Goal: Task Accomplishment & Management: Manage account settings

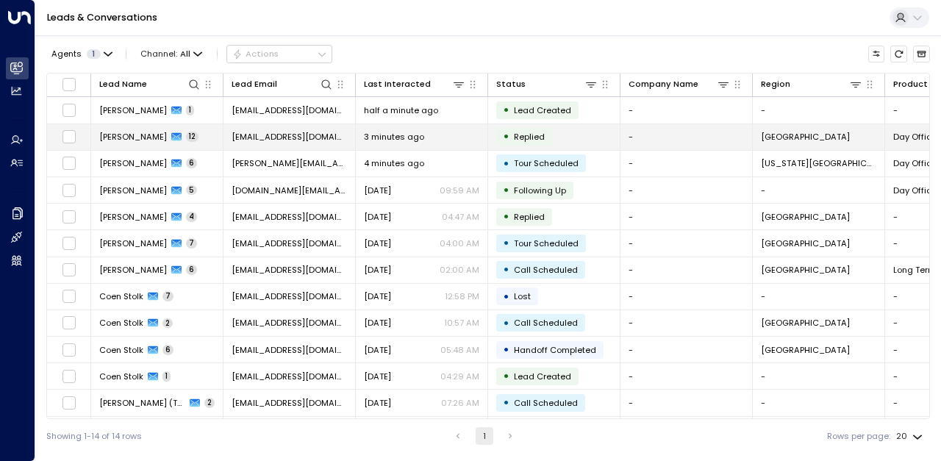
click at [321, 129] on td "[EMAIL_ADDRESS][DOMAIN_NAME]" at bounding box center [289, 137] width 132 height 26
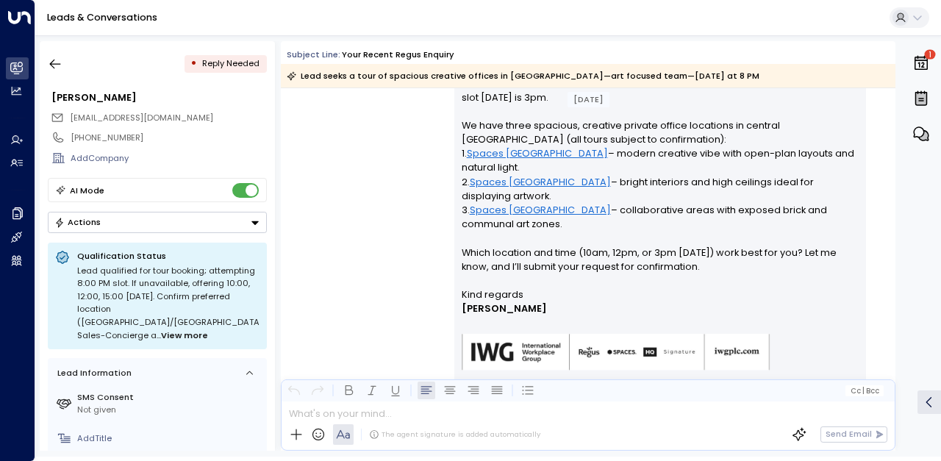
scroll to position [2822, 0]
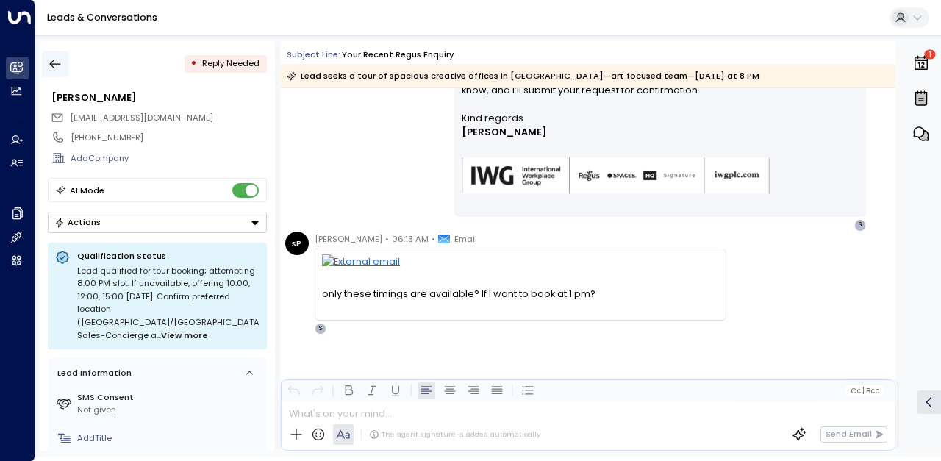
click at [62, 51] on button "button" at bounding box center [55, 64] width 26 height 26
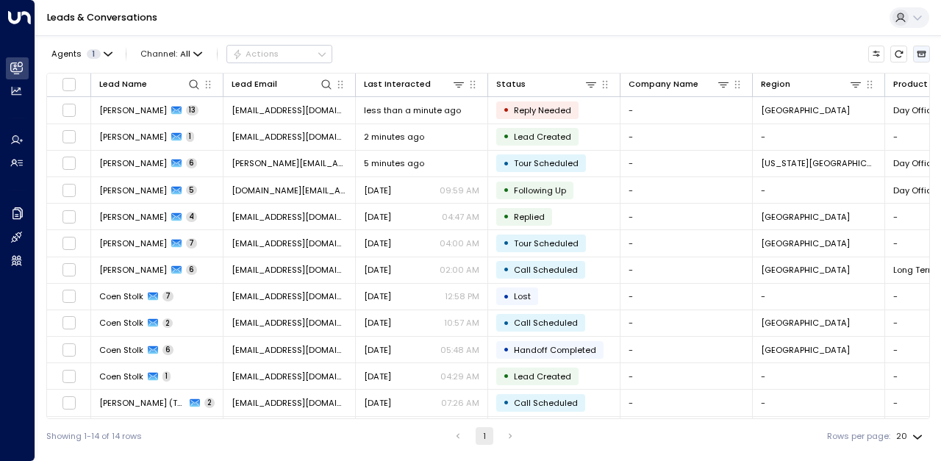
click at [917, 55] on icon "Archived Leads" at bounding box center [921, 54] width 10 height 10
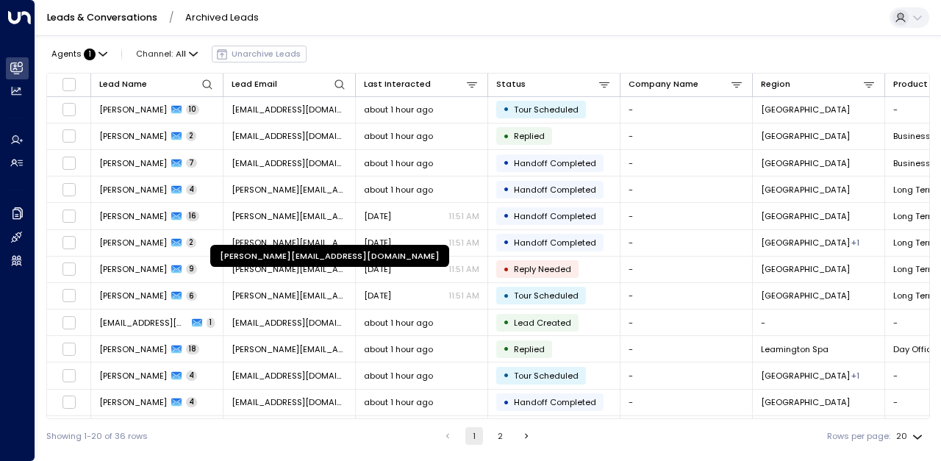
scroll to position [207, 0]
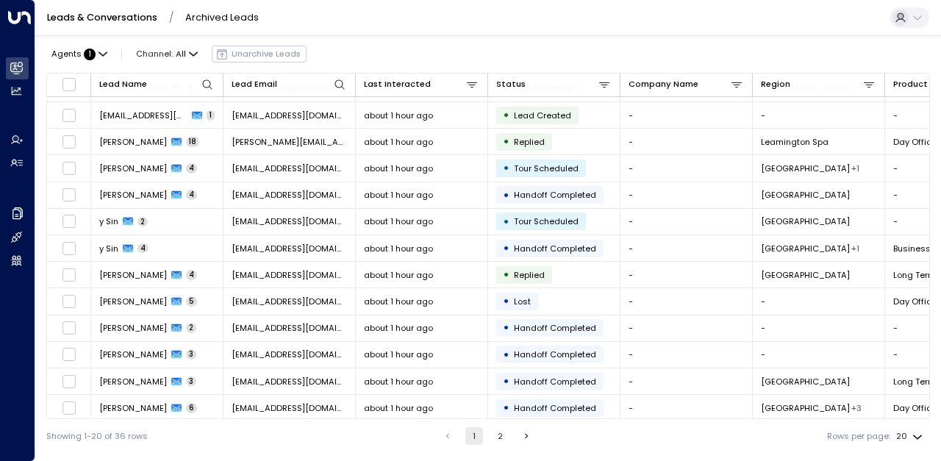
click at [523, 434] on icon "Go to next page" at bounding box center [526, 436] width 10 height 10
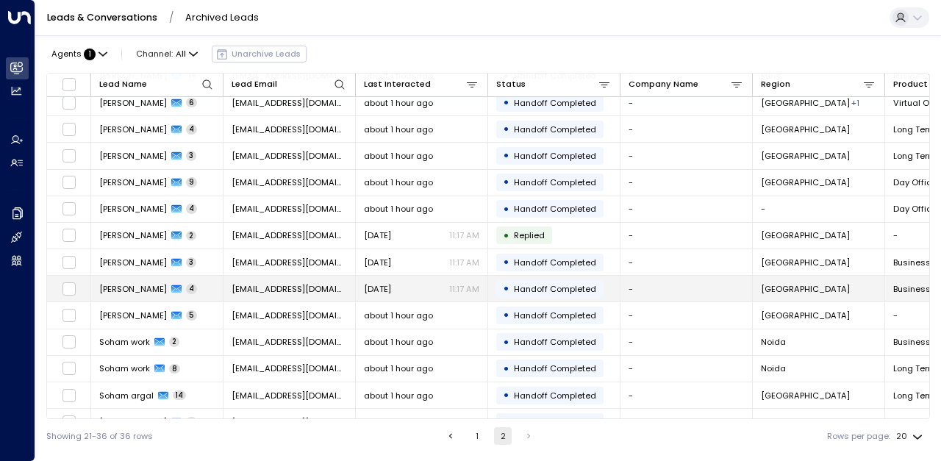
scroll to position [29, 0]
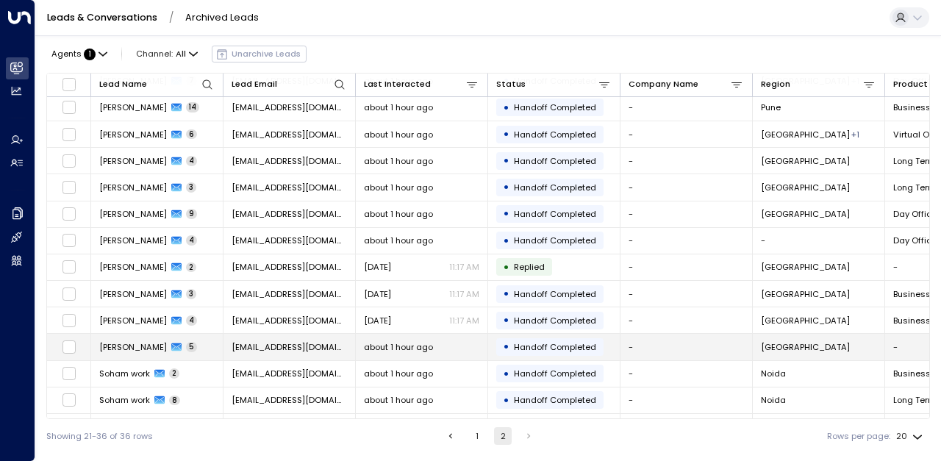
click at [194, 342] on span "5" at bounding box center [191, 347] width 11 height 10
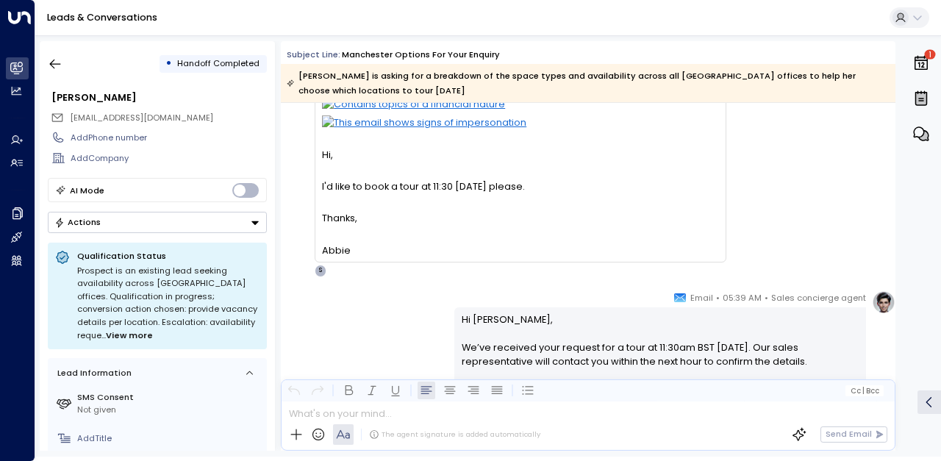
scroll to position [47, 0]
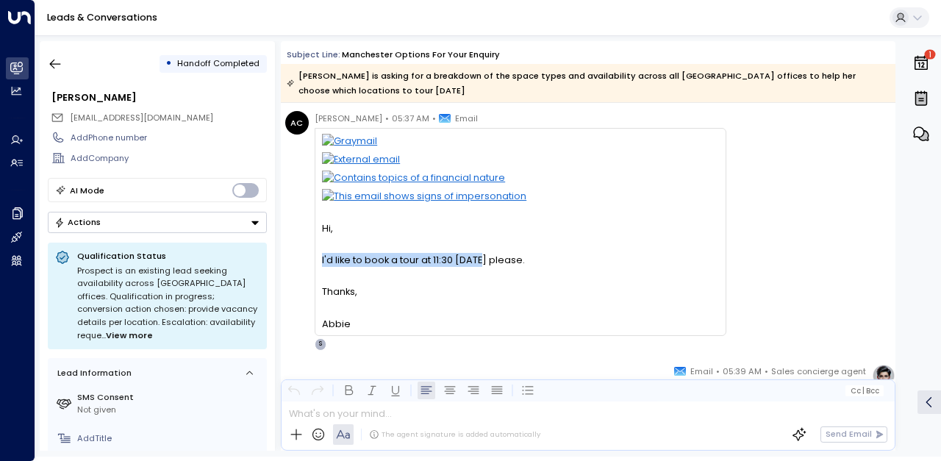
drag, startPoint x: 322, startPoint y: 261, endPoint x: 481, endPoint y: 262, distance: 158.7
click at [481, 262] on div "I'd like to book a tour at 11:30 today please." at bounding box center [520, 260] width 396 height 14
copy div "I'd like to book a tour at 11:30 today"
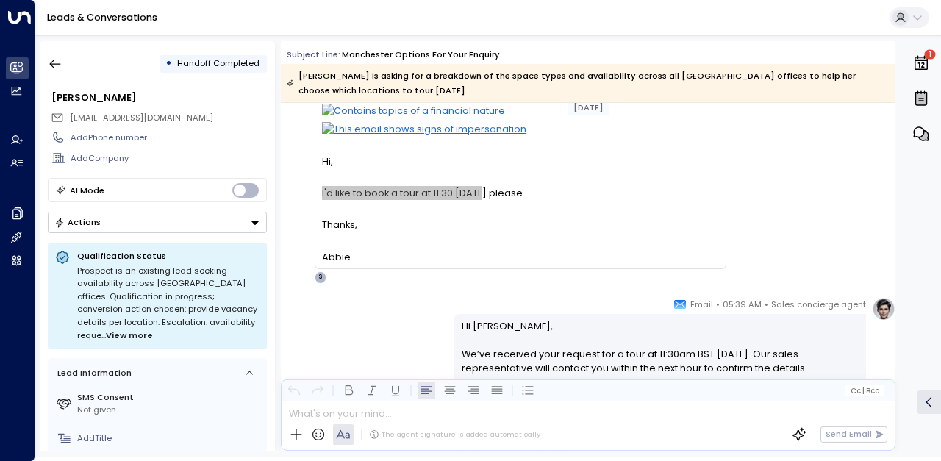
scroll to position [194, 0]
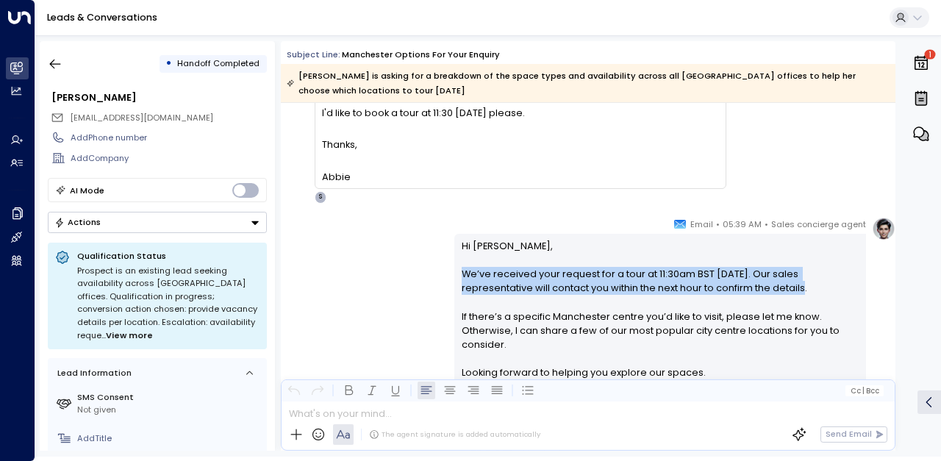
drag, startPoint x: 460, startPoint y: 273, endPoint x: 742, endPoint y: 293, distance: 282.9
click at [742, 293] on p "Hi Abbie, We’ve received your request for a tour at 11:30am BST today. Our sale…" at bounding box center [661, 316] width 398 height 155
copy p "We’ve received your request for a tour at 11:30am BST today. Our sales represen…"
click at [60, 60] on icon "button" at bounding box center [55, 64] width 15 height 15
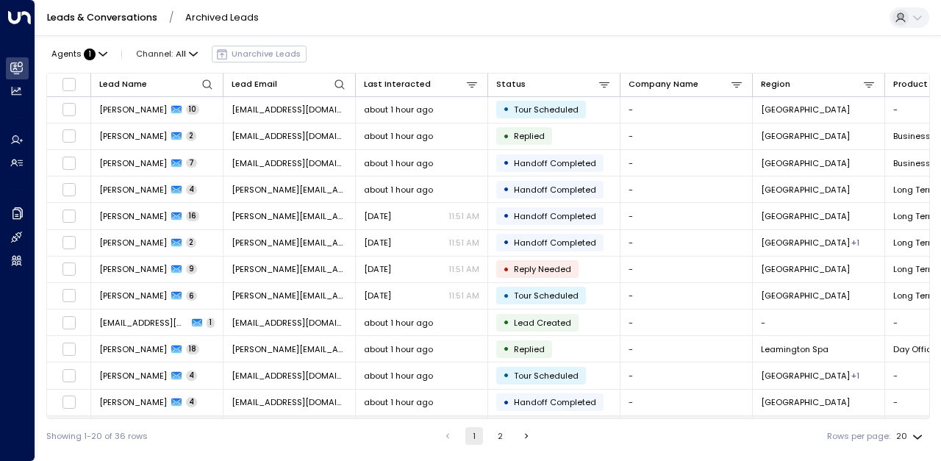
scroll to position [207, 0]
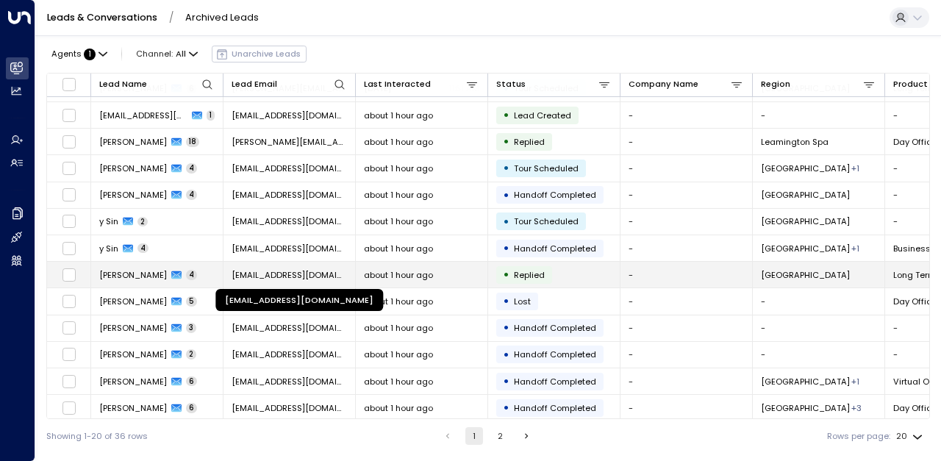
click at [284, 275] on span "khyatisingh2001@hotmail.com" at bounding box center [289, 275] width 115 height 12
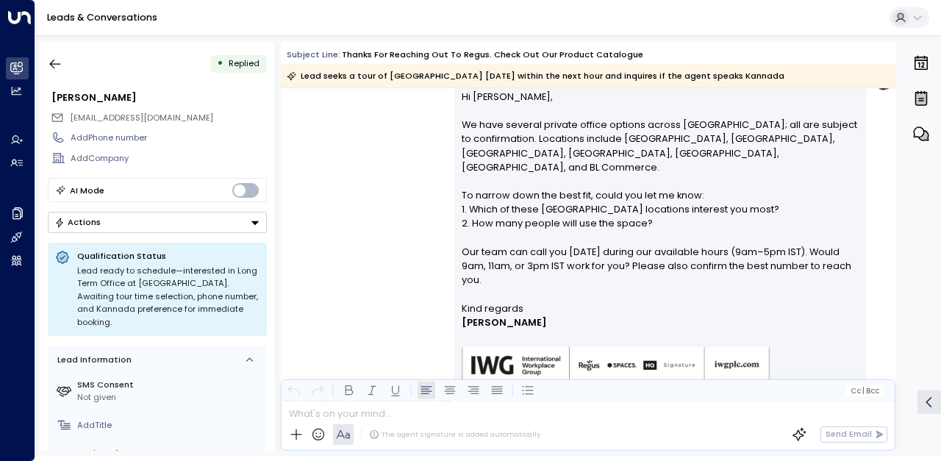
scroll to position [220, 0]
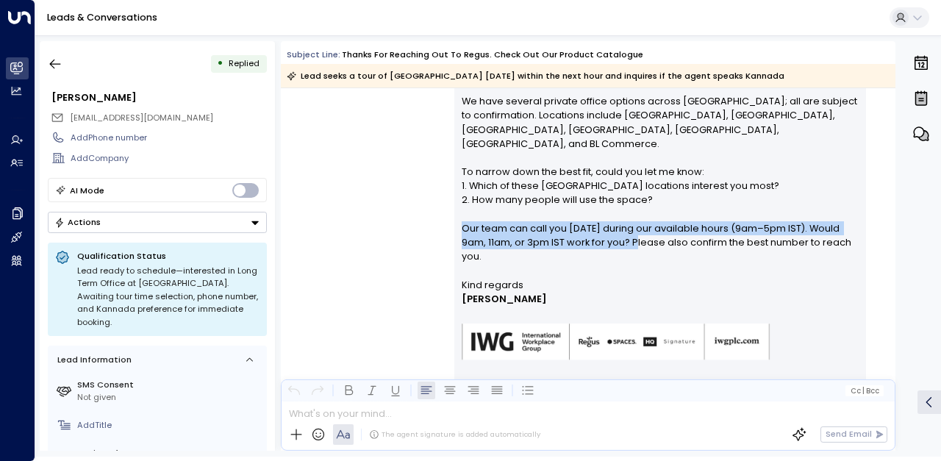
drag, startPoint x: 459, startPoint y: 226, endPoint x: 625, endPoint y: 245, distance: 167.2
click at [625, 245] on p "Hi Khyati, We have several private office options across Bangalore; all are sub…" at bounding box center [661, 172] width 398 height 212
copy p "Our team can call you tomorrow during our available hours (9am–5pm IST). Would …"
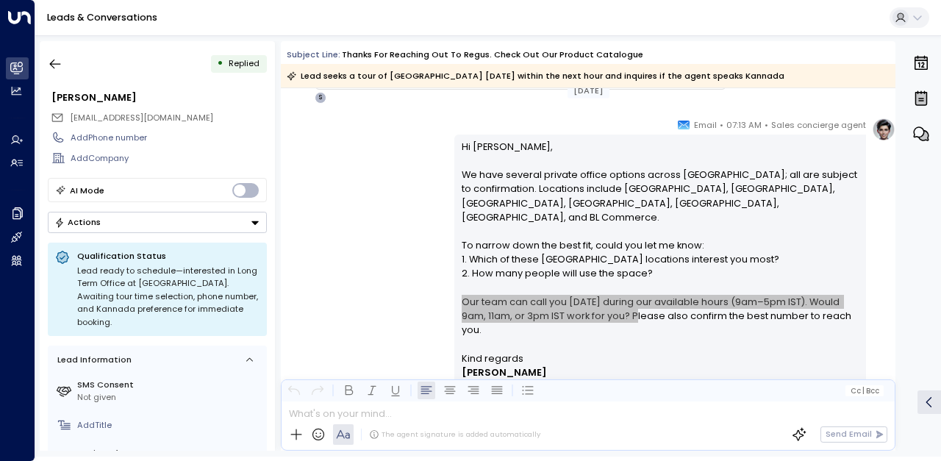
scroll to position [0, 0]
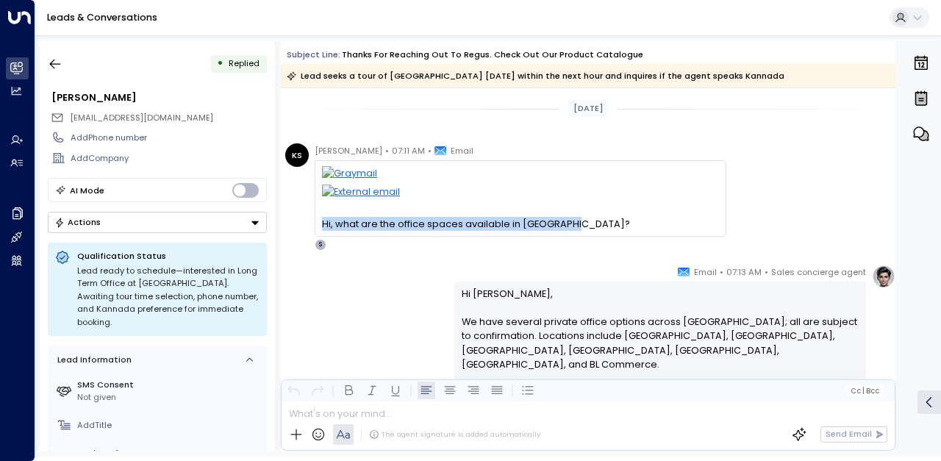
drag, startPoint x: 320, startPoint y: 224, endPoint x: 600, endPoint y: 220, distance: 279.3
click at [600, 220] on div "Hi, what are the office spaces available in Bangalore? From: Khyati Singh <khya…" at bounding box center [521, 198] width 412 height 76
copy div "Hi, what are the office spaces available in Bangalore?"
drag, startPoint x: 375, startPoint y: 152, endPoint x: 404, endPoint y: 149, distance: 29.5
click at [404, 149] on span "07:11 AM" at bounding box center [408, 150] width 33 height 15
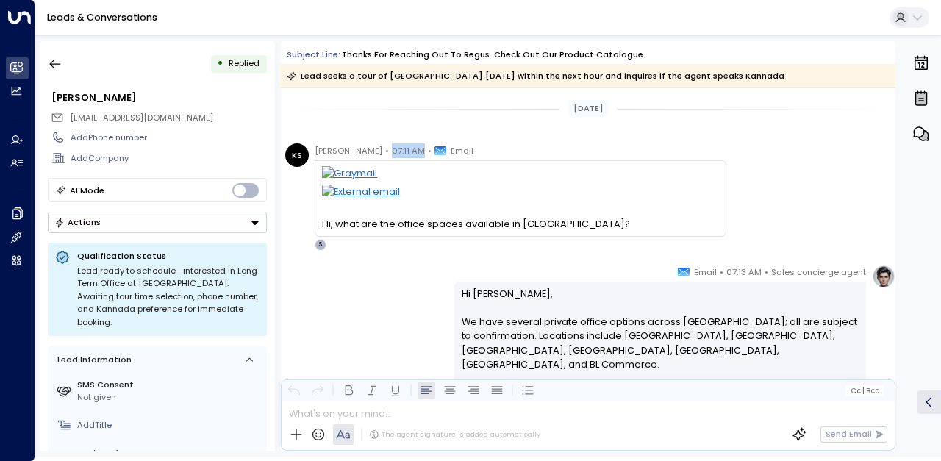
copy span "07:11 AM"
click at [392, 145] on span "07:11 AM" at bounding box center [408, 150] width 33 height 15
drag, startPoint x: 374, startPoint y: 149, endPoint x: 392, endPoint y: 148, distance: 18.4
click at [392, 148] on span "07:11 AM" at bounding box center [408, 150] width 33 height 15
copy span "07:11"
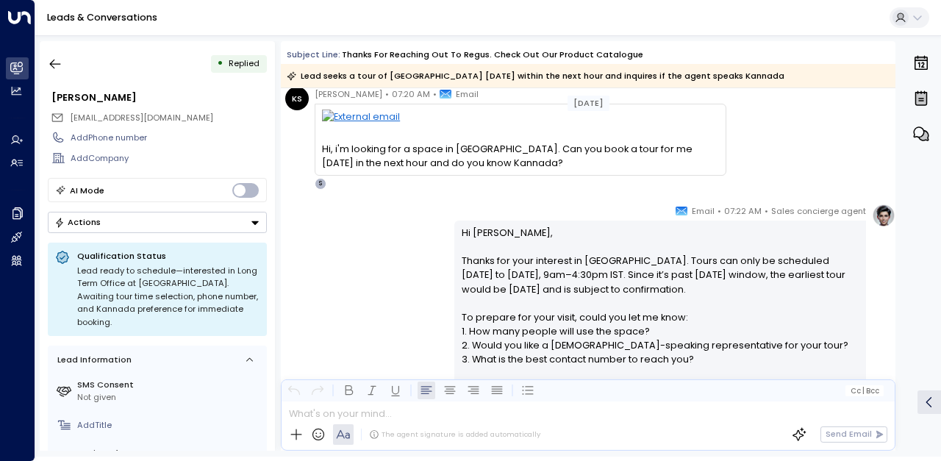
scroll to position [588, 0]
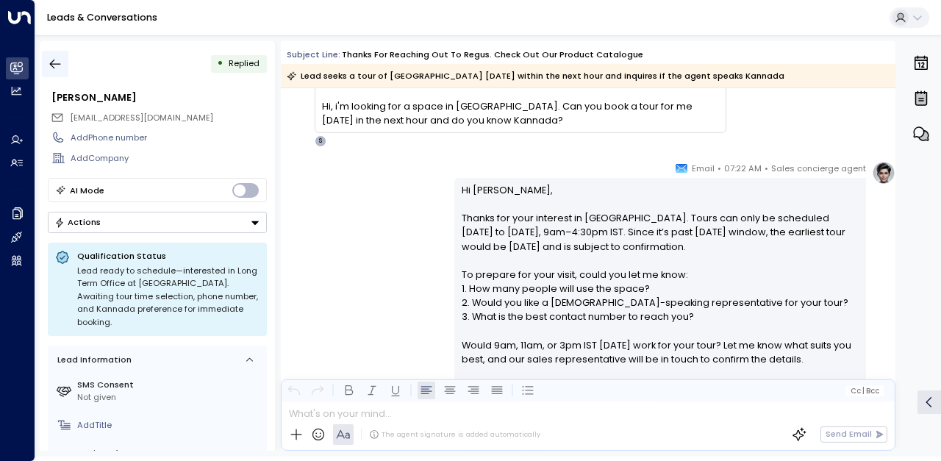
click at [55, 59] on icon "button" at bounding box center [55, 64] width 15 height 15
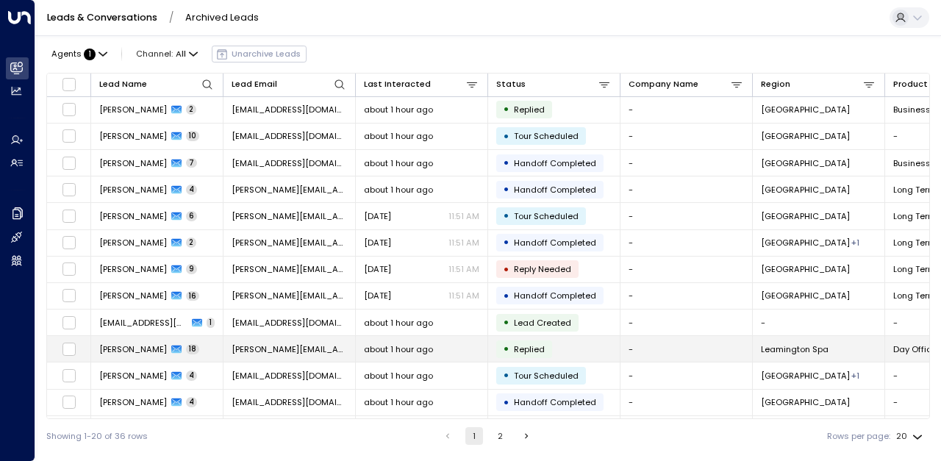
click at [259, 338] on td "khyati.singh143@gmail.com" at bounding box center [289, 349] width 132 height 26
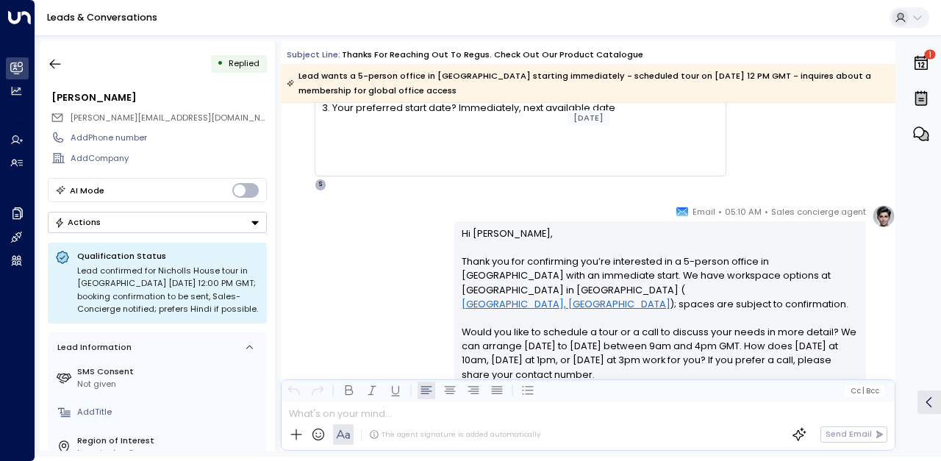
scroll to position [808, 0]
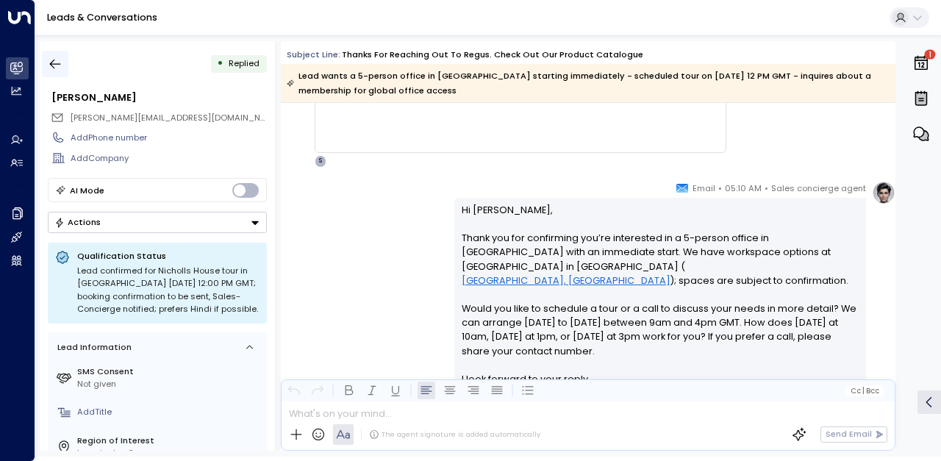
click at [64, 57] on button "button" at bounding box center [55, 64] width 26 height 26
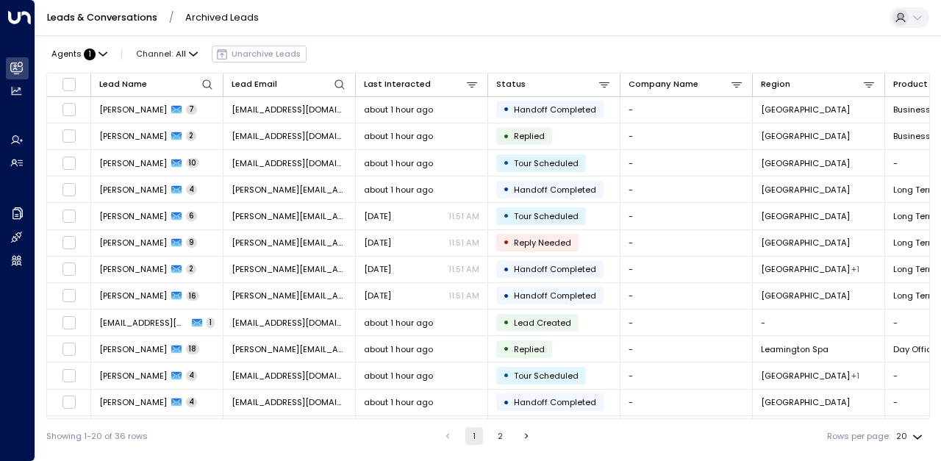
click at [528, 433] on icon "Go to next page" at bounding box center [526, 436] width 10 height 10
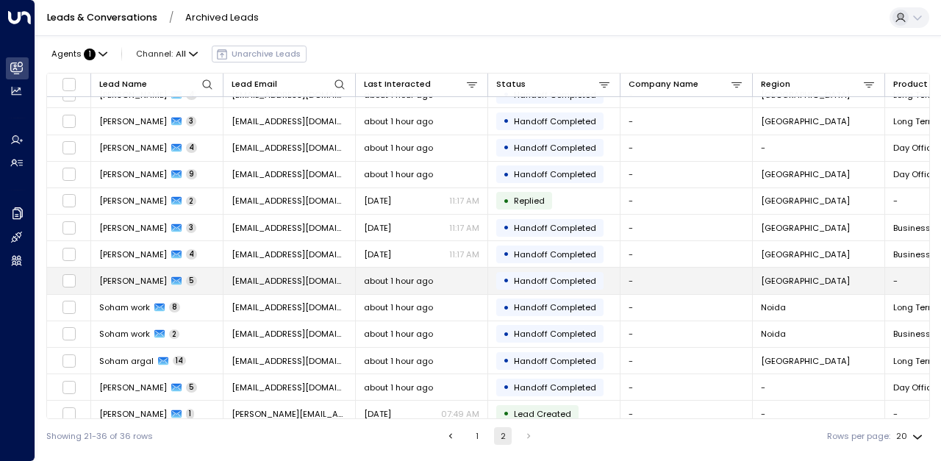
scroll to position [102, 0]
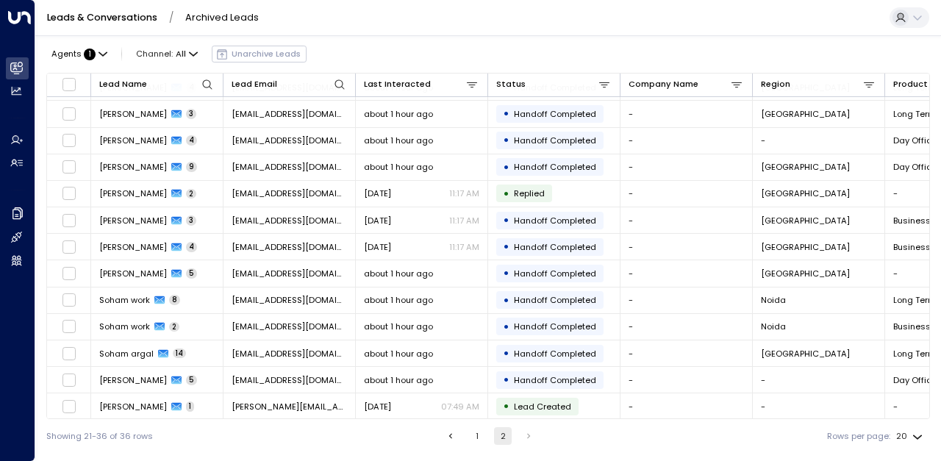
click at [473, 437] on button "1" at bounding box center [477, 436] width 18 height 18
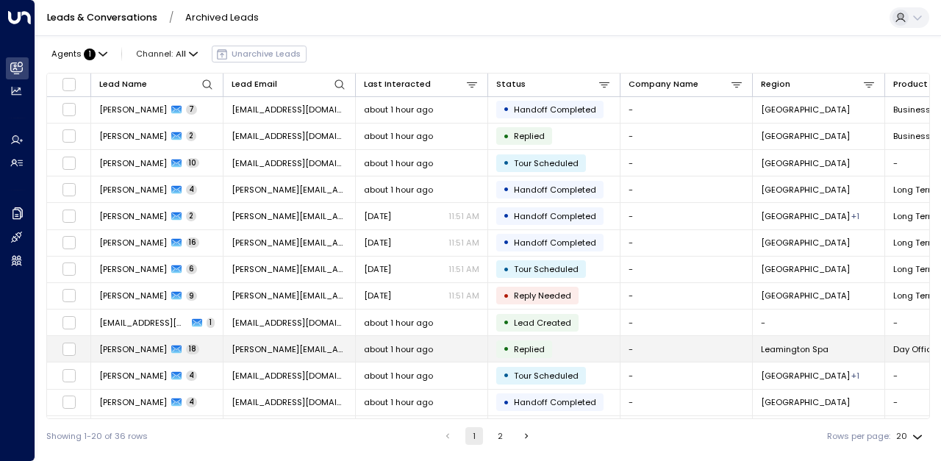
scroll to position [207, 0]
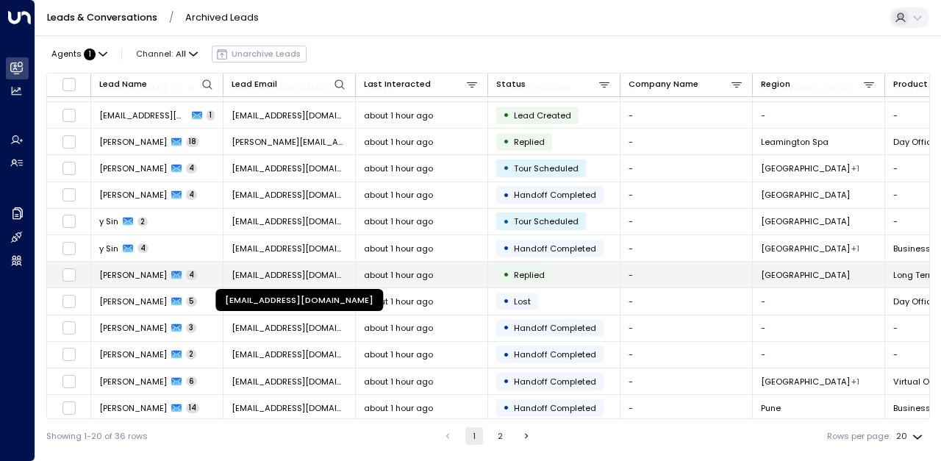
click at [298, 276] on span "khyatisingh2001@hotmail.com" at bounding box center [289, 275] width 115 height 12
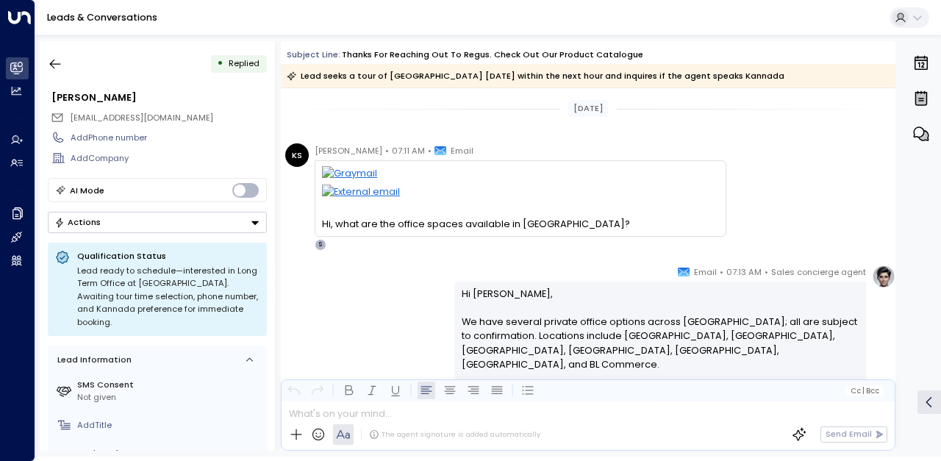
click at [350, 284] on div "Sales concierge agent • 07:13 AM • Email Hi Khyati, We have several private off…" at bounding box center [588, 442] width 614 height 354
click at [54, 66] on icon "button" at bounding box center [55, 64] width 15 height 15
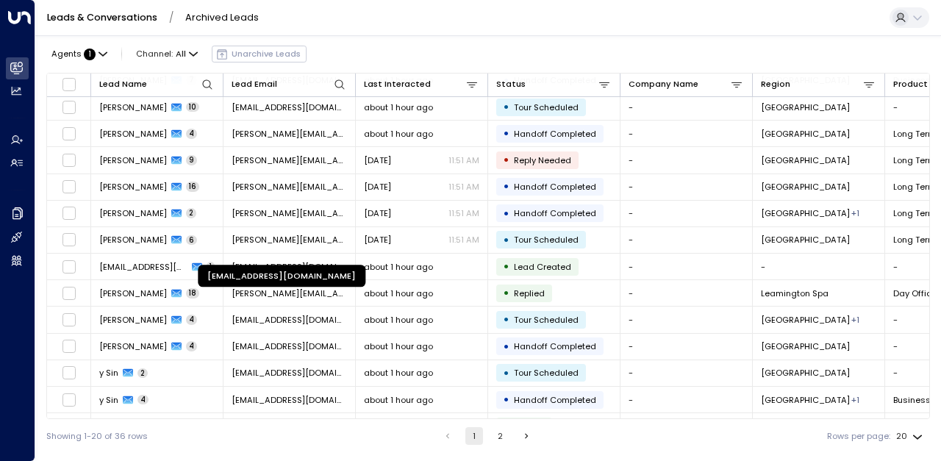
scroll to position [73, 0]
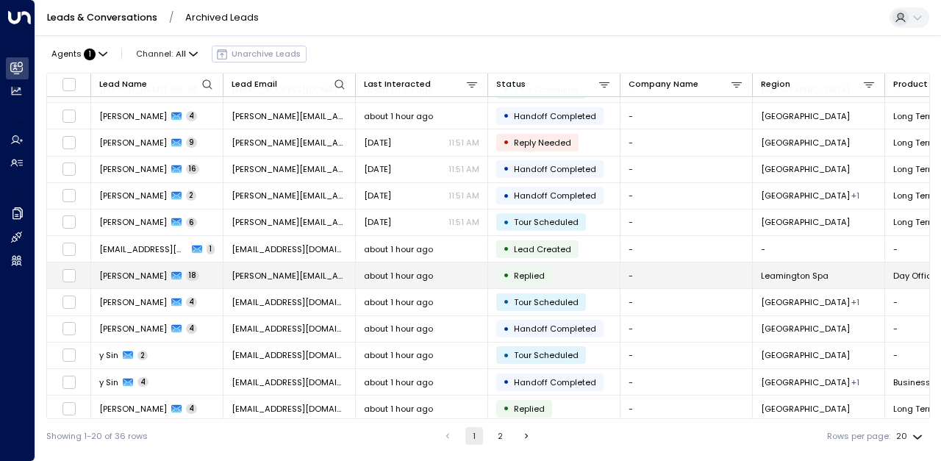
click at [148, 277] on span "Khyati Singh" at bounding box center [133, 276] width 68 height 12
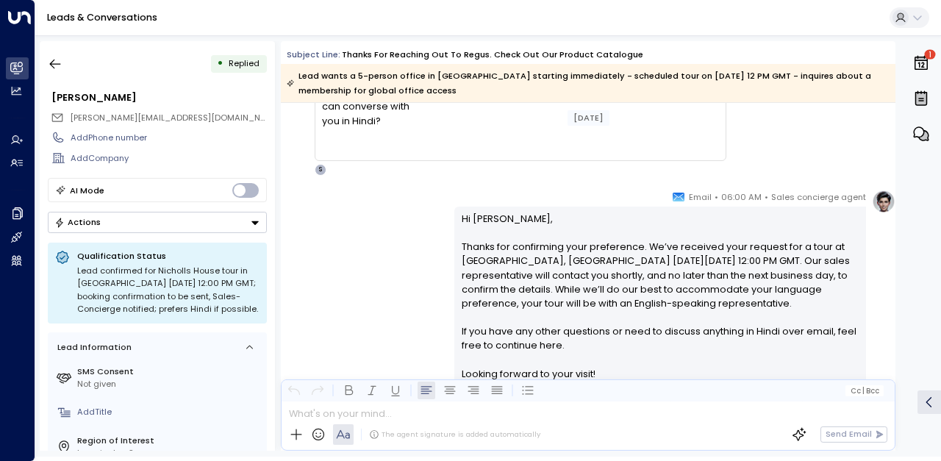
scroll to position [4320, 0]
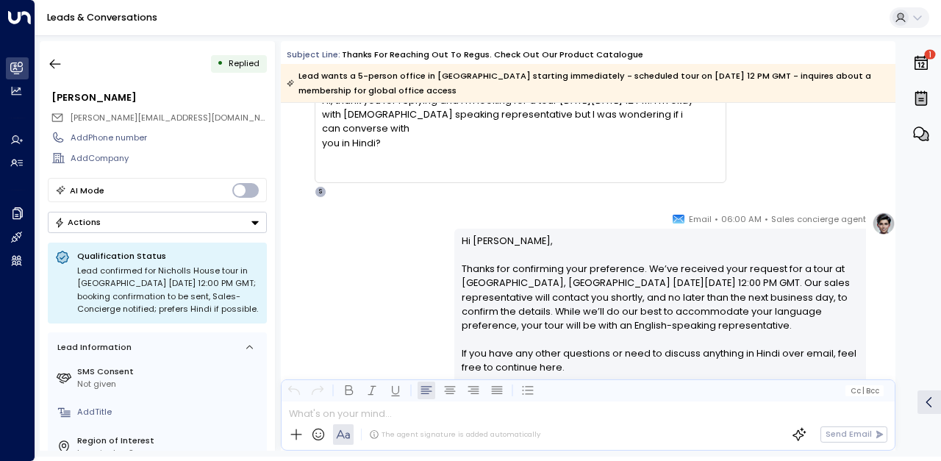
click at [426, 282] on div "Sales concierge agent • 06:00 AM • Email Hi Khyati, Thanks for confirming your …" at bounding box center [588, 374] width 614 height 325
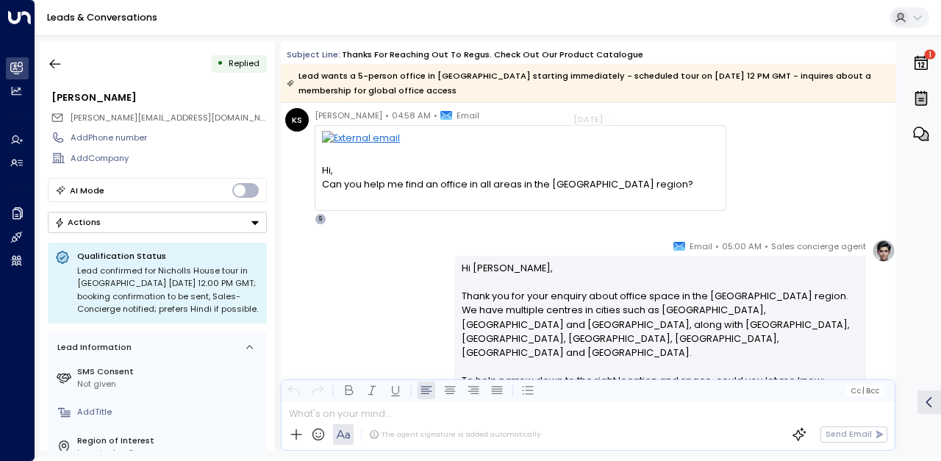
scroll to position [73, 0]
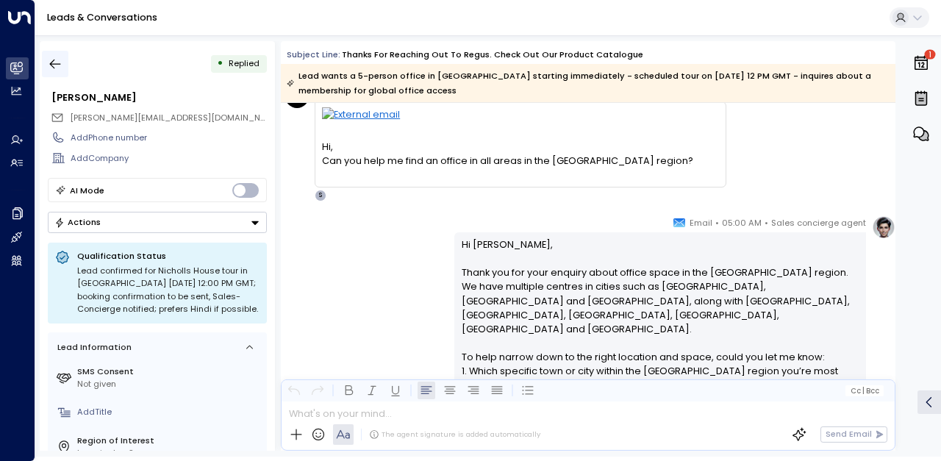
click at [60, 55] on button "button" at bounding box center [55, 64] width 26 height 26
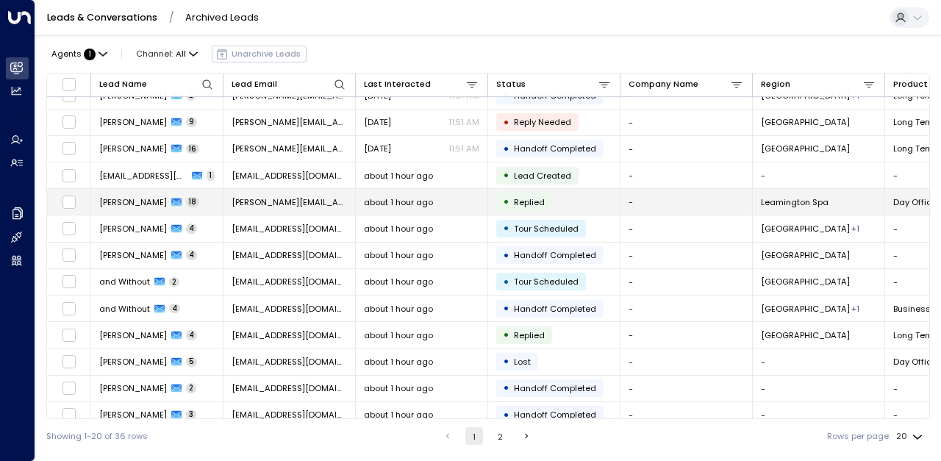
scroll to position [207, 0]
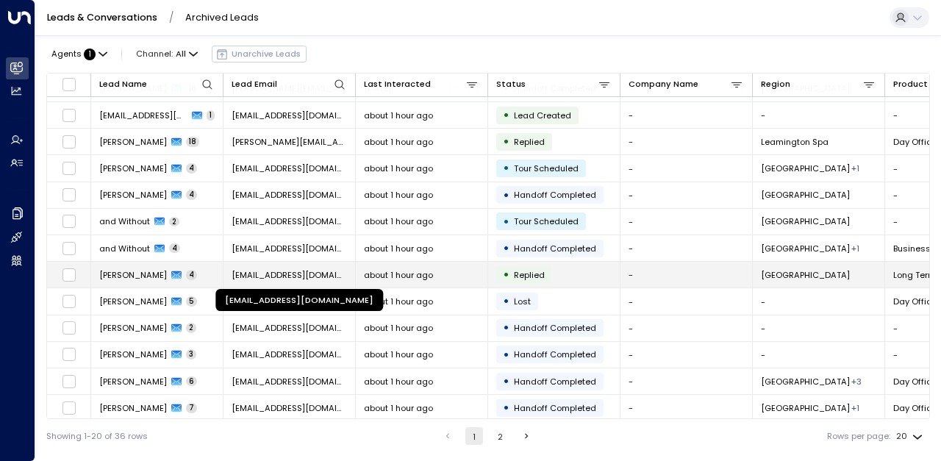
click at [270, 273] on span "khyatisingh2001@hotmail.com" at bounding box center [289, 275] width 115 height 12
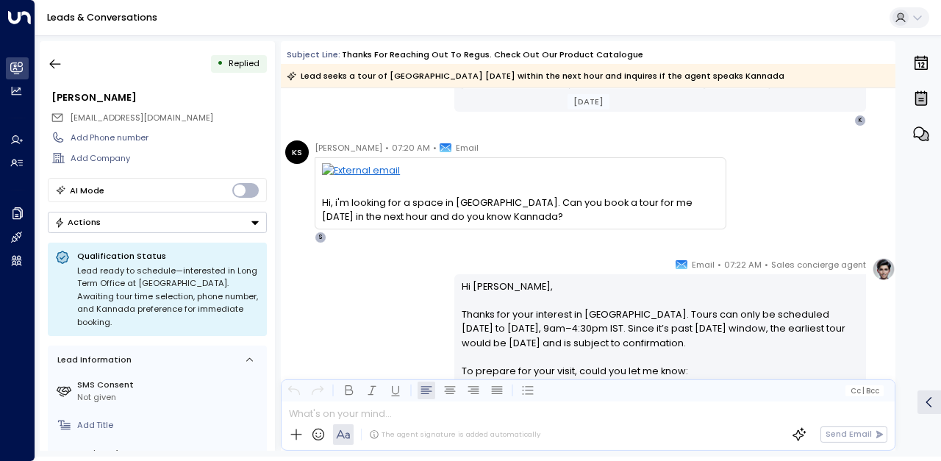
scroll to position [514, 0]
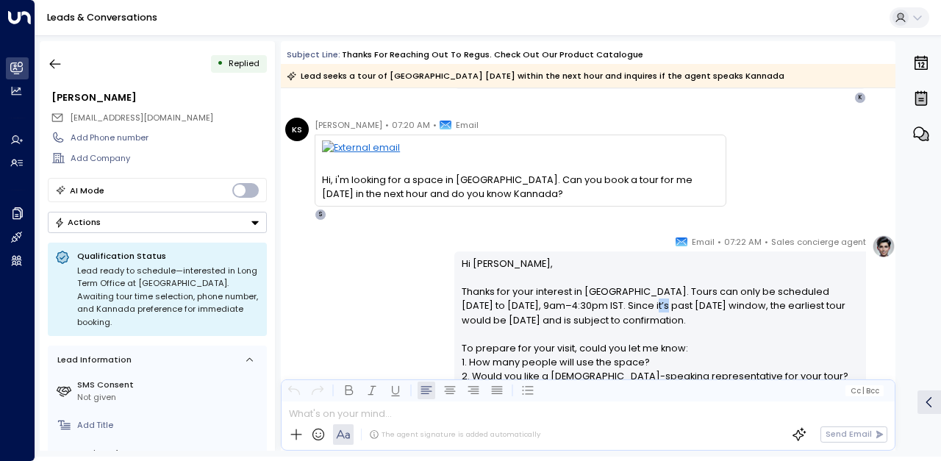
drag, startPoint x: 660, startPoint y: 304, endPoint x: 673, endPoint y: 304, distance: 13.2
click at [673, 304] on font "Thanks for your interest in Manyata Embassy Business Park. Tours can only be sc…" at bounding box center [655, 305] width 386 height 40
copy font "IST"
click at [481, 300] on font "Thanks for your interest in Manyata Embassy Business Park. Tours can only be sc…" at bounding box center [655, 305] width 386 height 40
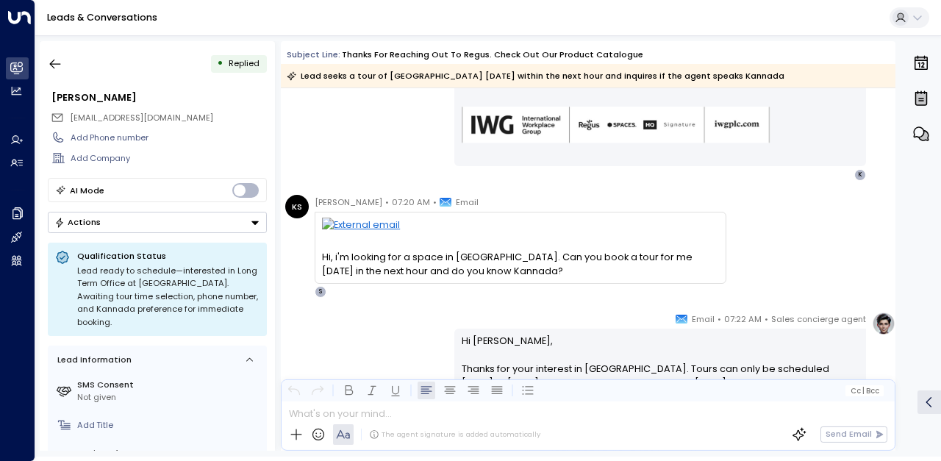
scroll to position [367, 0]
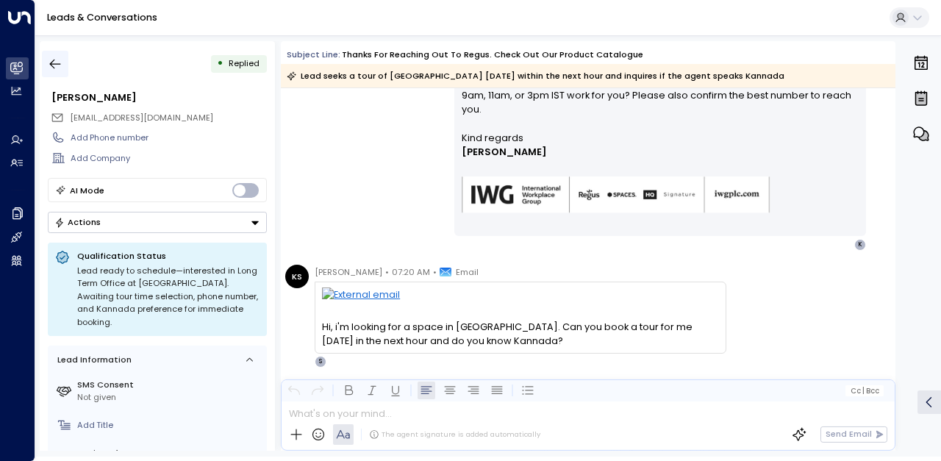
click at [57, 60] on button "button" at bounding box center [55, 64] width 26 height 26
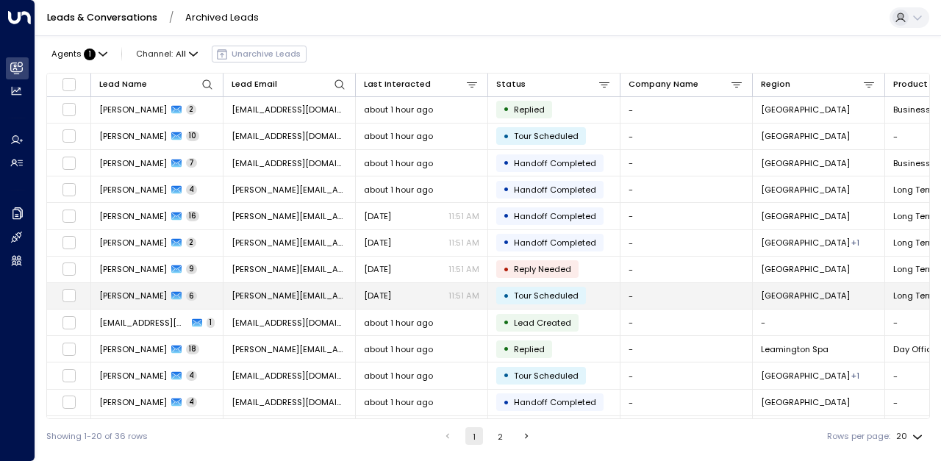
scroll to position [207, 0]
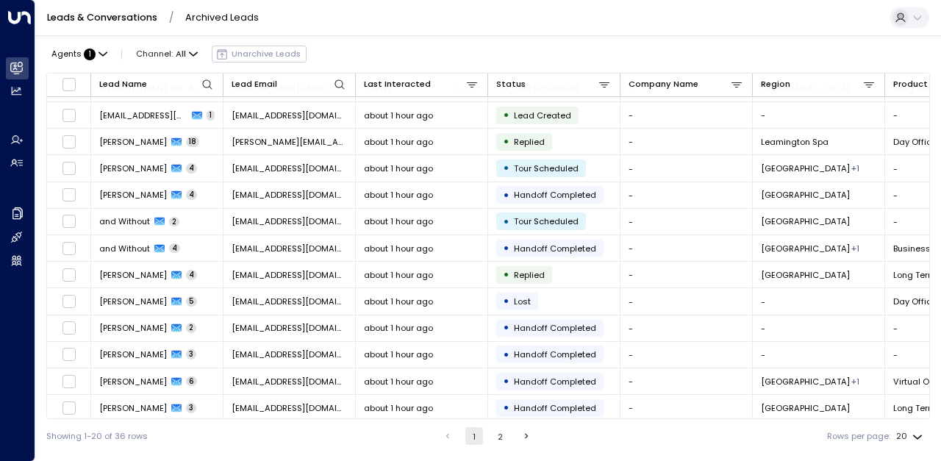
click at [500, 429] on button "2" at bounding box center [501, 436] width 18 height 18
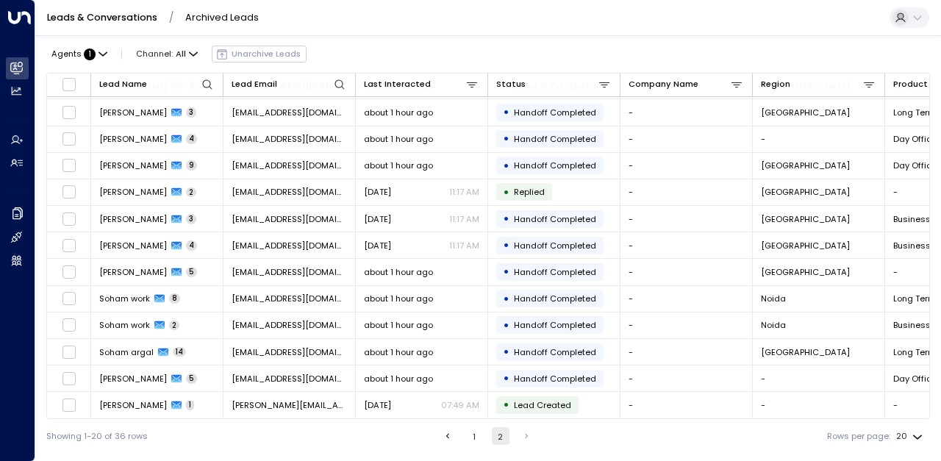
scroll to position [102, 0]
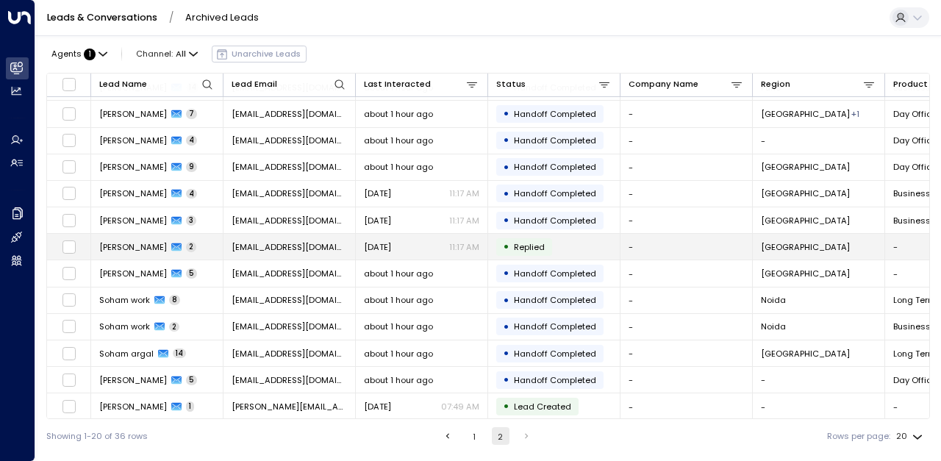
click at [382, 248] on font "[DATE]" at bounding box center [377, 247] width 27 height 12
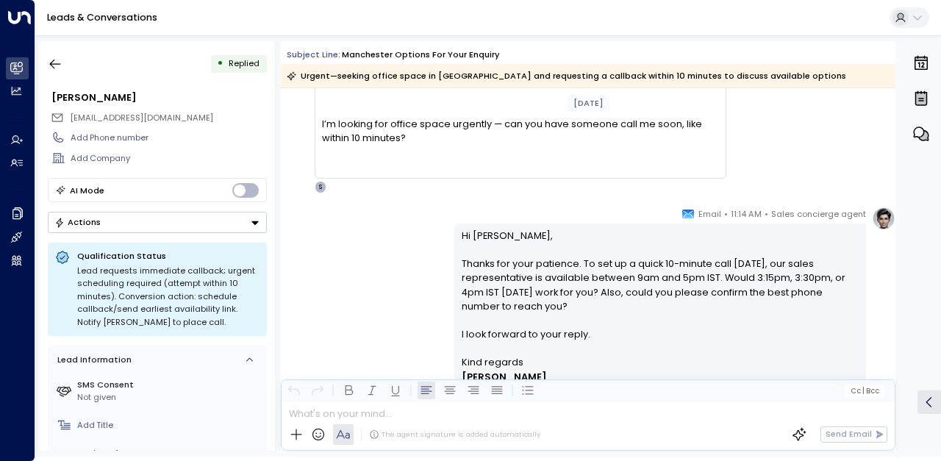
scroll to position [220, 0]
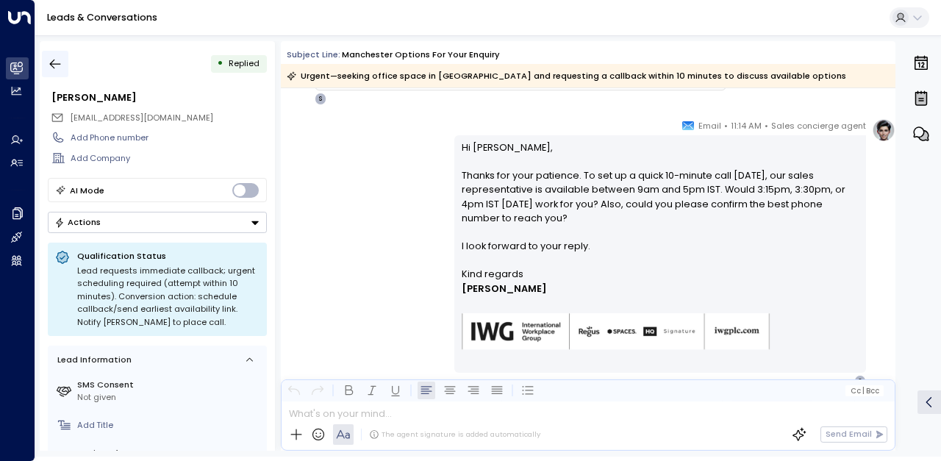
click at [58, 54] on button "button" at bounding box center [55, 64] width 26 height 26
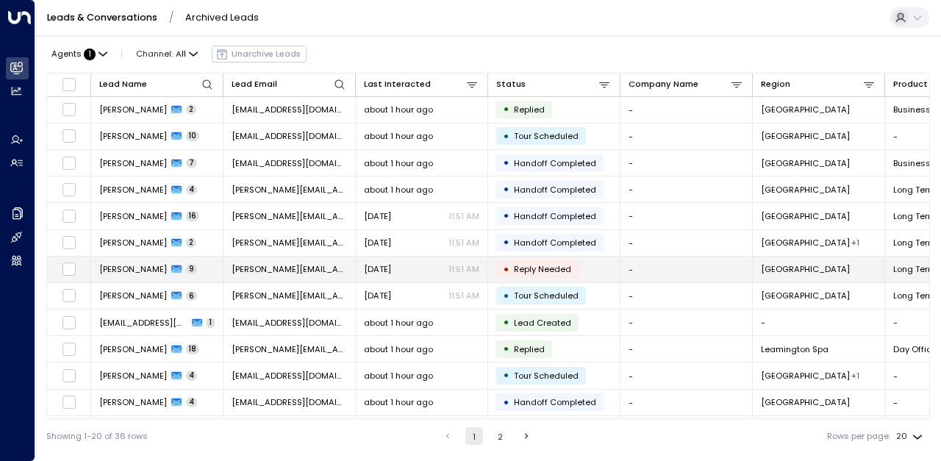
scroll to position [207, 0]
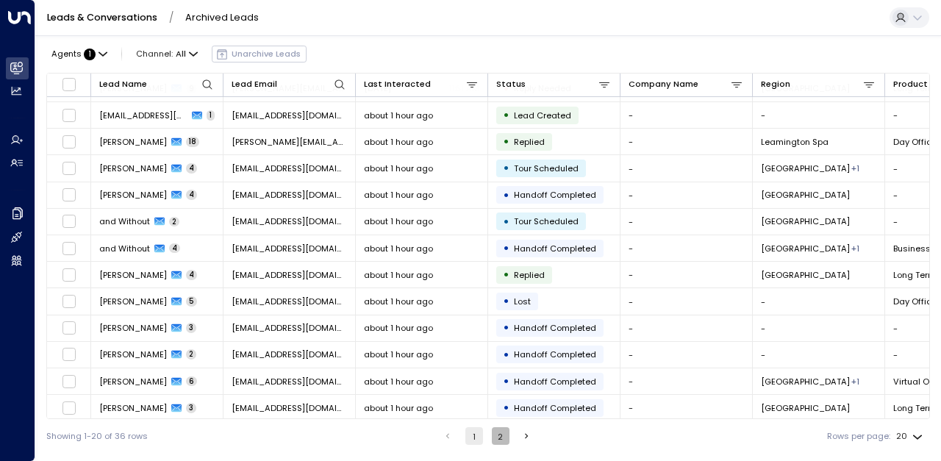
click at [503, 441] on button "2" at bounding box center [501, 436] width 18 height 18
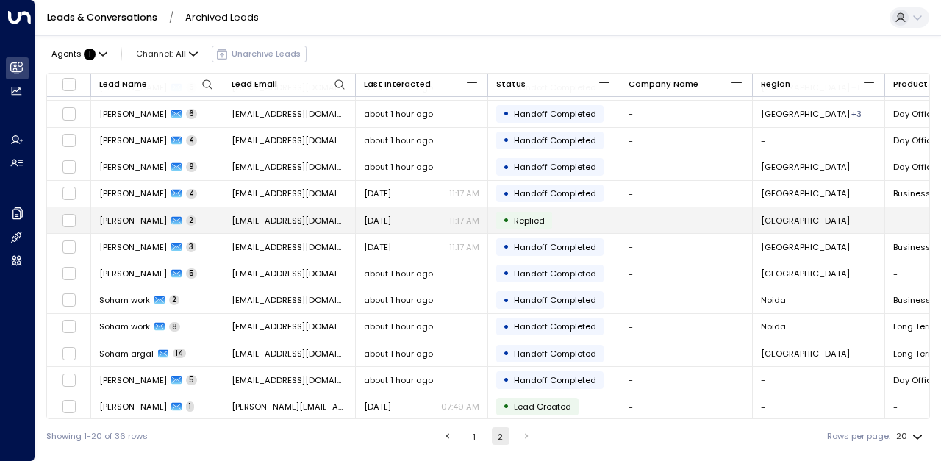
click at [289, 218] on font "sharvari0912@gmail.com" at bounding box center [303, 221] width 143 height 12
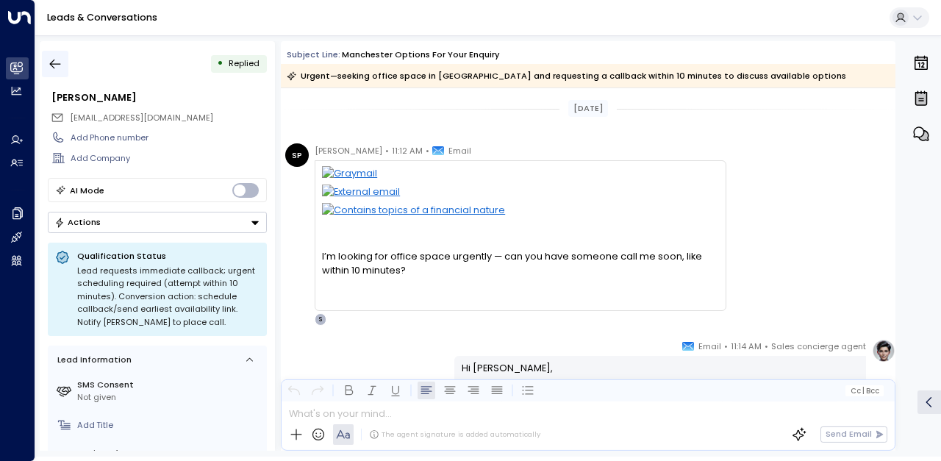
click at [62, 60] on icon "button" at bounding box center [55, 64] width 15 height 15
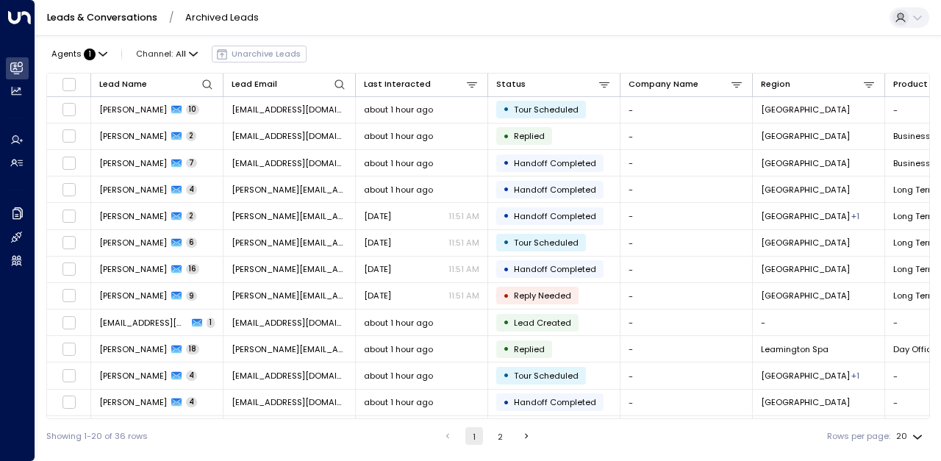
click at [500, 438] on font "2" at bounding box center [500, 437] width 5 height 12
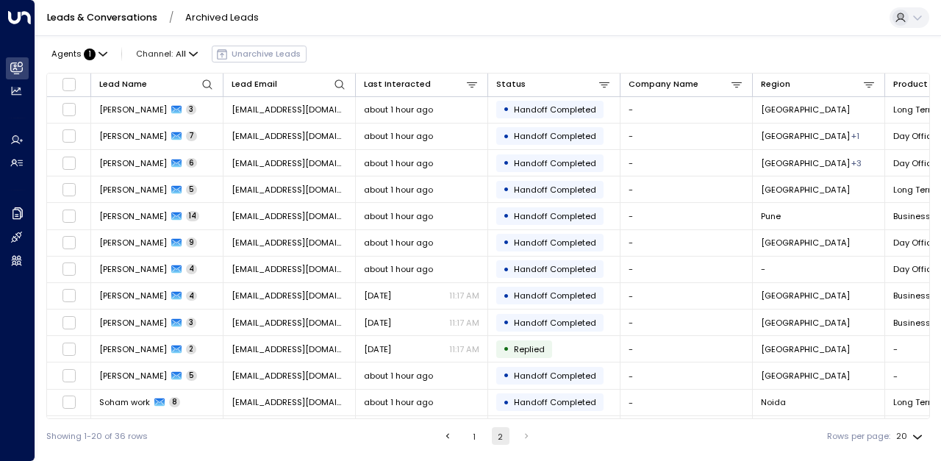
scroll to position [102, 0]
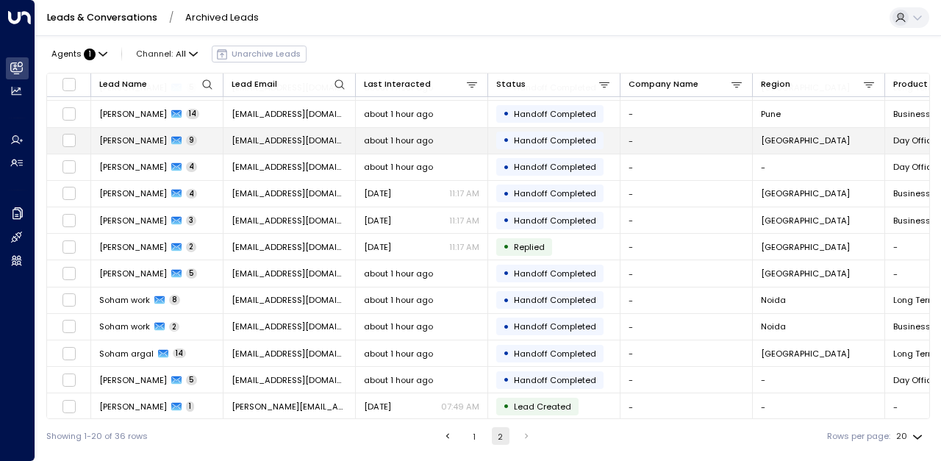
click at [310, 136] on font "sharvari0912@gmail.com" at bounding box center [303, 140] width 143 height 12
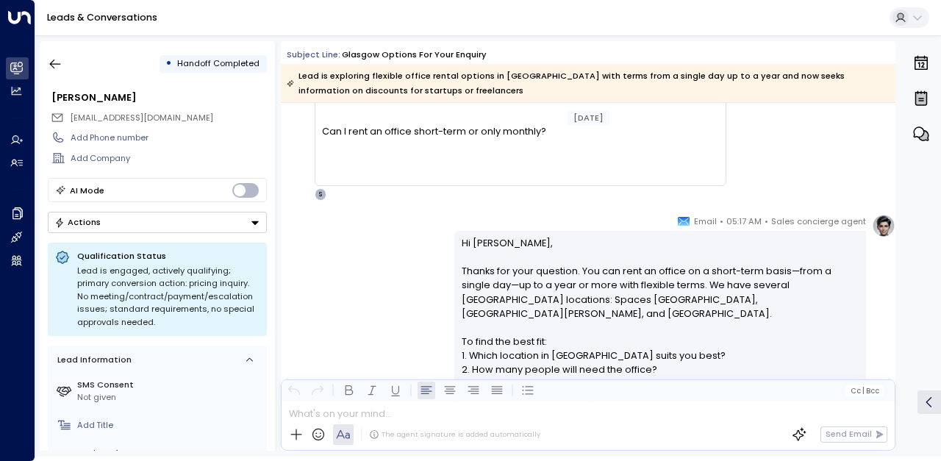
scroll to position [147, 0]
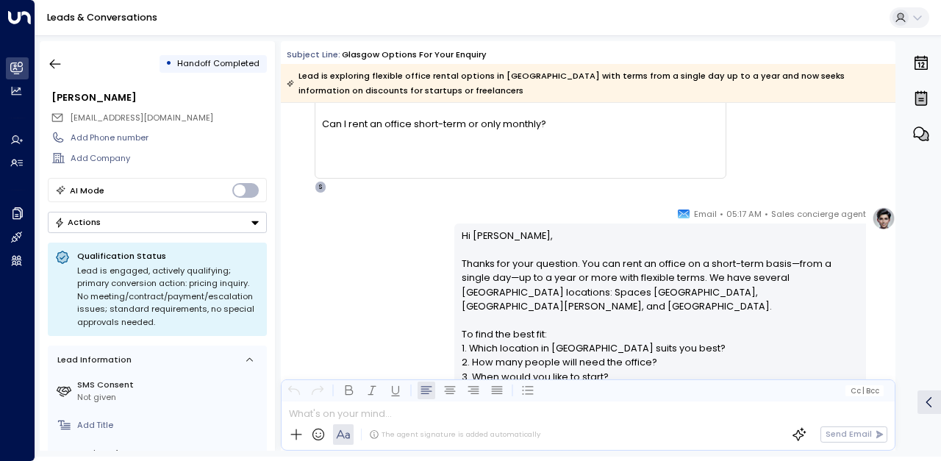
click at [375, 239] on div "Sales concierge agent • 05:17 AM • Email Hi Sharvari, Thanks for your question.…" at bounding box center [588, 412] width 614 height 410
click at [407, 248] on div "Sales concierge agent • 05:17 AM • Email Hi Sharvari, Thanks for your question.…" at bounding box center [588, 412] width 614 height 410
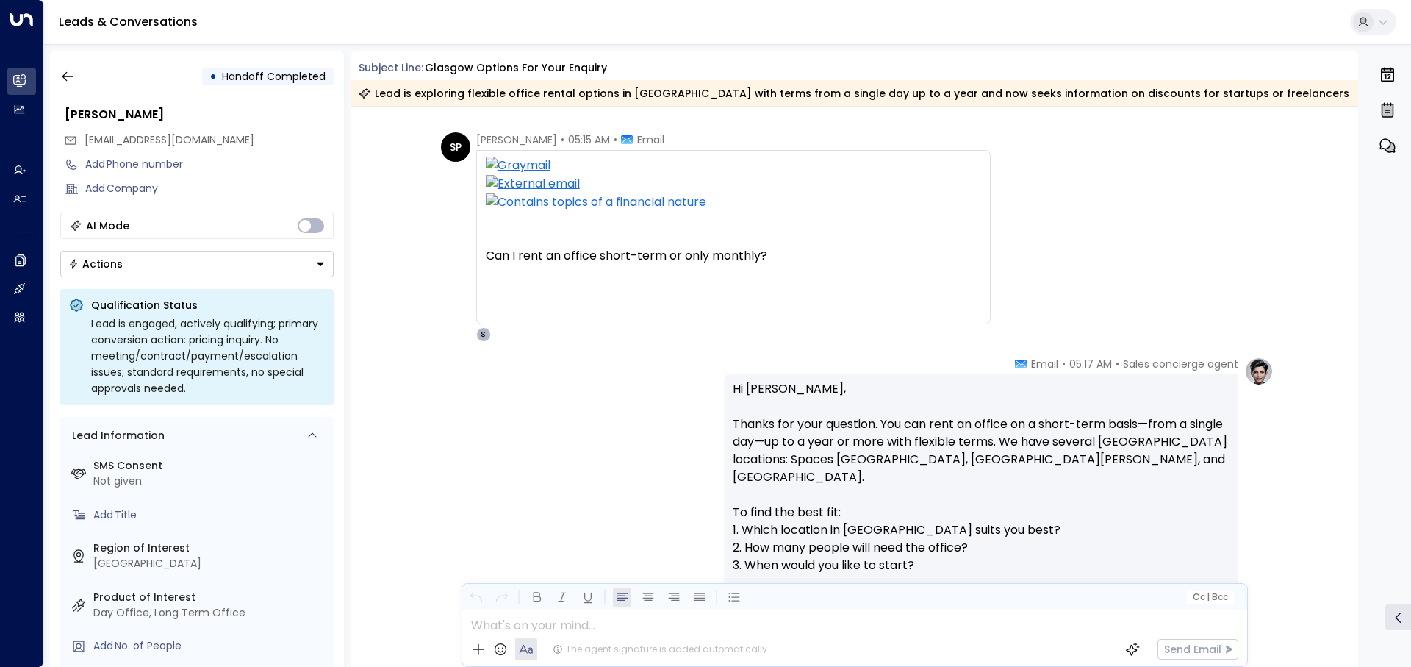
scroll to position [0, 0]
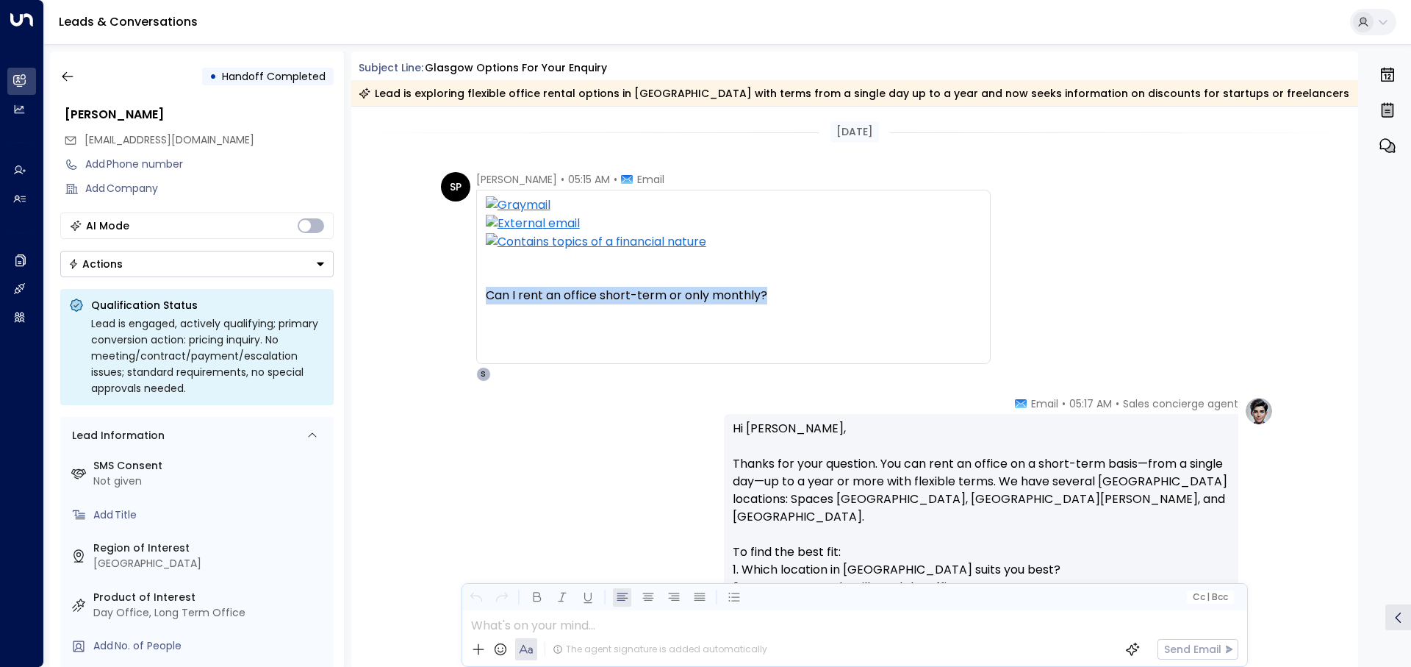
drag, startPoint x: 481, startPoint y: 302, endPoint x: 781, endPoint y: 301, distance: 299.9
click at [781, 301] on div "Can I rent an office short-term or only monthly? On Wed, 8 Oct 2025 at 09:48, J…" at bounding box center [733, 277] width 514 height 174
click at [781, 301] on div "Can I rent an office short-term or only monthly?" at bounding box center [733, 304] width 495 height 71
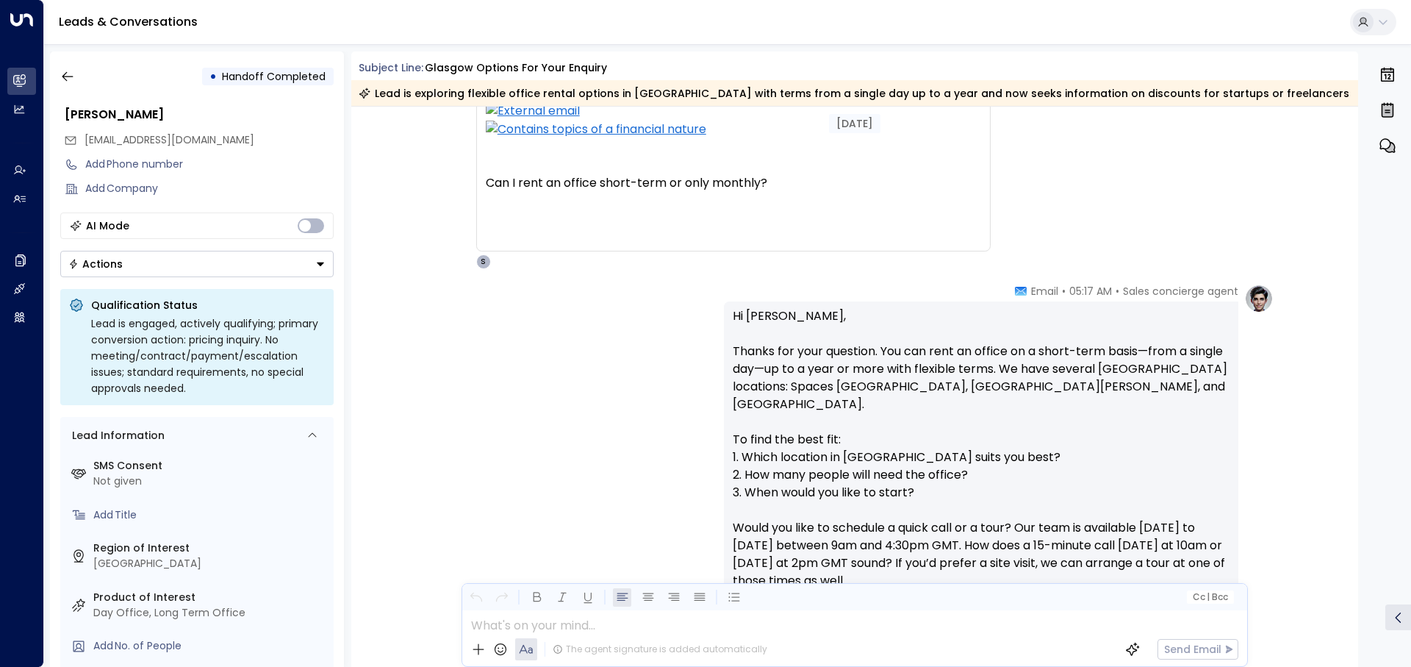
scroll to position [147, 0]
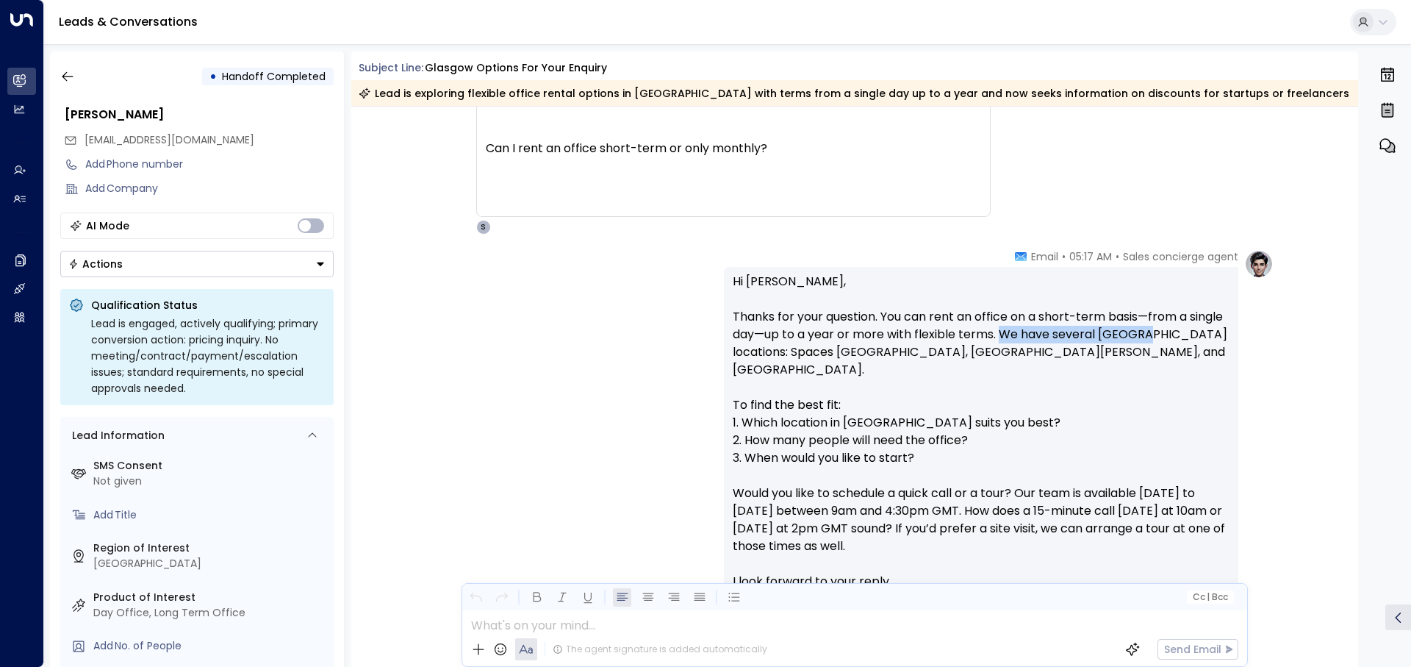
drag, startPoint x: 1002, startPoint y: 334, endPoint x: 1149, endPoint y: 340, distance: 147.1
click at [940, 340] on font "Thanks for your question. You can rent an office on a short-term basis—from a s…" at bounding box center [982, 343] width 498 height 70
click at [879, 393] on p "Hi Sharvari, Thanks for your question. You can rent an office on a short-term b…" at bounding box center [981, 440] width 497 height 335
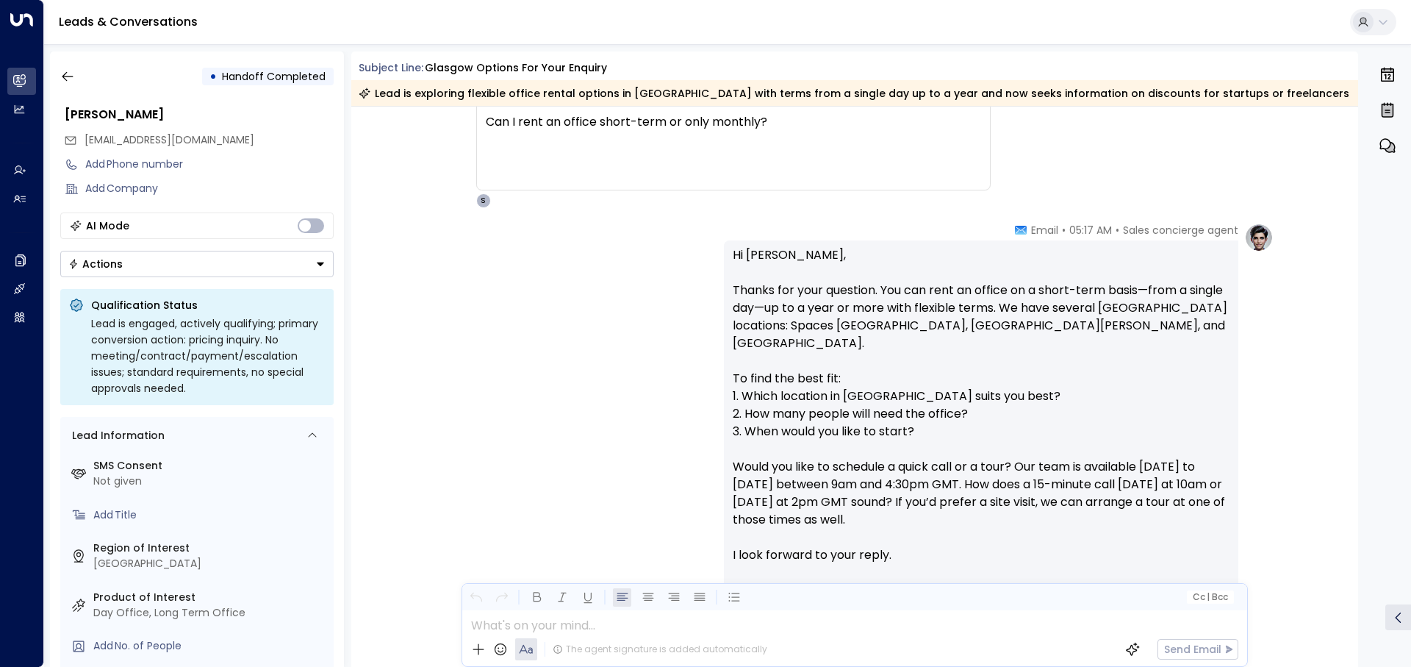
scroll to position [220, 0]
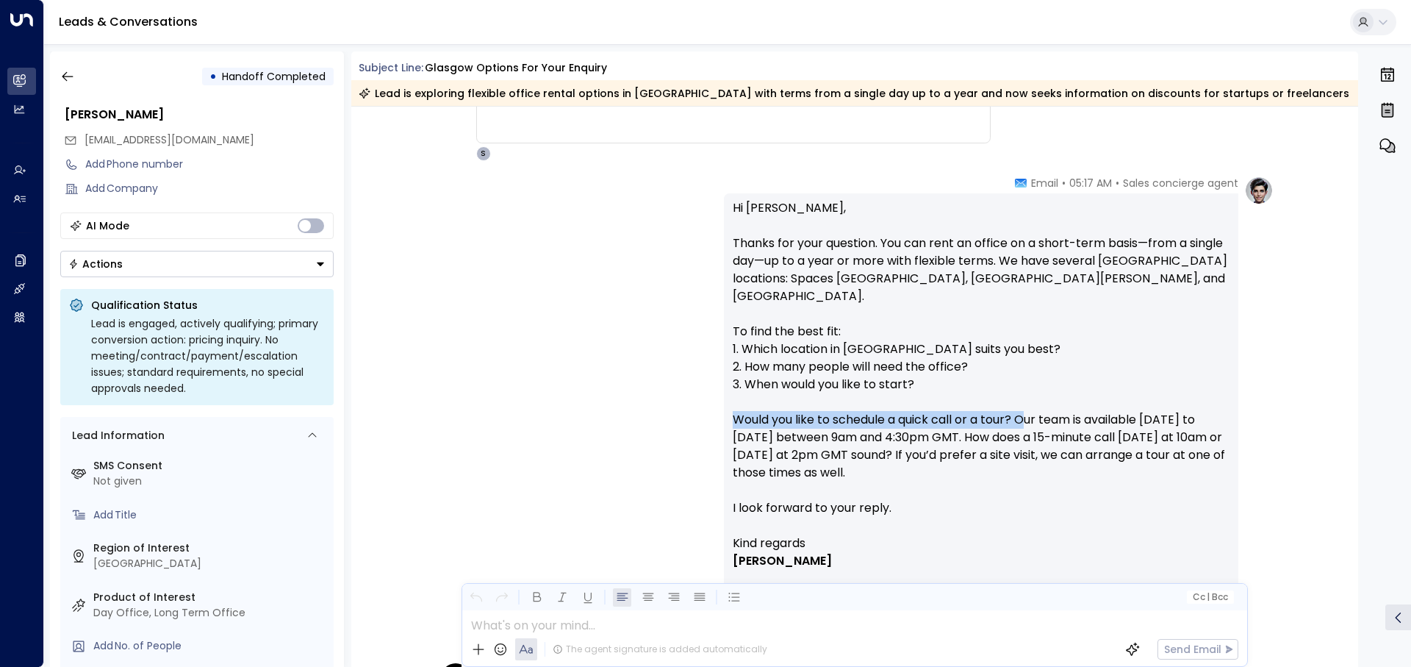
drag, startPoint x: 723, startPoint y: 401, endPoint x: 1024, endPoint y: 402, distance: 300.6
click at [940, 402] on div "Hi Sharvari, Thanks for your question. You can rent an office on a short-term b…" at bounding box center [981, 420] width 514 height 455
click at [940, 411] on font "Would you like to schedule a quick call or a tour? Our team is available Monday…" at bounding box center [980, 446] width 495 height 70
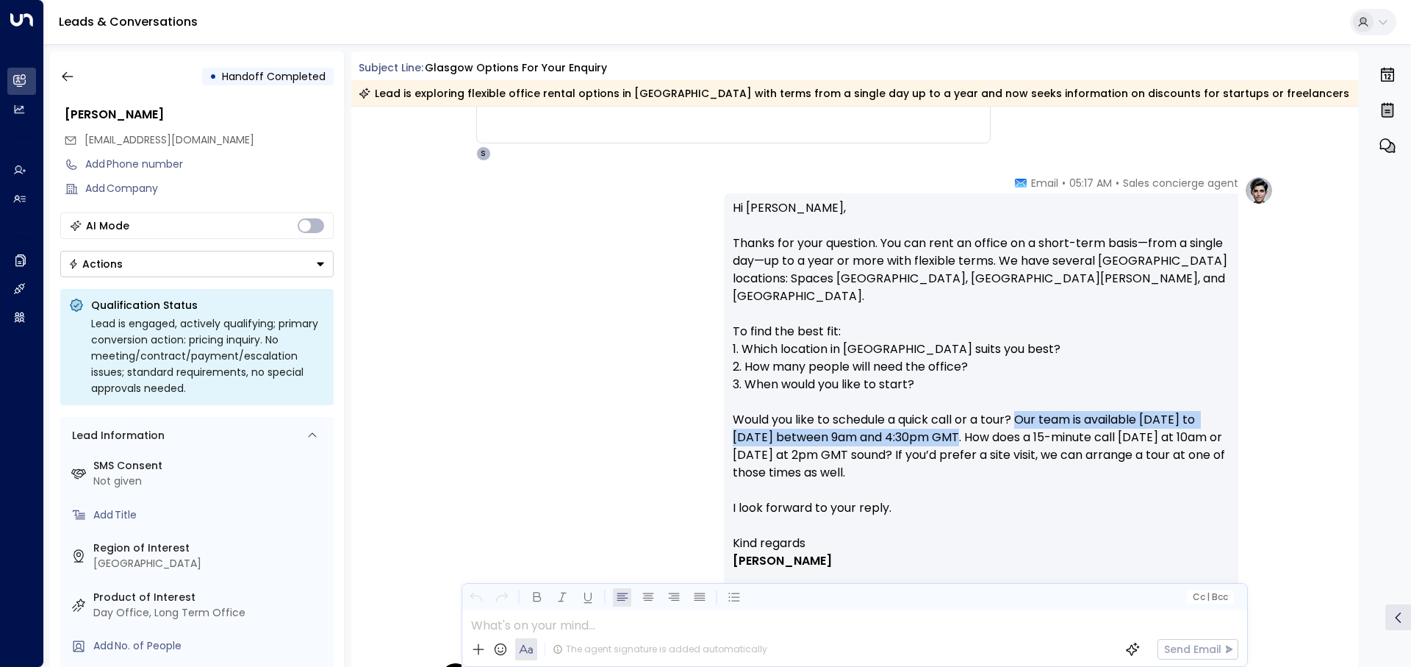
drag, startPoint x: 1019, startPoint y: 403, endPoint x: 954, endPoint y: 421, distance: 67.9
click at [940, 421] on font "Would you like to schedule a quick call or a tour? Our team is available Monday…" at bounding box center [980, 446] width 495 height 70
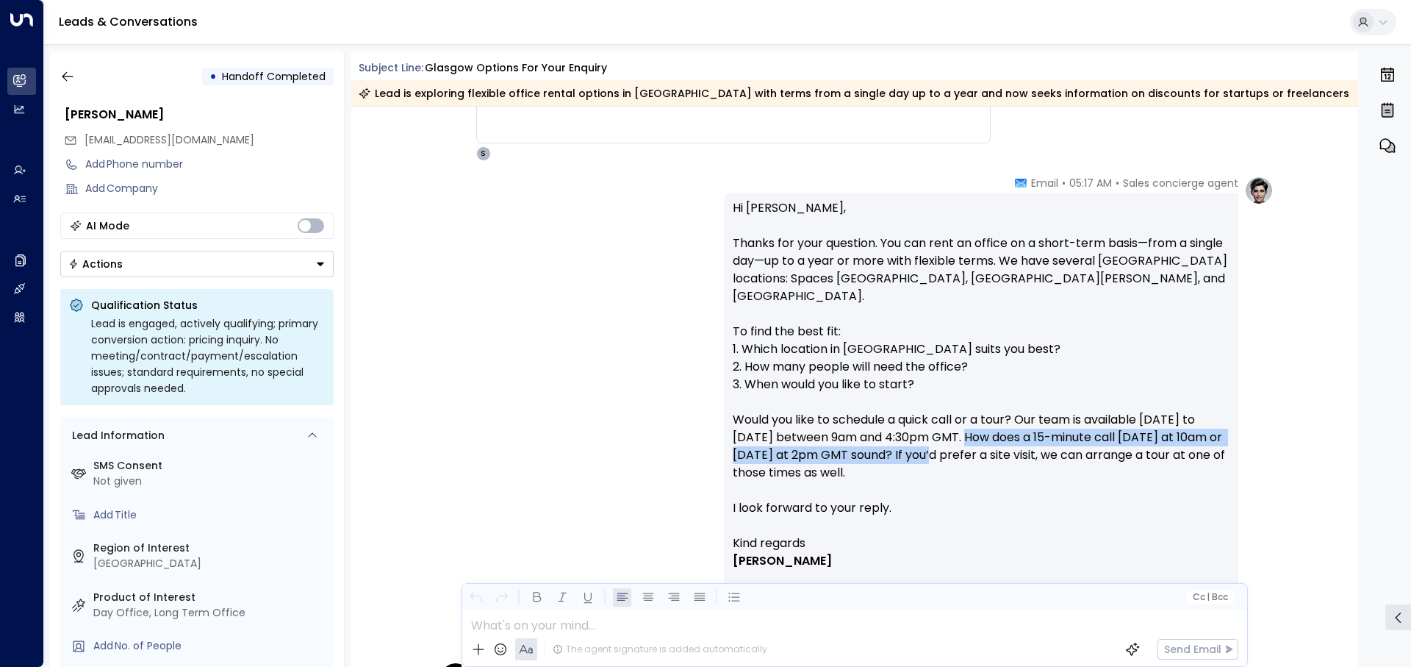
drag, startPoint x: 963, startPoint y: 420, endPoint x: 973, endPoint y: 436, distance: 18.8
click at [940, 436] on font "Would you like to schedule a quick call or a tour? Our team is available Monday…" at bounding box center [980, 446] width 495 height 70
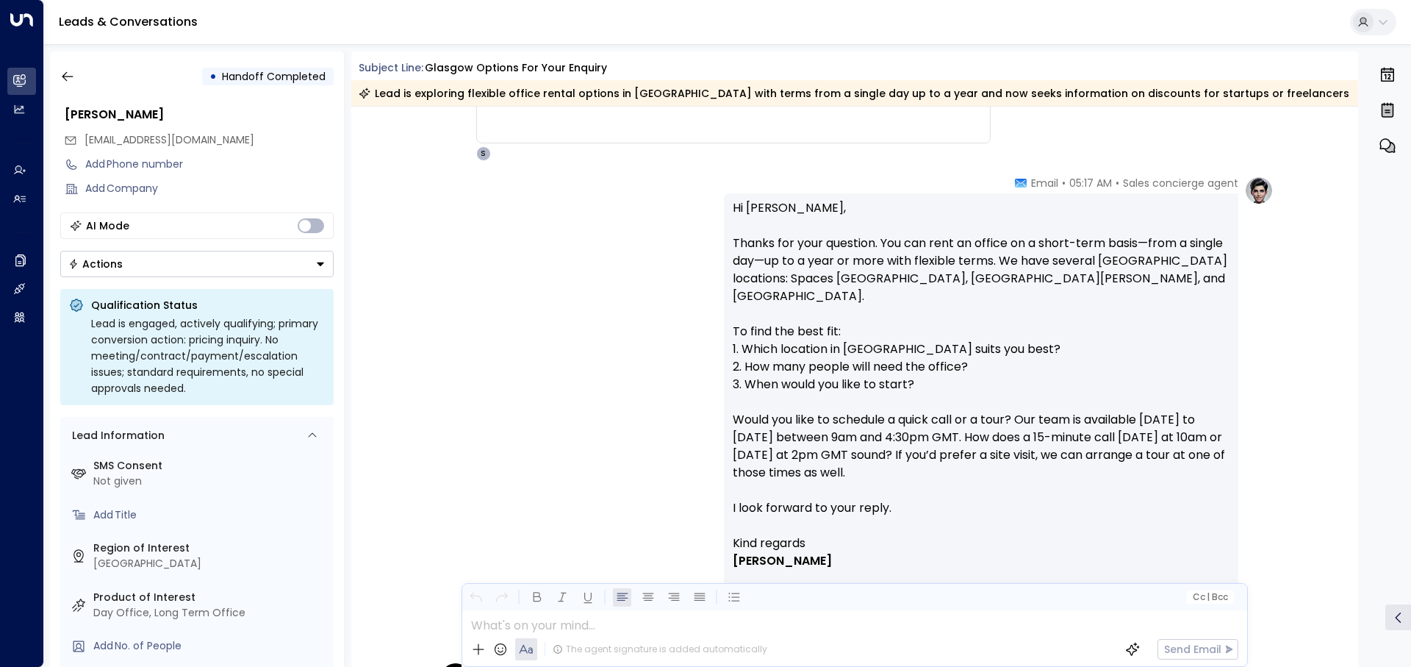
click at [940, 448] on p "Hi Sharvari, Thanks for your question. You can rent an office on a short-term b…" at bounding box center [981, 366] width 497 height 335
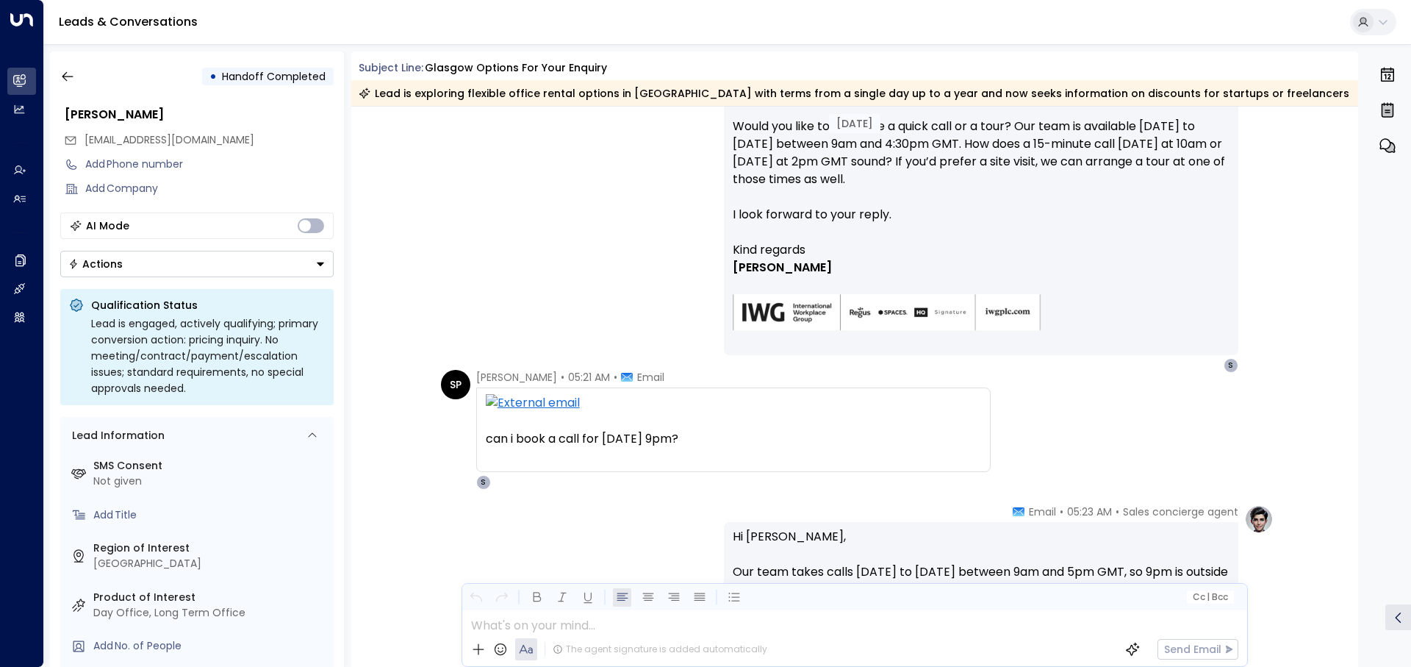
scroll to position [514, 0]
drag, startPoint x: 735, startPoint y: 440, endPoint x: 490, endPoint y: 444, distance: 244.8
click at [490, 444] on div "can i book a call for tomorrow 9pm?" at bounding box center [733, 438] width 495 height 18
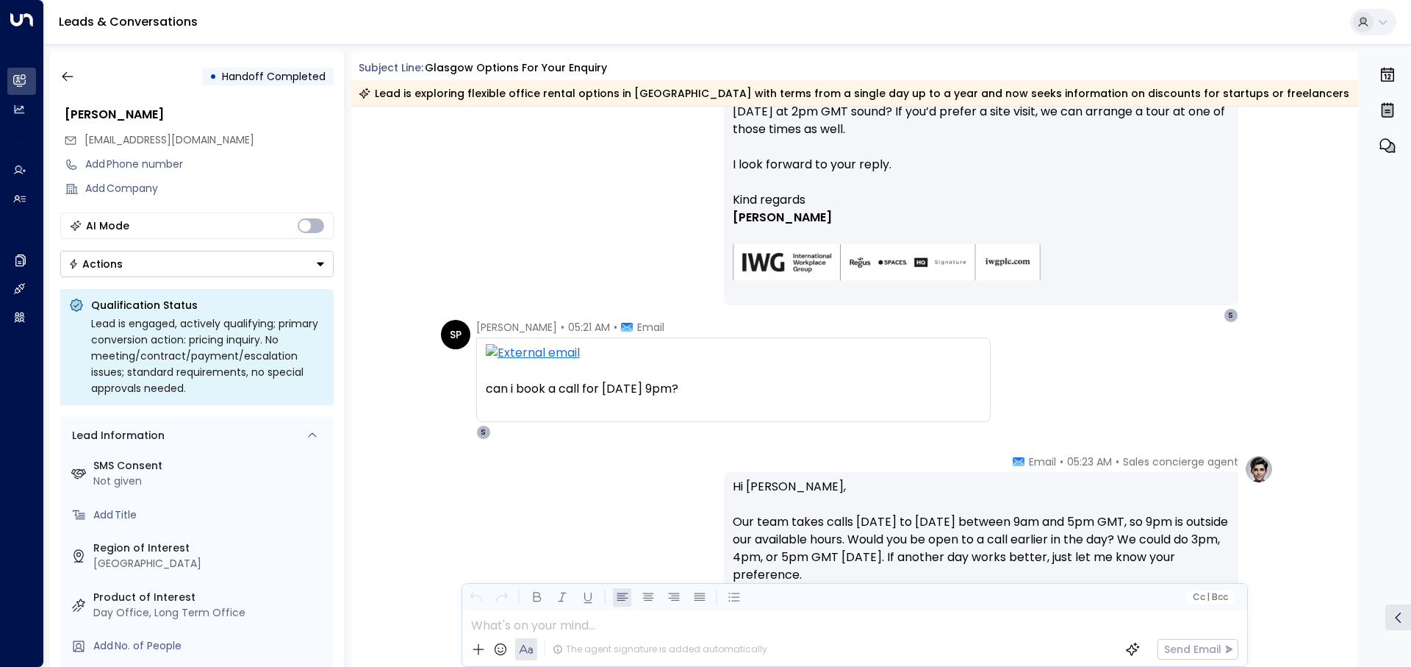
scroll to position [588, 0]
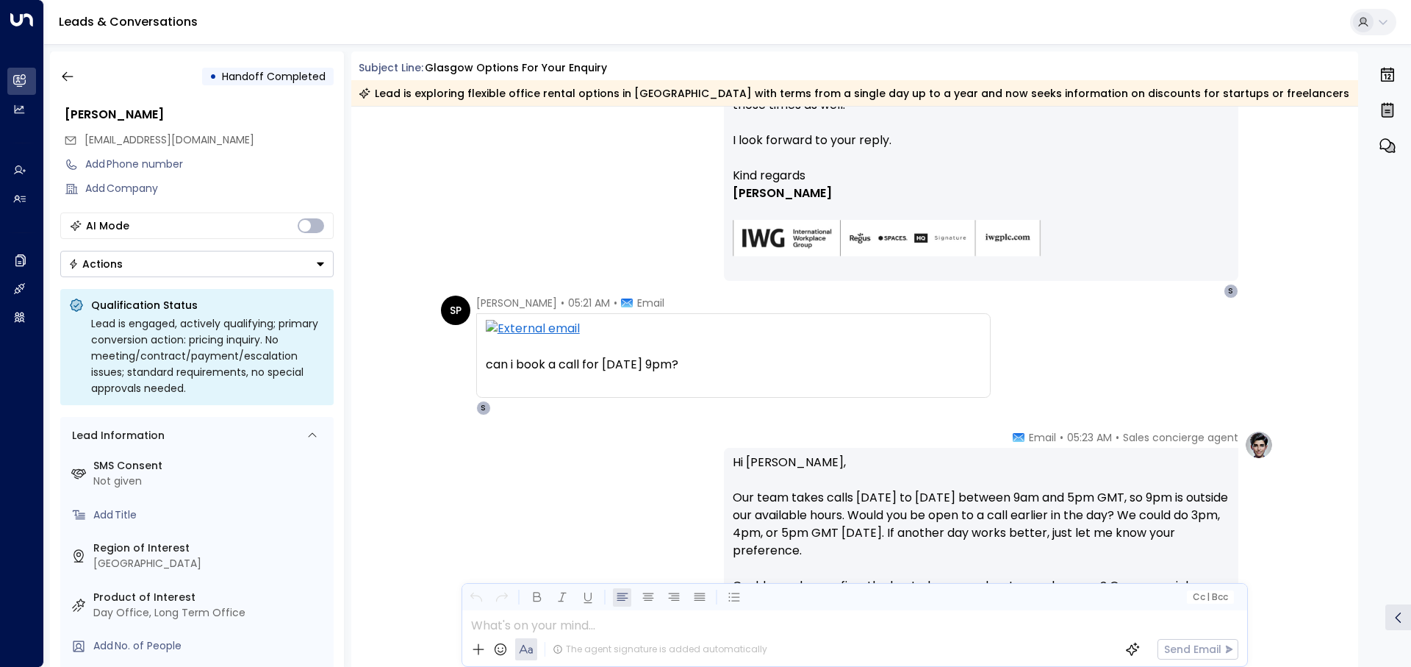
click at [650, 448] on div "Sales concierge agent • 05:23 AM • Email Hi Sharvari, Our team takes calls Mond…" at bounding box center [855, 613] width 838 height 367
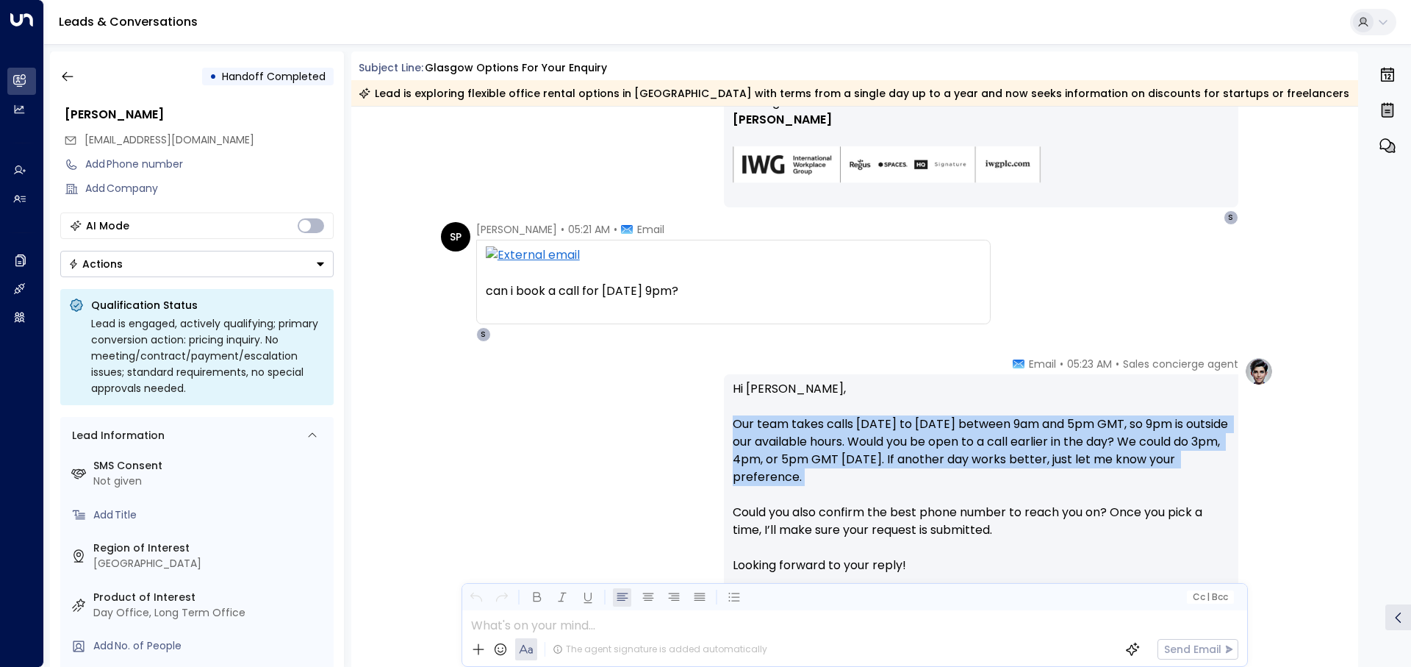
drag, startPoint x: 732, startPoint y: 429, endPoint x: 912, endPoint y: 493, distance: 191.1
click at [912, 460] on p "Hi Sharvari, Our team takes calls Monday to Friday between 9am and 5pm GMT, so …" at bounding box center [981, 486] width 497 height 212
click at [911, 460] on p "Hi Sharvari, Our team takes calls Monday to Friday between 9am and 5pm GMT, so …" at bounding box center [981, 486] width 497 height 212
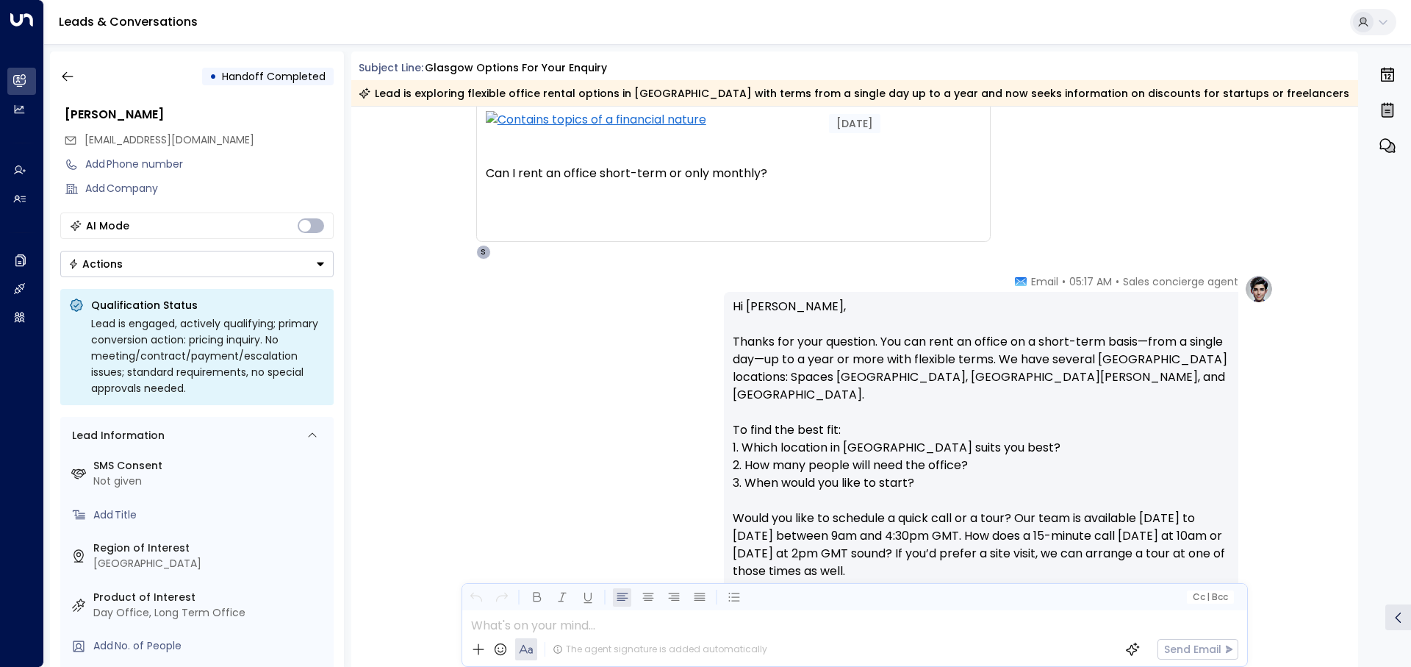
scroll to position [147, 0]
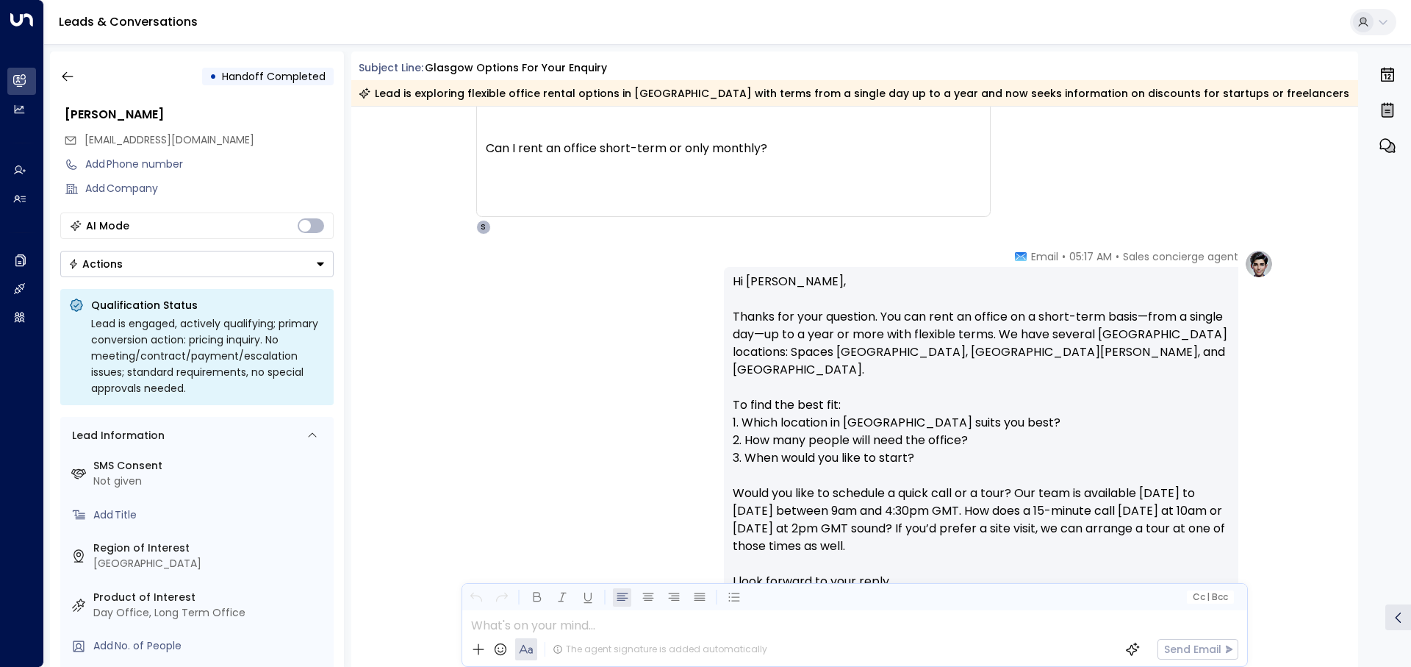
drag, startPoint x: 965, startPoint y: 489, endPoint x: 954, endPoint y: 529, distance: 41.9
click at [940, 460] on p "Hi Sharvari, Thanks for your question. You can rent an office on a short-term b…" at bounding box center [981, 440] width 497 height 335
click at [903, 460] on p "Hi Sharvari, Thanks for your question. You can rent an office on a short-term b…" at bounding box center [981, 440] width 497 height 335
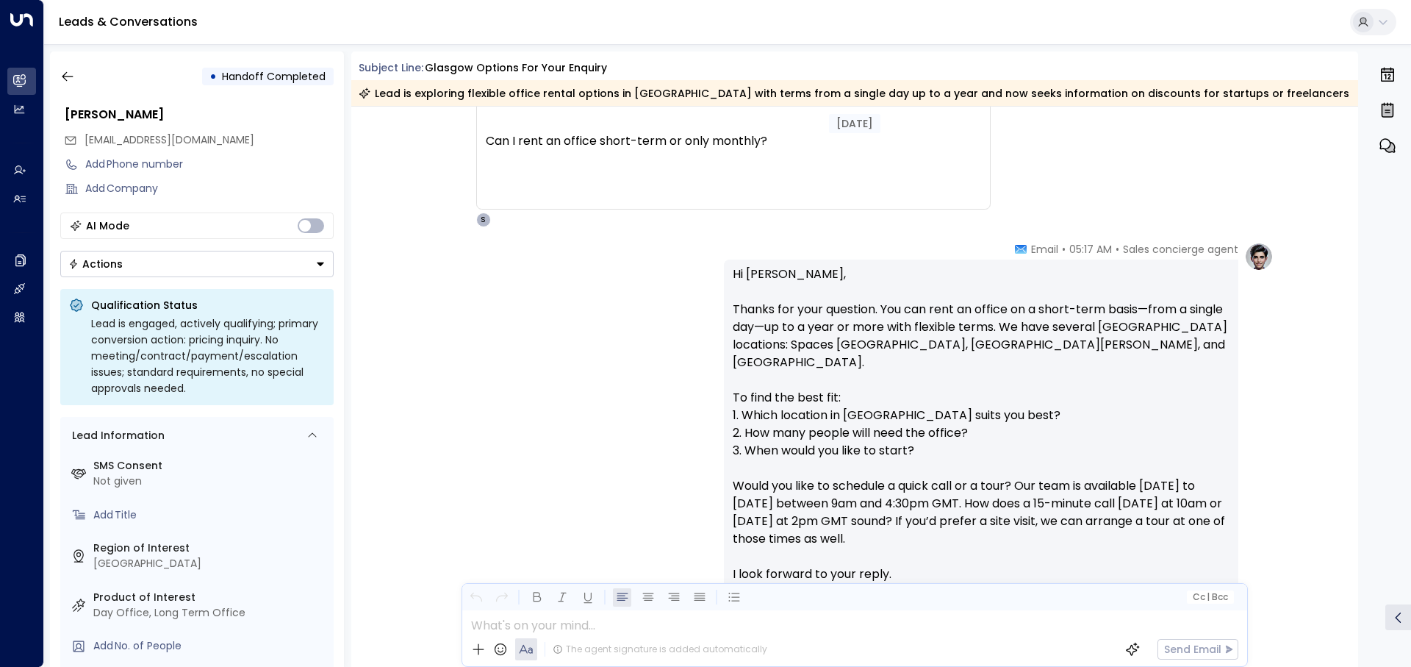
scroll to position [220, 0]
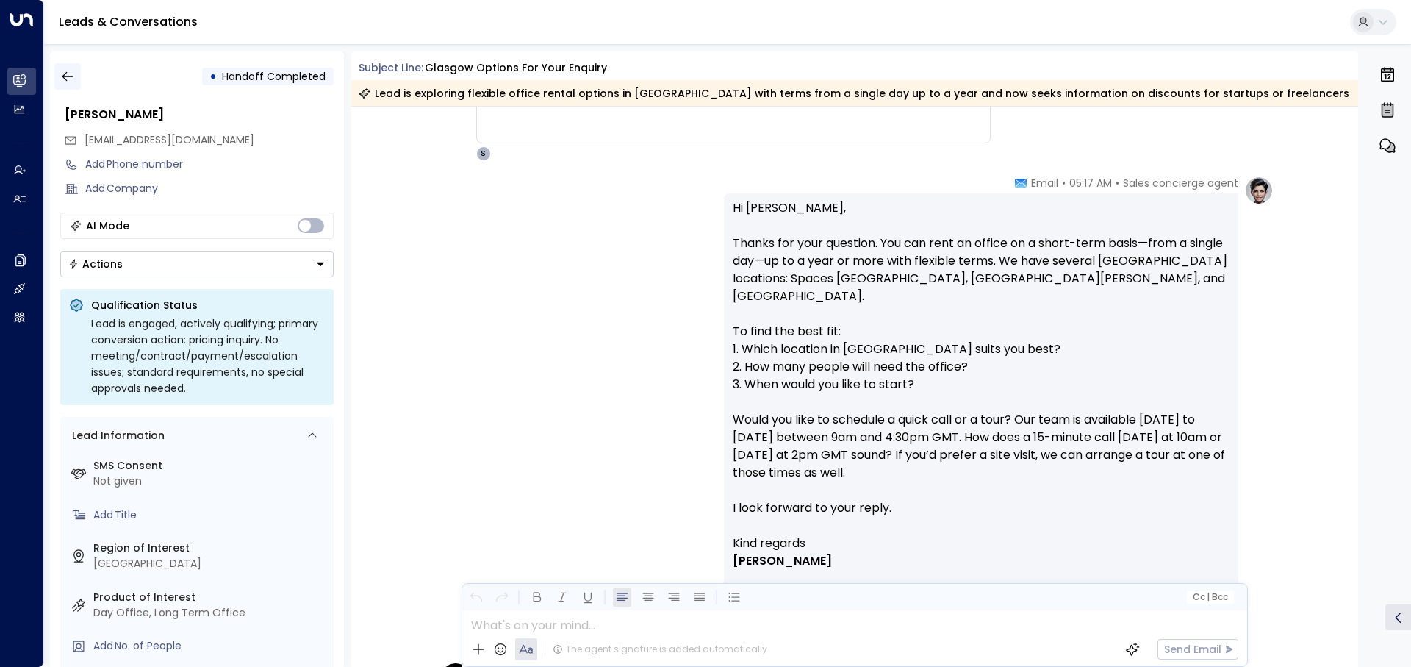
click at [69, 70] on icon "button" at bounding box center [67, 76] width 15 height 15
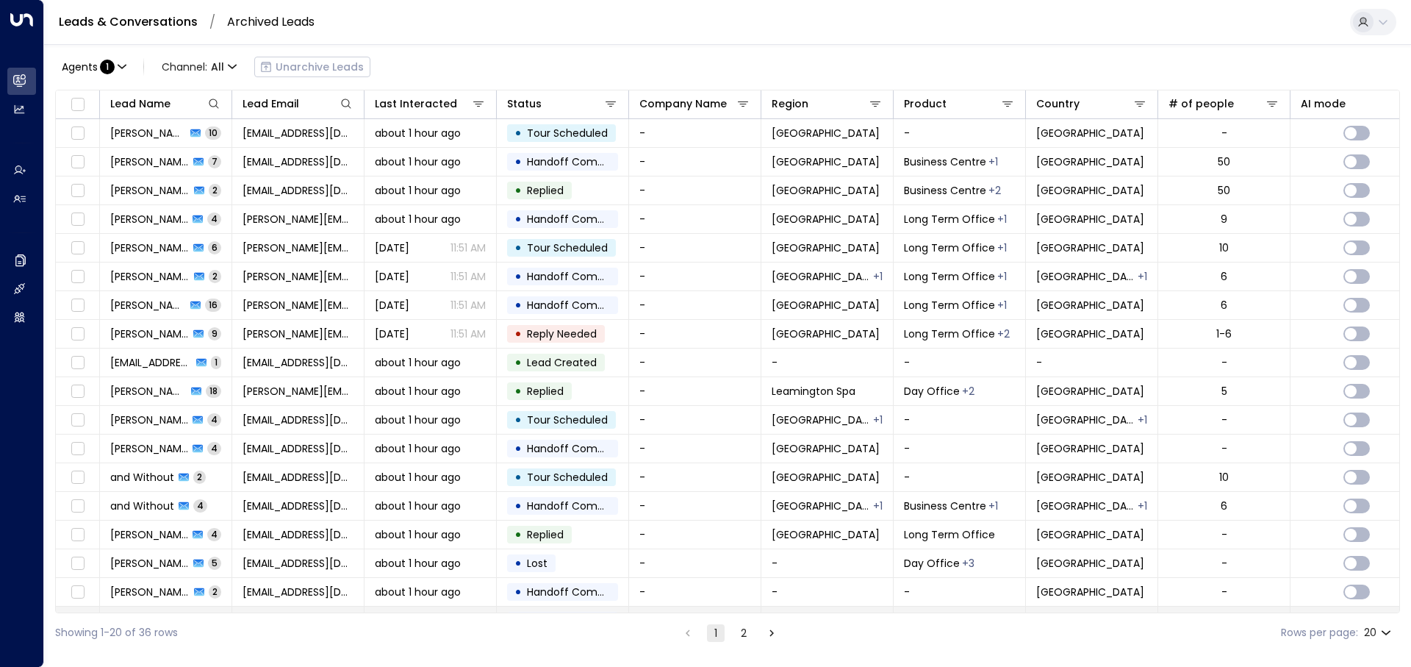
scroll to position [85, 0]
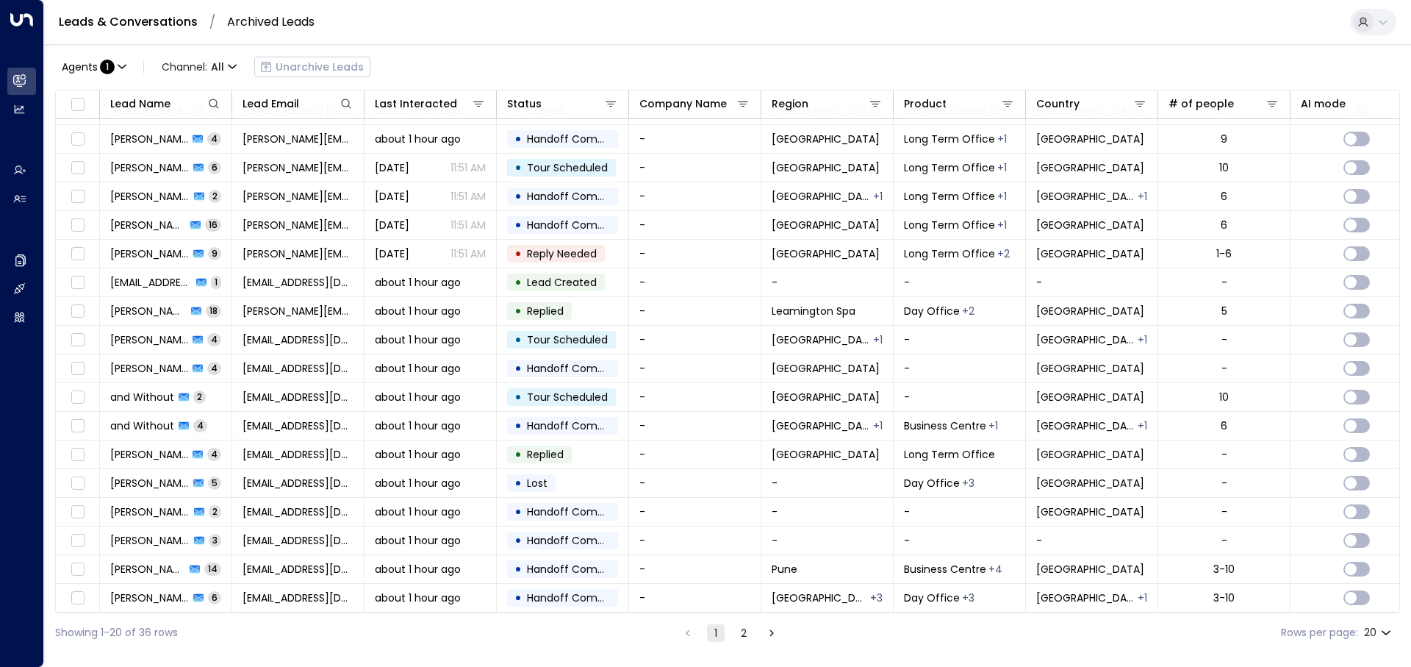
click at [734, 460] on li "2" at bounding box center [743, 632] width 19 height 18
click at [741, 460] on font "2" at bounding box center [744, 632] width 6 height 15
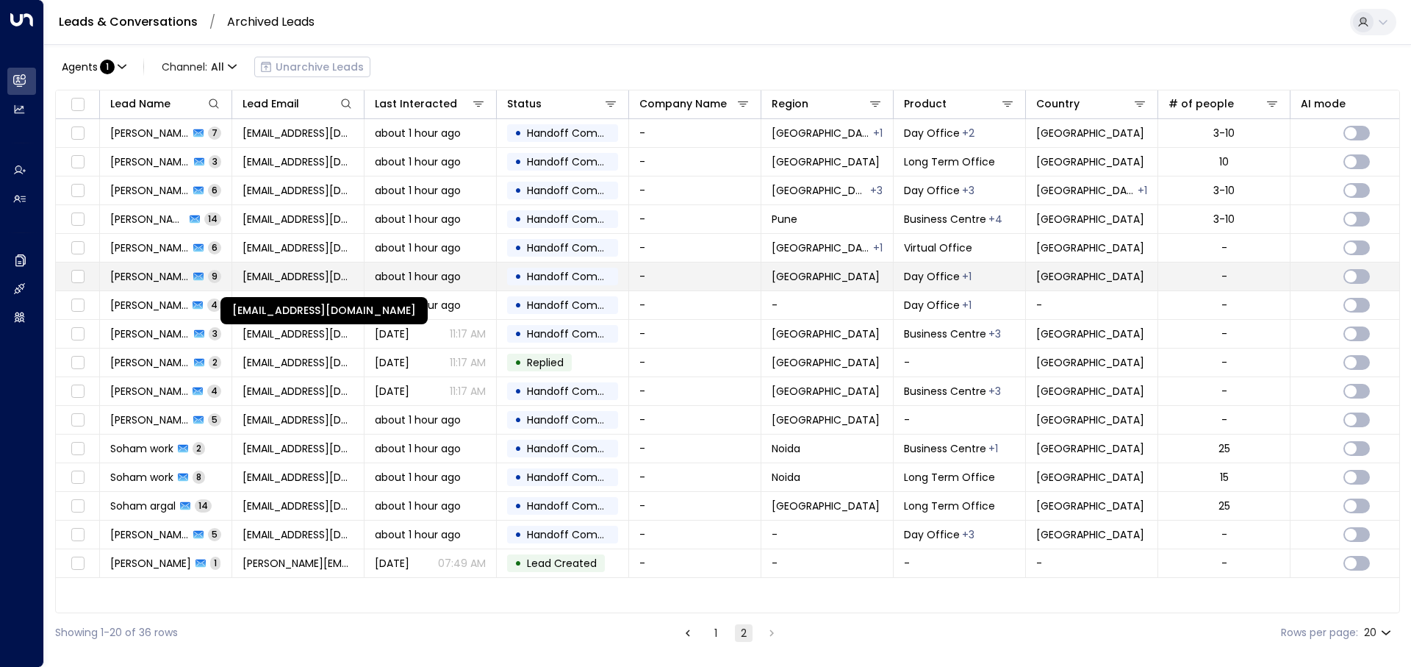
drag, startPoint x: 320, startPoint y: 281, endPoint x: 159, endPoint y: 282, distance: 161.0
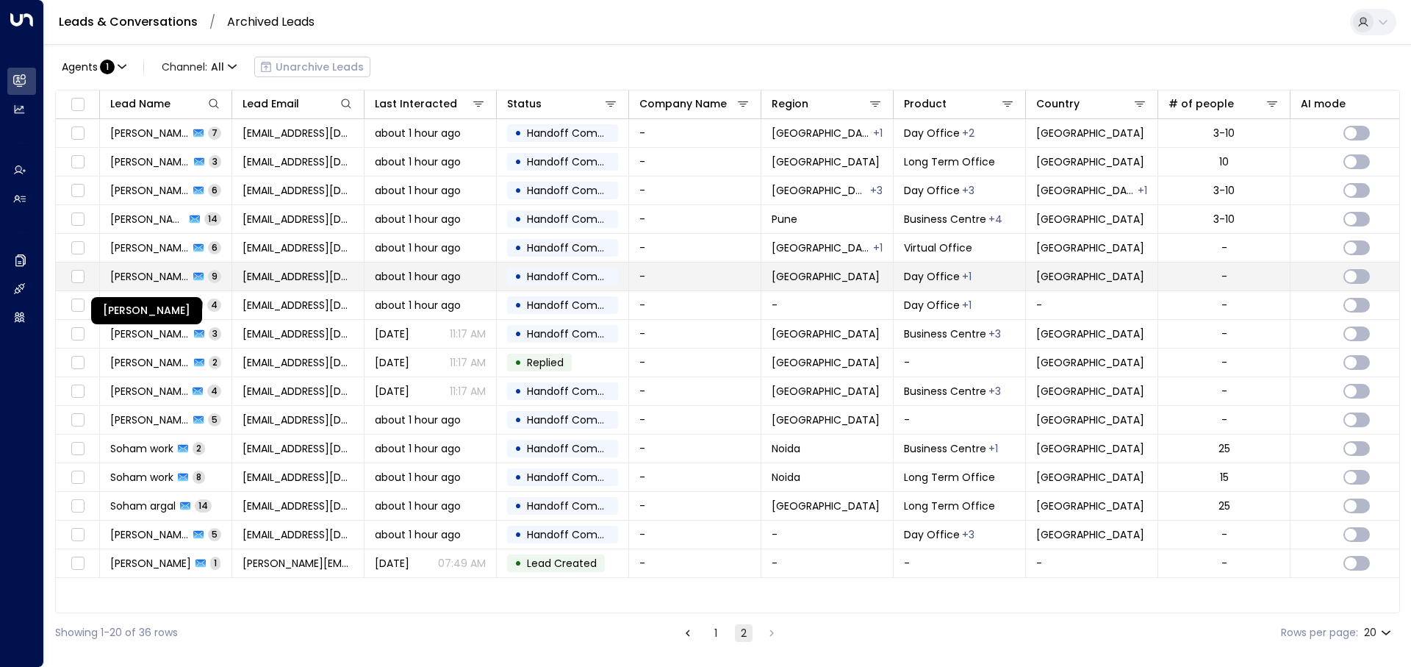
drag, startPoint x: 159, startPoint y: 282, endPoint x: 132, endPoint y: 276, distance: 27.3
click at [132, 276] on font "[PERSON_NAME]" at bounding box center [150, 276] width 81 height 15
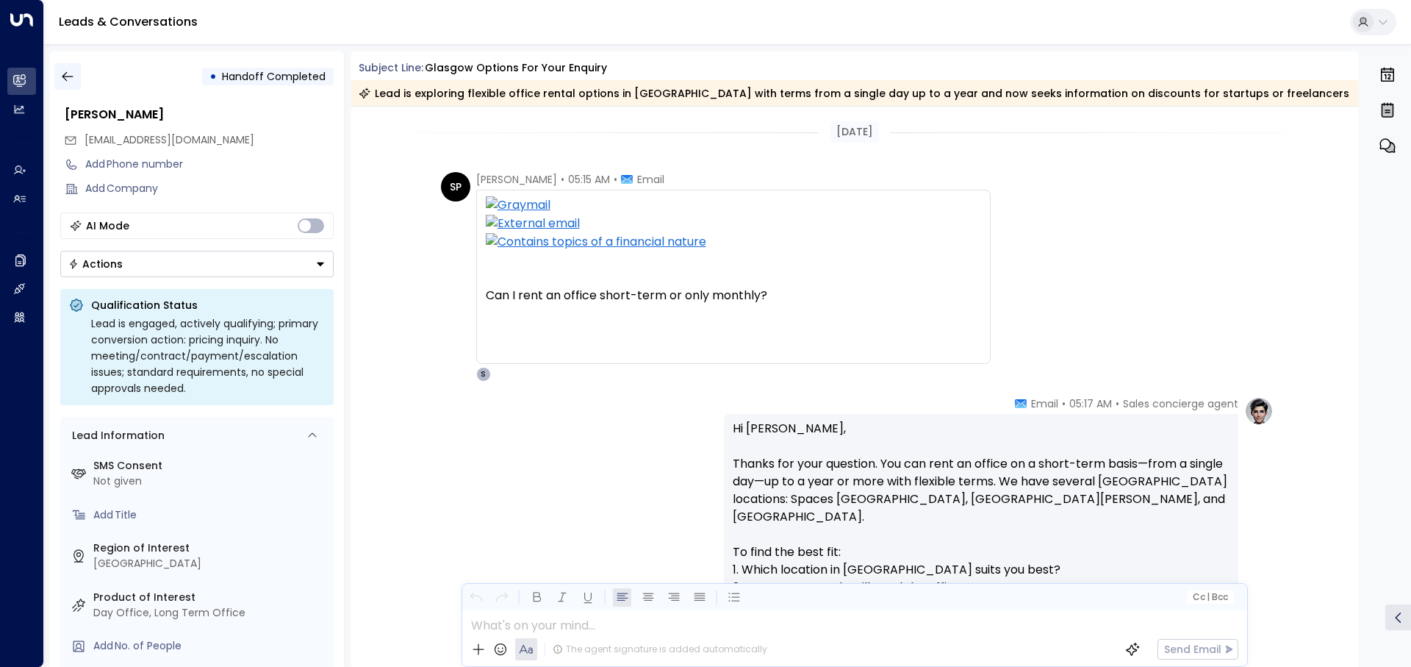
click at [74, 74] on icon "button" at bounding box center [67, 76] width 15 height 15
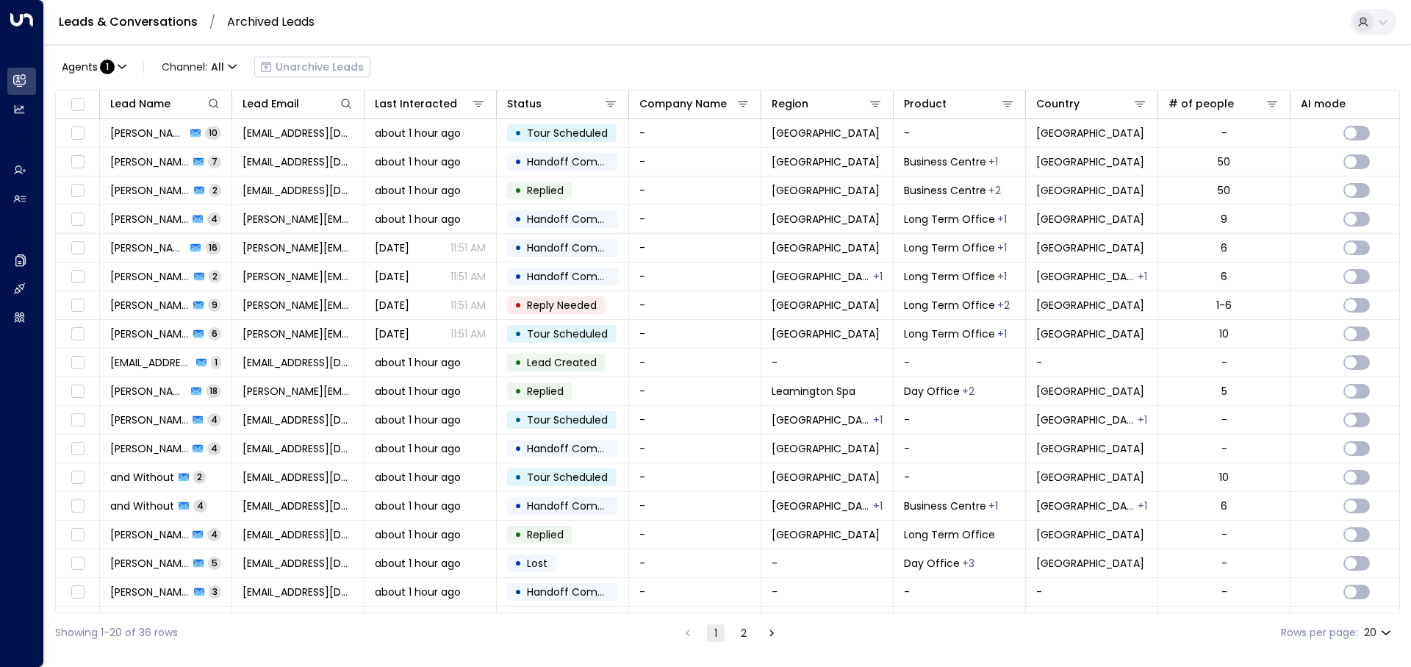
click at [738, 460] on button "2" at bounding box center [744, 633] width 18 height 18
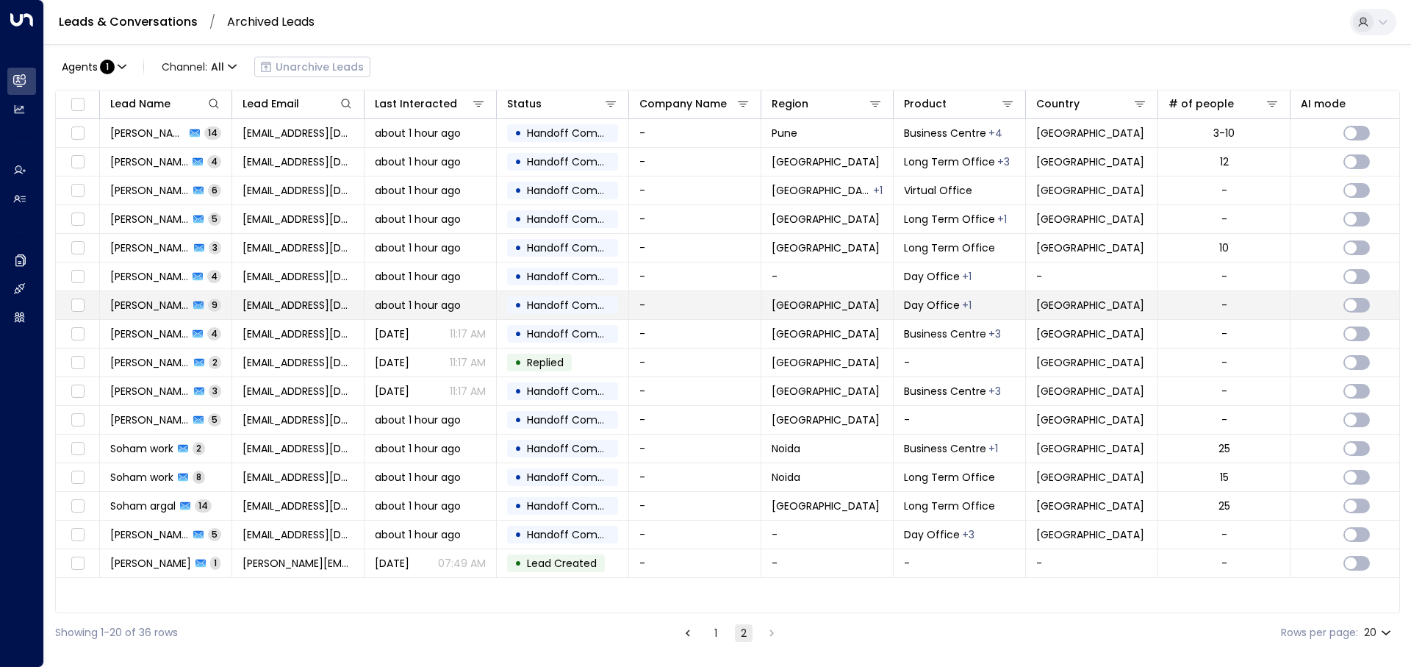
click at [446, 307] on font "about 1 hour ago" at bounding box center [418, 305] width 86 height 15
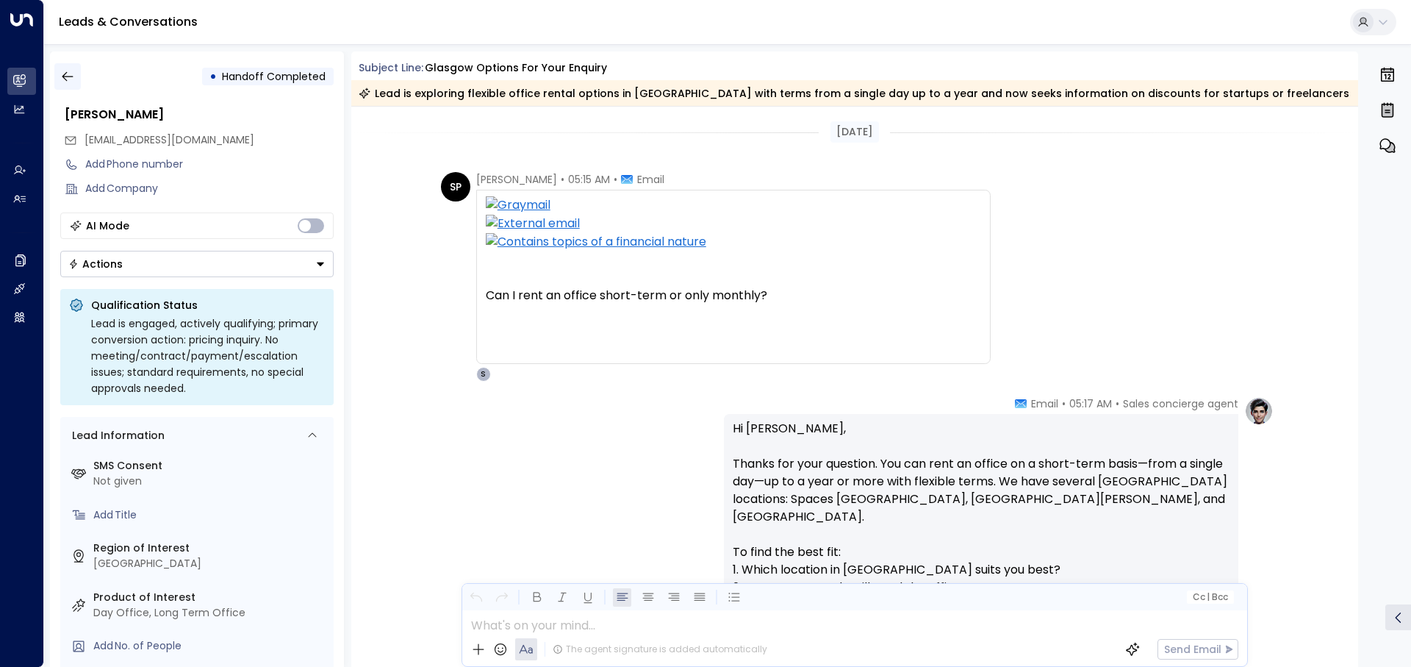
click at [78, 72] on button "button" at bounding box center [67, 76] width 26 height 26
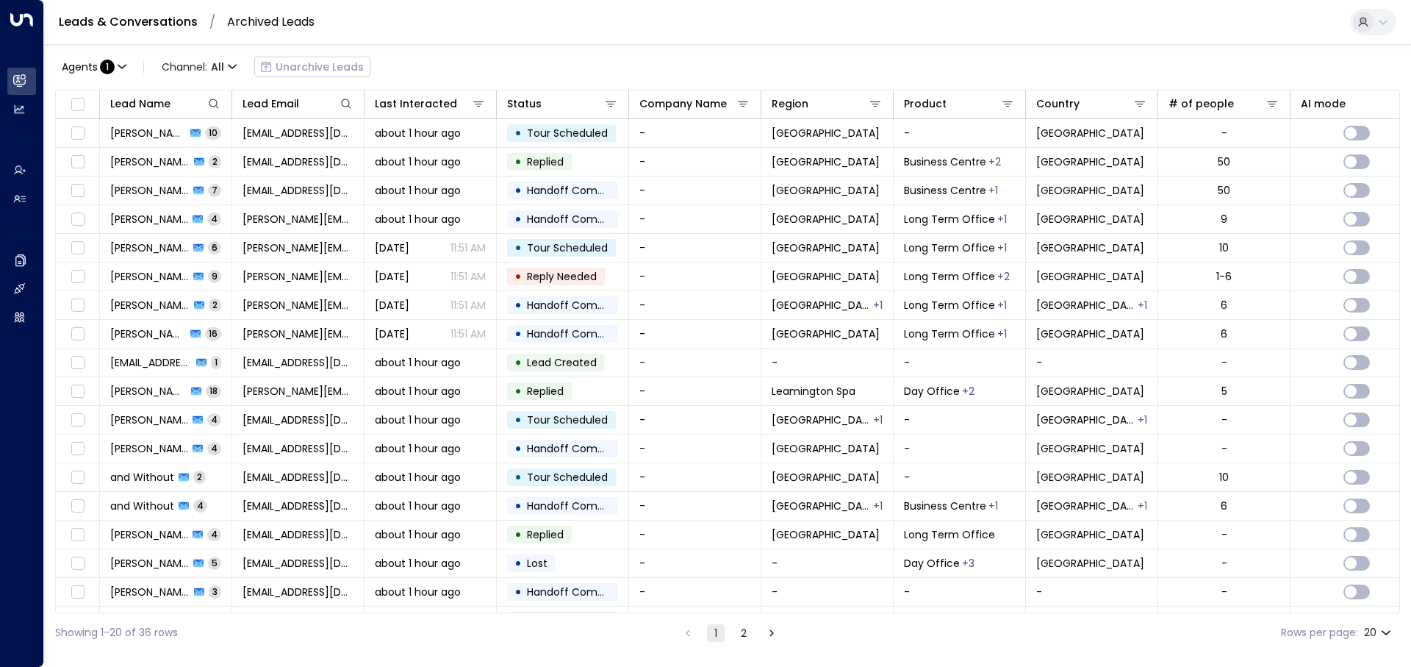
click at [744, 460] on font "2" at bounding box center [744, 632] width 6 height 15
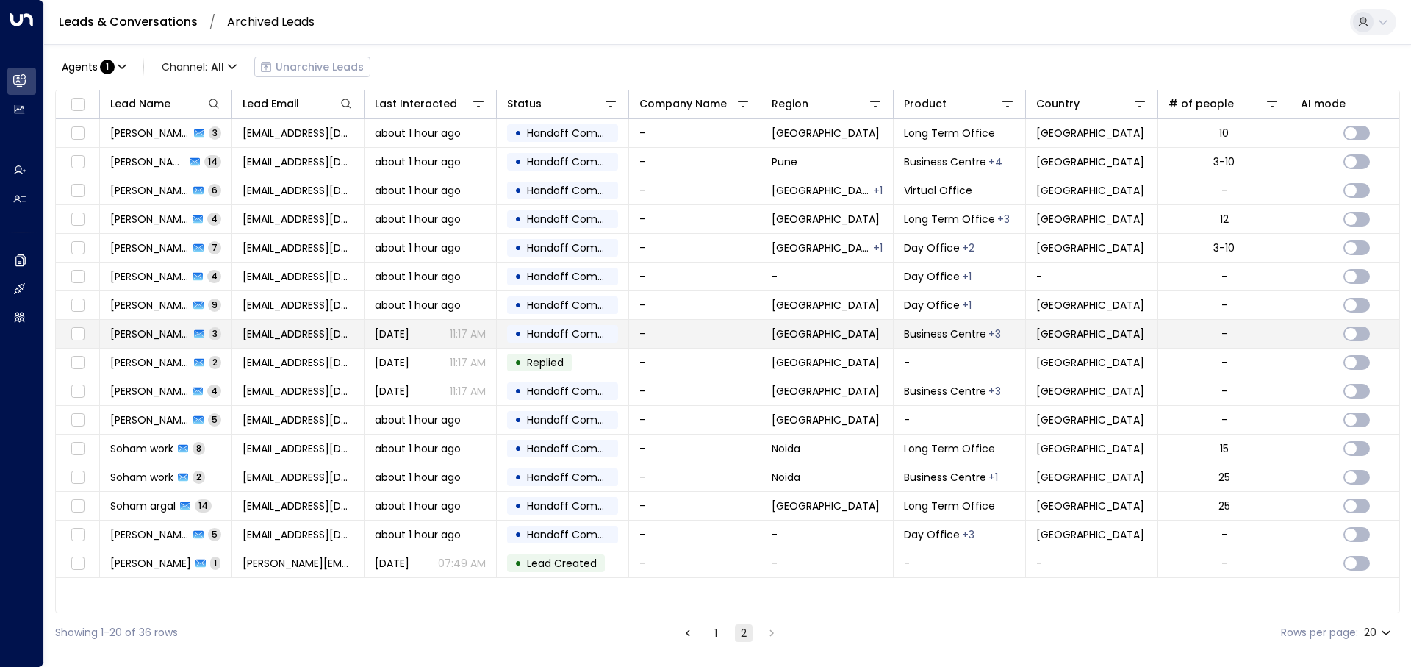
click at [409, 337] on font "[DATE]" at bounding box center [392, 333] width 35 height 15
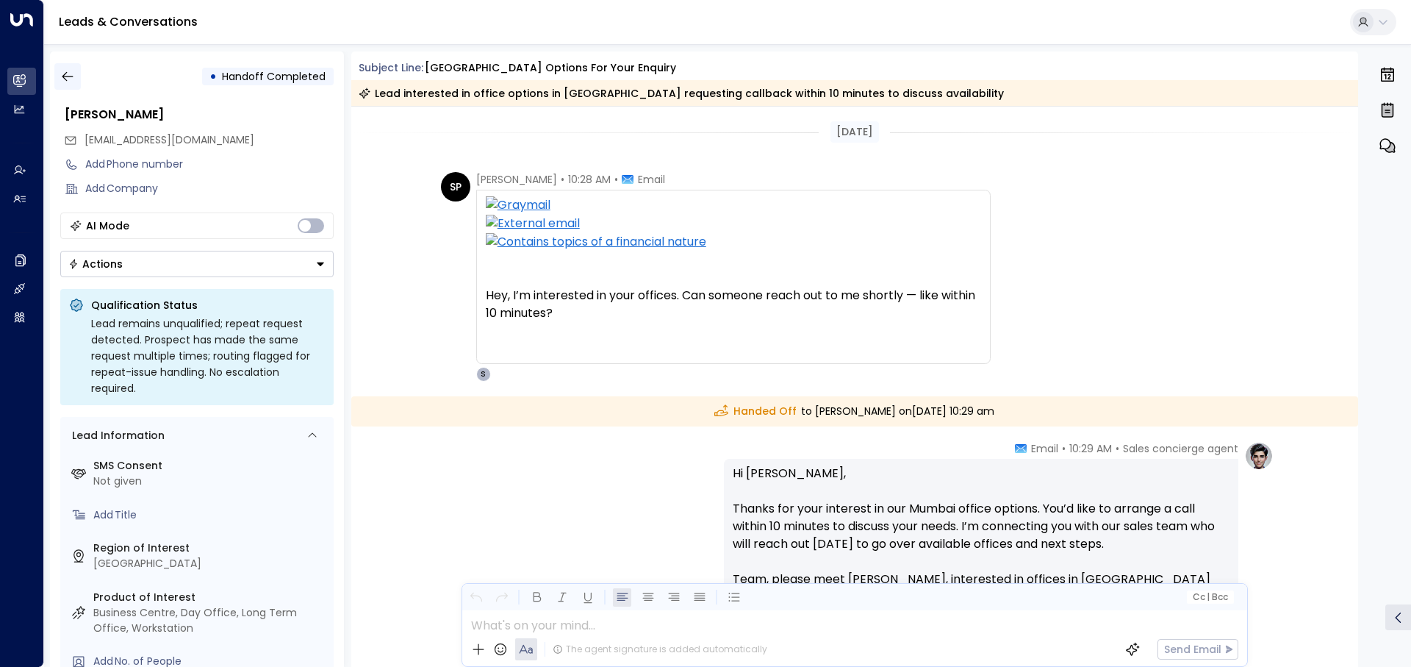
click at [73, 75] on icon "button" at bounding box center [67, 76] width 15 height 15
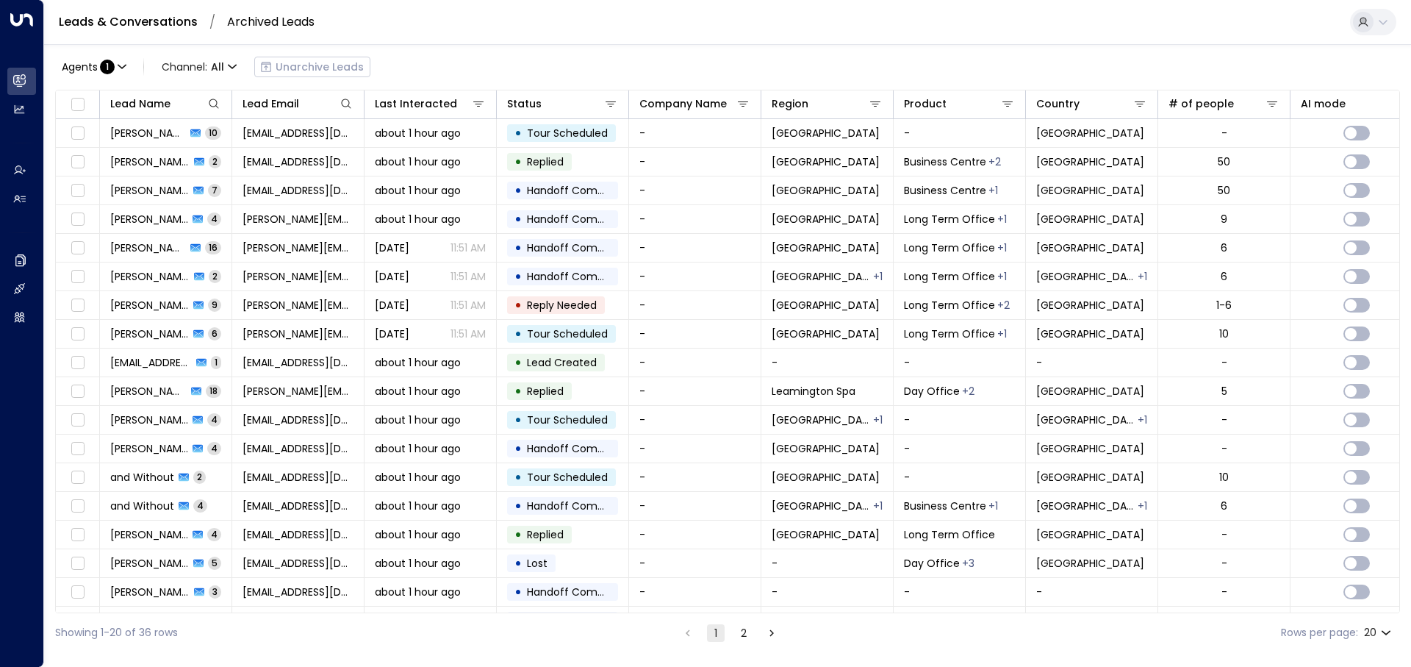
click at [741, 460] on font "2" at bounding box center [744, 632] width 6 height 15
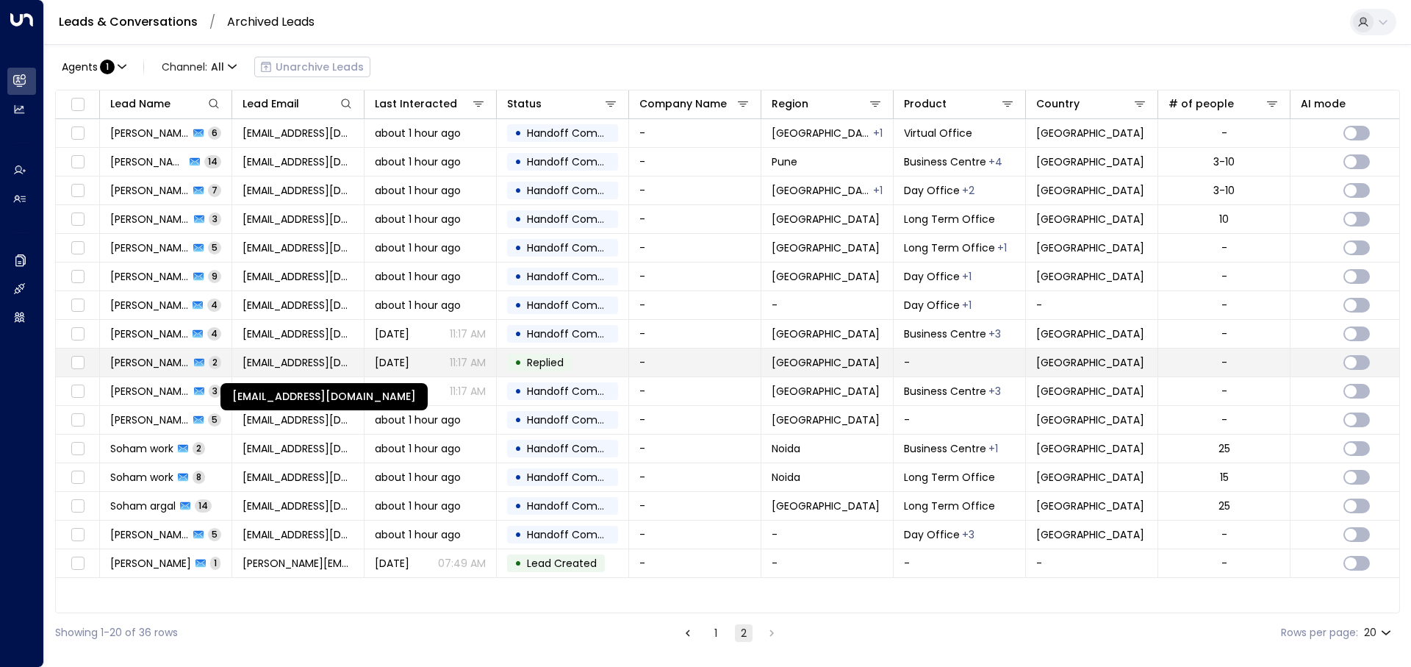
click at [326, 358] on font "[EMAIL_ADDRESS][DOMAIN_NAME]" at bounding box center [328, 362] width 170 height 15
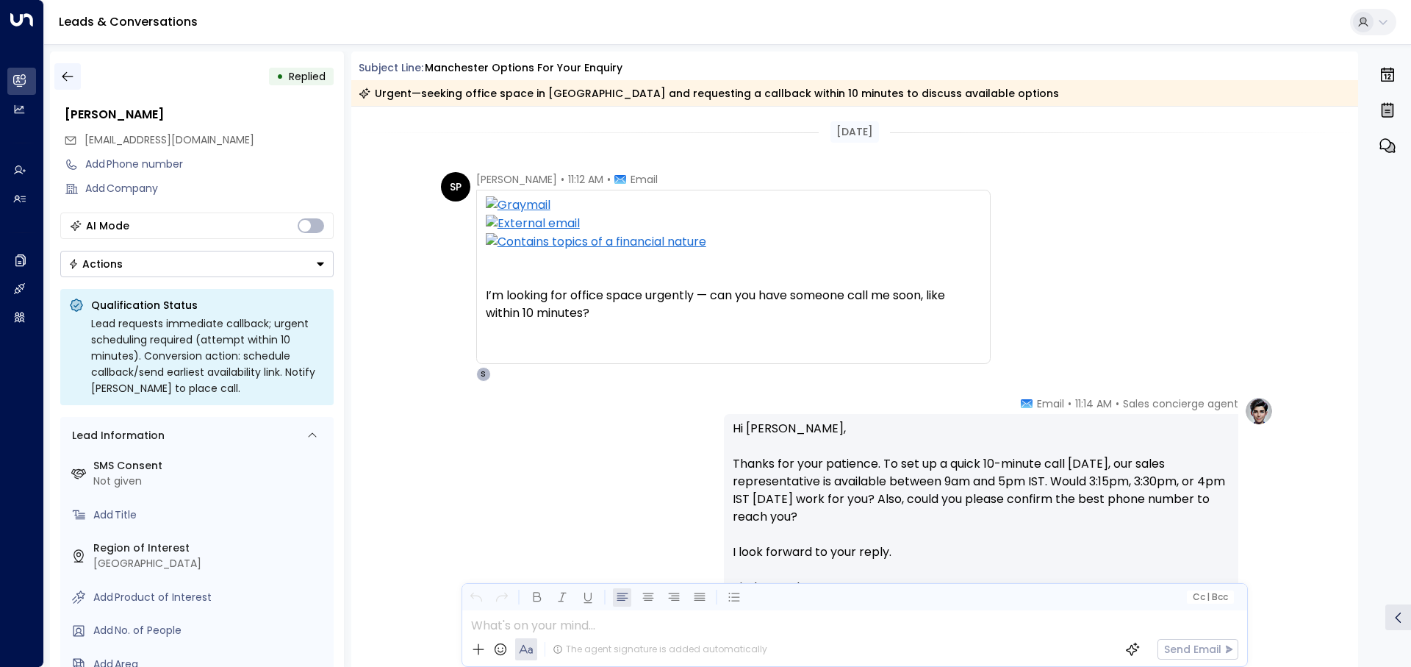
click at [65, 72] on icon "button" at bounding box center [67, 76] width 15 height 15
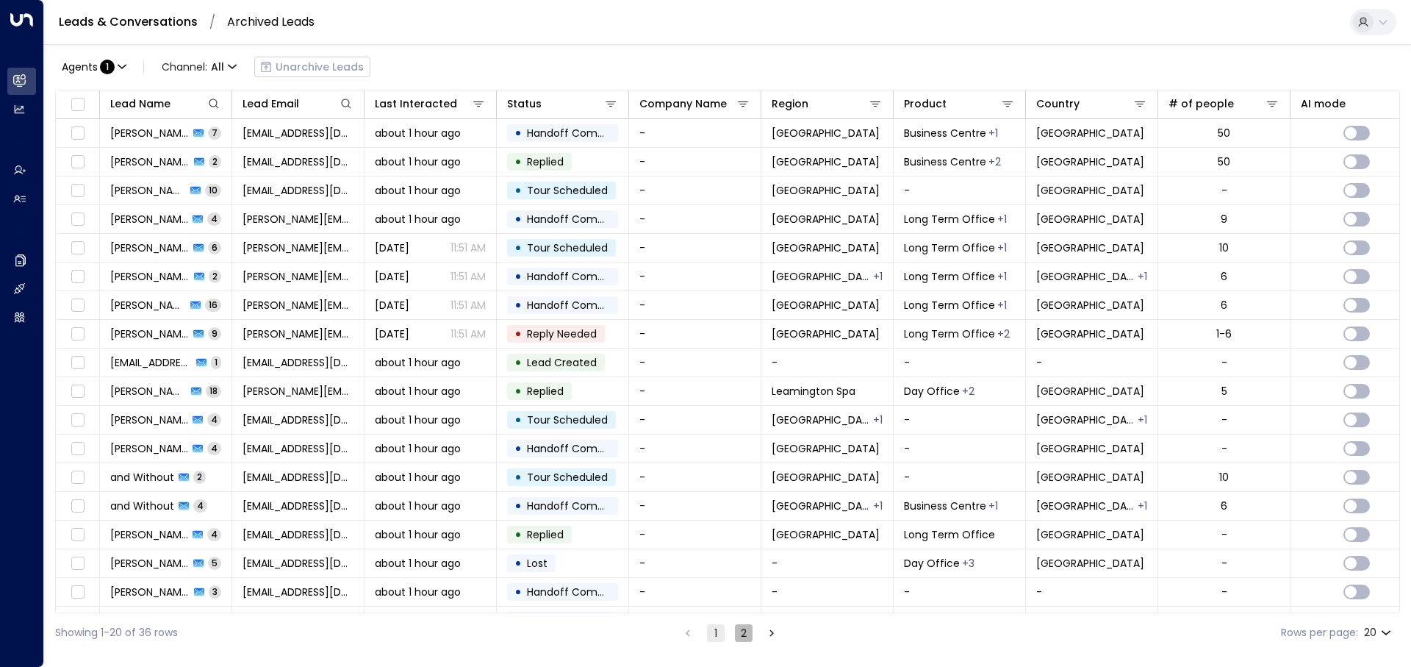
click at [738, 460] on button "2" at bounding box center [744, 633] width 18 height 18
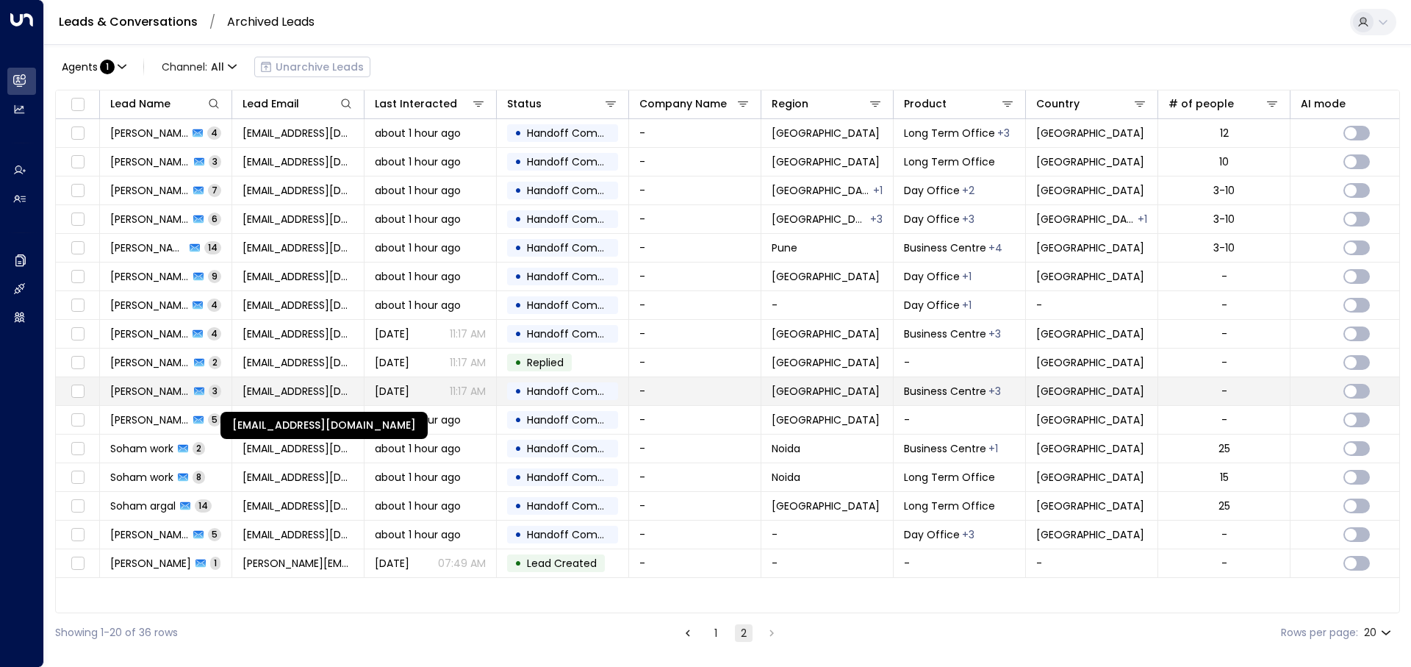
click at [306, 395] on font "[EMAIL_ADDRESS][DOMAIN_NAME]" at bounding box center [328, 391] width 170 height 15
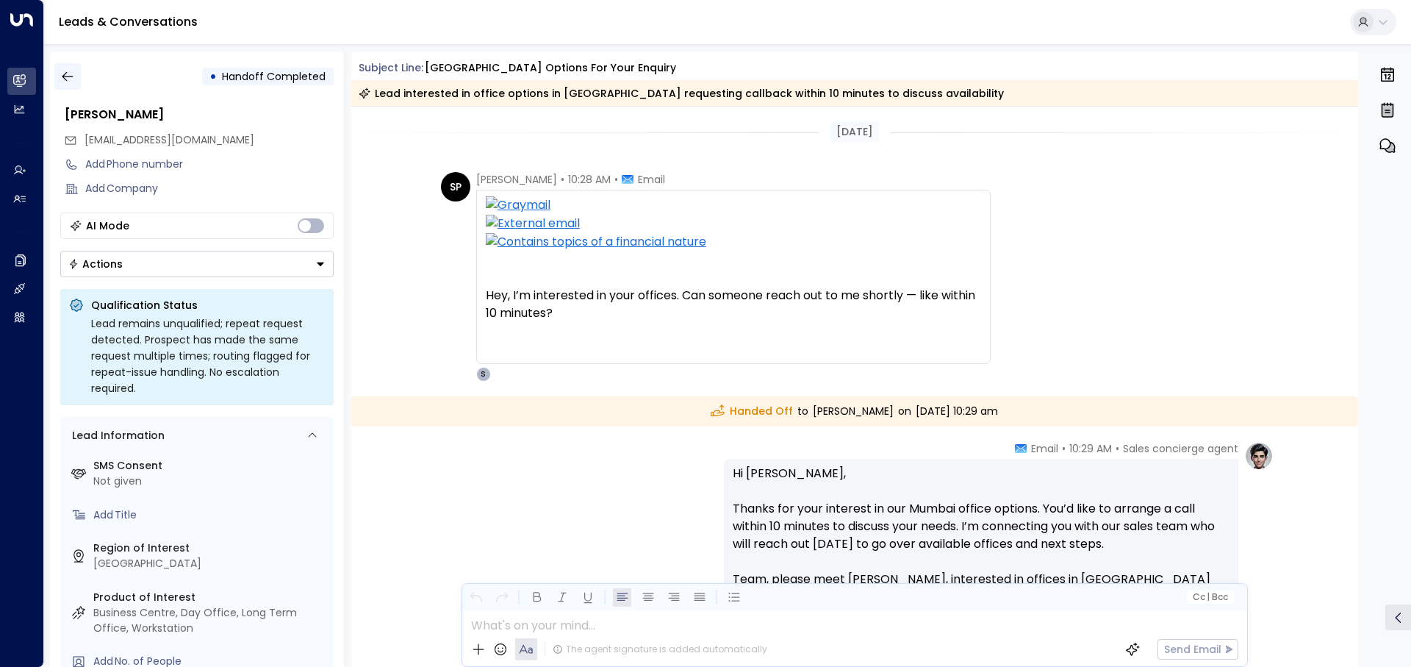
click at [59, 68] on button "button" at bounding box center [67, 76] width 26 height 26
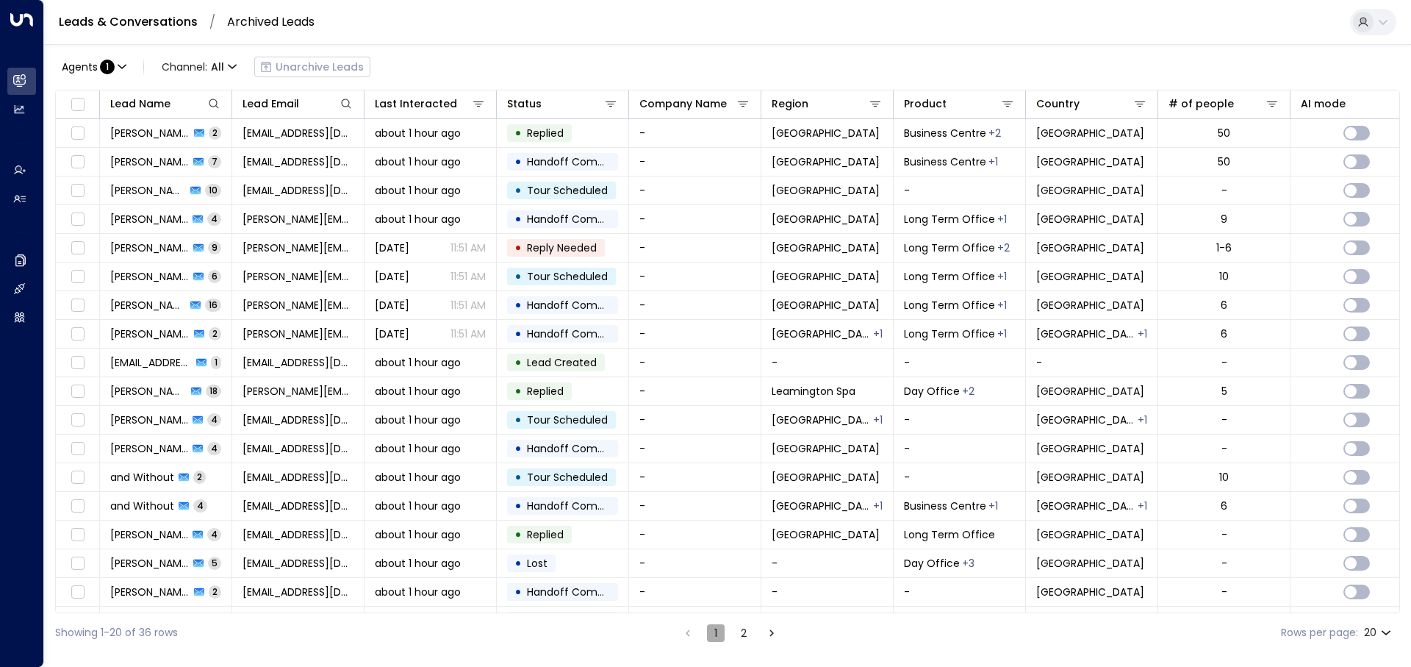
click at [716, 460] on font "1" at bounding box center [715, 632] width 3 height 15
click at [196, 65] on font "Channel:" at bounding box center [185, 67] width 46 height 15
click at [196, 65] on div at bounding box center [705, 333] width 1411 height 667
click at [112, 63] on span "1" at bounding box center [107, 67] width 15 height 15
click at [132, 136] on button "Clear" at bounding box center [140, 133] width 29 height 12
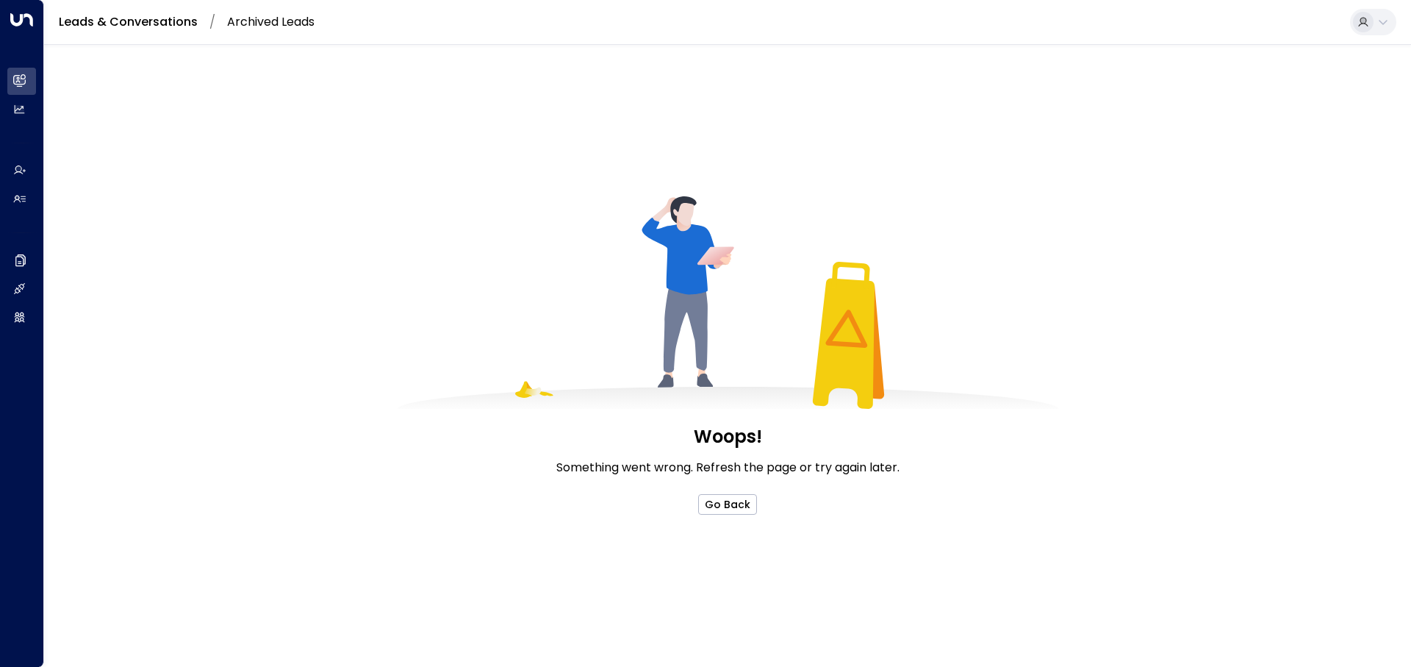
click at [720, 460] on div "Woops! Something went wrong. Refresh the page or try again later. Go Back" at bounding box center [727, 355] width 1367 height 622
click at [717, 460] on button "Go Back" at bounding box center [727, 504] width 59 height 21
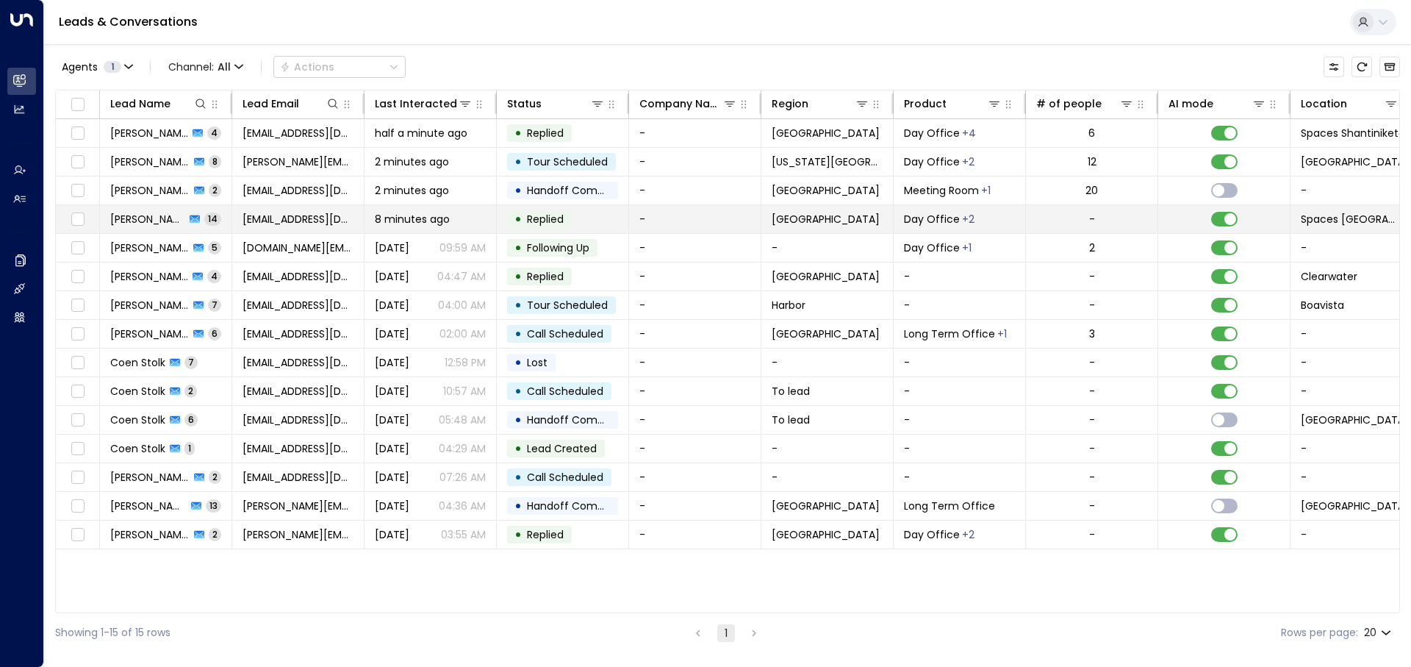
click at [448, 223] on span "8 minutes ago" at bounding box center [412, 219] width 75 height 15
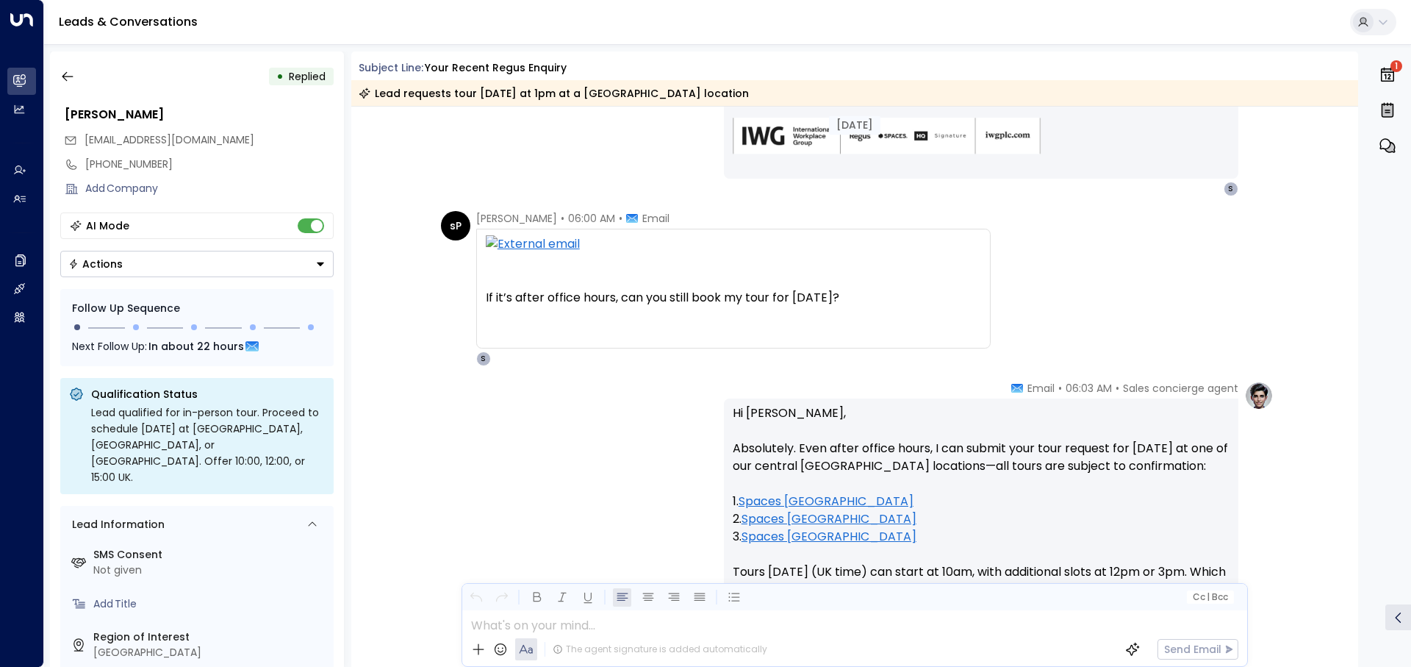
scroll to position [2205, 0]
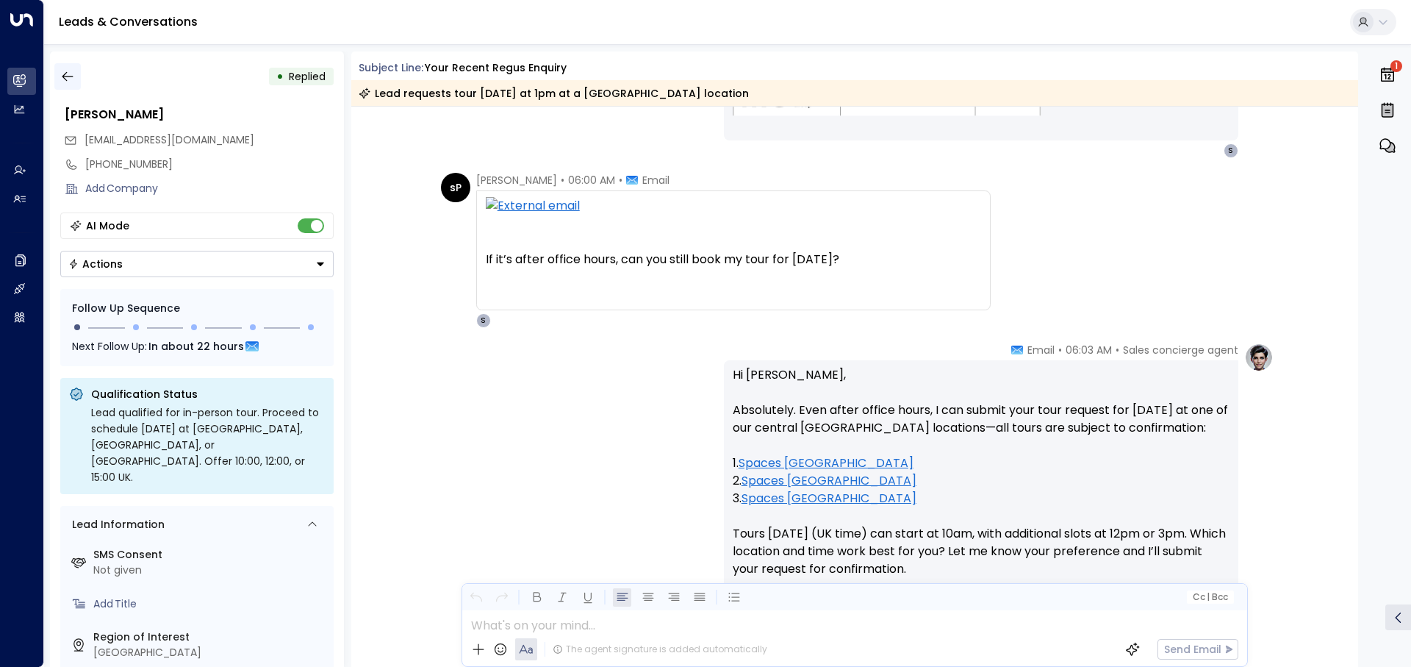
click at [66, 71] on icon "button" at bounding box center [67, 76] width 15 height 15
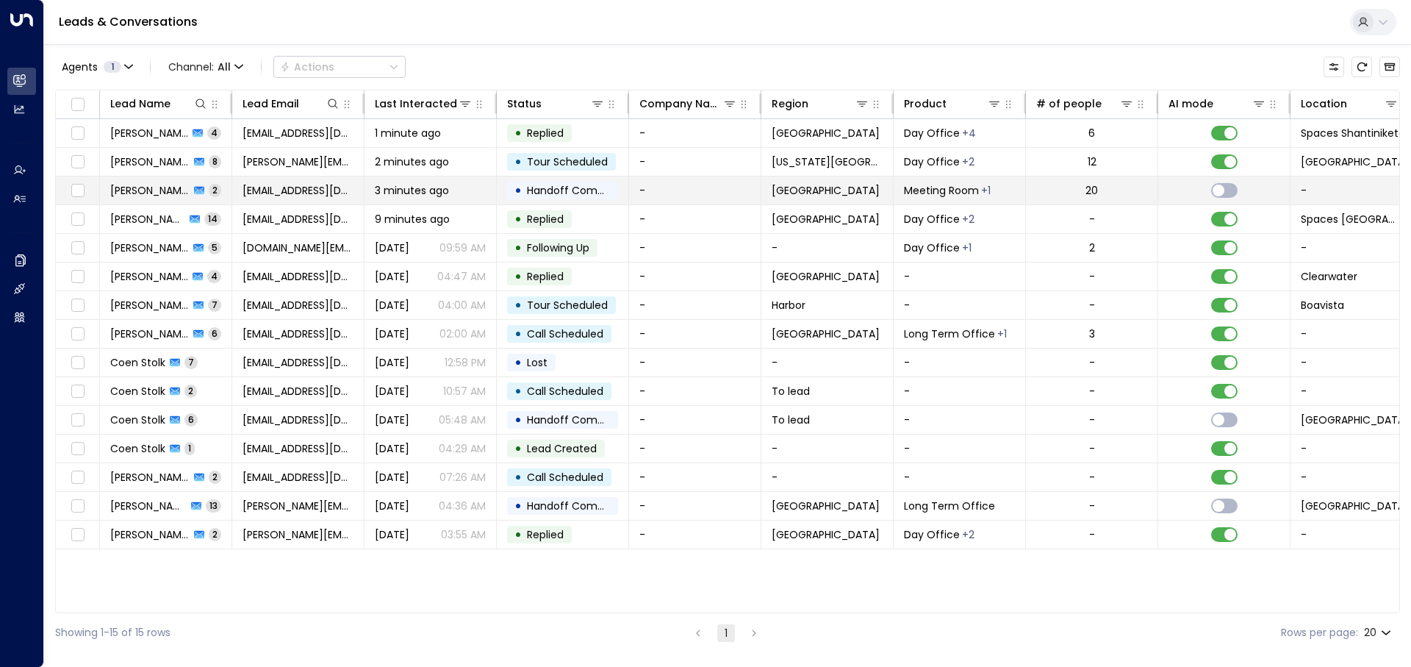
click at [443, 190] on span "3 minutes ago" at bounding box center [412, 190] width 74 height 15
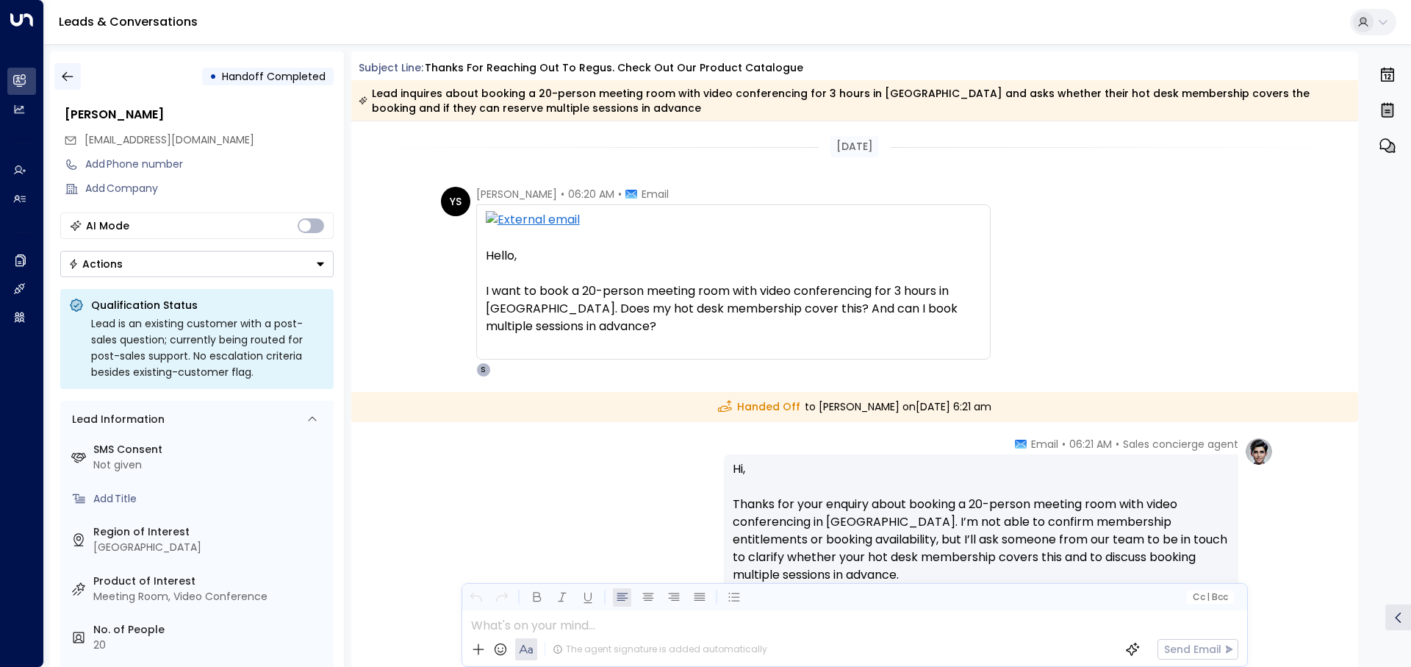
click at [67, 68] on button "button" at bounding box center [67, 76] width 26 height 26
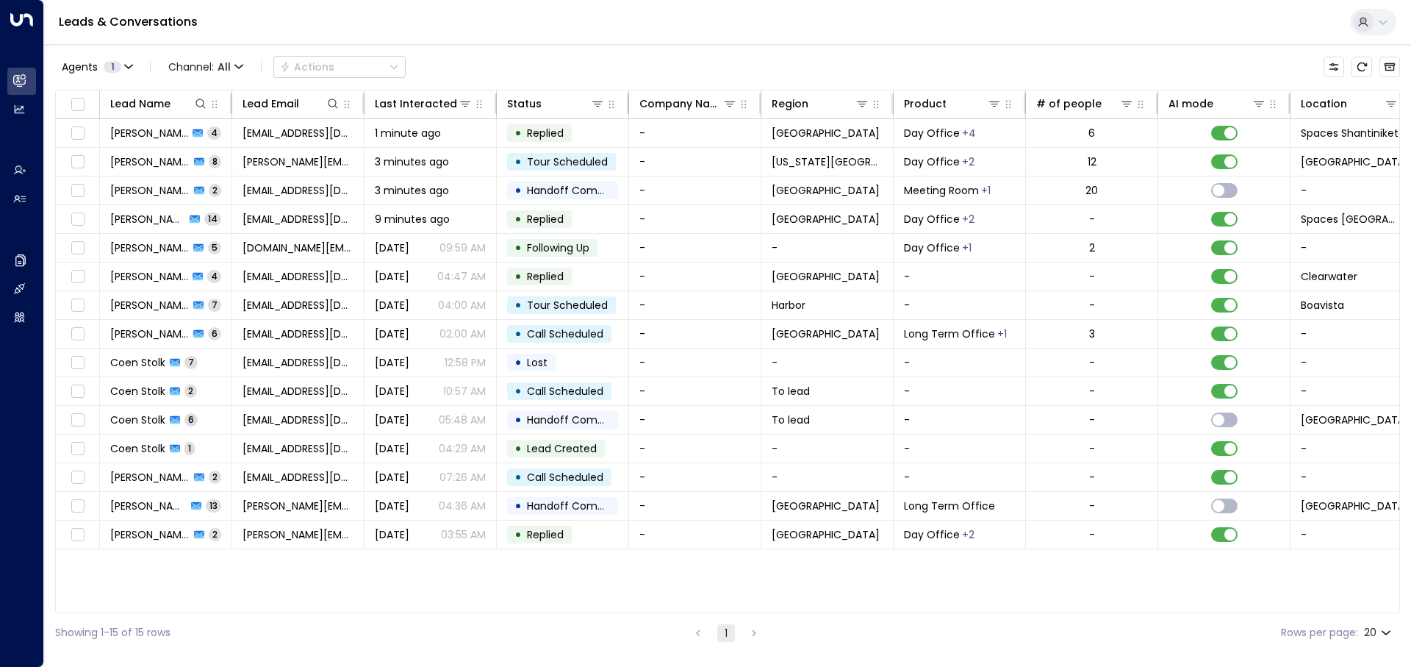
click at [575, 460] on div "Lead Name Lead Email Last Interacted Status Company Name Region Product # of pe…" at bounding box center [727, 351] width 1345 height 523
click at [940, 60] on button "Archived Leads" at bounding box center [1389, 67] width 21 height 21
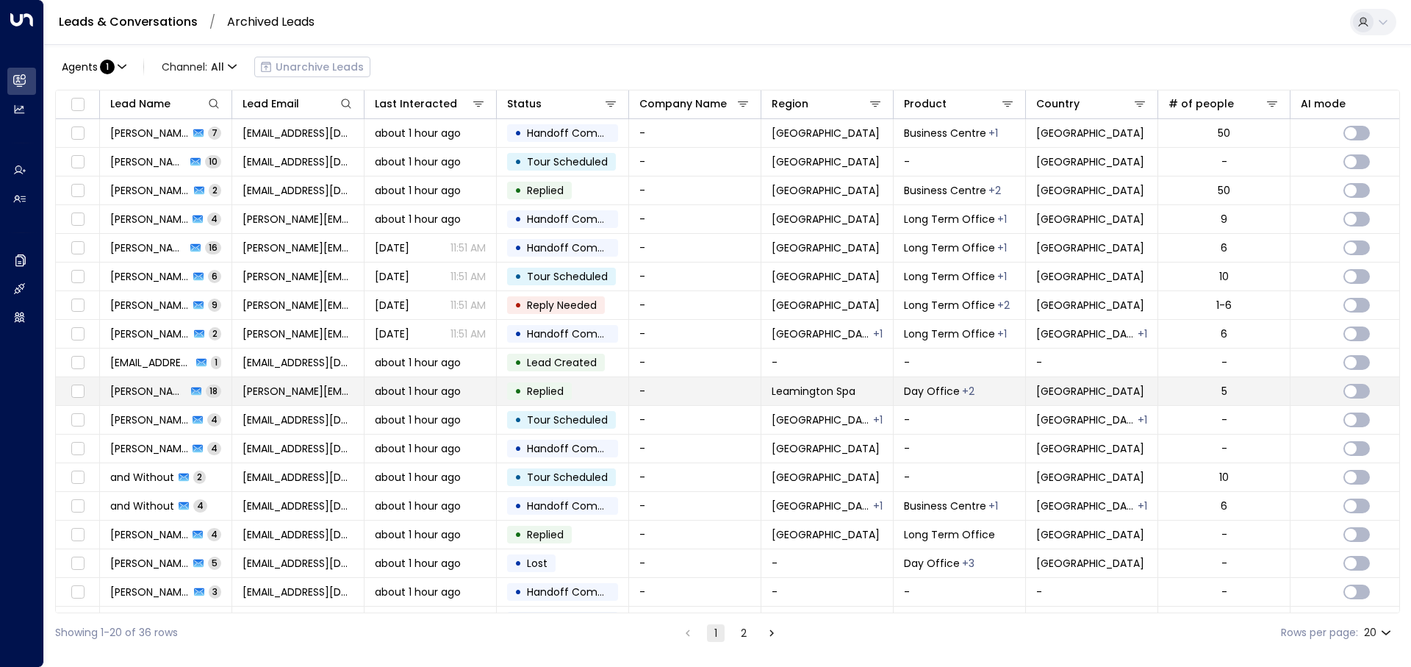
click at [627, 389] on td "• Replied" at bounding box center [563, 391] width 132 height 28
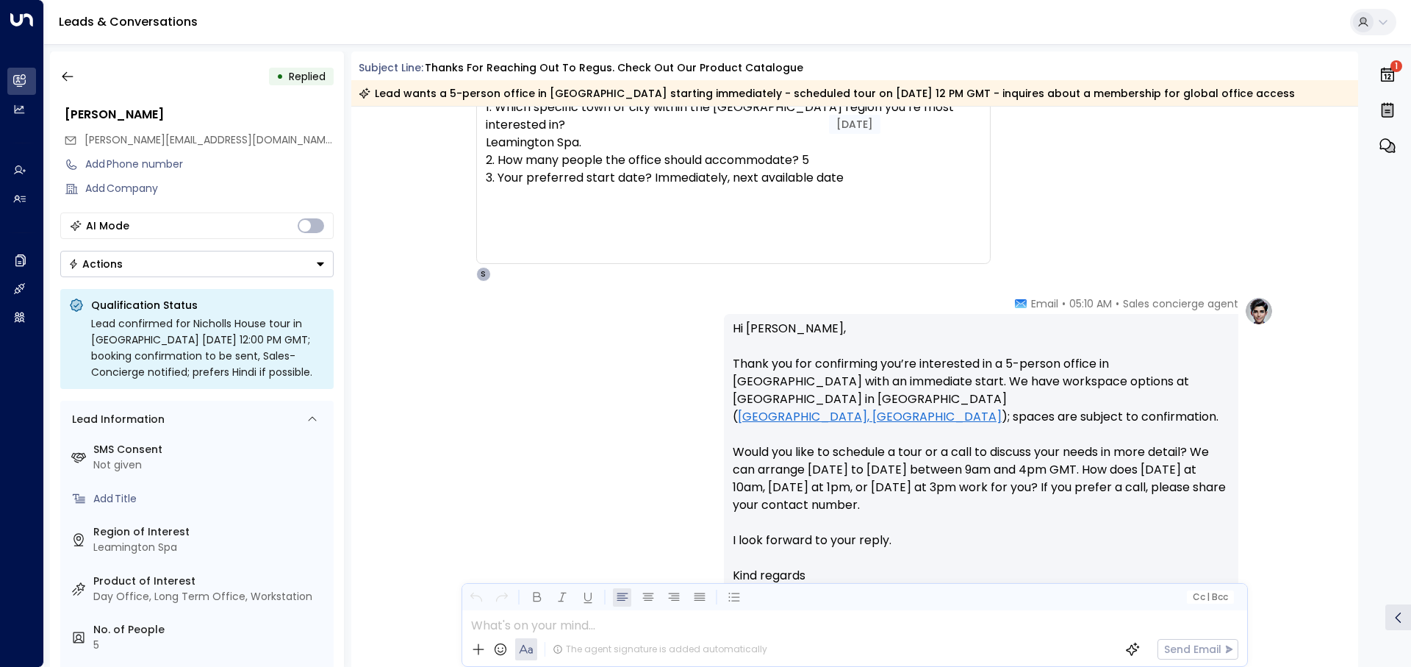
scroll to position [882, 0]
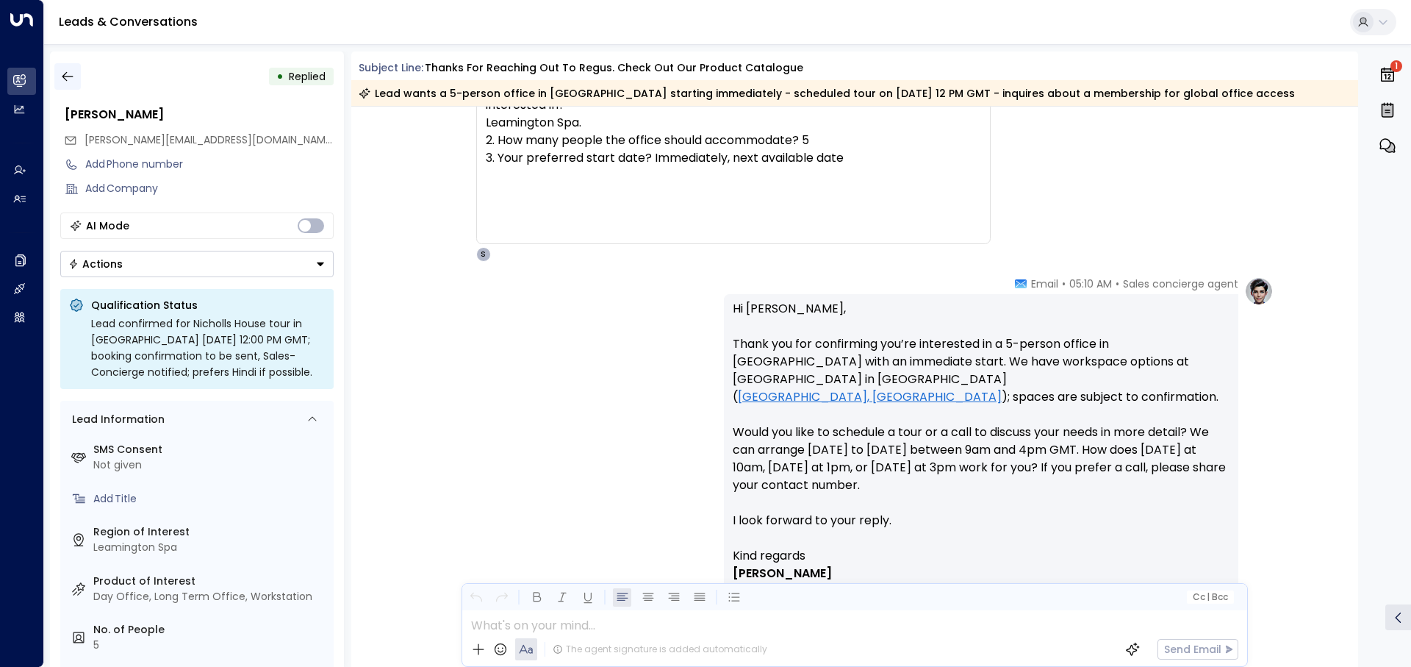
click at [58, 74] on button "button" at bounding box center [67, 76] width 26 height 26
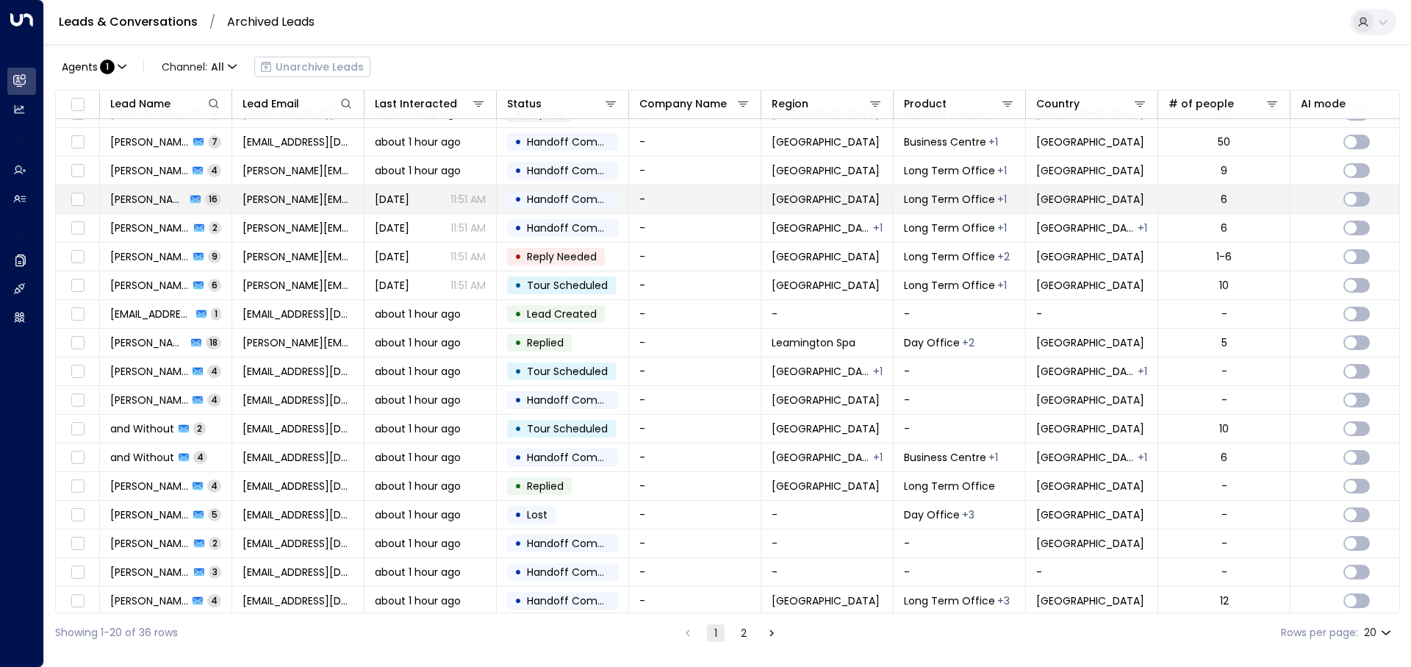
scroll to position [73, 0]
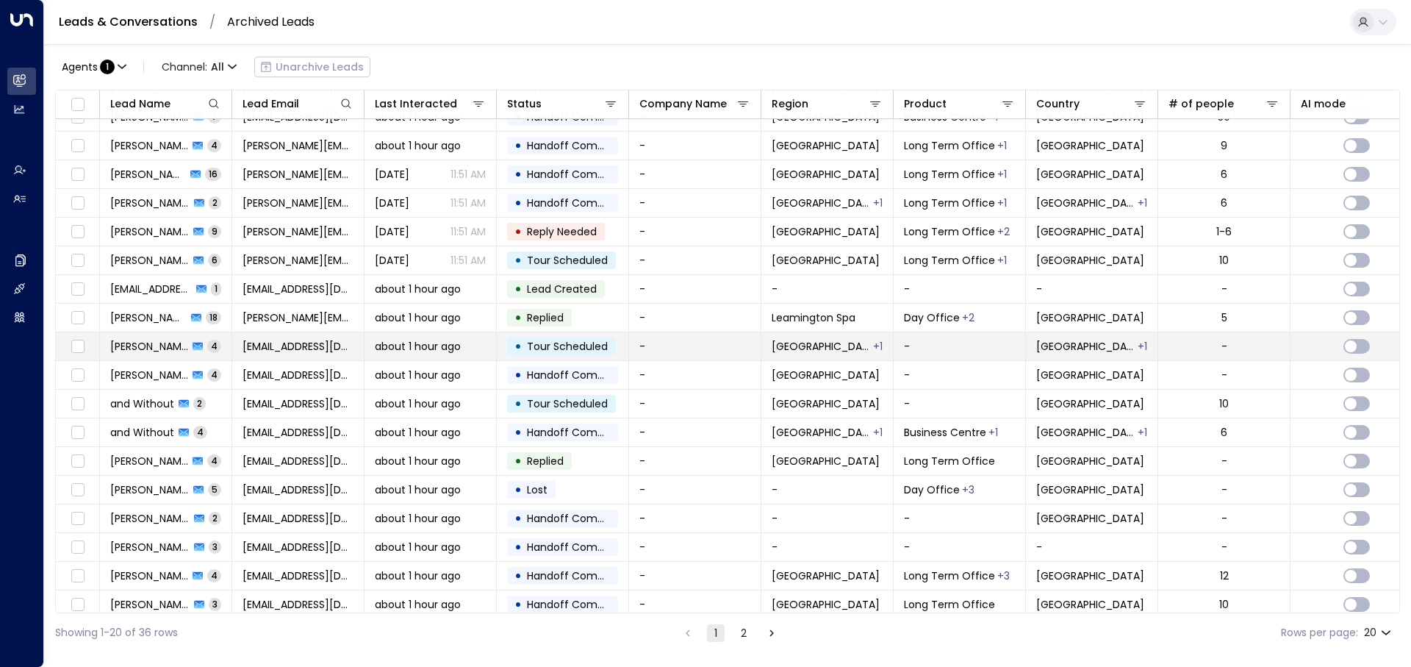
click at [448, 343] on font "about 1 hour ago" at bounding box center [418, 346] width 86 height 15
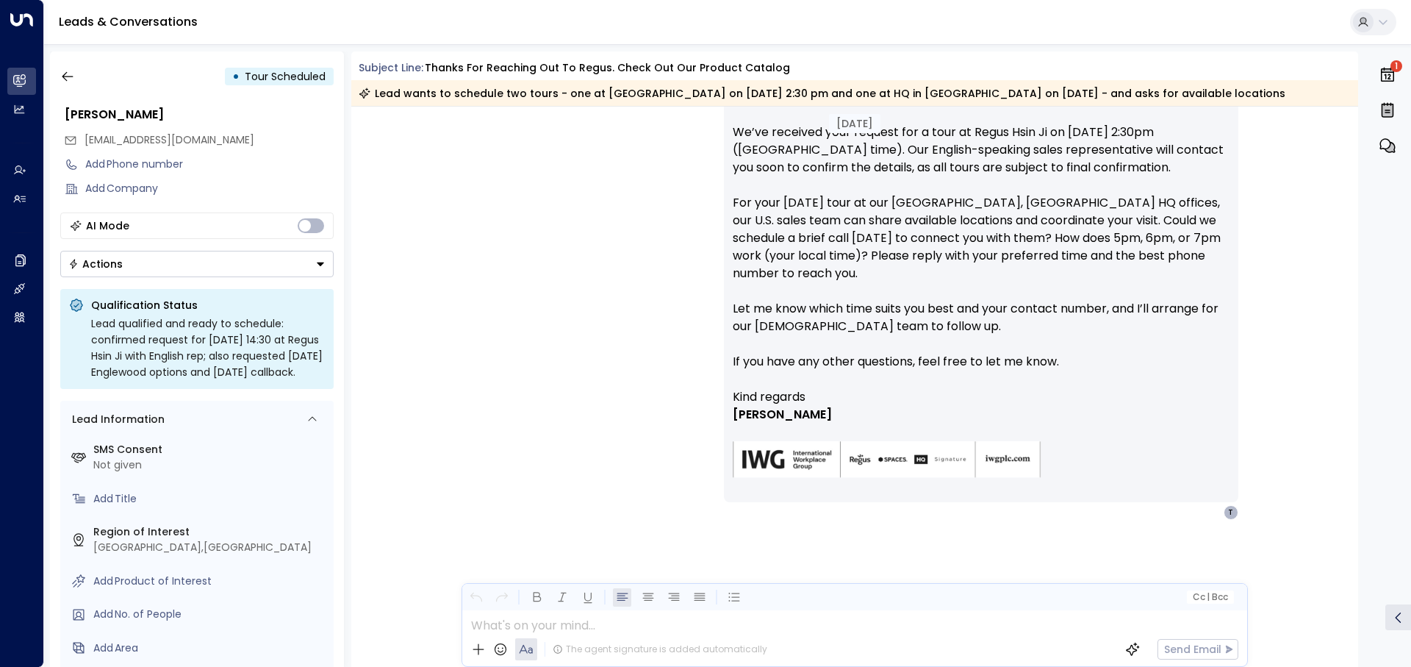
scroll to position [831, 0]
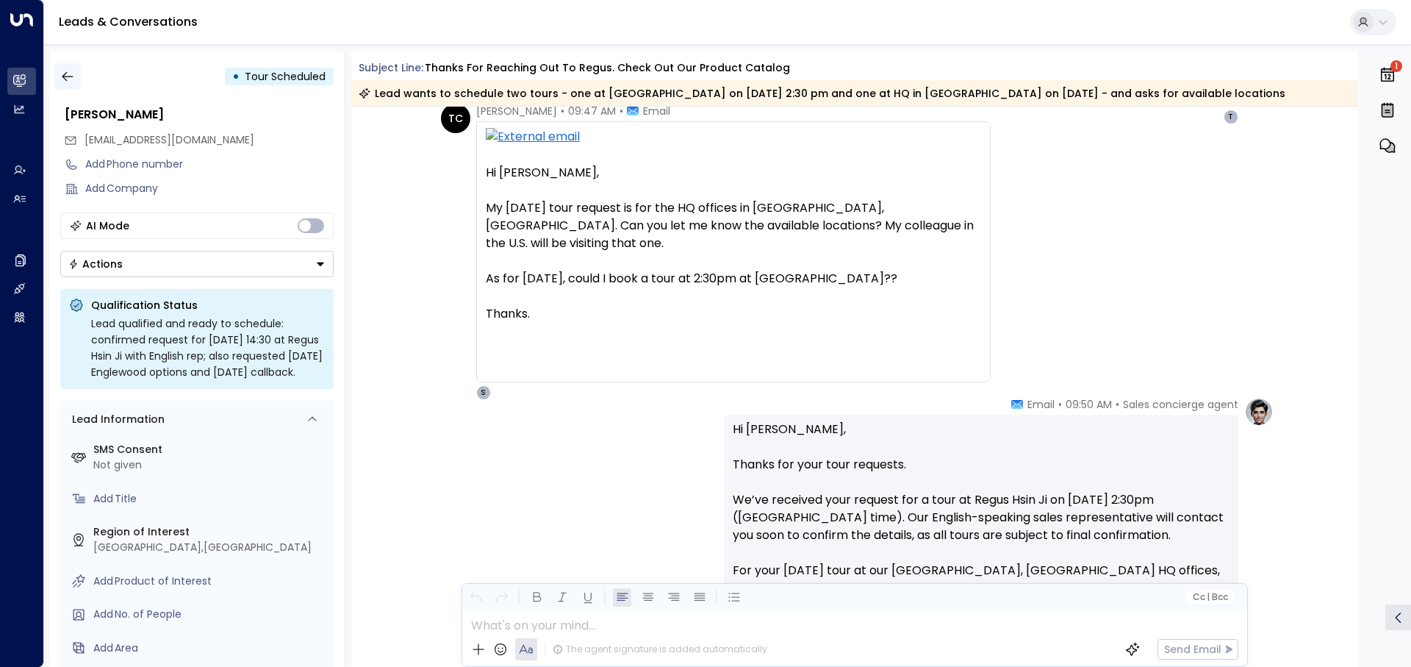
click at [69, 75] on icon "button" at bounding box center [67, 76] width 15 height 15
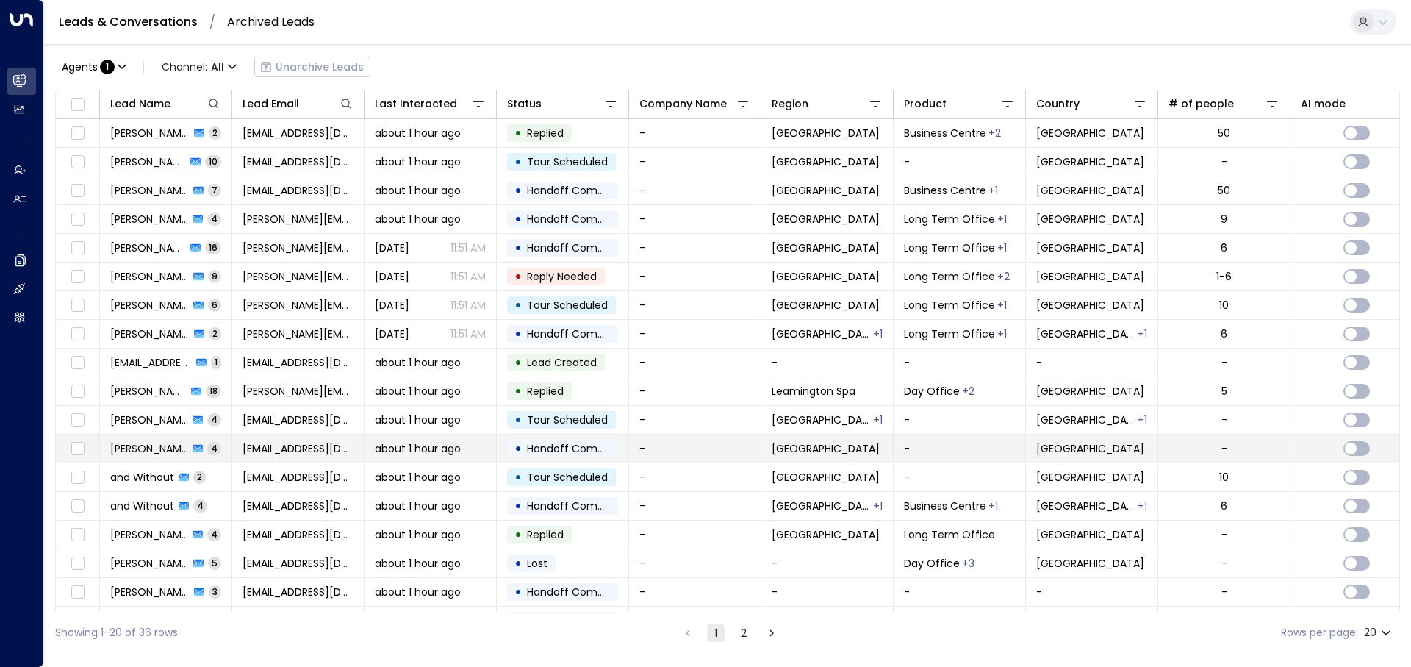
click at [471, 446] on div "about 1 hour ago" at bounding box center [430, 448] width 111 height 15
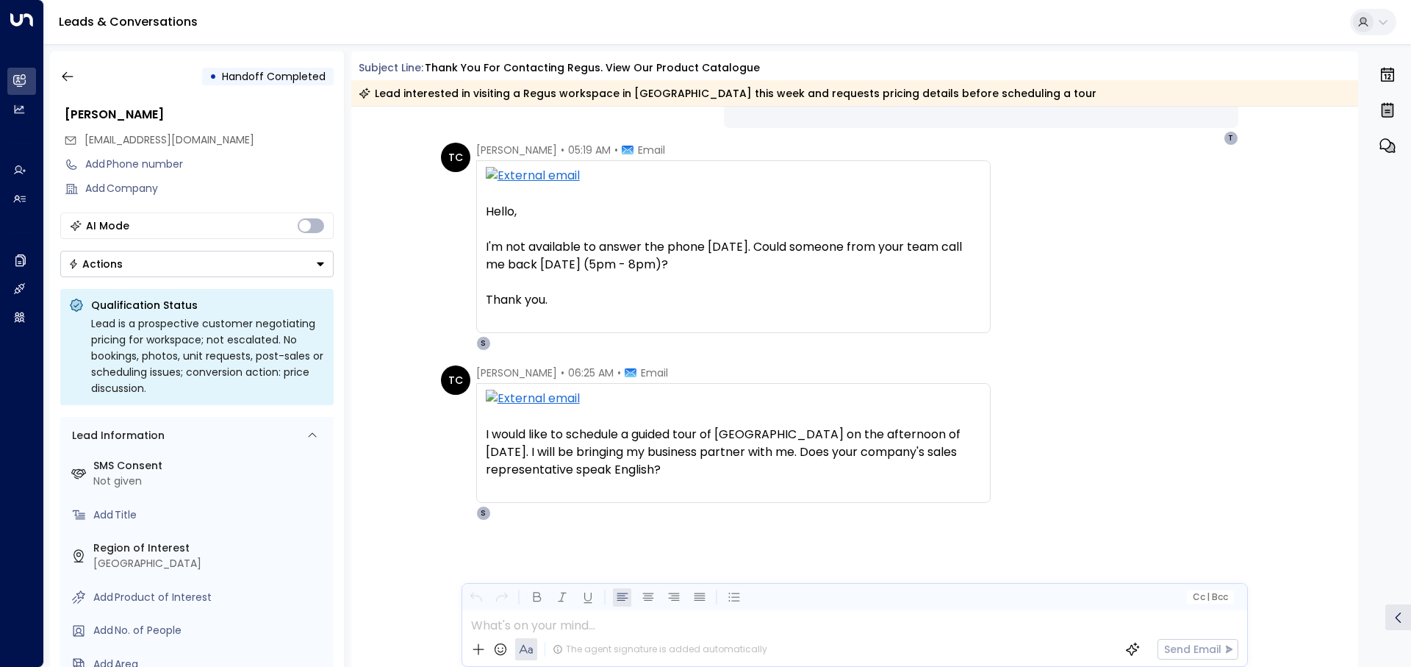
scroll to position [609, 0]
click at [71, 76] on icon "button" at bounding box center [67, 76] width 15 height 15
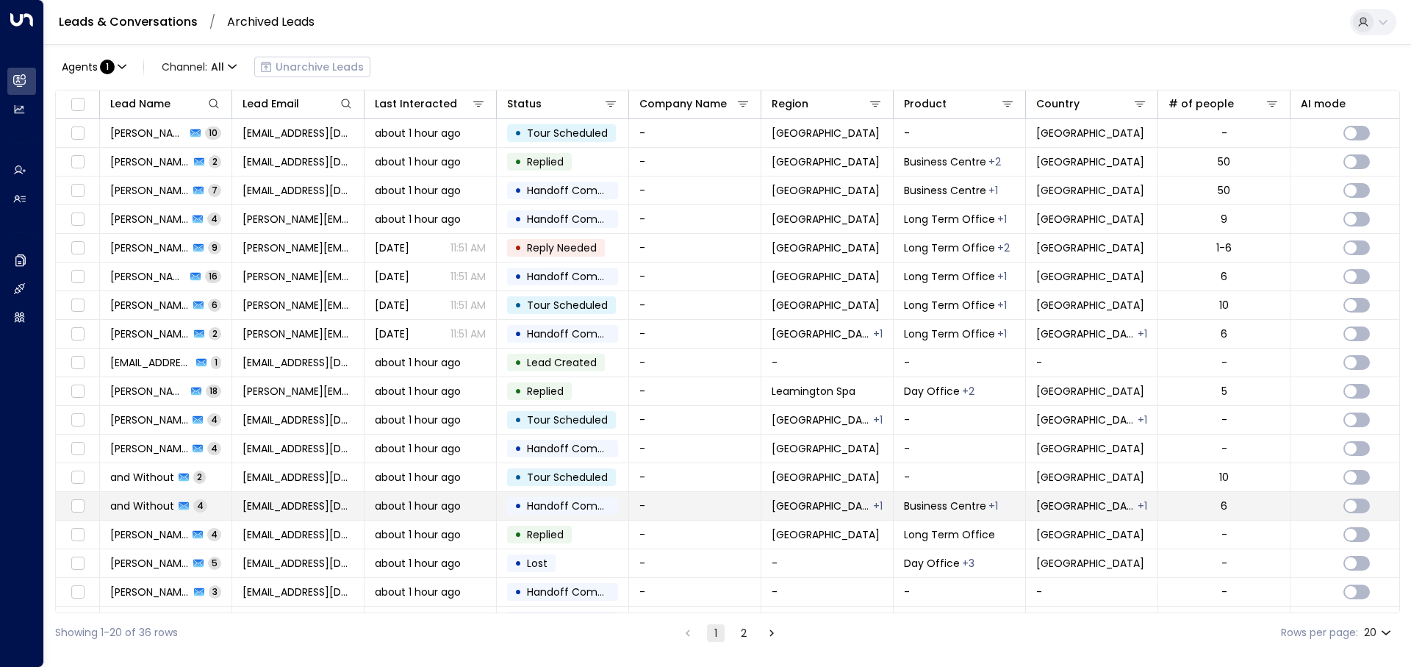
scroll to position [73, 0]
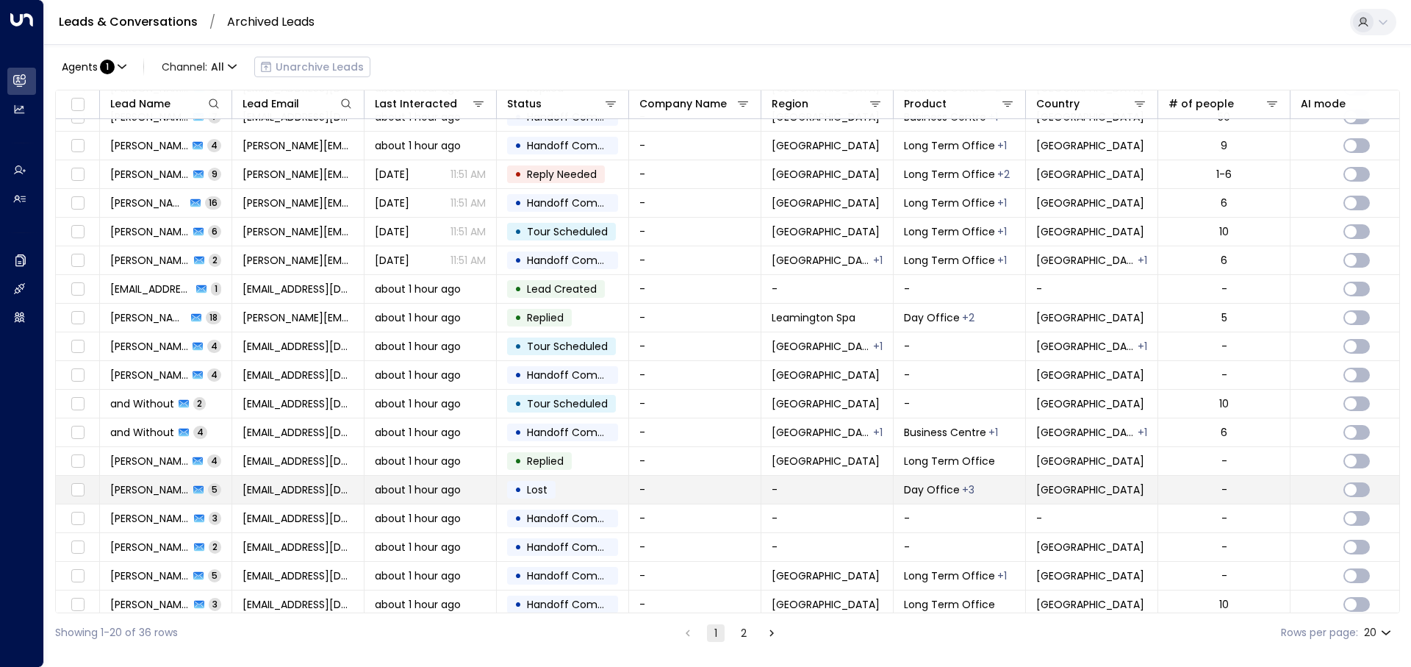
click at [434, 460] on font "about 1 hour ago" at bounding box center [418, 489] width 86 height 15
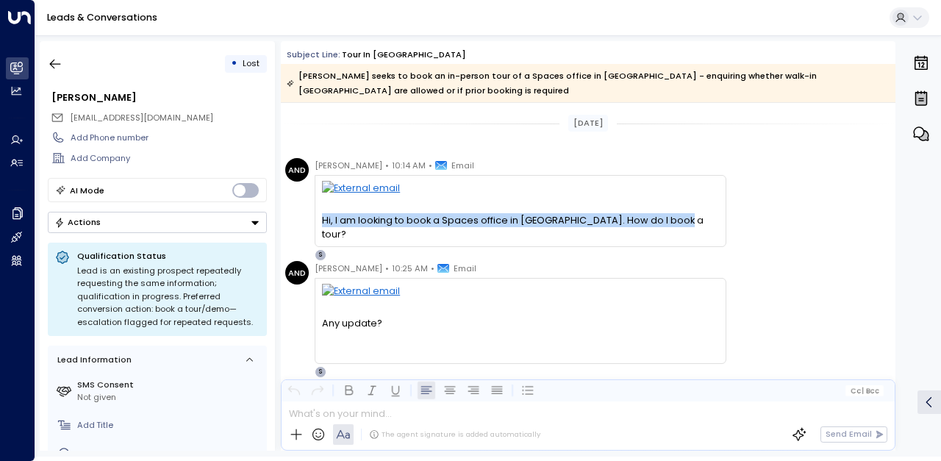
drag, startPoint x: 667, startPoint y: 223, endPoint x: 301, endPoint y: 218, distance: 366.0
click at [301, 218] on div "AND Arshia Khan • 10:14 AM • Email Hi, I am looking to book a Spaces office in …" at bounding box center [505, 209] width 441 height 103
click at [423, 219] on div "Hi, I am looking to book a Spaces office in Australia. How do I book a tour?" at bounding box center [520, 227] width 396 height 28
drag, startPoint x: 332, startPoint y: 220, endPoint x: 666, endPoint y: 220, distance: 333.7
click at [666, 220] on div "Hi, I am looking to book a Spaces office in Australia. How do I book a tour? ͏​…" at bounding box center [521, 210] width 412 height 71
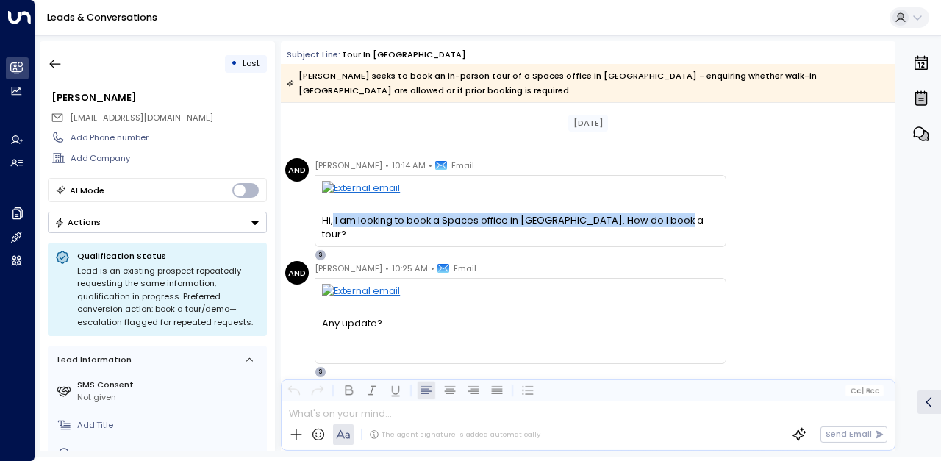
copy div "I am looking to book a Spaces office in Australia. How do I book a tour?"
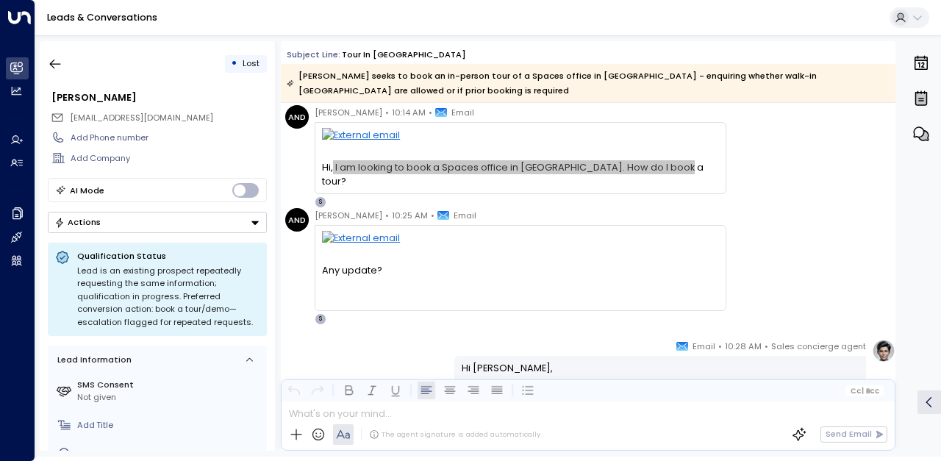
scroll to position [294, 0]
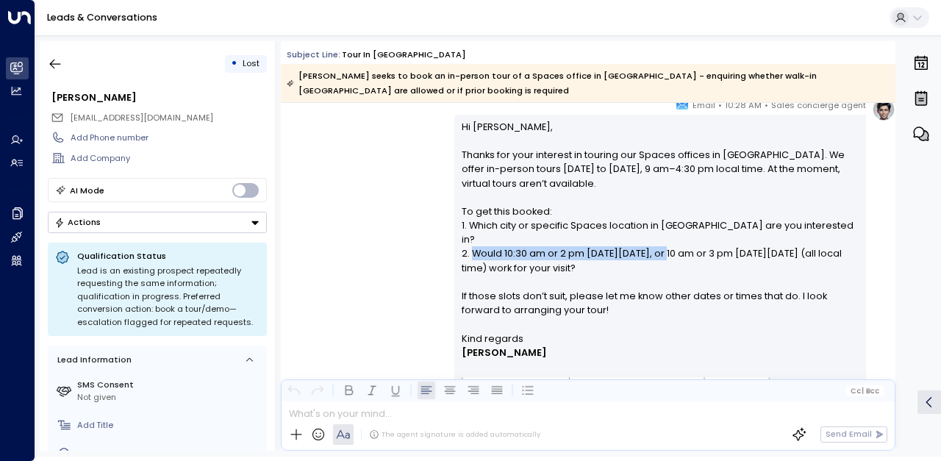
drag, startPoint x: 467, startPoint y: 239, endPoint x: 666, endPoint y: 241, distance: 198.4
click at [666, 241] on p "Hi Arshia, Thanks for your interest in touring our Spaces offices in Australia.…" at bounding box center [661, 226] width 398 height 212
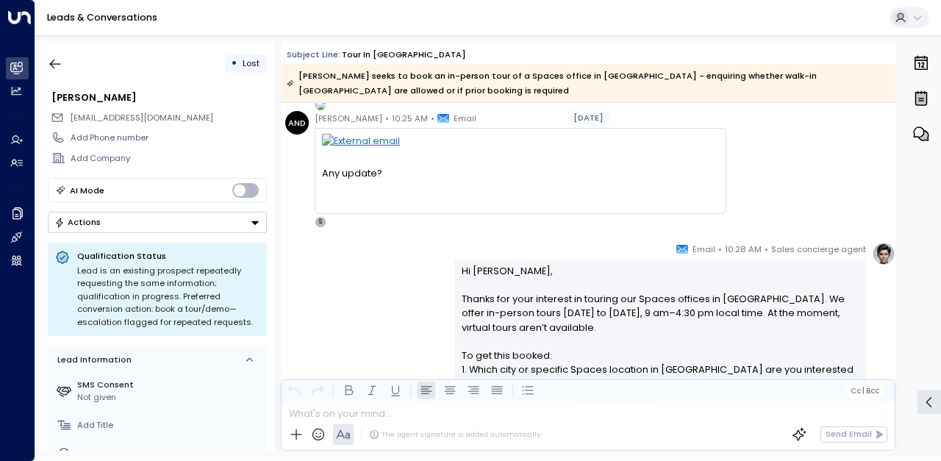
scroll to position [147, 0]
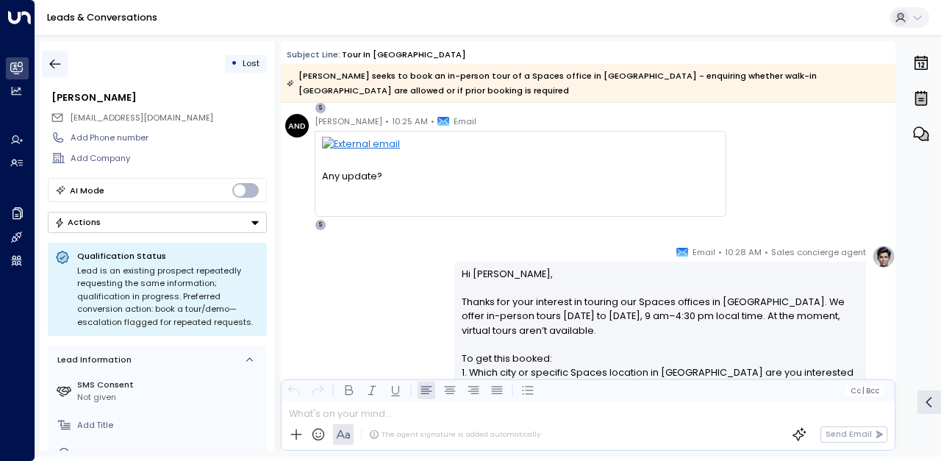
click at [60, 64] on icon "button" at bounding box center [55, 64] width 15 height 15
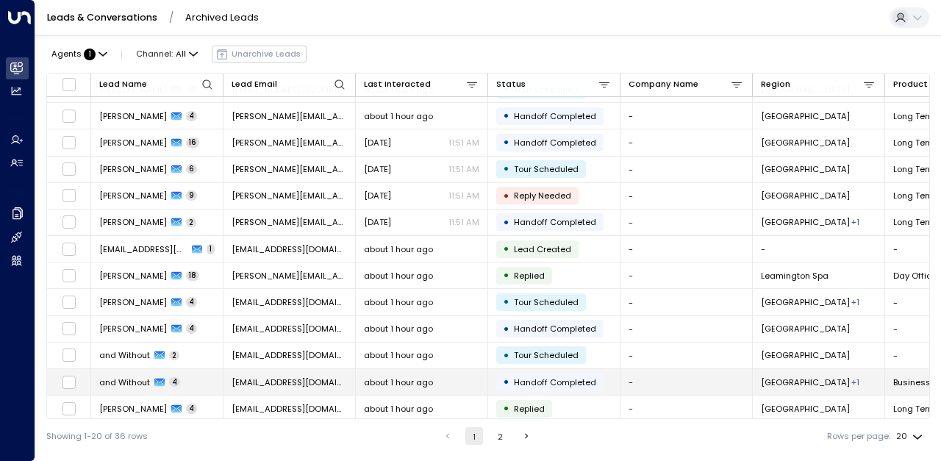
scroll to position [147, 0]
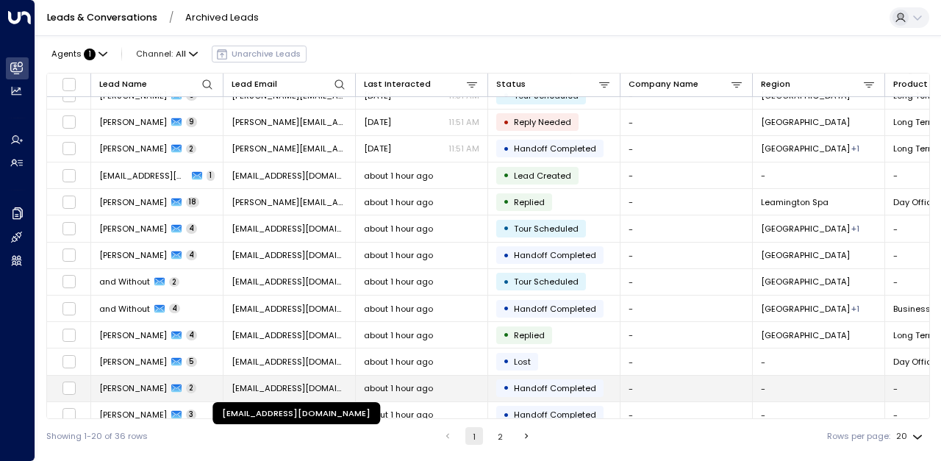
click at [288, 382] on font "[EMAIL_ADDRESS][DOMAIN_NAME]" at bounding box center [303, 388] width 143 height 12
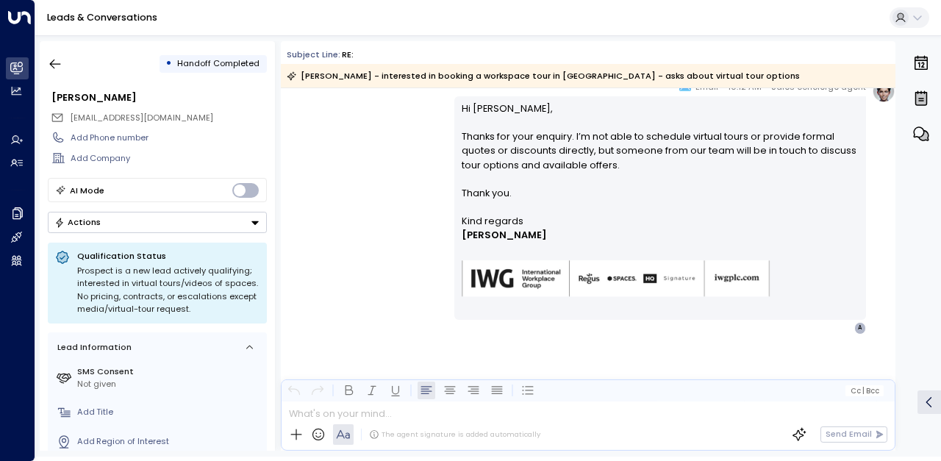
scroll to position [220, 0]
click at [59, 61] on icon "button" at bounding box center [55, 64] width 15 height 15
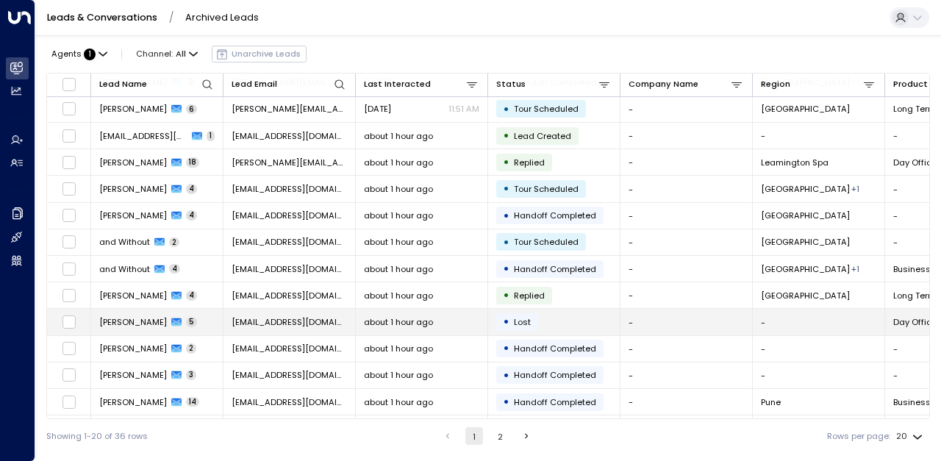
scroll to position [207, 0]
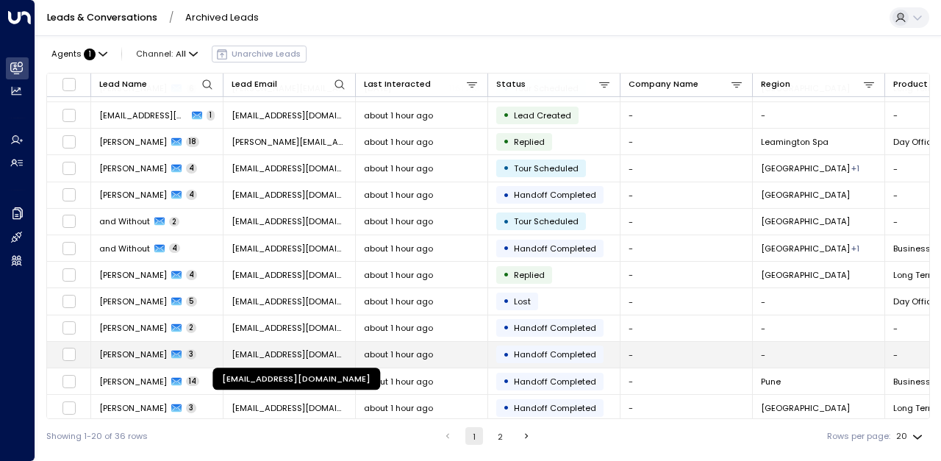
click at [326, 352] on font "[EMAIL_ADDRESS][DOMAIN_NAME]" at bounding box center [303, 354] width 143 height 12
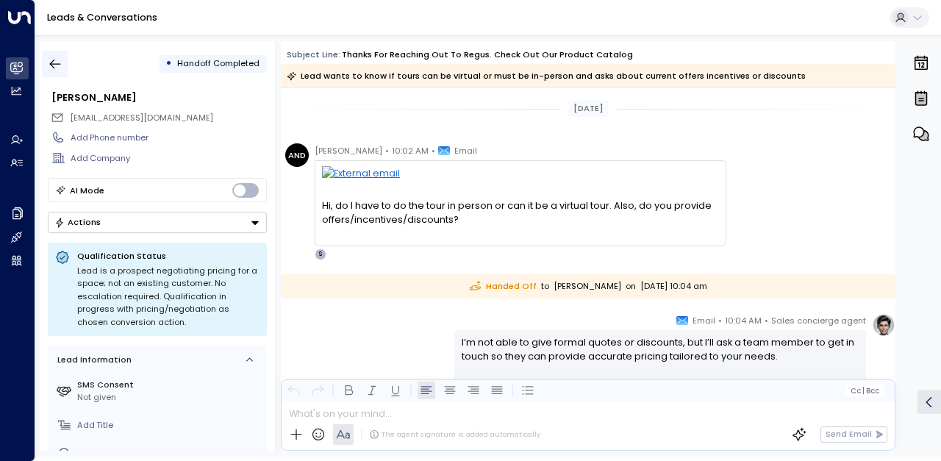
click at [60, 61] on icon "button" at bounding box center [55, 64] width 15 height 15
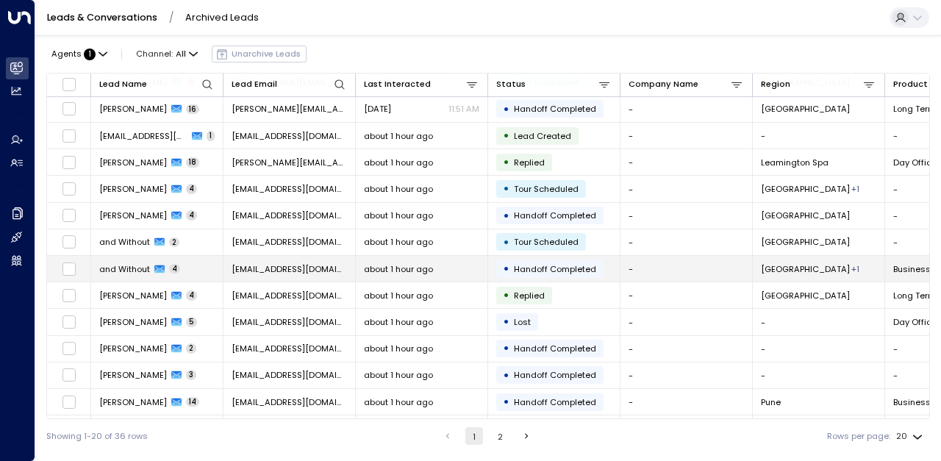
scroll to position [207, 0]
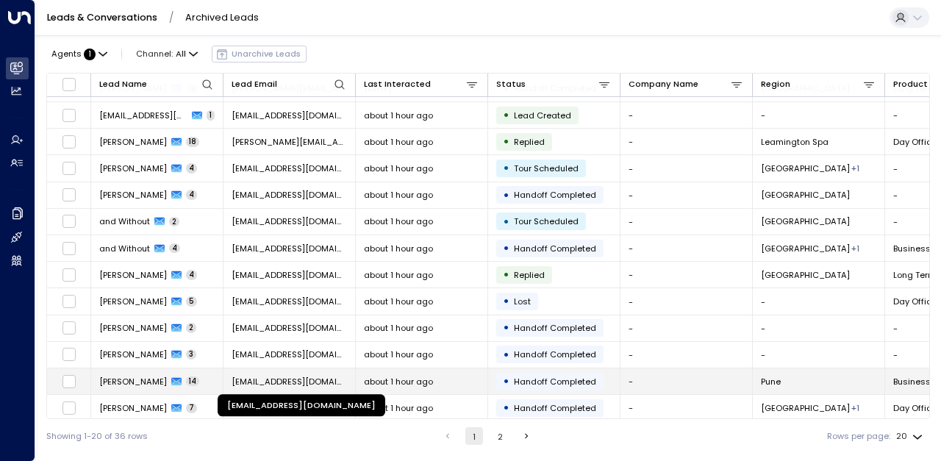
click at [304, 377] on font "[EMAIL_ADDRESS][DOMAIN_NAME]" at bounding box center [303, 382] width 143 height 12
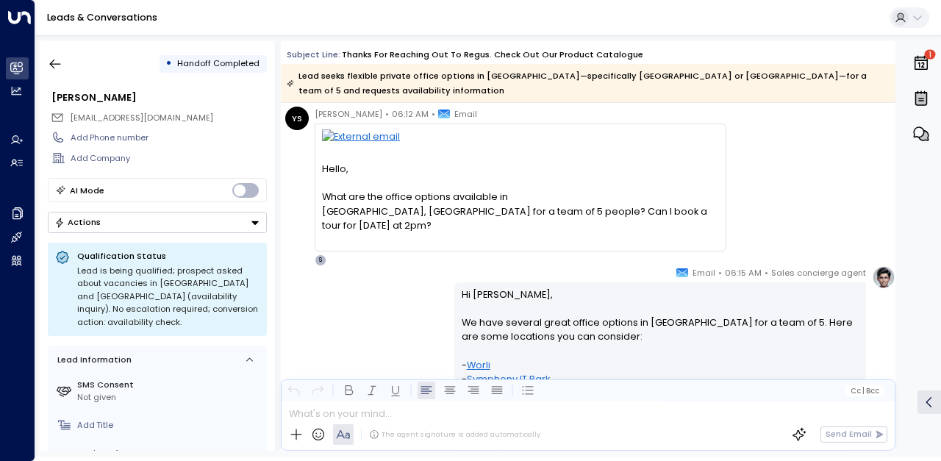
scroll to position [73, 0]
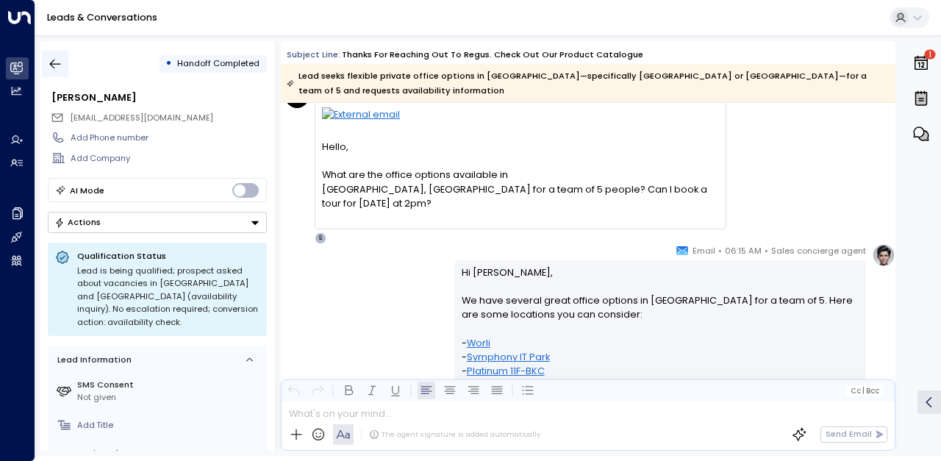
click at [58, 64] on icon "button" at bounding box center [55, 64] width 15 height 15
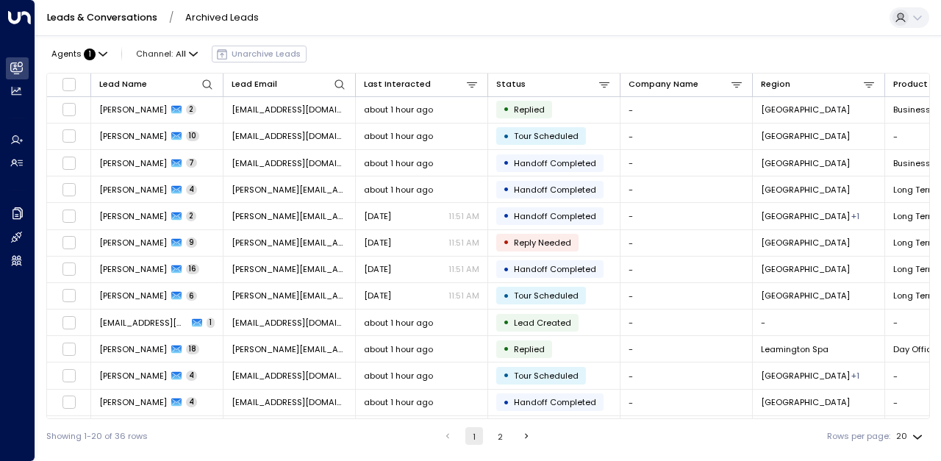
click at [500, 437] on font "2" at bounding box center [500, 437] width 5 height 12
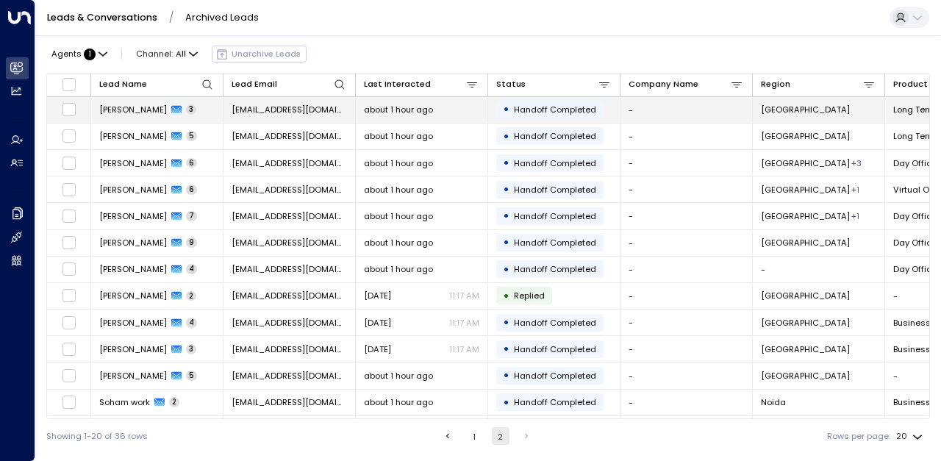
click at [240, 101] on td "[EMAIL_ADDRESS][DOMAIN_NAME]" at bounding box center [289, 110] width 132 height 26
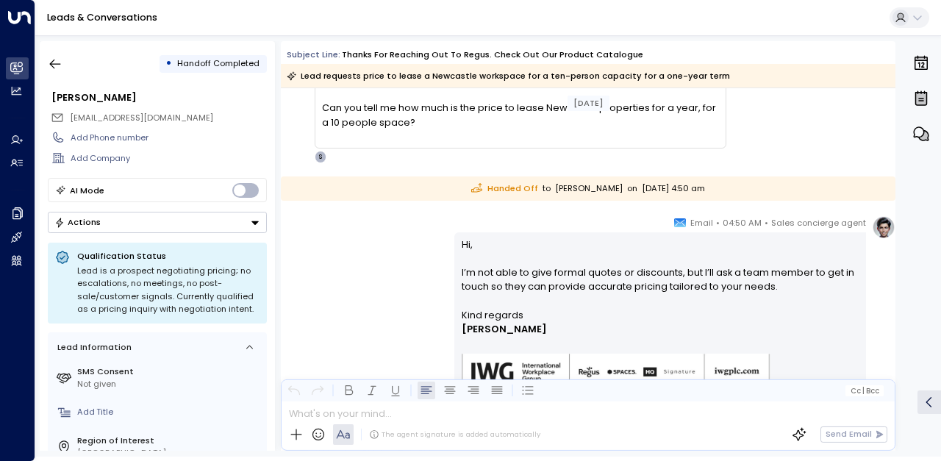
scroll to position [220, 0]
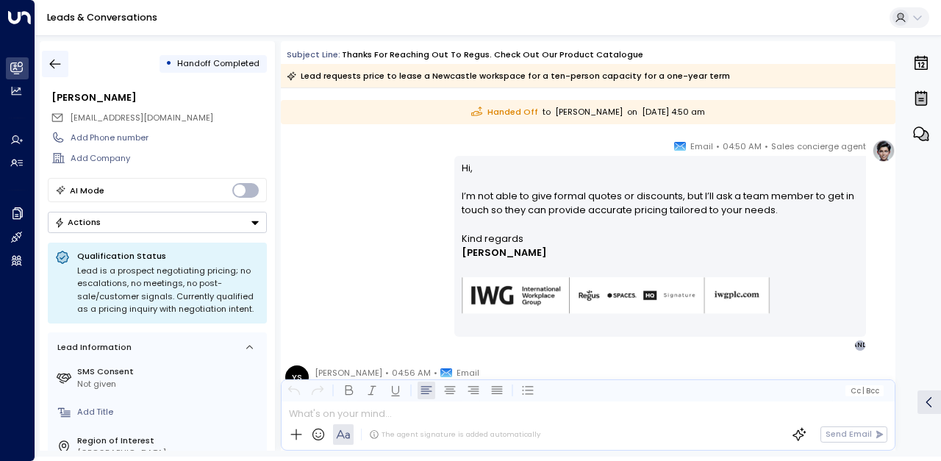
click at [56, 62] on icon "button" at bounding box center [55, 64] width 15 height 15
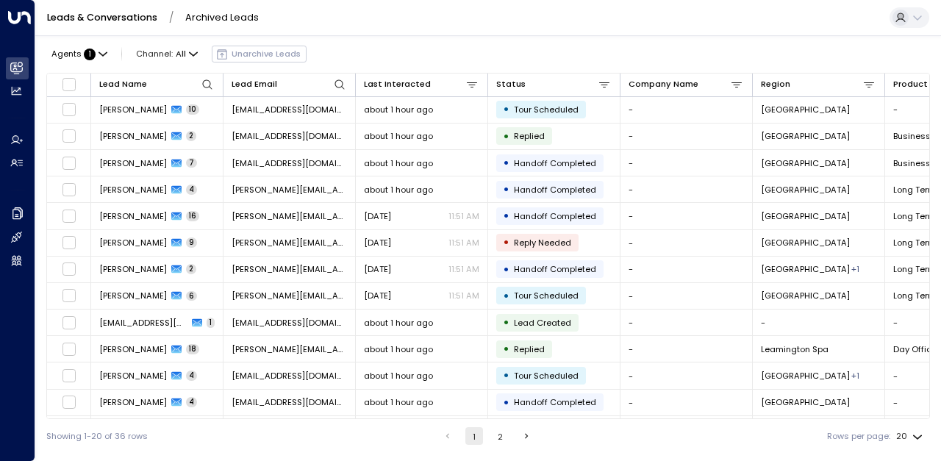
click at [498, 439] on font "2" at bounding box center [500, 437] width 5 height 12
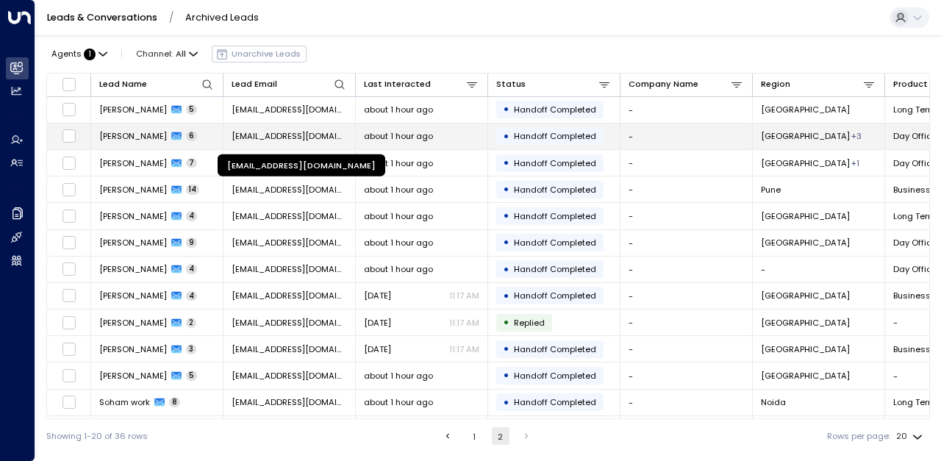
click at [251, 133] on font "[EMAIL_ADDRESS][DOMAIN_NAME]" at bounding box center [303, 136] width 143 height 12
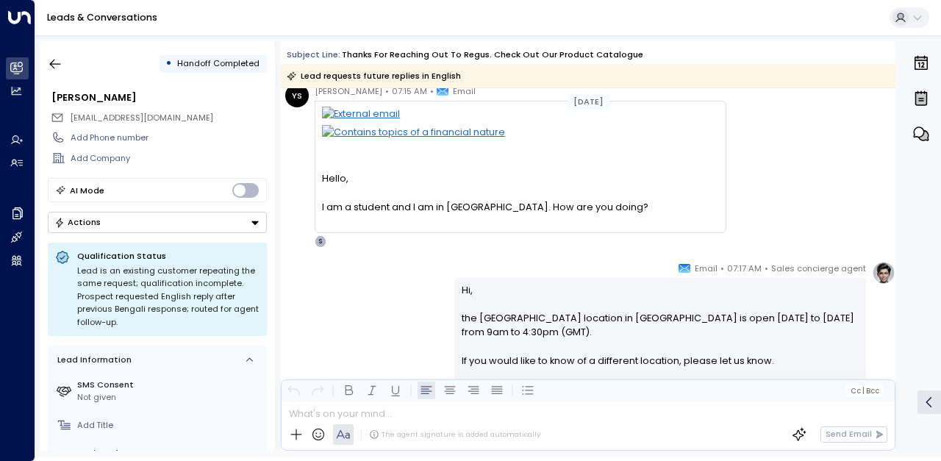
scroll to position [147, 0]
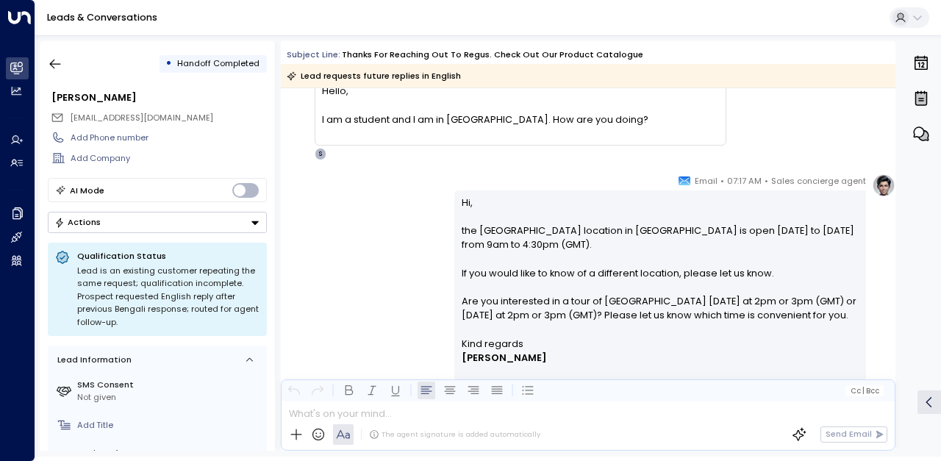
click at [382, 276] on div "Sales concierge agent • 07:17 AM • Email Hi, the Cobalt Business Park location …" at bounding box center [588, 314] width 614 height 283
click at [50, 62] on icon "button" at bounding box center [55, 64] width 15 height 15
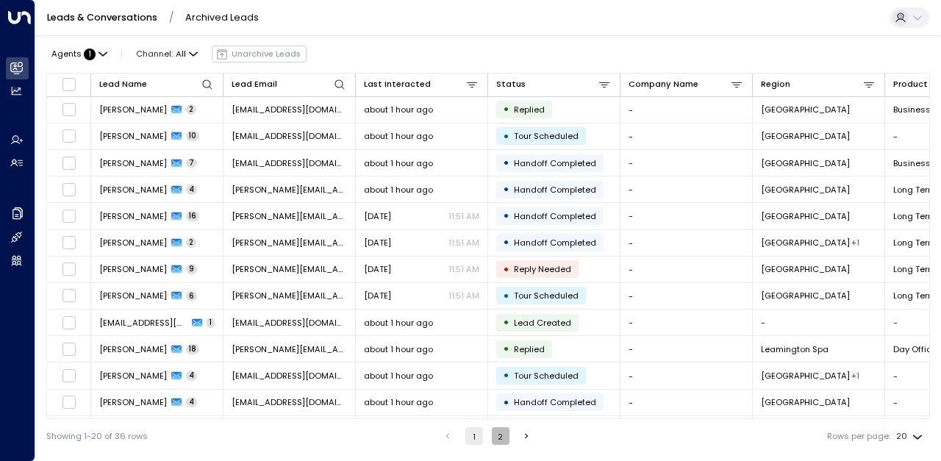
click at [501, 437] on button "2" at bounding box center [501, 436] width 18 height 18
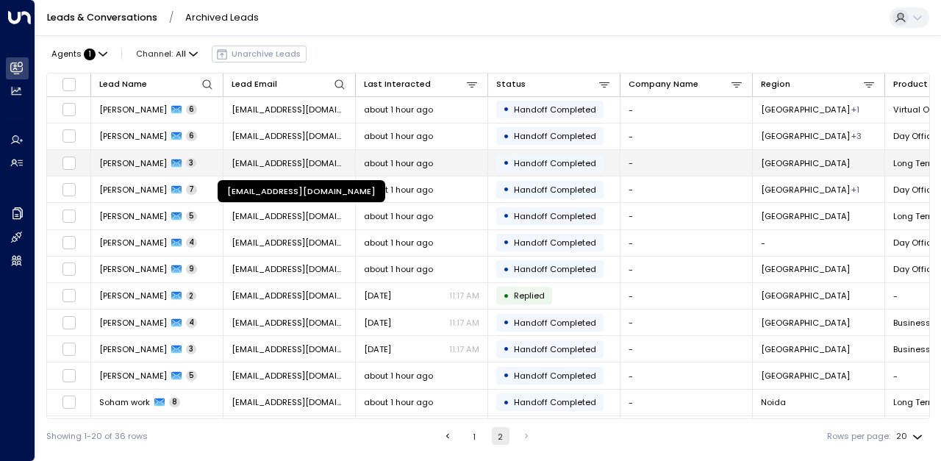
click at [298, 159] on font "[EMAIL_ADDRESS][DOMAIN_NAME]" at bounding box center [303, 163] width 143 height 12
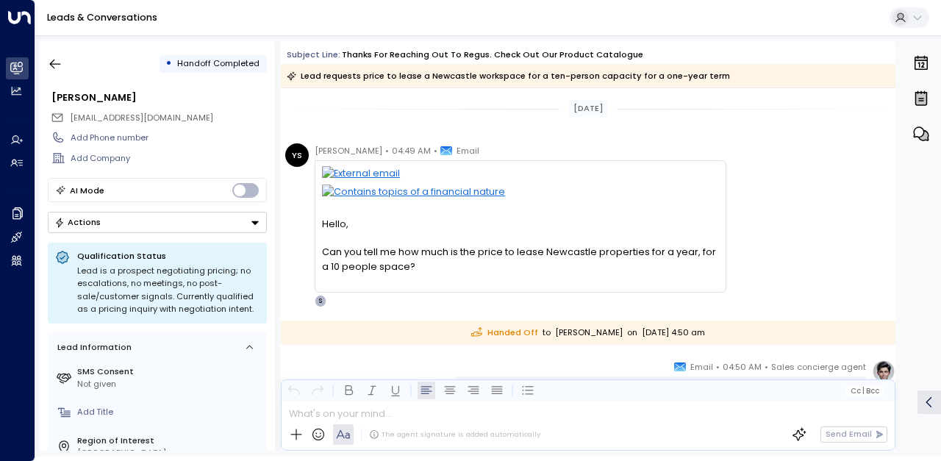
scroll to position [220, 0]
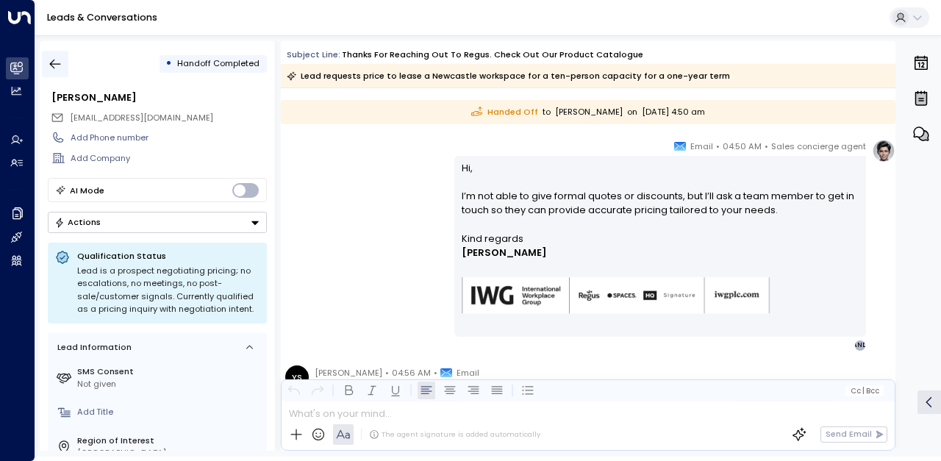
click at [56, 65] on icon "button" at bounding box center [55, 64] width 15 height 15
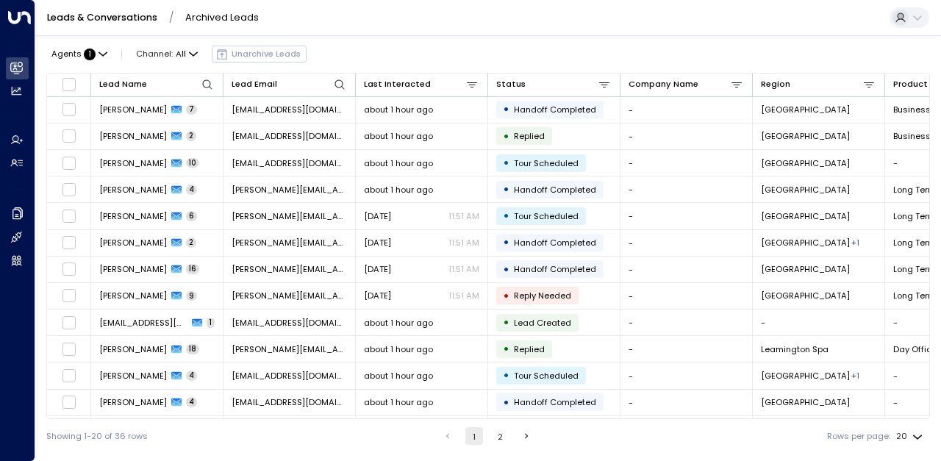
click at [500, 437] on font "2" at bounding box center [500, 437] width 5 height 12
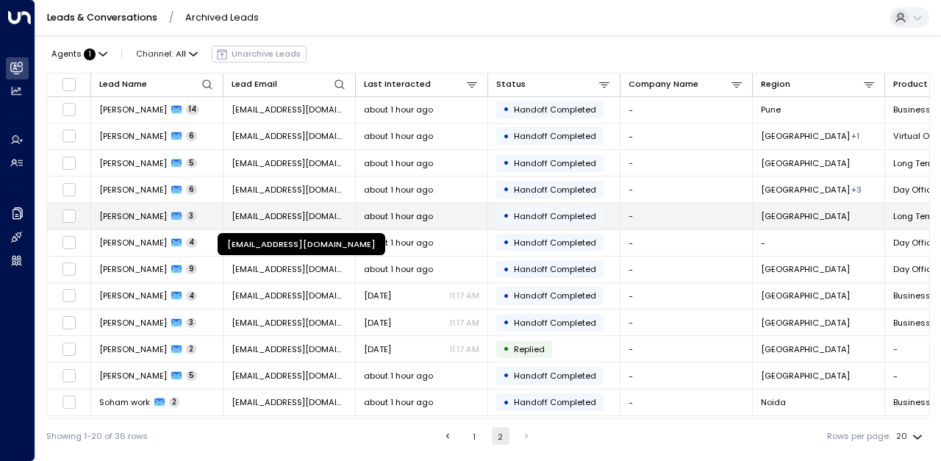
click at [337, 212] on font "[EMAIL_ADDRESS][DOMAIN_NAME]" at bounding box center [303, 216] width 143 height 12
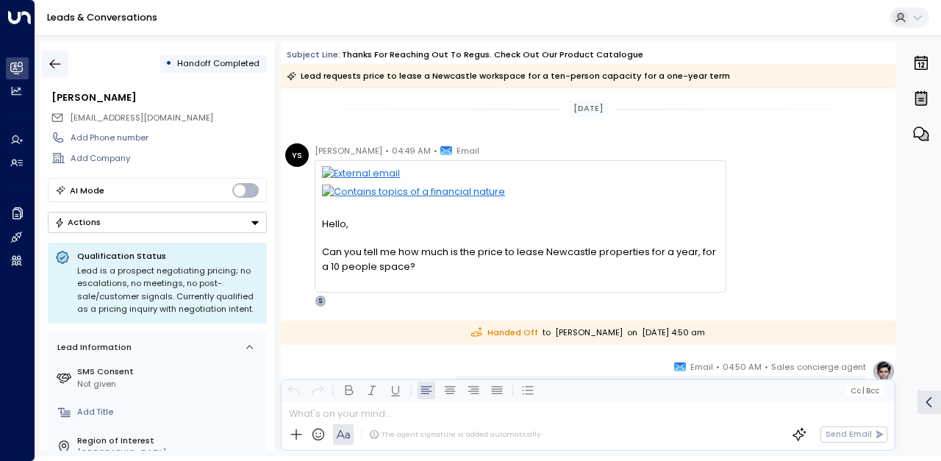
click at [51, 68] on icon "button" at bounding box center [55, 64] width 15 height 15
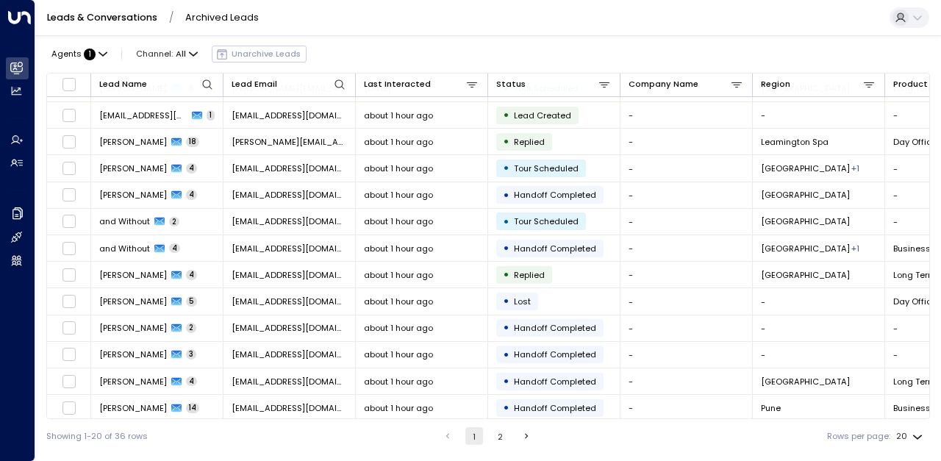
click at [498, 441] on font "2" at bounding box center [500, 437] width 5 height 12
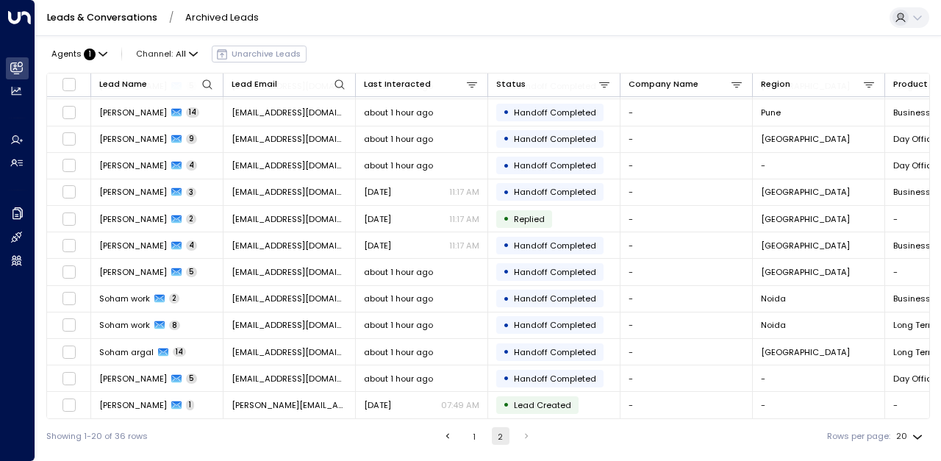
scroll to position [102, 0]
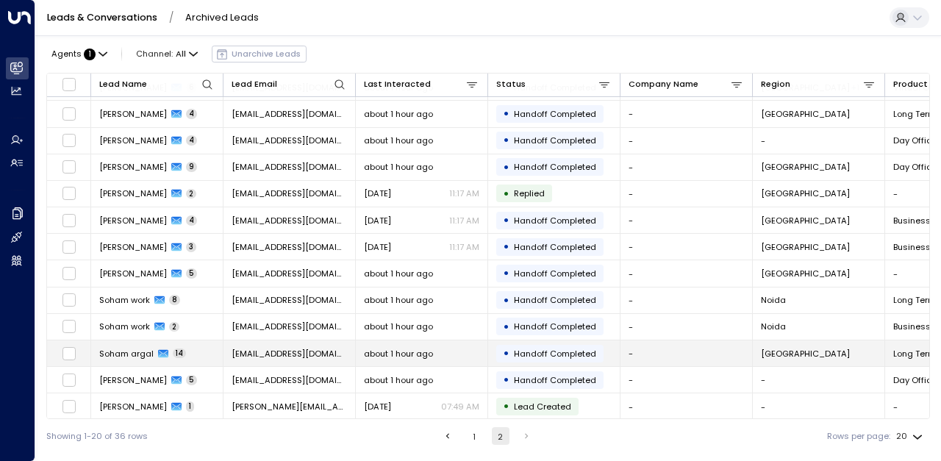
click at [279, 348] on font "[EMAIL_ADDRESS][DOMAIN_NAME]" at bounding box center [303, 354] width 143 height 12
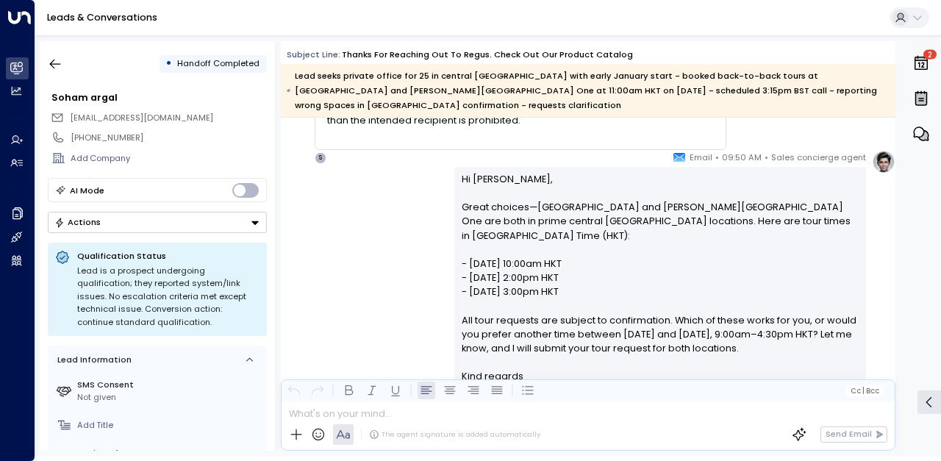
scroll to position [1543, 0]
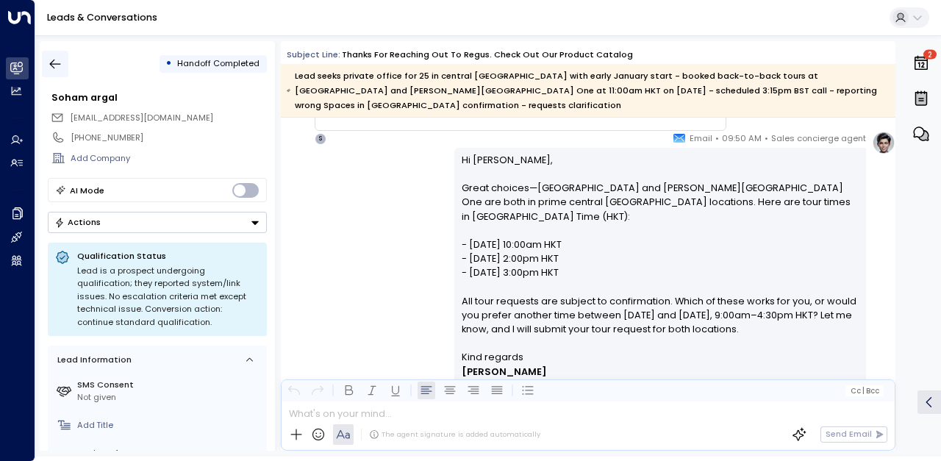
click at [62, 58] on icon "button" at bounding box center [55, 64] width 15 height 15
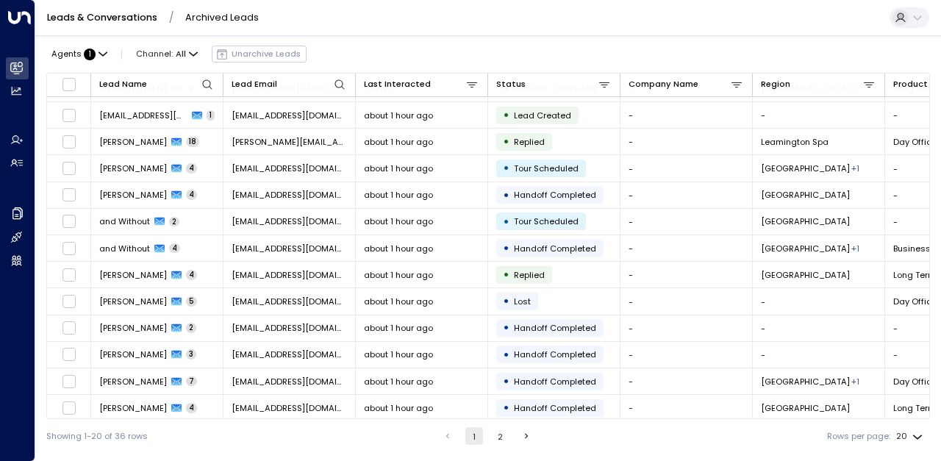
click at [495, 437] on button "2" at bounding box center [501, 436] width 18 height 18
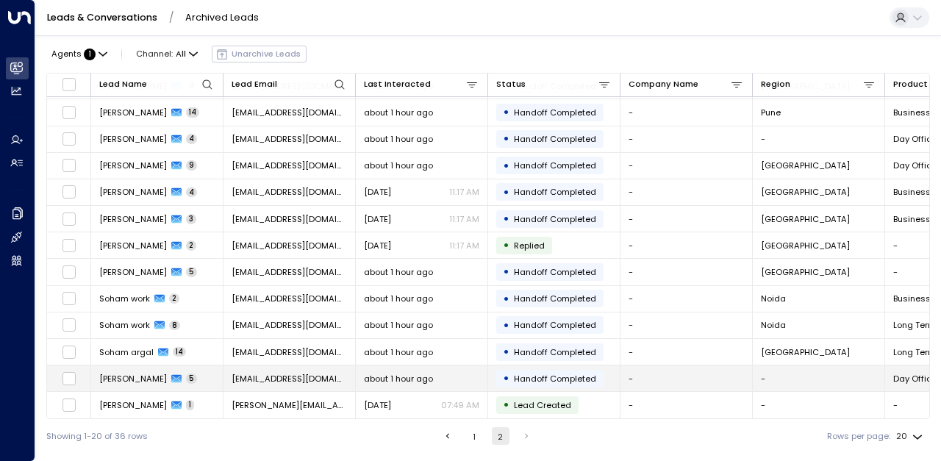
scroll to position [102, 0]
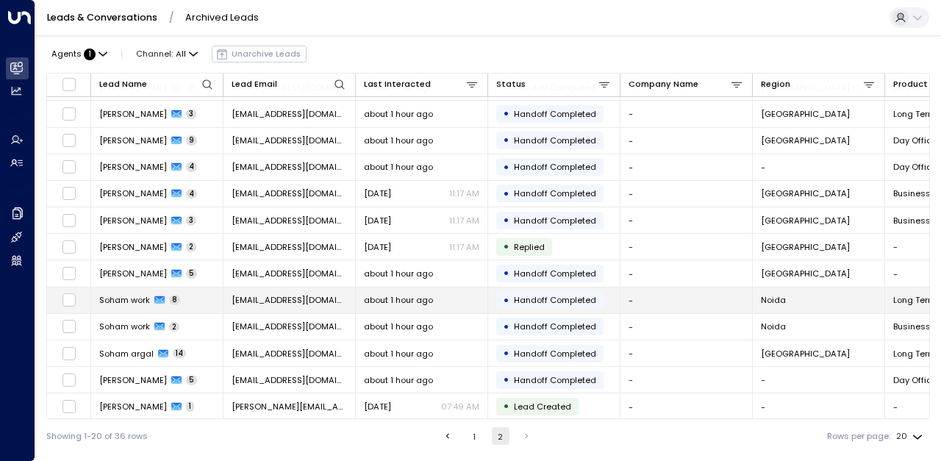
click at [290, 294] on font "[EMAIL_ADDRESS][DOMAIN_NAME]" at bounding box center [303, 300] width 143 height 12
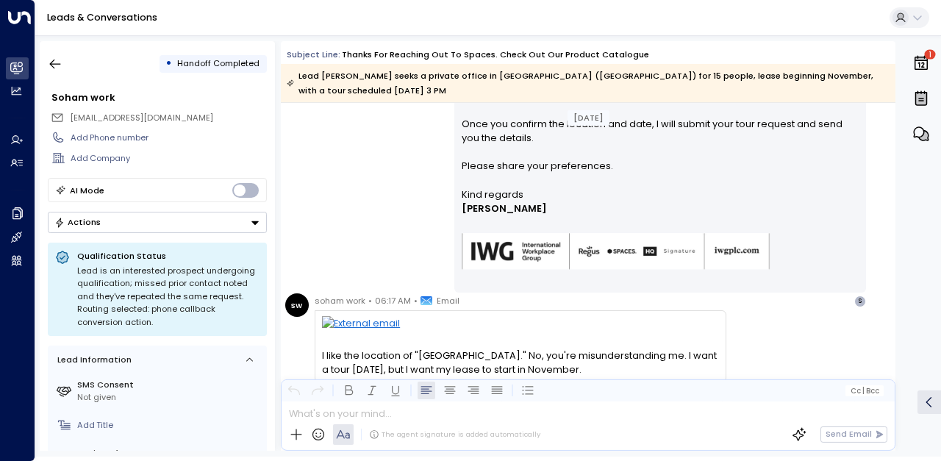
scroll to position [1102, 0]
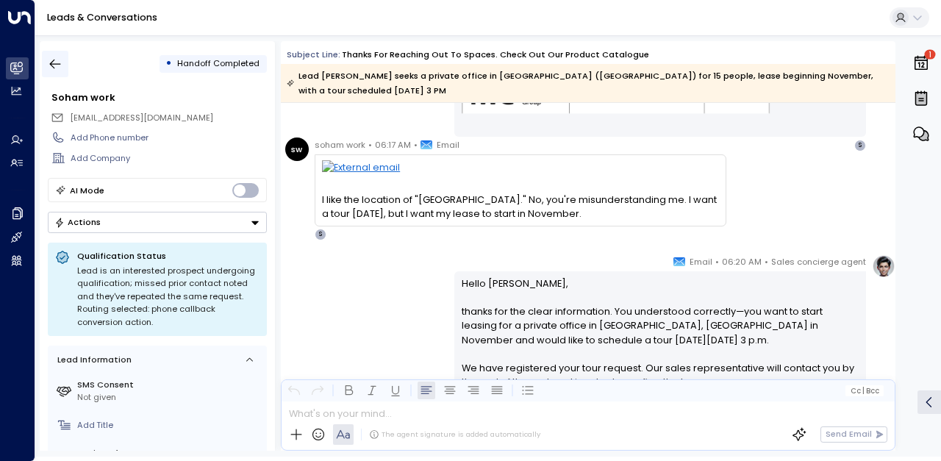
click at [55, 69] on icon "button" at bounding box center [55, 64] width 15 height 15
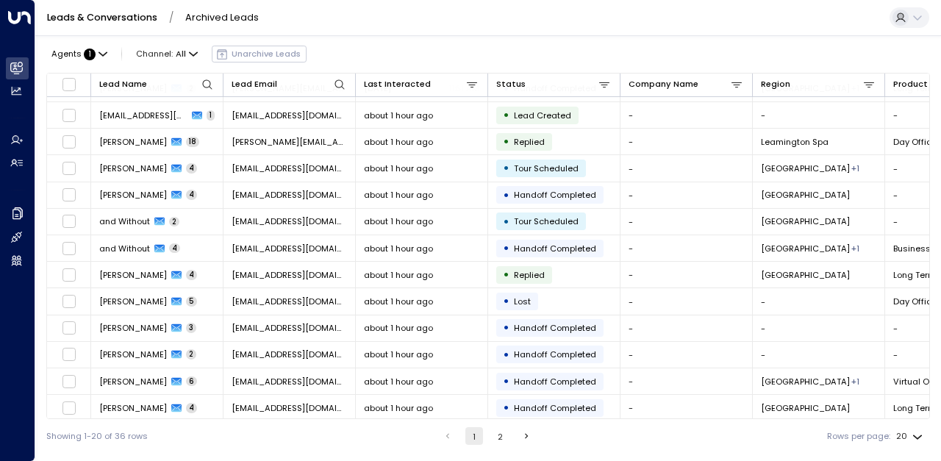
click at [498, 438] on font "2" at bounding box center [500, 437] width 5 height 12
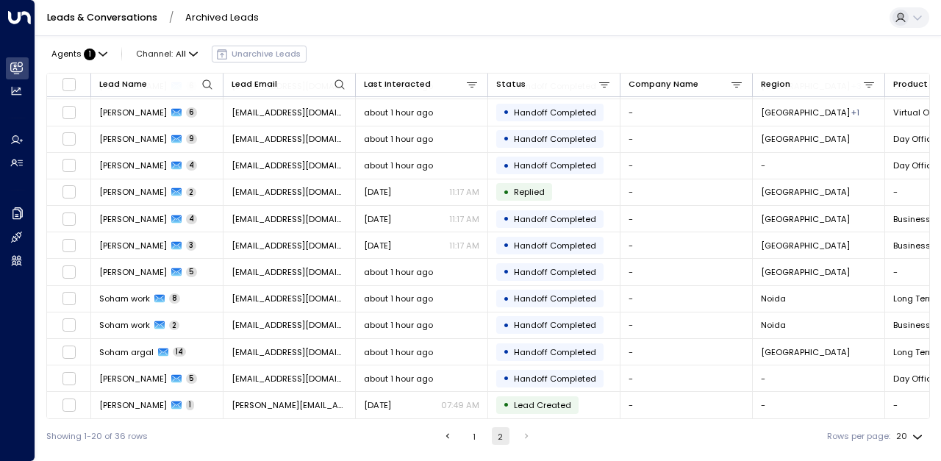
scroll to position [102, 0]
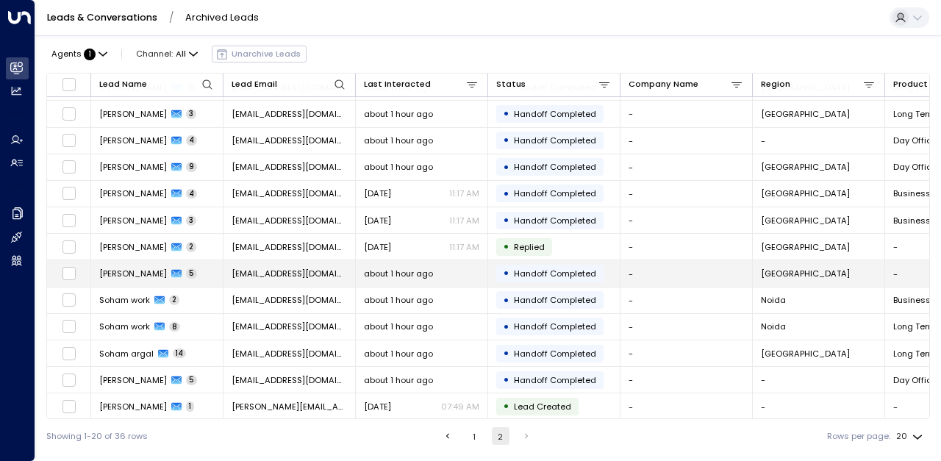
click at [195, 273] on span "5" at bounding box center [191, 273] width 11 height 10
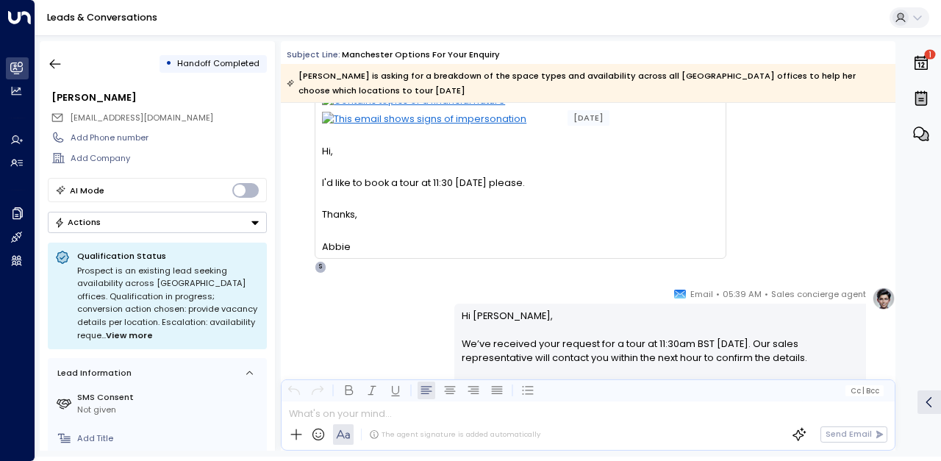
scroll to position [147, 0]
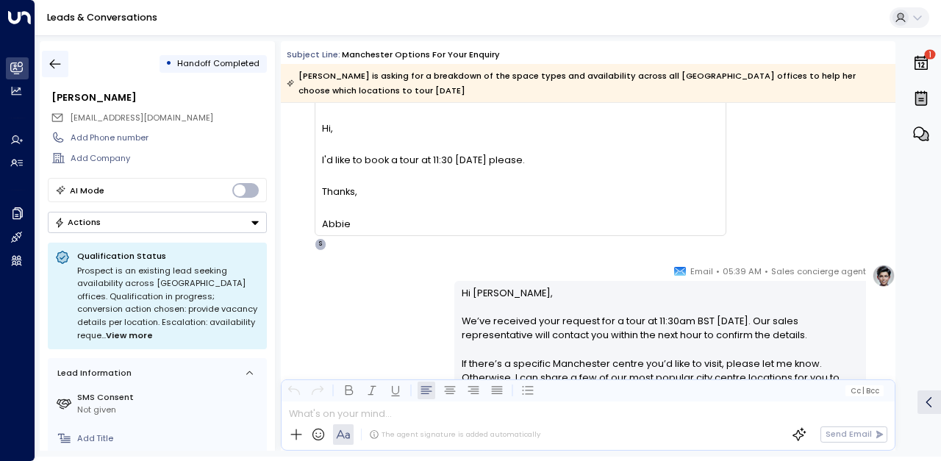
drag, startPoint x: 49, startPoint y: 65, endPoint x: 7, endPoint y: 89, distance: 47.4
click at [49, 65] on icon "button" at bounding box center [55, 64] width 15 height 15
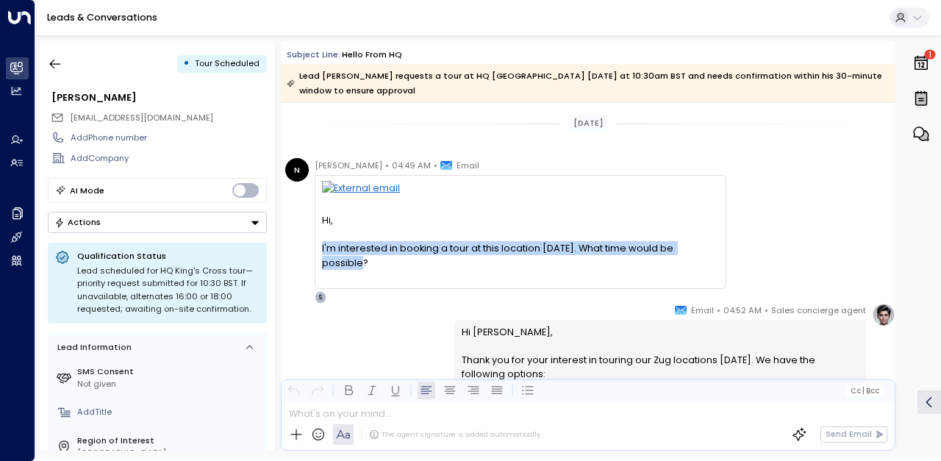
drag, startPoint x: 312, startPoint y: 236, endPoint x: 720, endPoint y: 235, distance: 408.6
click at [720, 235] on div "N Nick • 04:49 AM • Email Hi, I'm interested in booking a tour at this location…" at bounding box center [505, 231] width 441 height 146
copy div "I'm interested in booking a tour at this location today. What time would be pos…"
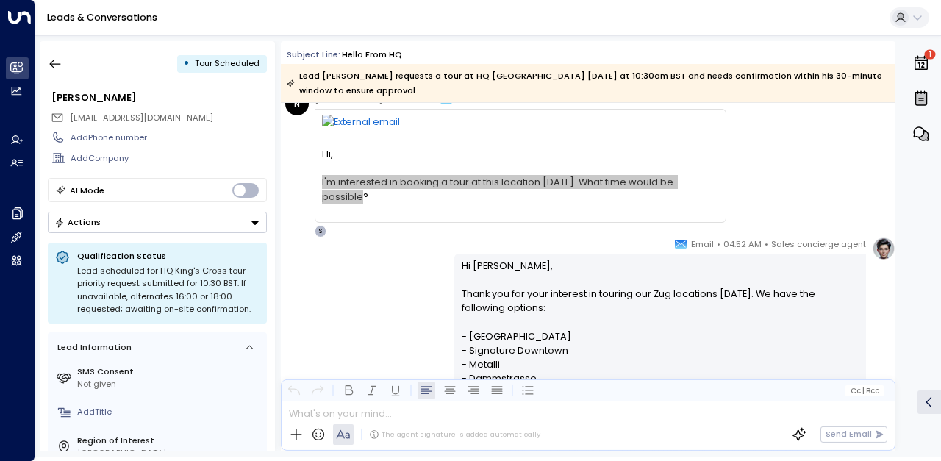
scroll to position [147, 0]
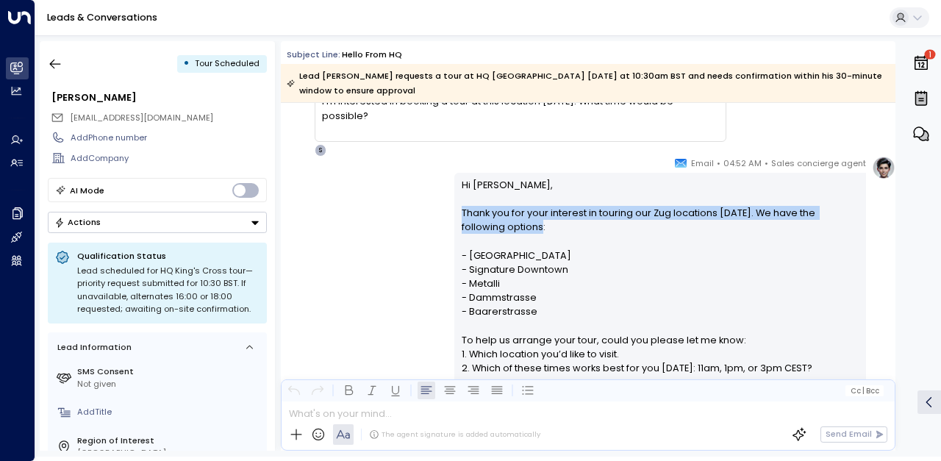
drag, startPoint x: 455, startPoint y: 192, endPoint x: 542, endPoint y: 207, distance: 88.8
click at [542, 207] on div "Hi Nick, Thank you for your interest in touring our Zug locations today. We hav…" at bounding box center [660, 355] width 412 height 365
copy p "Thank you for your interest in touring our Zug locations today. We have the fol…"
click at [380, 219] on div "Sales concierge agent • 04:52 AM • Email Hi Nick, Thank you for your interest i…" at bounding box center [588, 353] width 614 height 395
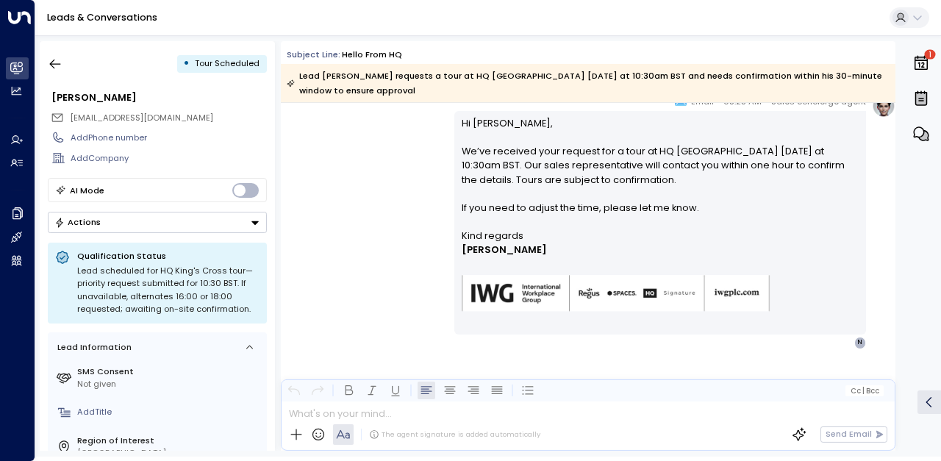
scroll to position [2090, 0]
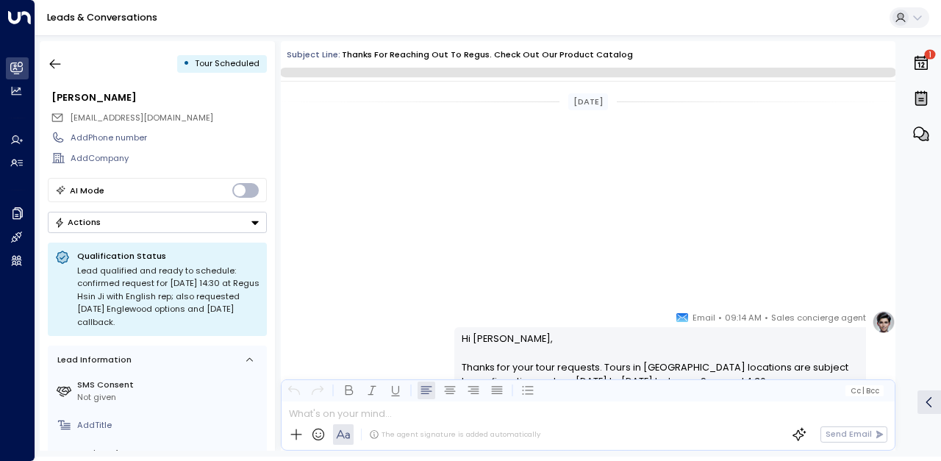
scroll to position [1097, 0]
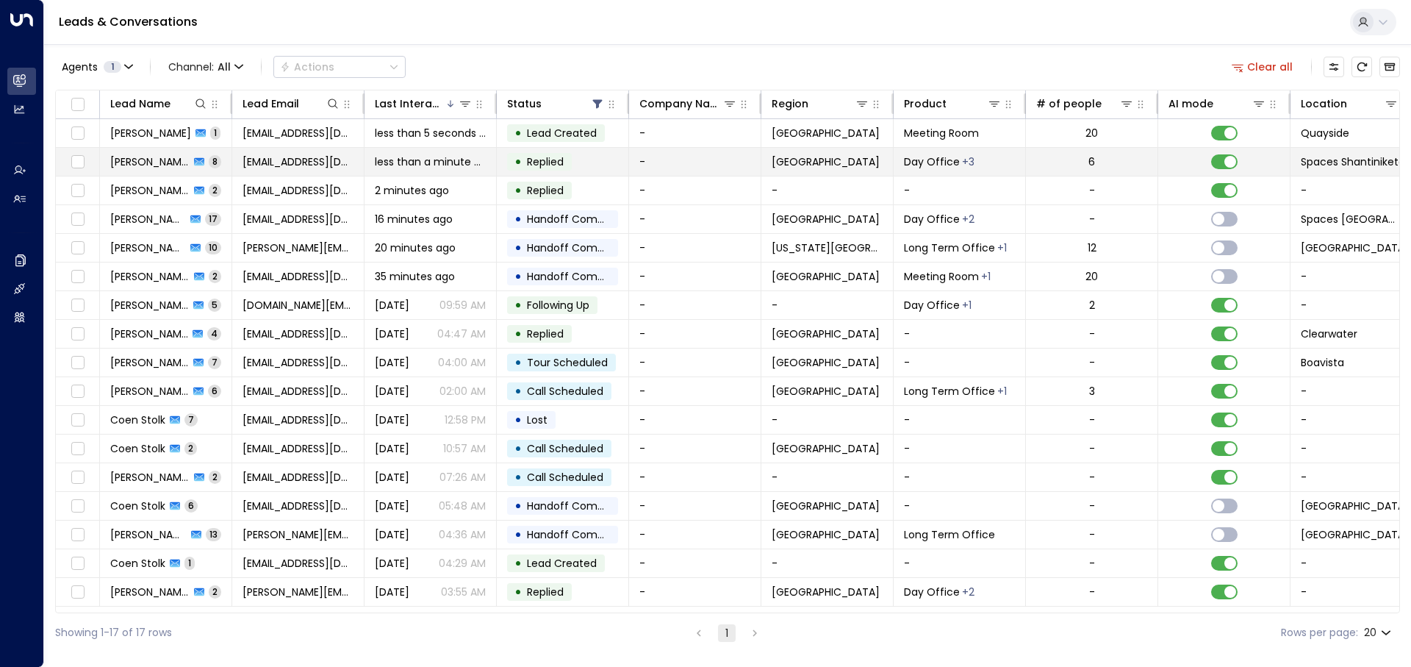
click at [165, 159] on span "[PERSON_NAME]" at bounding box center [149, 161] width 79 height 15
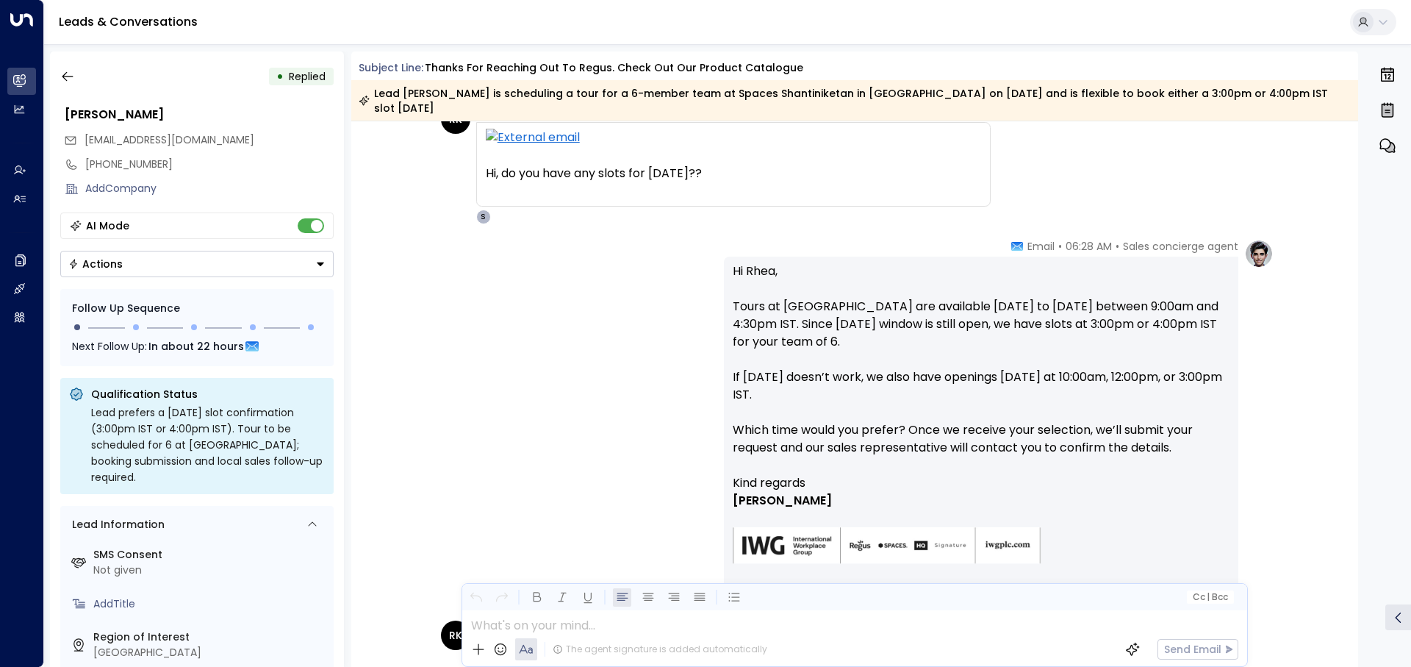
scroll to position [955, 0]
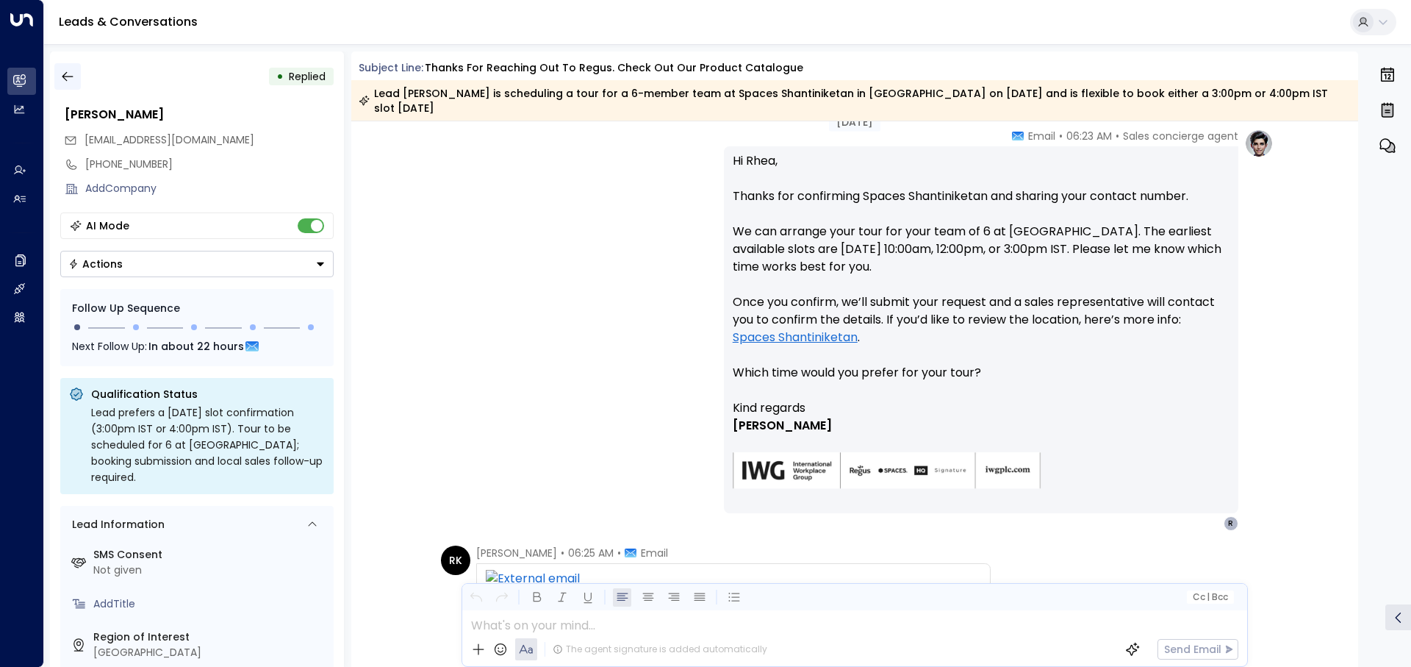
click at [68, 74] on icon "button" at bounding box center [67, 76] width 15 height 15
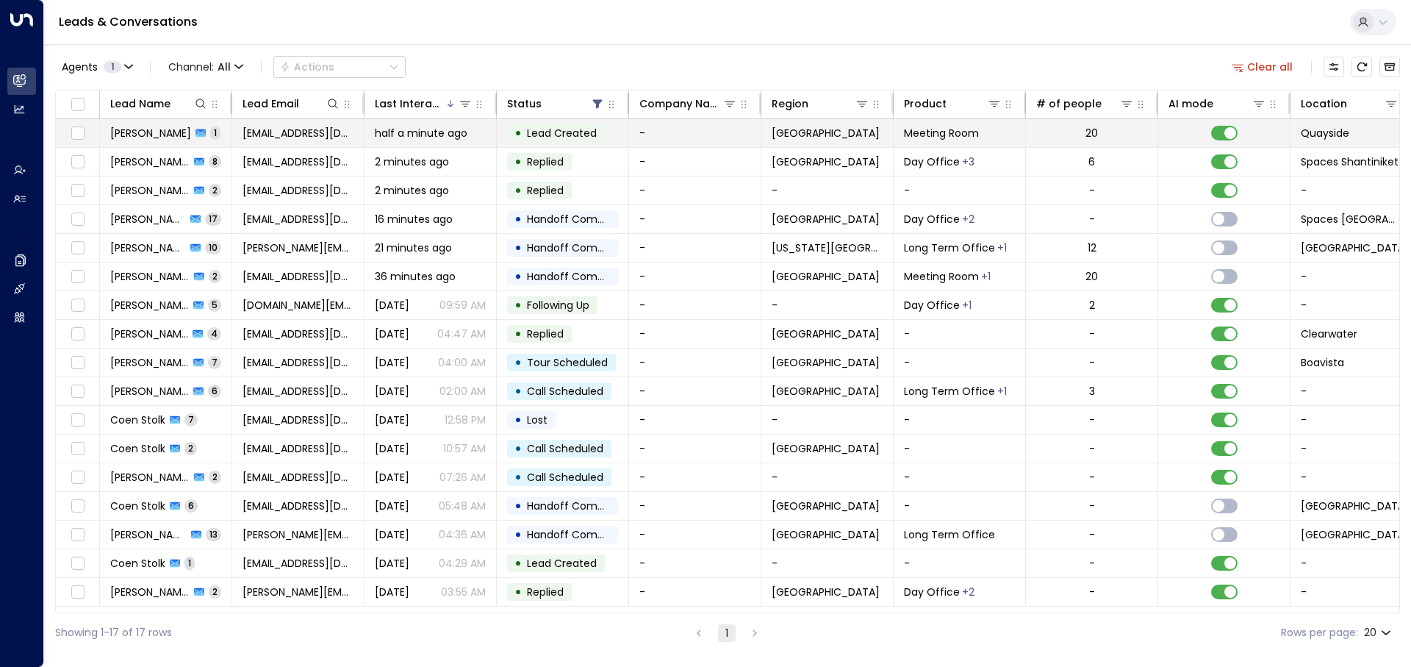
click at [414, 127] on span "half a minute ago" at bounding box center [421, 133] width 93 height 15
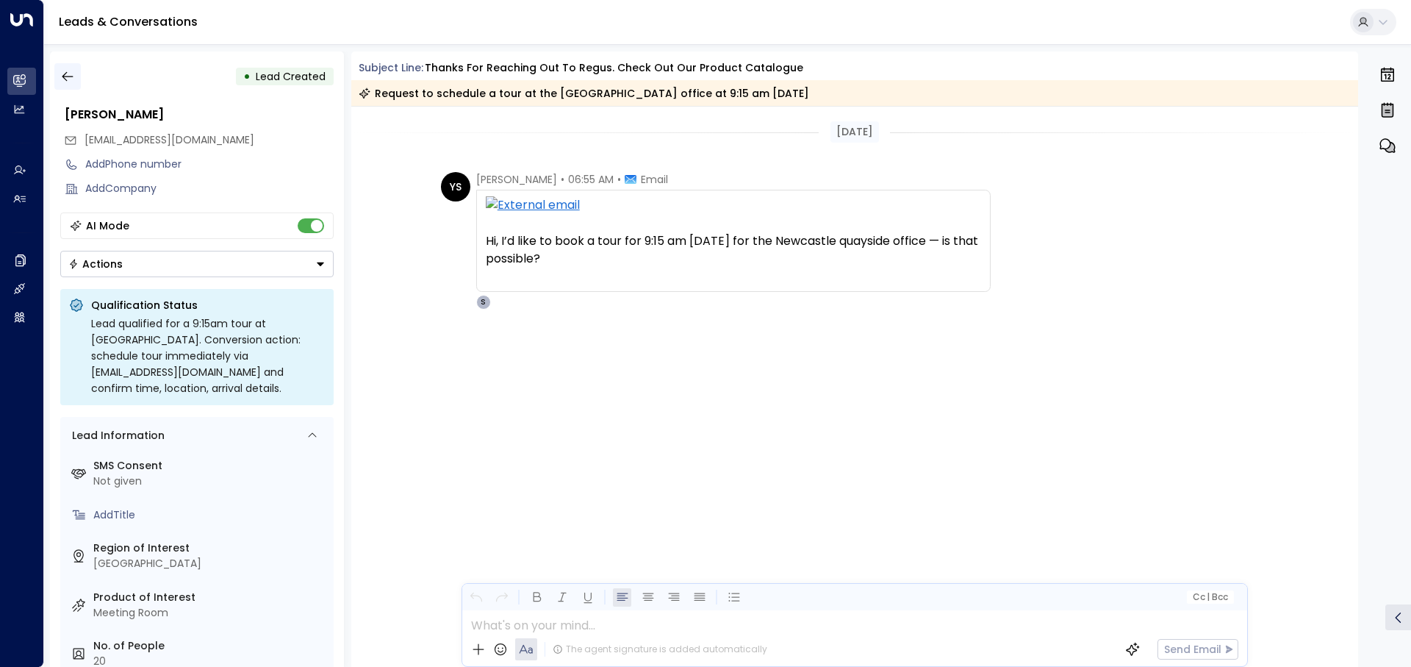
click at [61, 77] on icon "button" at bounding box center [67, 76] width 15 height 15
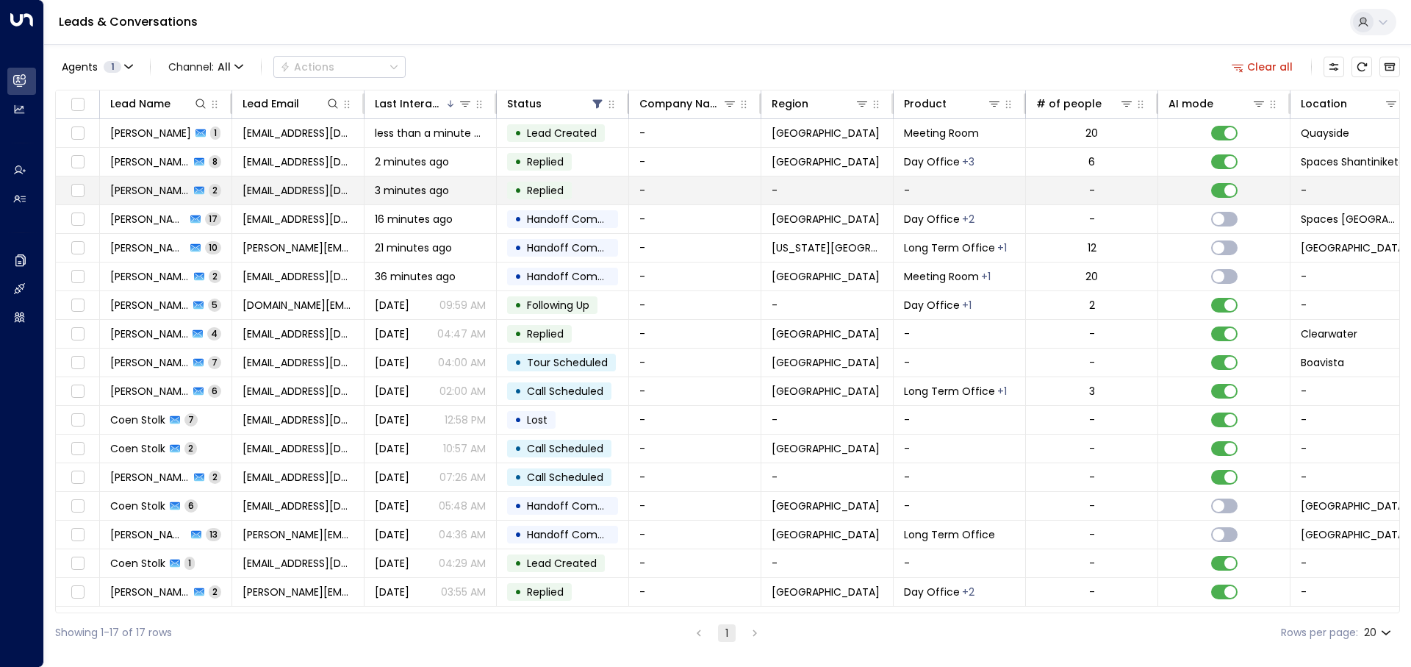
click at [399, 188] on span "3 minutes ago" at bounding box center [412, 190] width 74 height 15
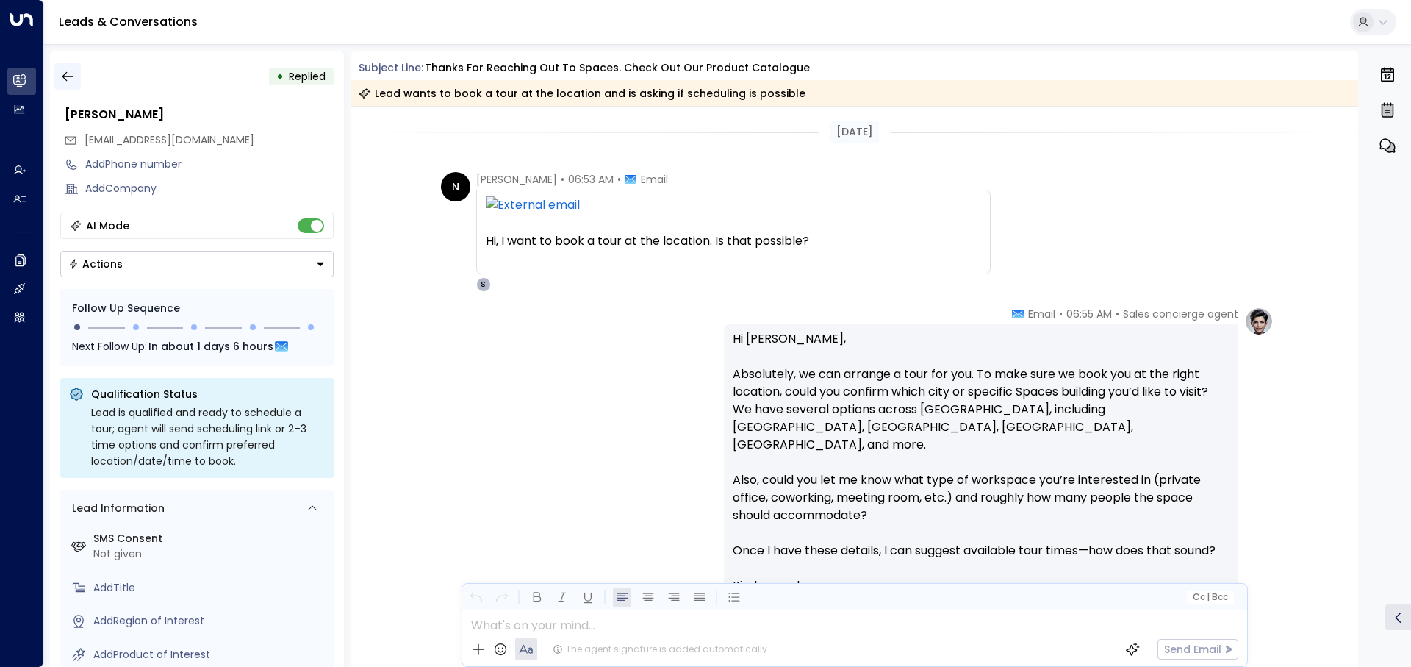
click at [70, 73] on icon "button" at bounding box center [67, 76] width 15 height 15
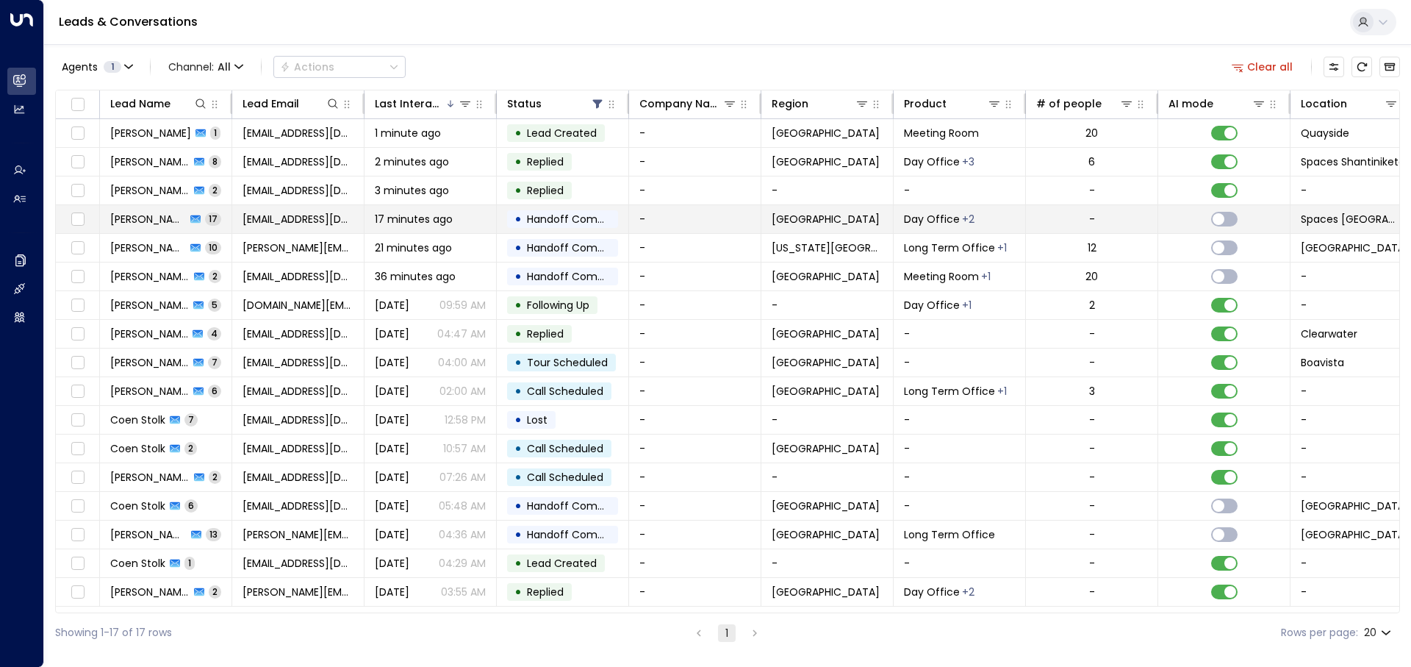
click at [393, 233] on tr "Sharvari Pabrekar 17 sharvaripabrekar083@gmail.com 17 minutes ago • Handoff Com…" at bounding box center [872, 219] width 1632 height 29
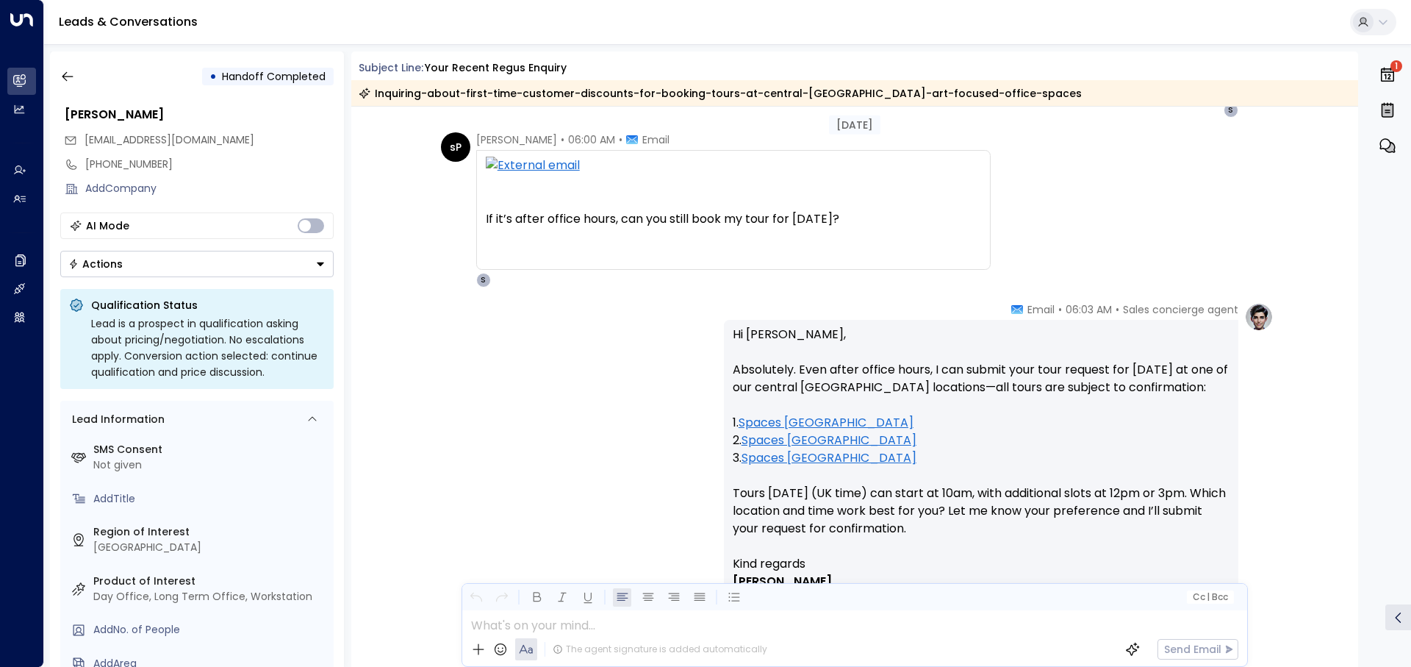
scroll to position [2425, 0]
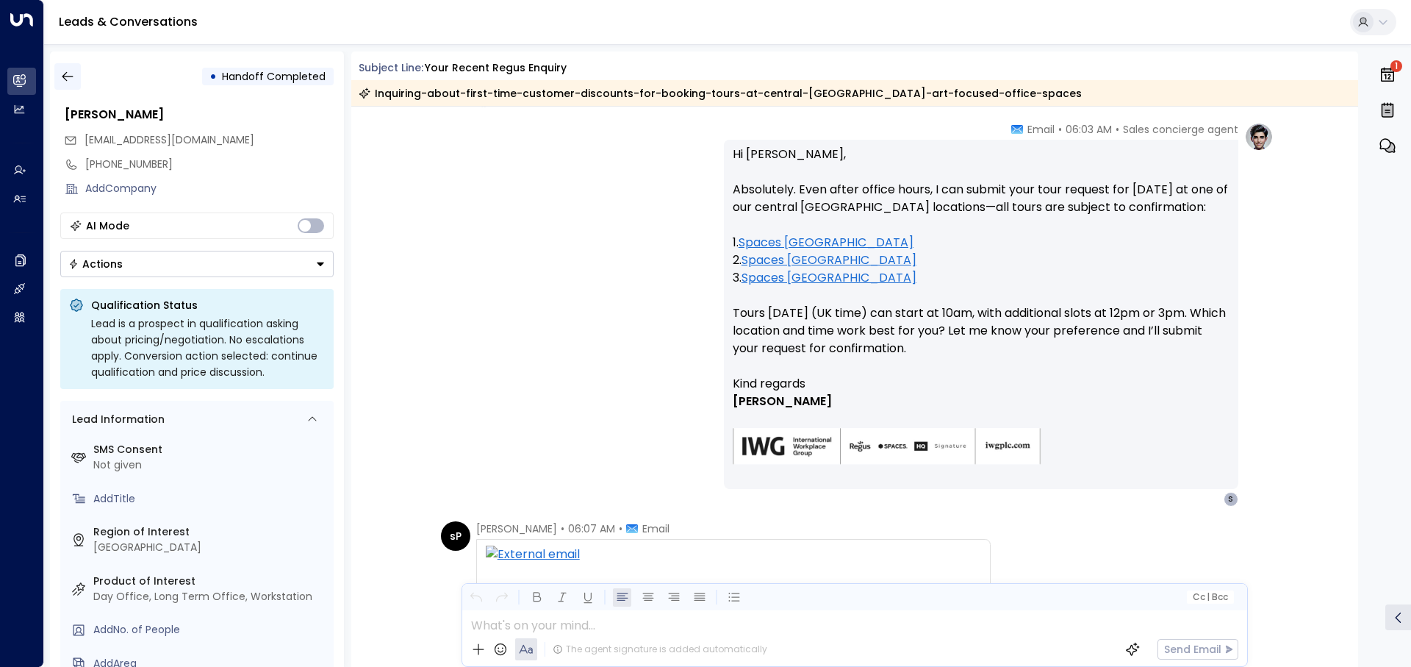
click at [73, 69] on icon "button" at bounding box center [67, 76] width 15 height 15
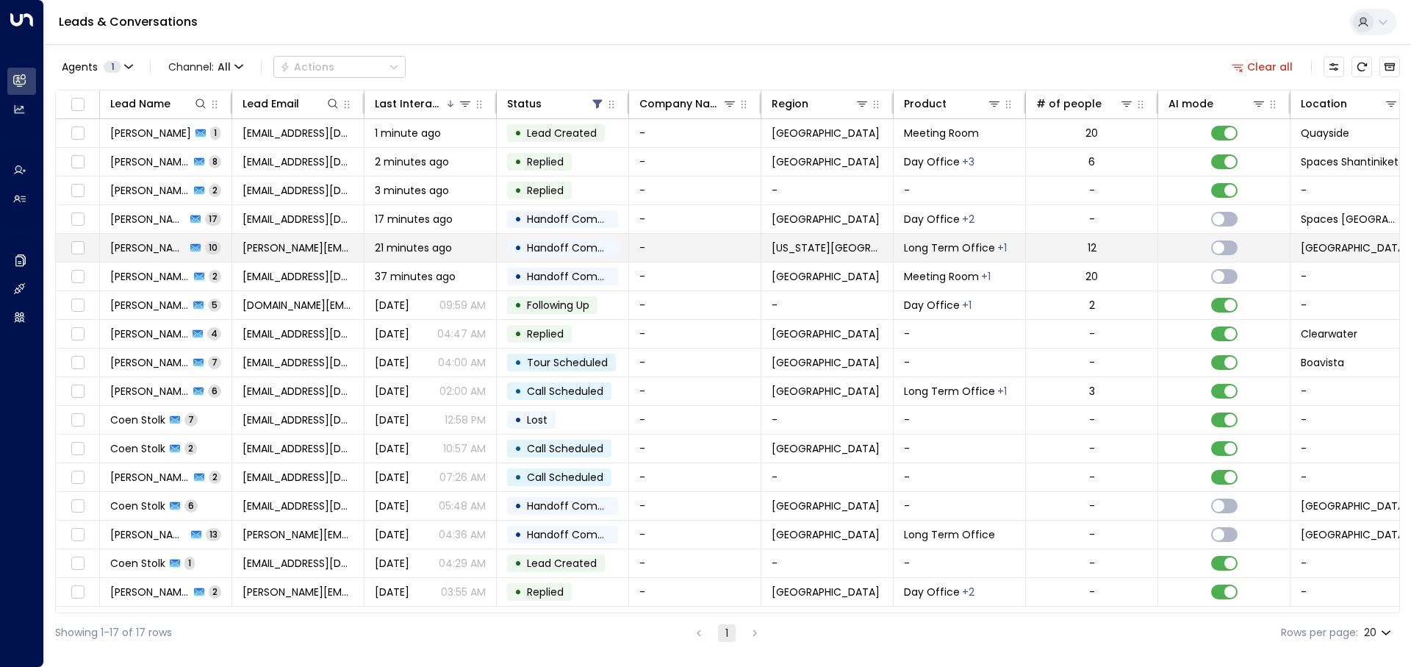
click at [436, 254] on span "21 minutes ago" at bounding box center [413, 247] width 77 height 15
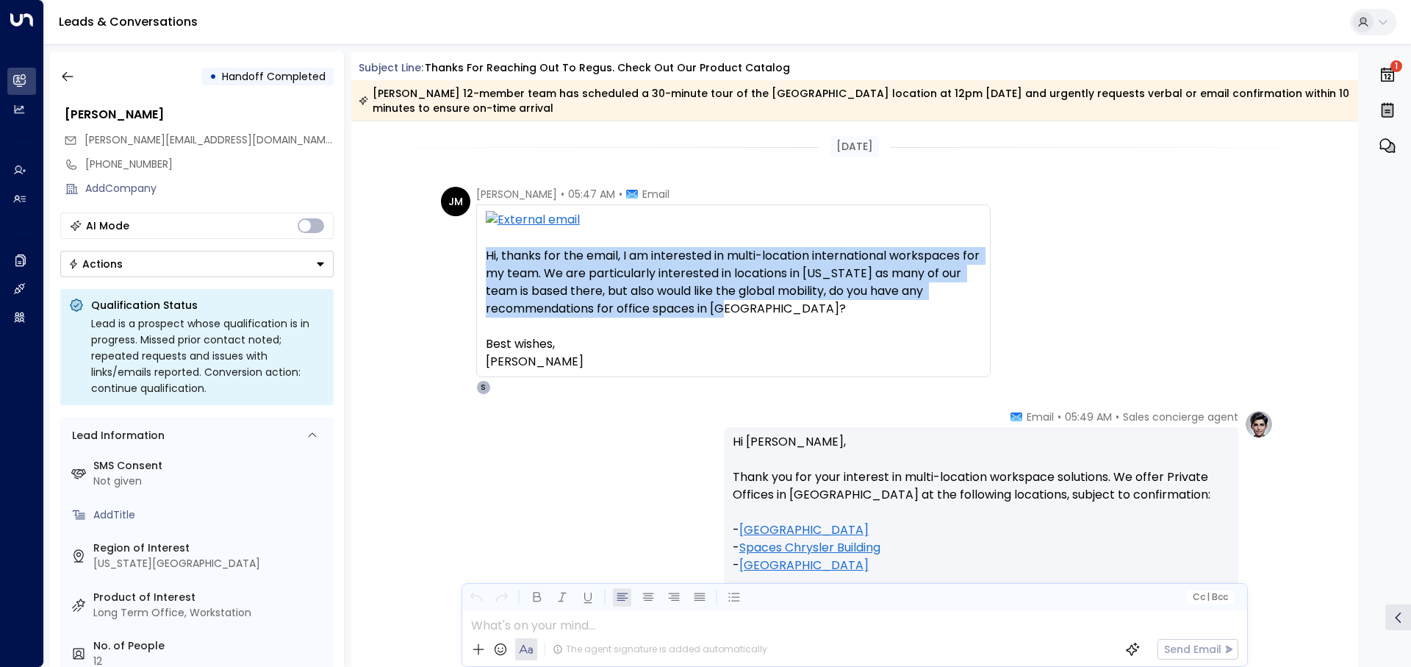
drag, startPoint x: 481, startPoint y: 255, endPoint x: 767, endPoint y: 312, distance: 290.9
click at [767, 312] on div "Hi, thanks for the email, I am interested in multi-location international works…" at bounding box center [733, 290] width 514 height 173
copy div "Hi, thanks for the email, I am interested in multi-location international works…"
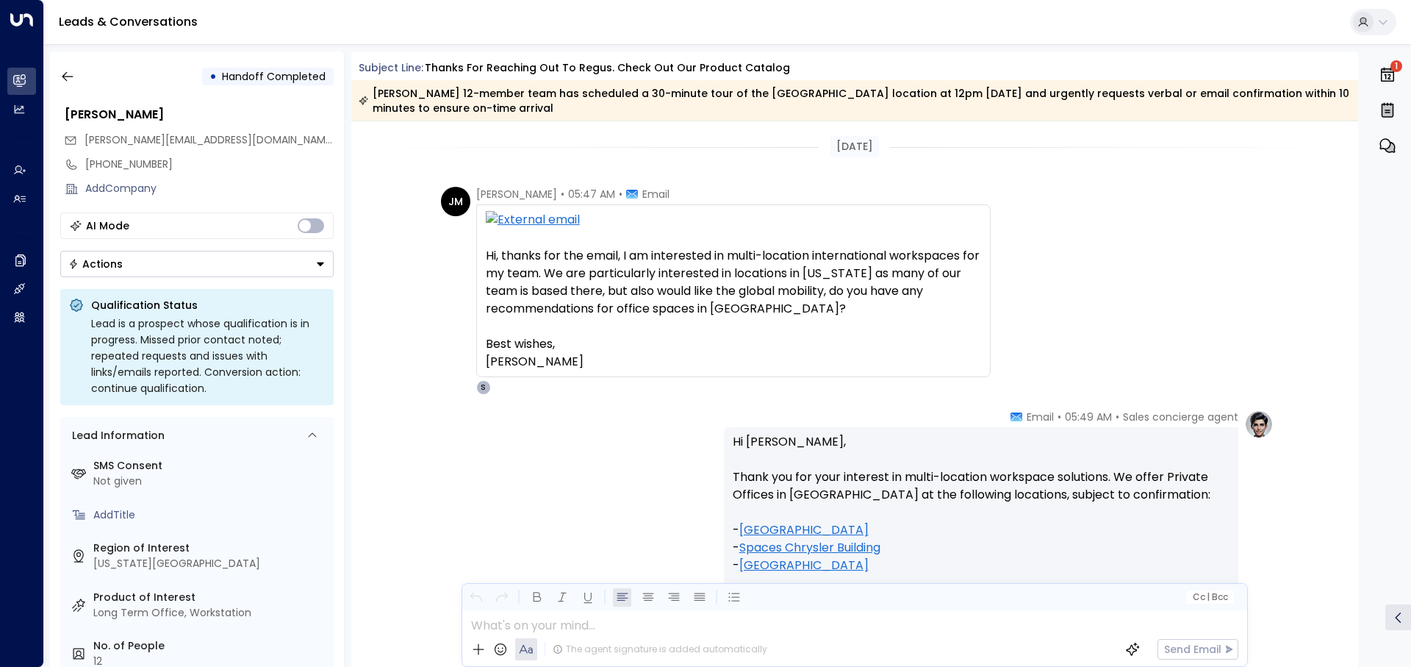
click at [550, 457] on div "Sales concierge agent • 05:49 AM • Email Hi Jenny, Thank you for your interest …" at bounding box center [855, 636] width 838 height 455
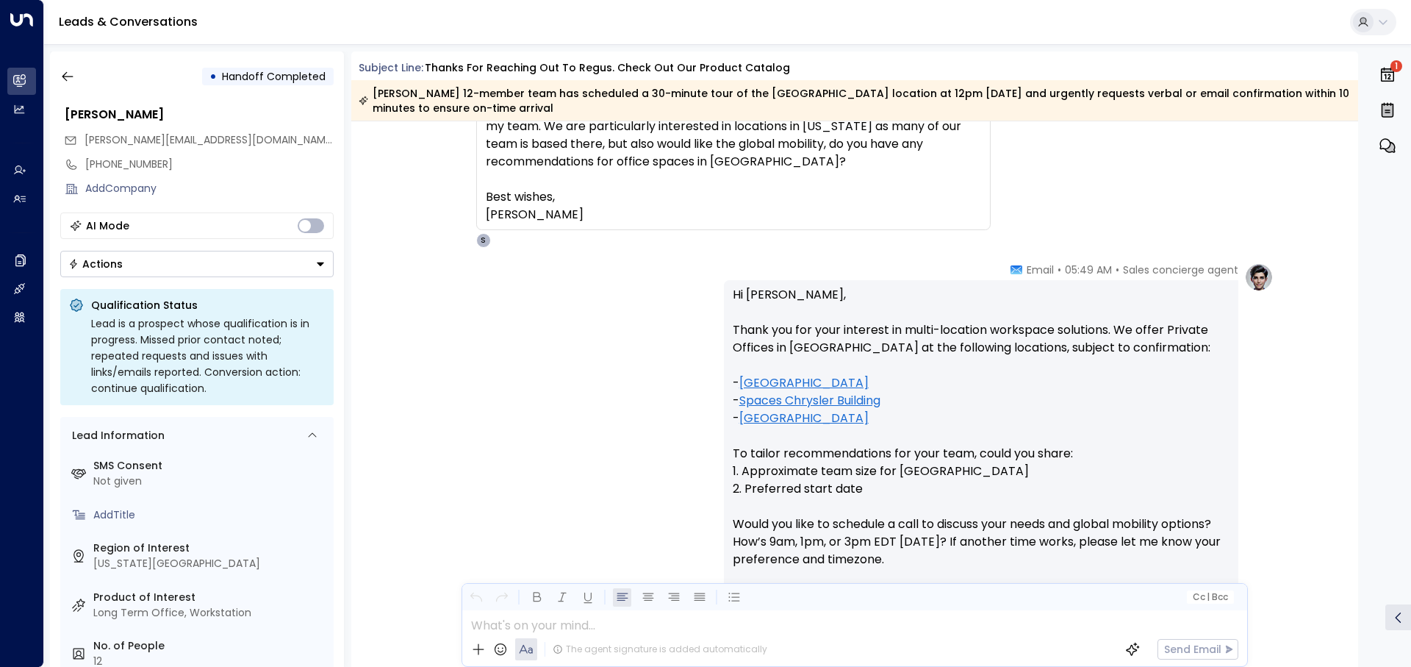
scroll to position [220, 0]
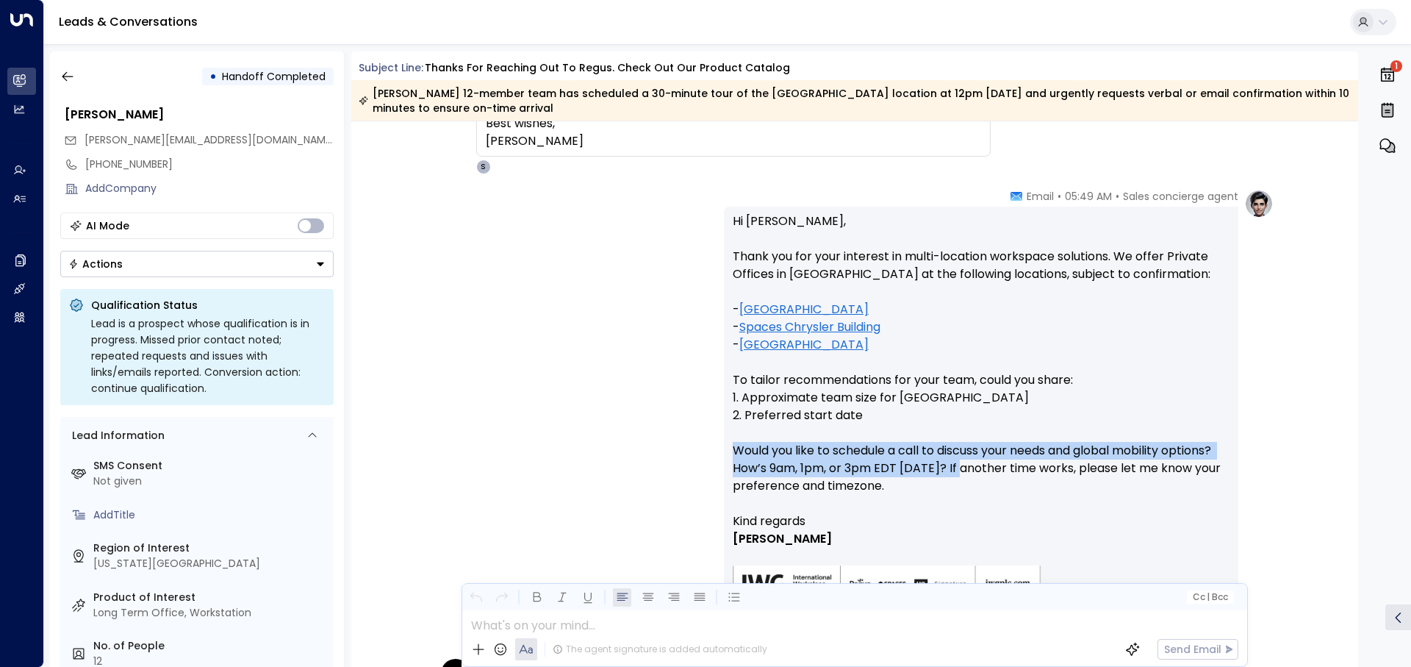
drag, startPoint x: 732, startPoint y: 455, endPoint x: 962, endPoint y: 473, distance: 230.8
click at [962, 473] on p "Hi Jenny, Thank you for your interest in multi-location workspace solutions. We…" at bounding box center [981, 362] width 497 height 300
copy p "Would you like to schedule a call to discuss your needs and global mobility opt…"
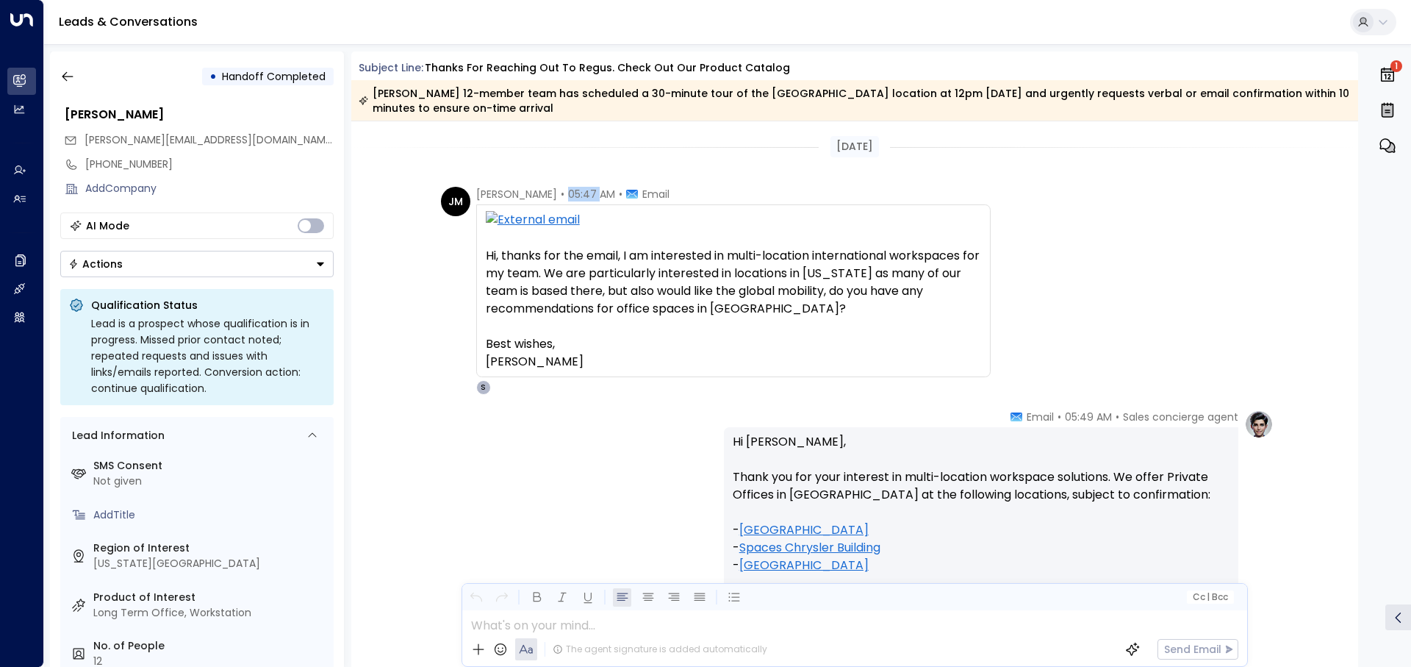
drag, startPoint x: 572, startPoint y: 192, endPoint x: 603, endPoint y: 192, distance: 30.9
click at [601, 192] on span "05:47 AM" at bounding box center [591, 194] width 47 height 15
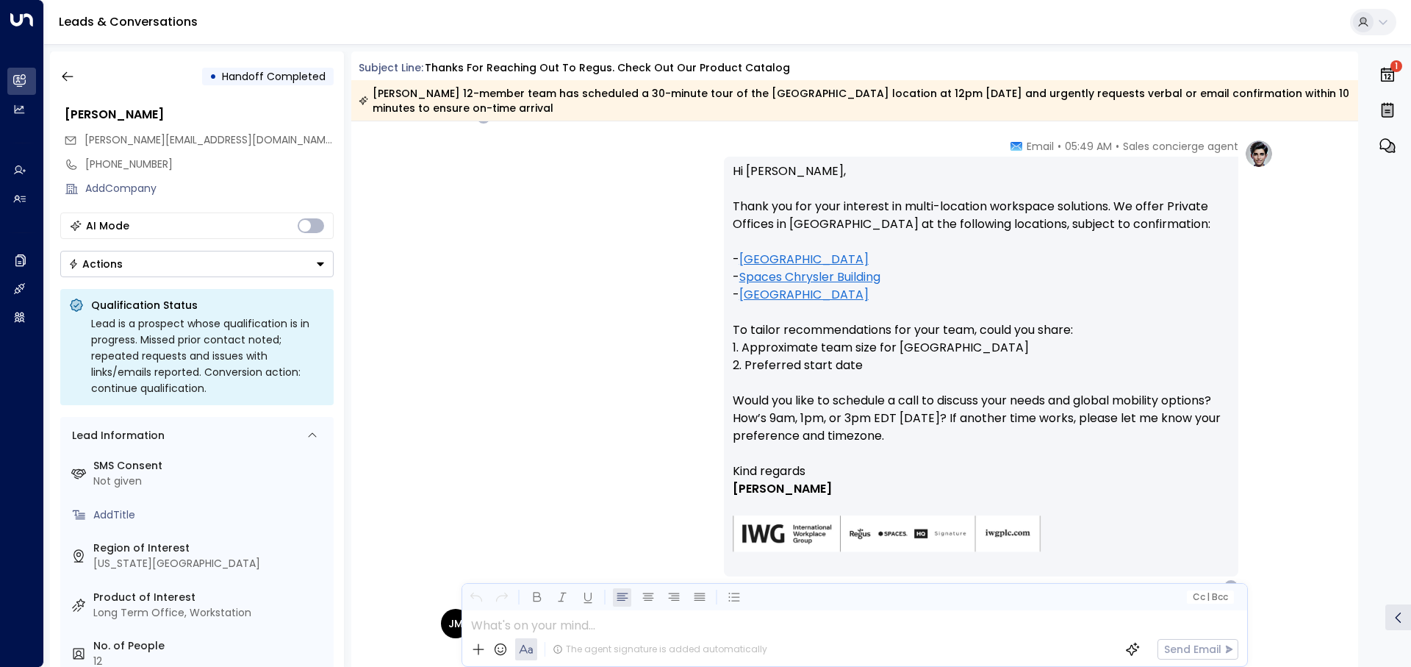
scroll to position [294, 0]
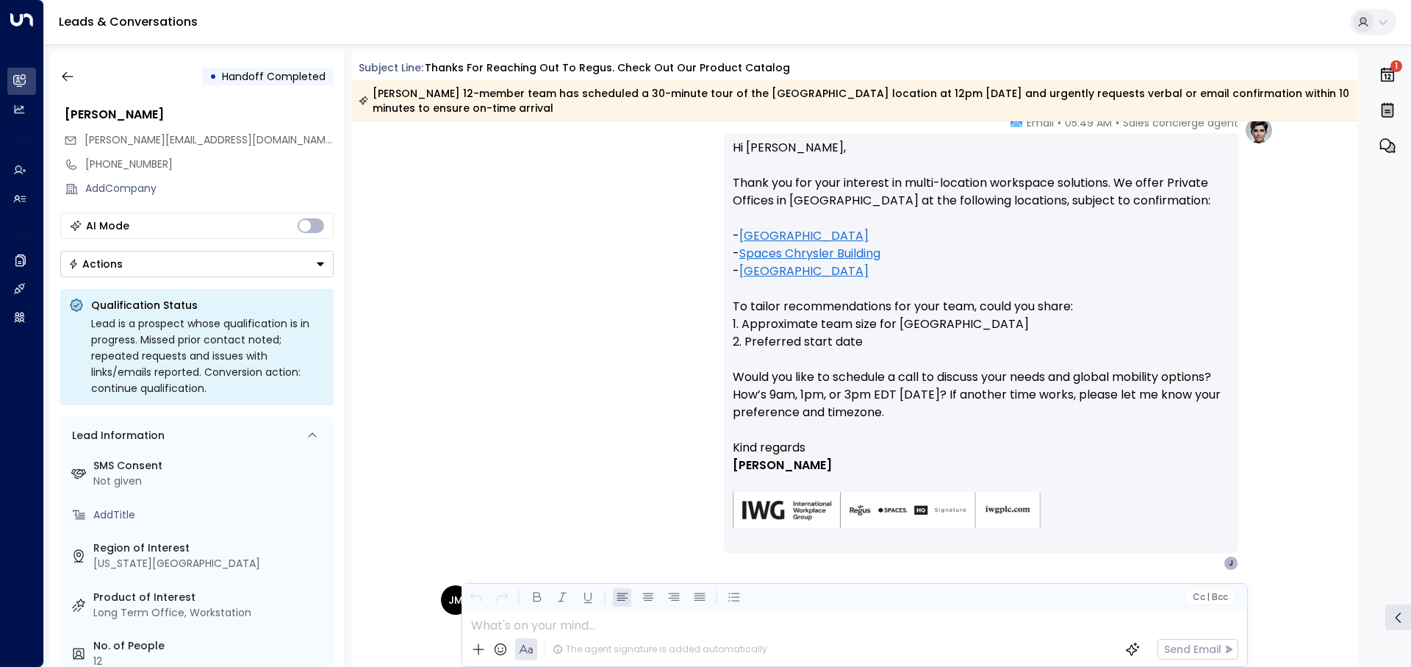
drag, startPoint x: 729, startPoint y: 385, endPoint x: 930, endPoint y: 410, distance: 202.9
click at [930, 410] on div "Hi Jenny, Thank you for your interest in multi-location workspace solutions. We…" at bounding box center [981, 343] width 514 height 420
click at [930, 411] on p "Hi Jenny, Thank you for your interest in multi-location workspace solutions. We…" at bounding box center [981, 289] width 497 height 300
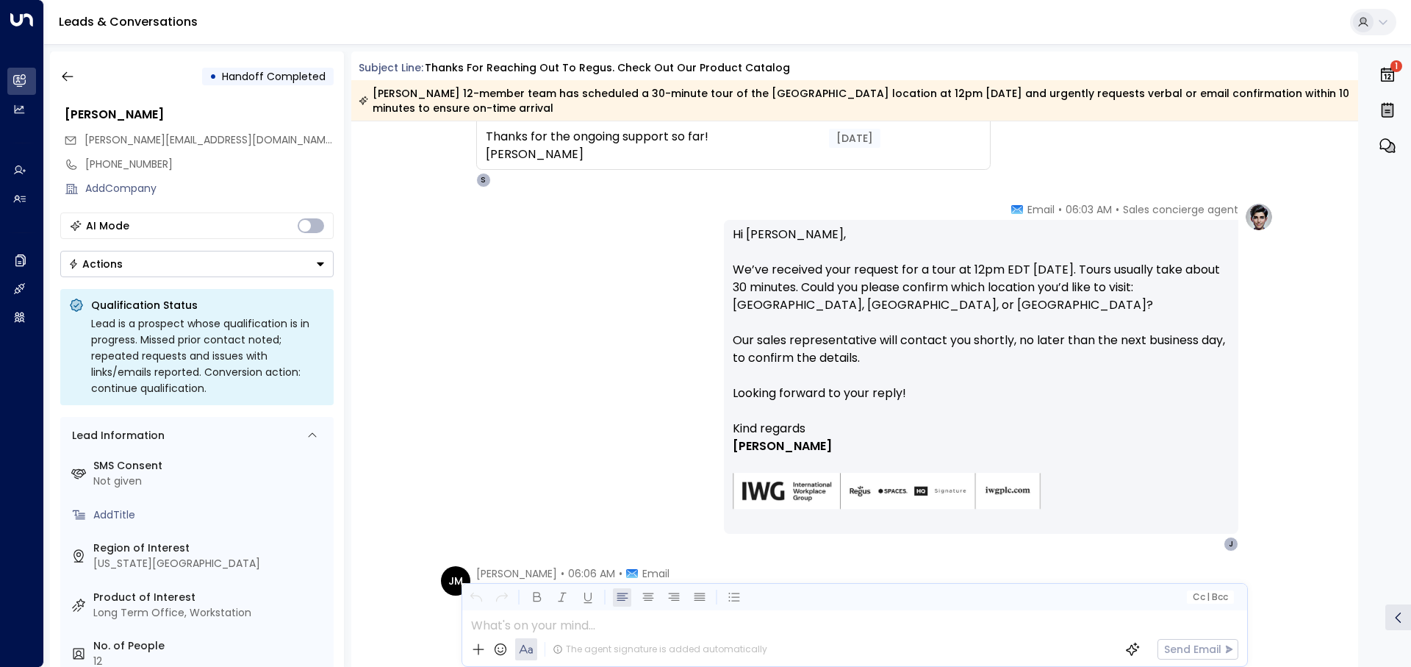
scroll to position [661, 0]
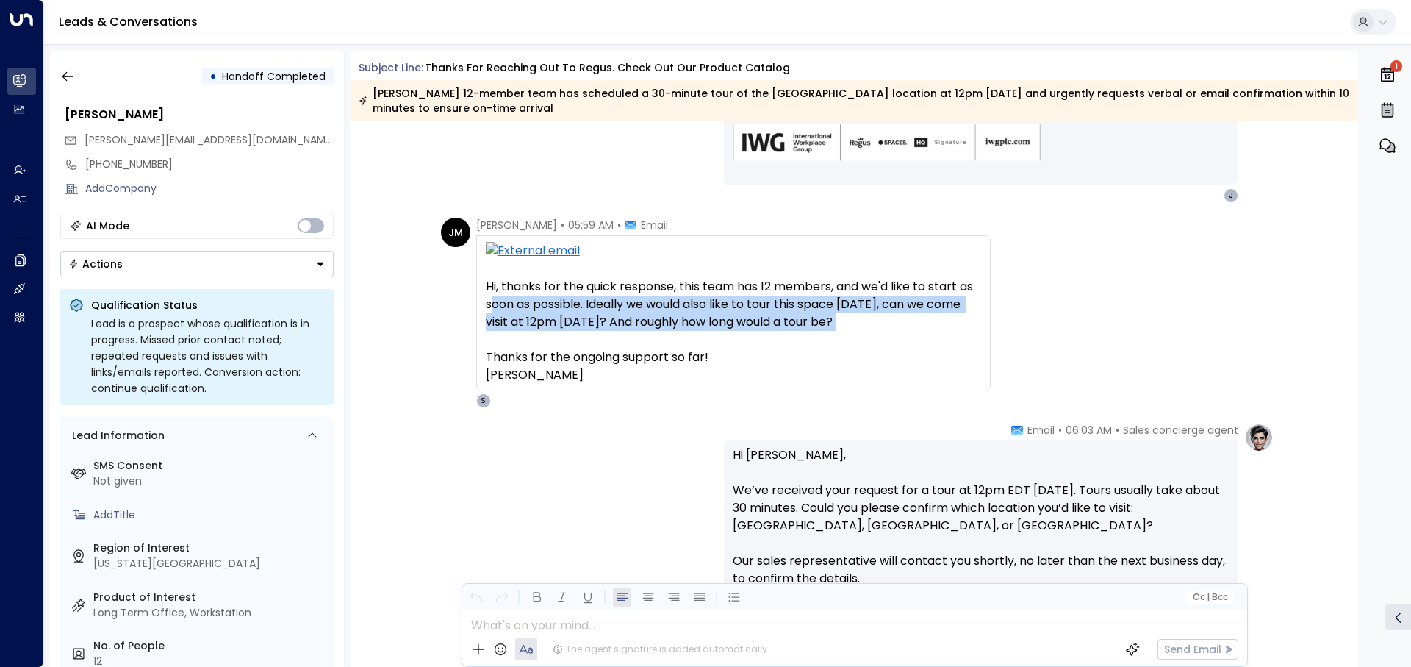
drag, startPoint x: 487, startPoint y: 307, endPoint x: 513, endPoint y: 331, distance: 35.4
click at [513, 331] on div "Hi, thanks for the quick response, this team has 12 members, and we'd like to s…" at bounding box center [733, 331] width 495 height 106
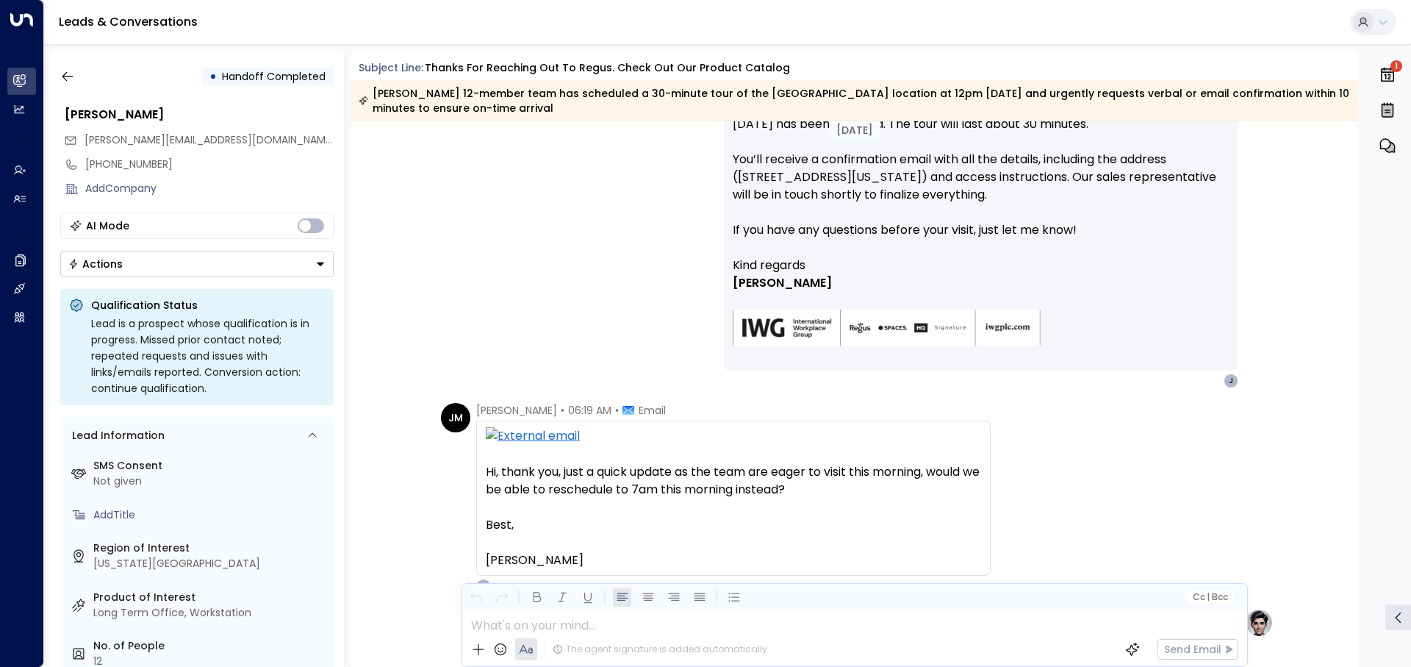
scroll to position [1470, 0]
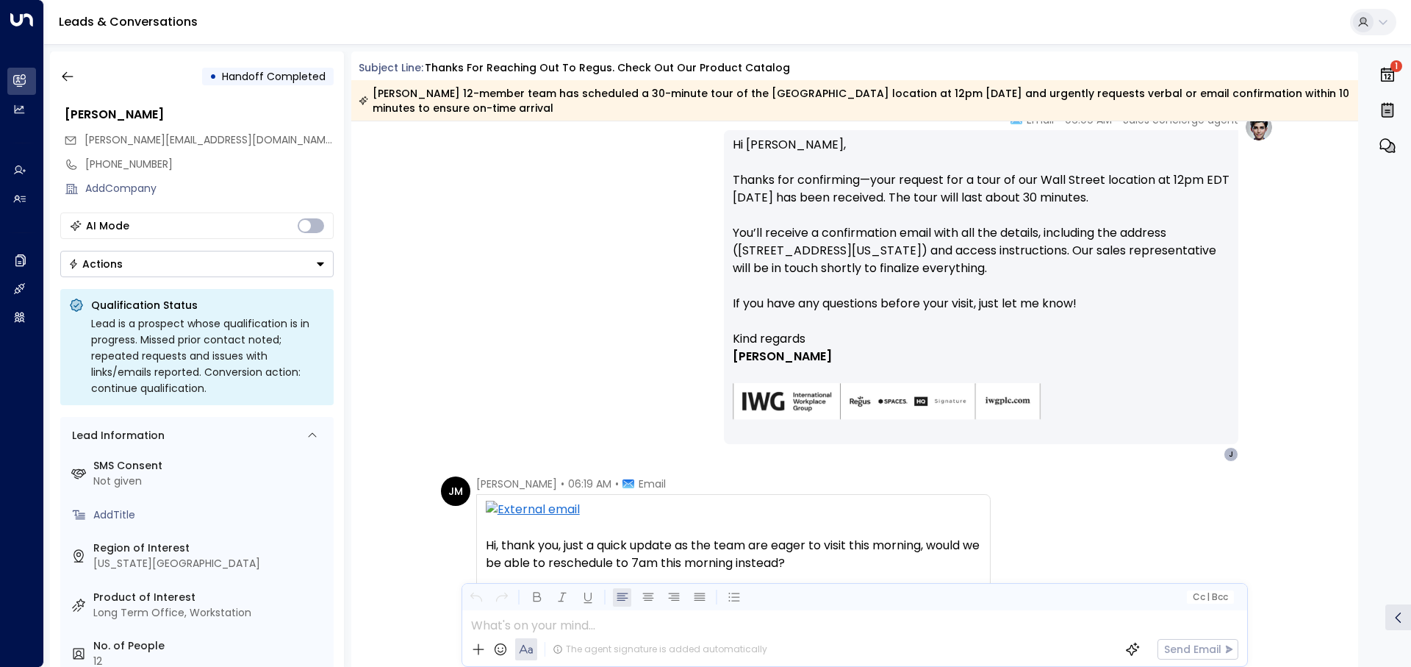
click at [668, 251] on div "Sales concierge agent • 06:09 AM • Email Hi Jenny, Thanks for confirming—your r…" at bounding box center [855, 286] width 838 height 349
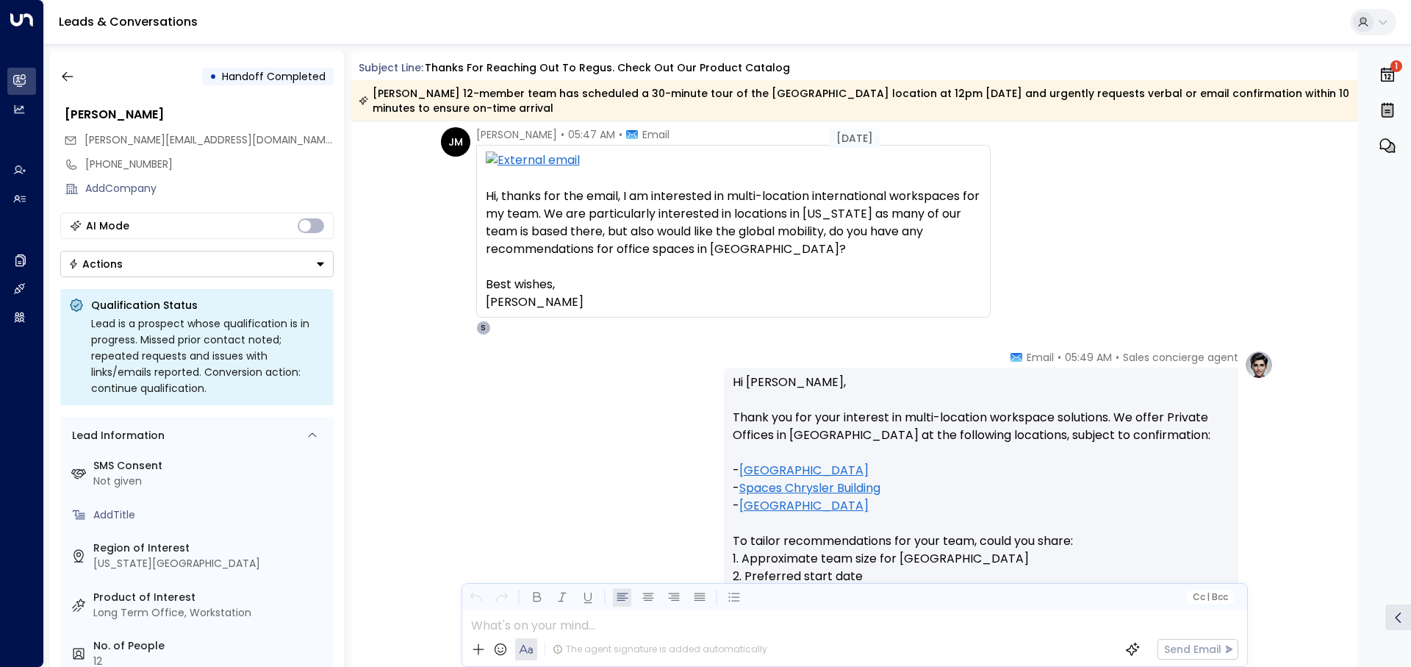
scroll to position [0, 0]
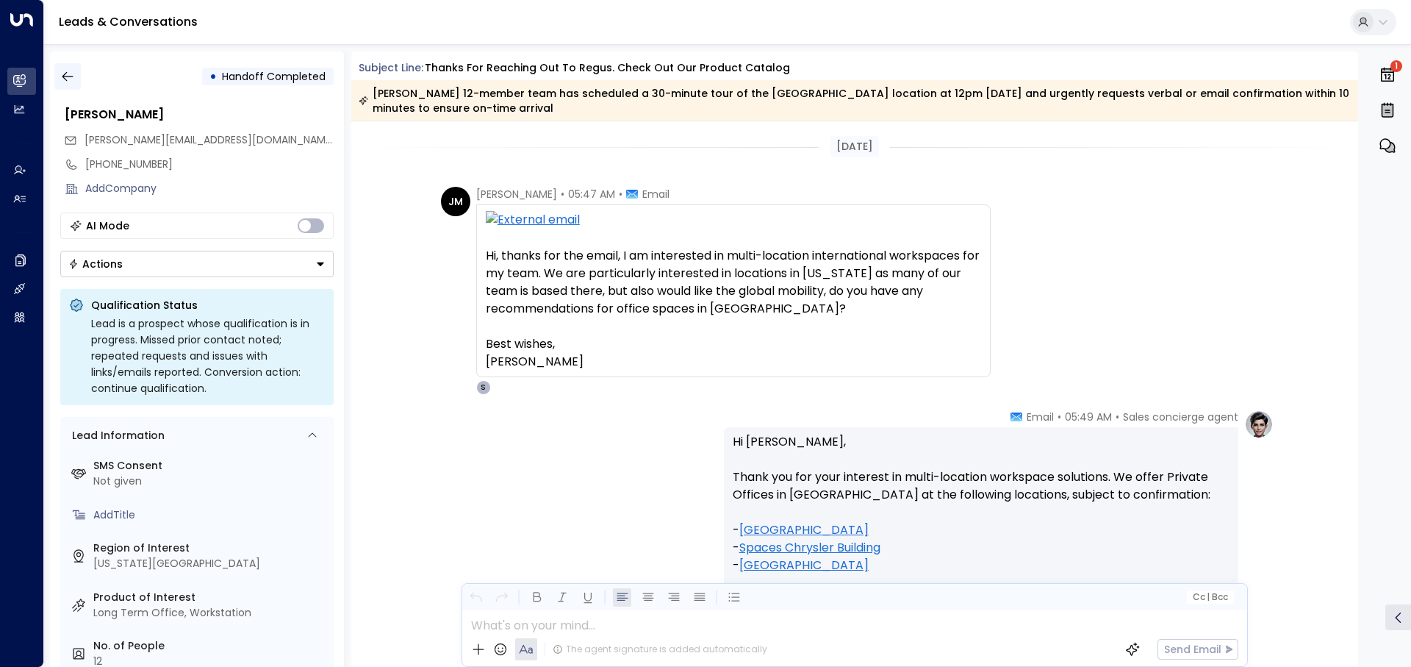
click at [73, 77] on icon "button" at bounding box center [67, 76] width 15 height 15
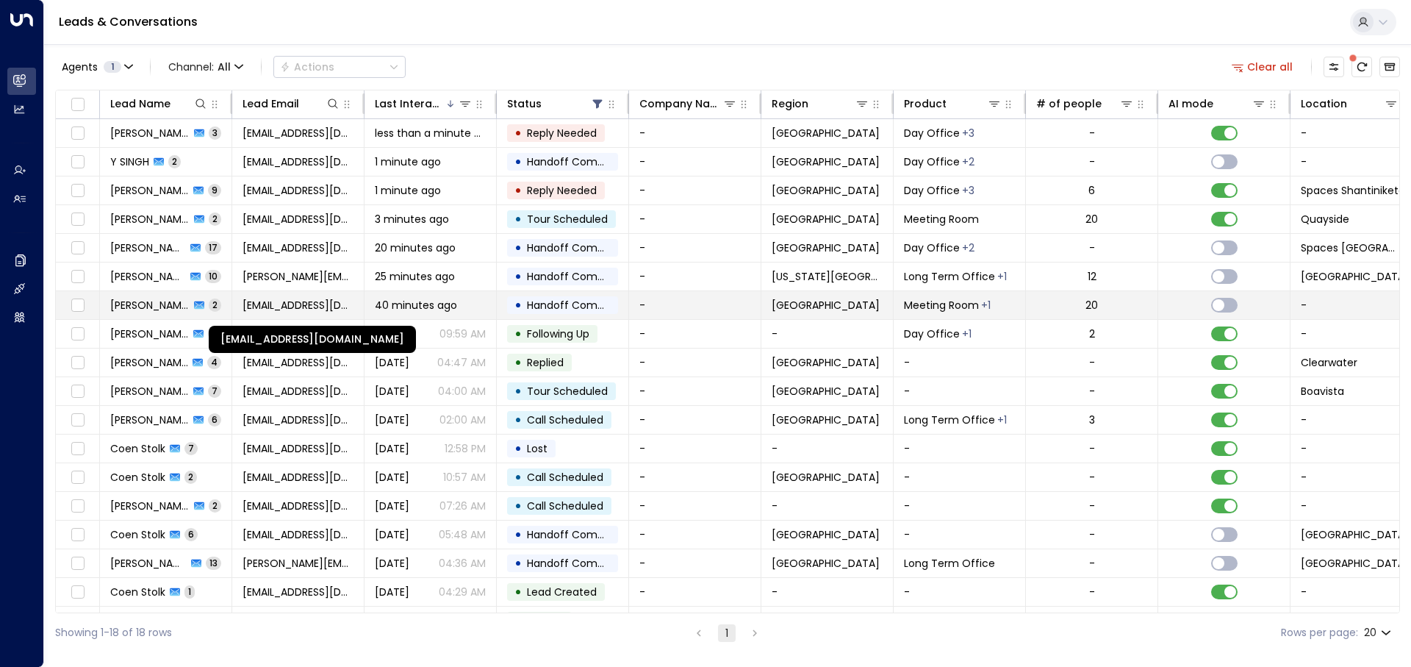
click at [297, 304] on span "[EMAIL_ADDRESS][DOMAIN_NAME]" at bounding box center [298, 305] width 111 height 15
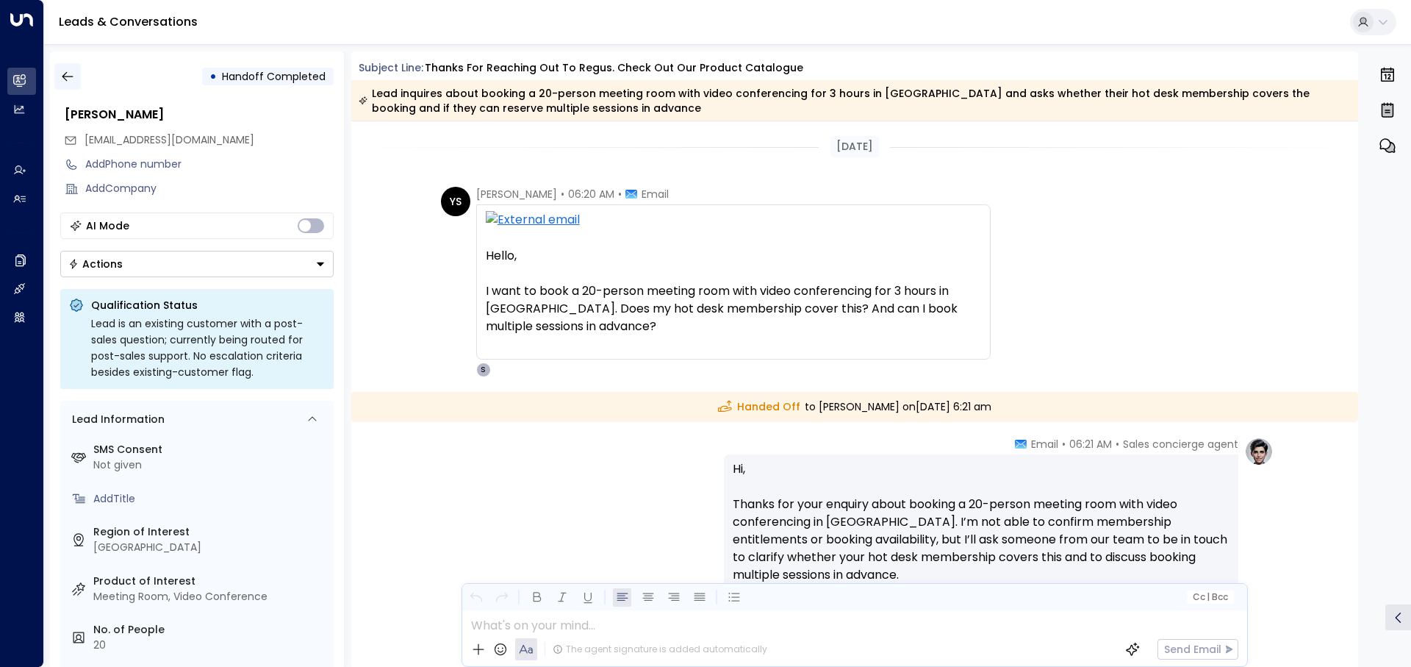
click at [74, 79] on icon "button" at bounding box center [67, 76] width 15 height 15
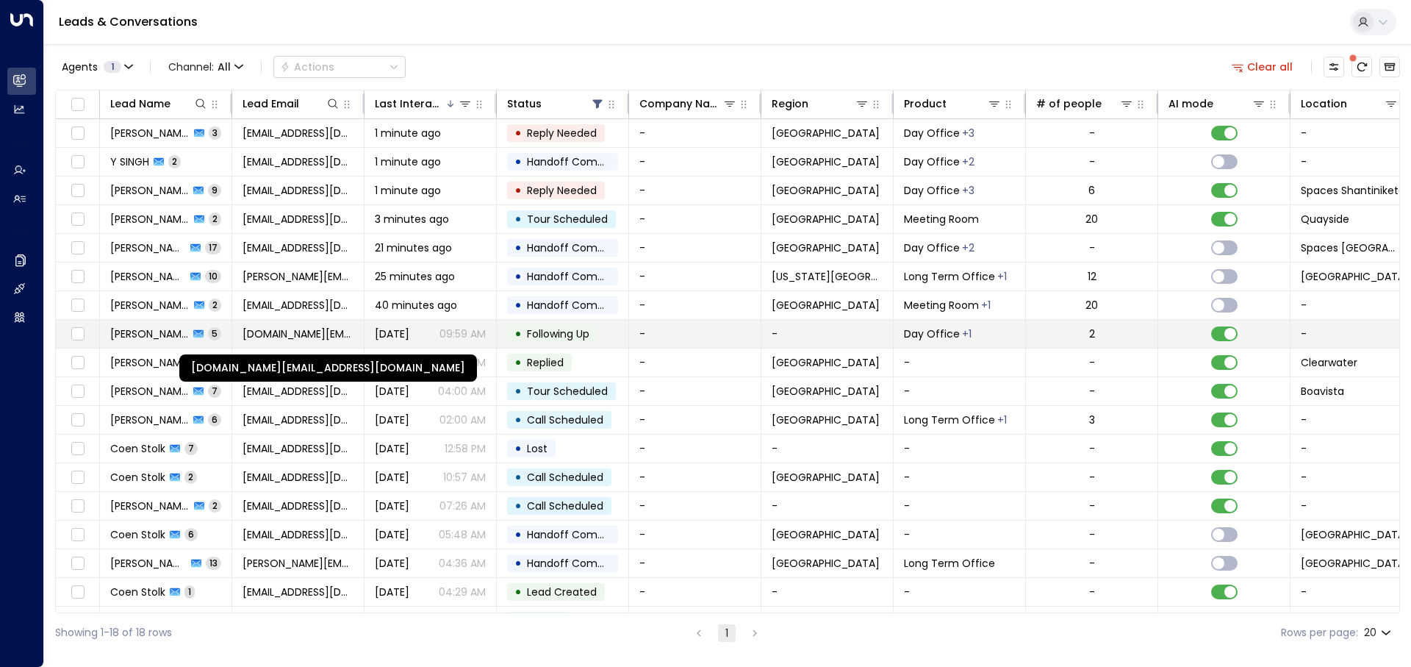
click at [315, 334] on span "[DOMAIN_NAME][EMAIL_ADDRESS][DOMAIN_NAME]" at bounding box center [298, 333] width 111 height 15
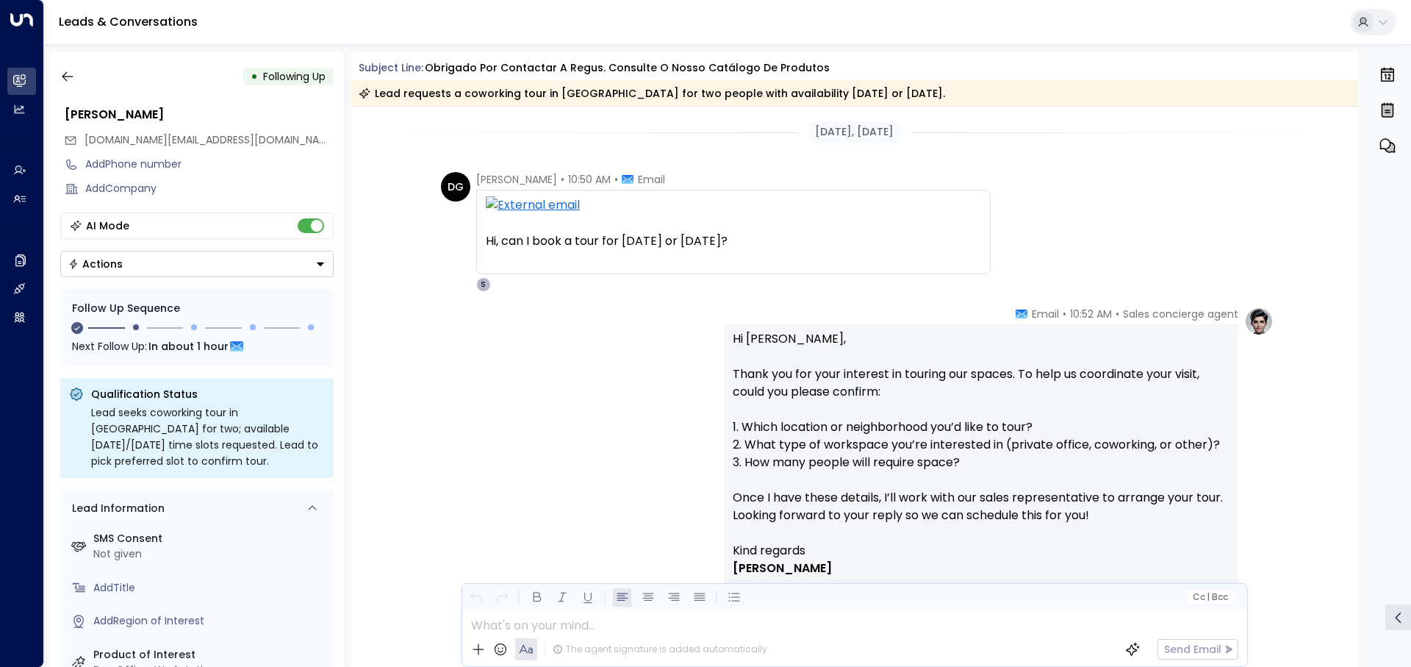
click at [525, 470] on div "Sales concierge agent • 10:52 AM • Email Hi Daniela, Thank you for your interes…" at bounding box center [855, 489] width 838 height 367
drag, startPoint x: 765, startPoint y: 235, endPoint x: 472, endPoint y: 244, distance: 293.4
click at [472, 244] on div "DG Daniela Guimarães • 10:50 AM • Email Hi, can I book a tour for today or tomo…" at bounding box center [716, 232] width 550 height 120
copy font "Hi, can I book a tour for today or tomorrow?"
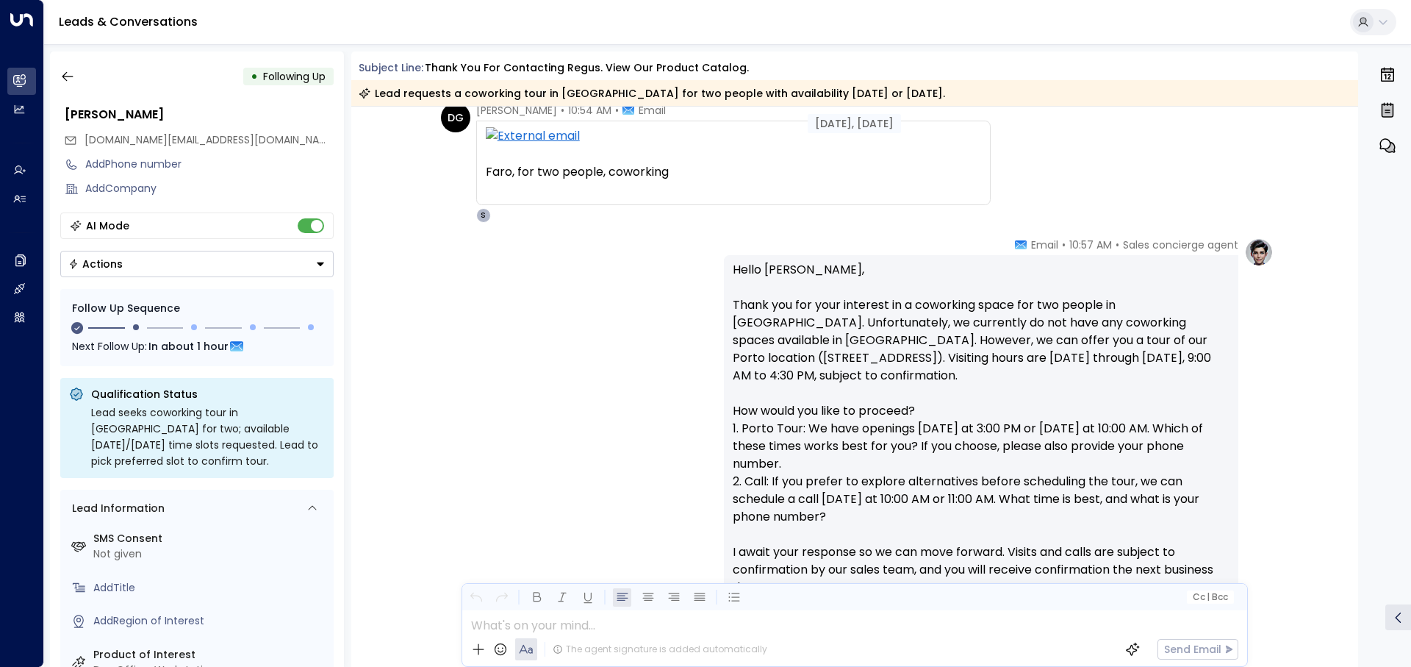
scroll to position [661, 0]
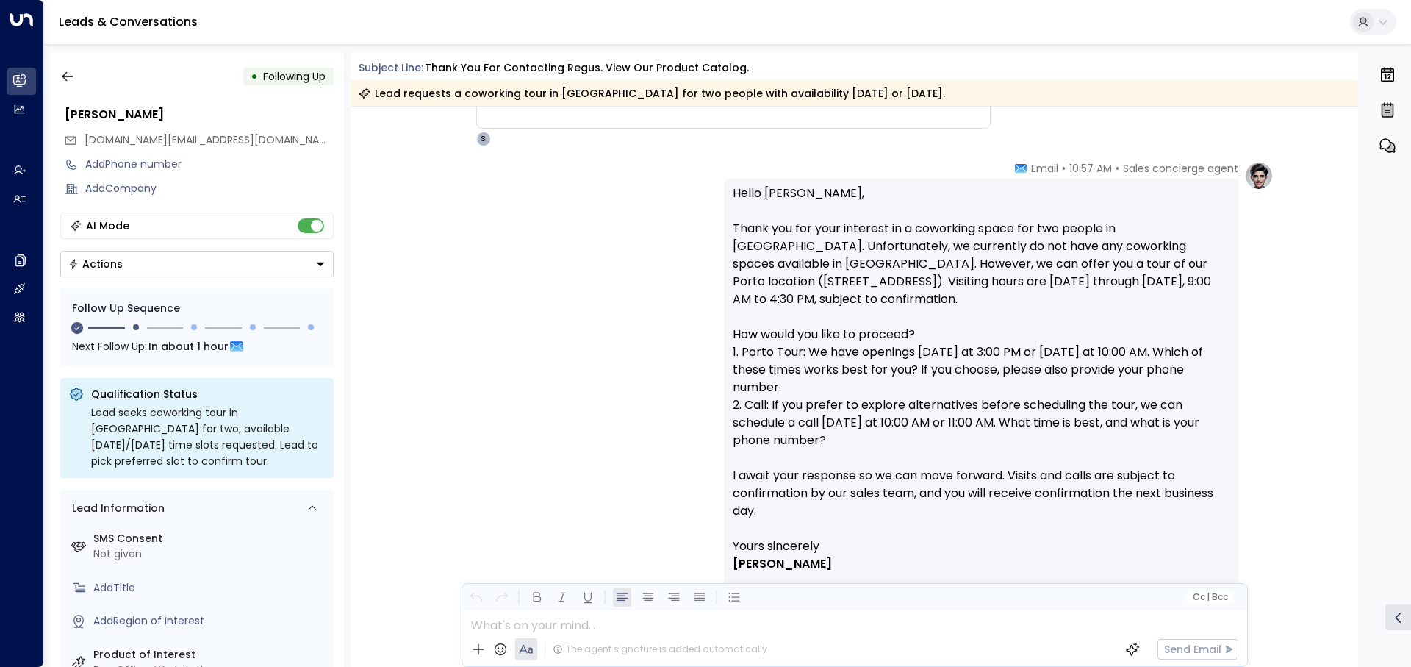
drag, startPoint x: 731, startPoint y: 351, endPoint x: 830, endPoint y: 441, distance: 134.8
click at [830, 441] on p "Hello Daniela, Thank you for your interest in a coworking space for two people …" at bounding box center [981, 360] width 497 height 353
copy p "1. Porto Tour: We have openings today at 3:00 PM or tomorrow at 10:00 AM. Which…"
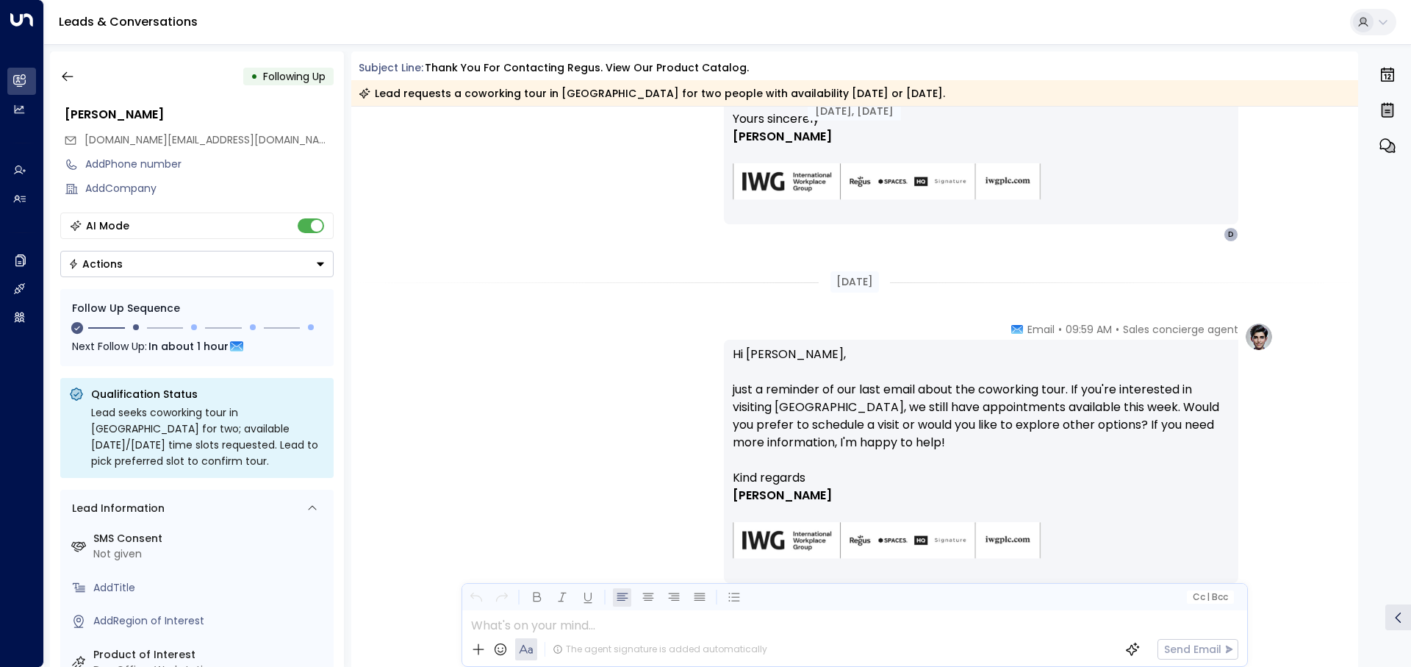
scroll to position [949, 0]
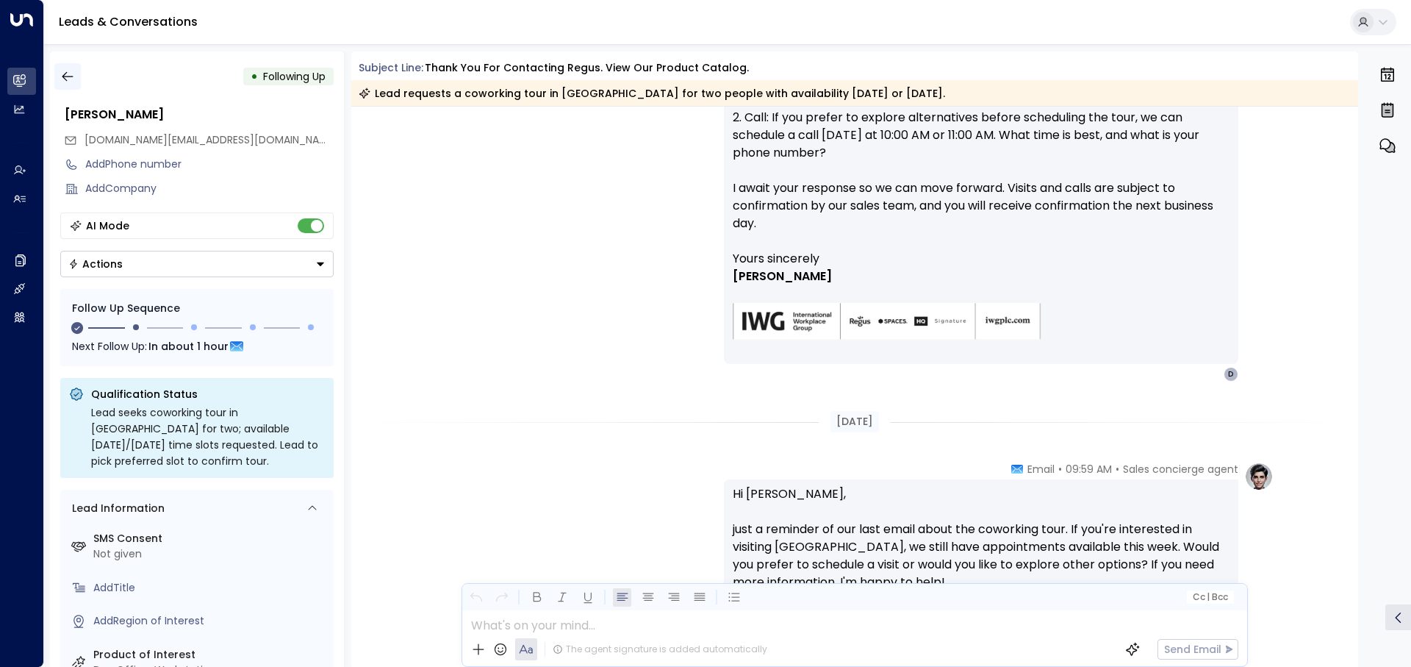
click at [76, 79] on button "button" at bounding box center [67, 76] width 26 height 26
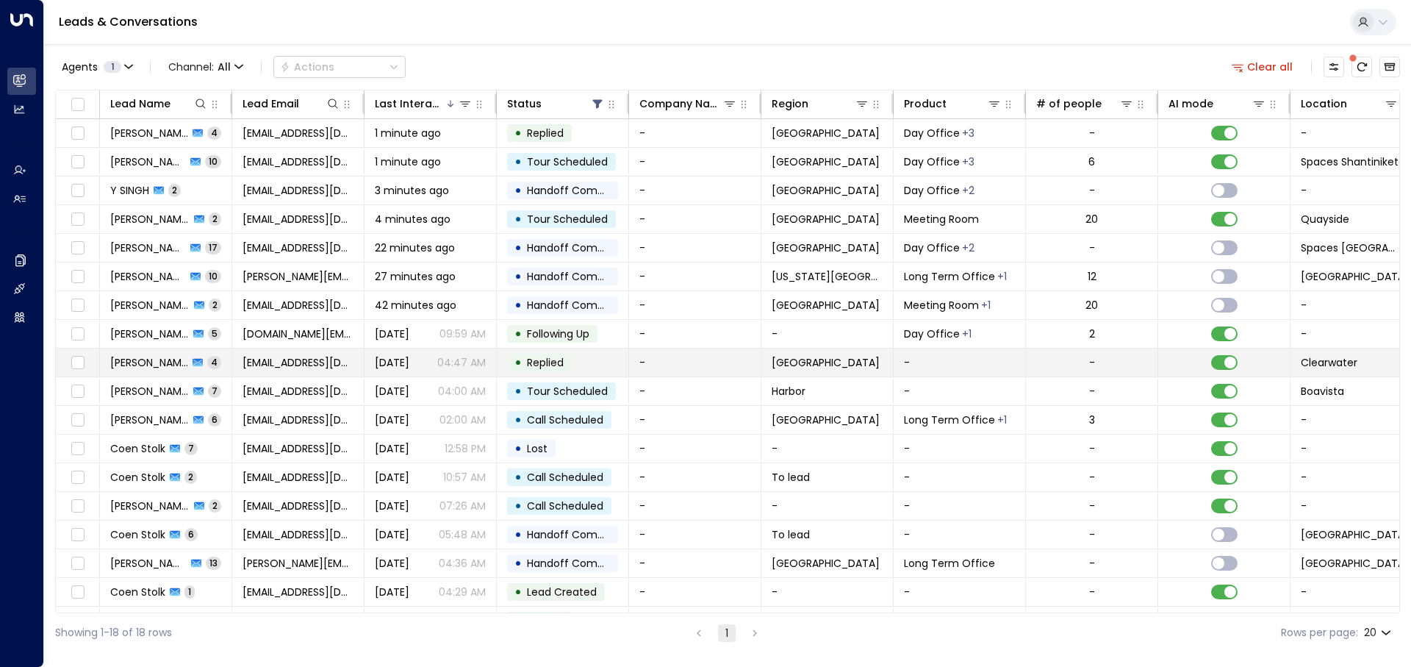
click at [356, 365] on td "[EMAIL_ADDRESS][DOMAIN_NAME]" at bounding box center [298, 362] width 132 height 28
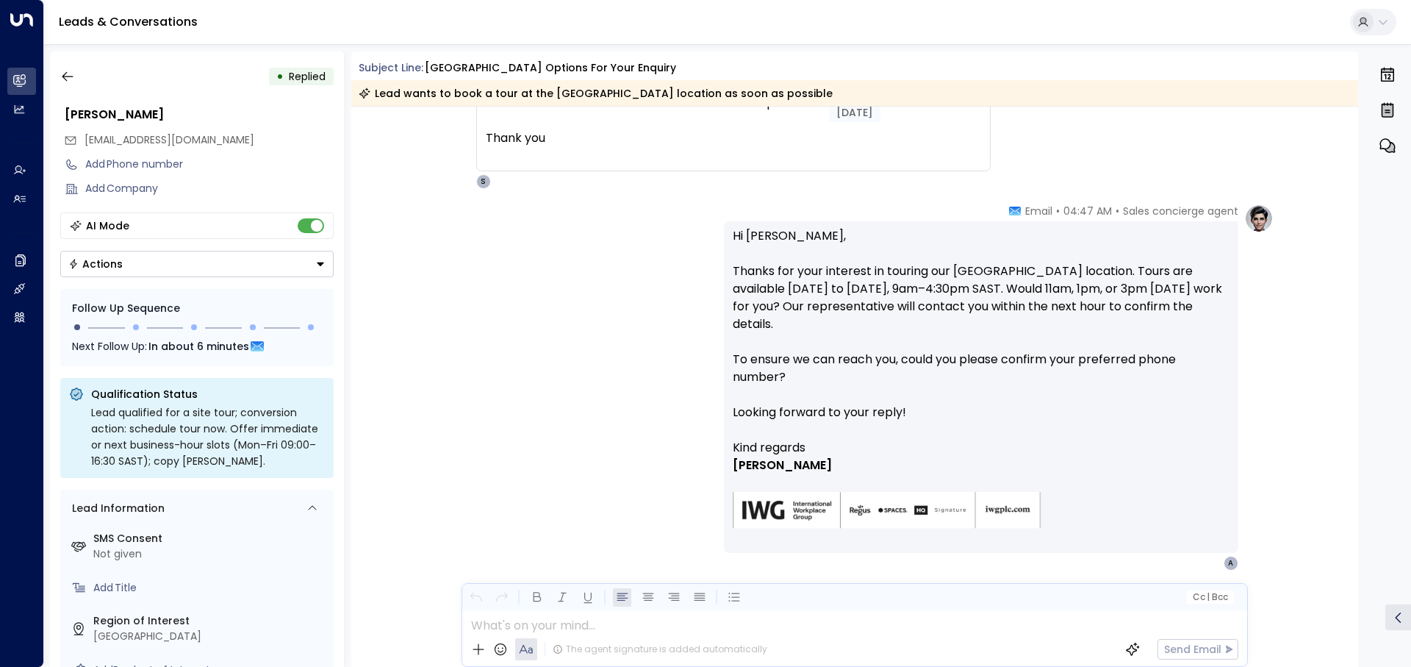
scroll to position [988, 0]
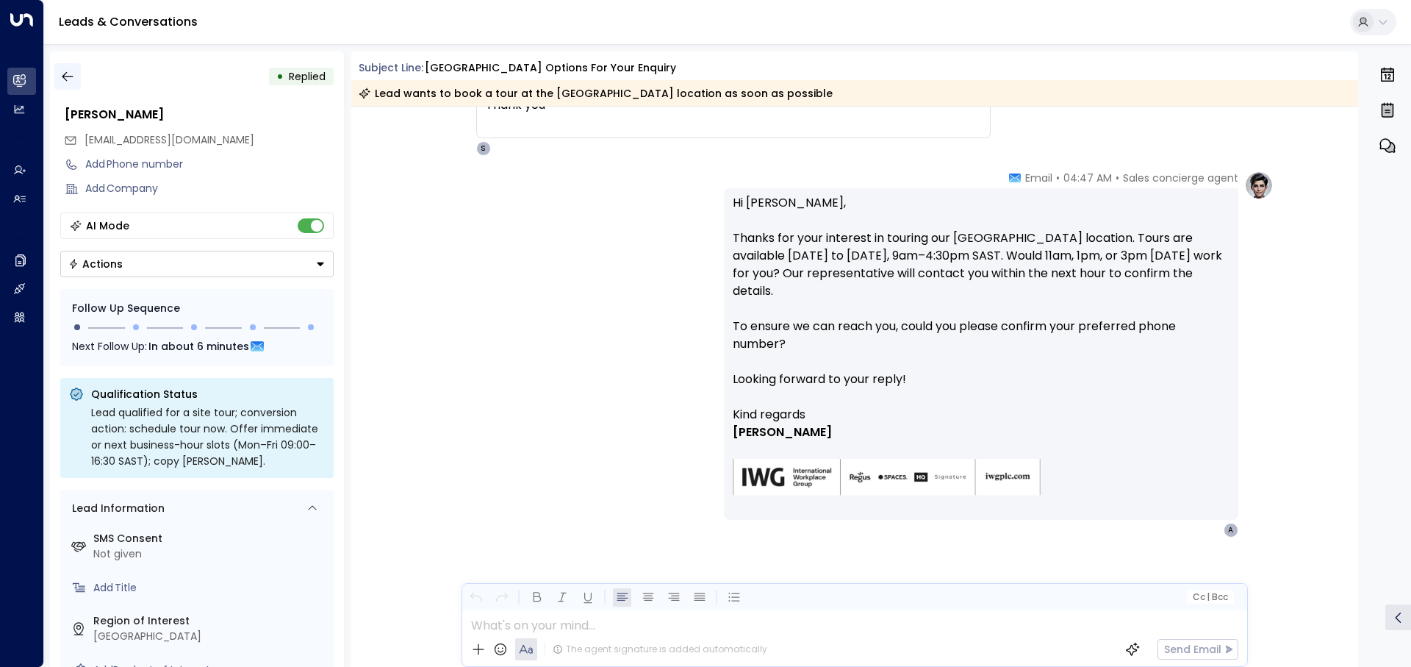
click at [69, 78] on icon "button" at bounding box center [67, 76] width 15 height 15
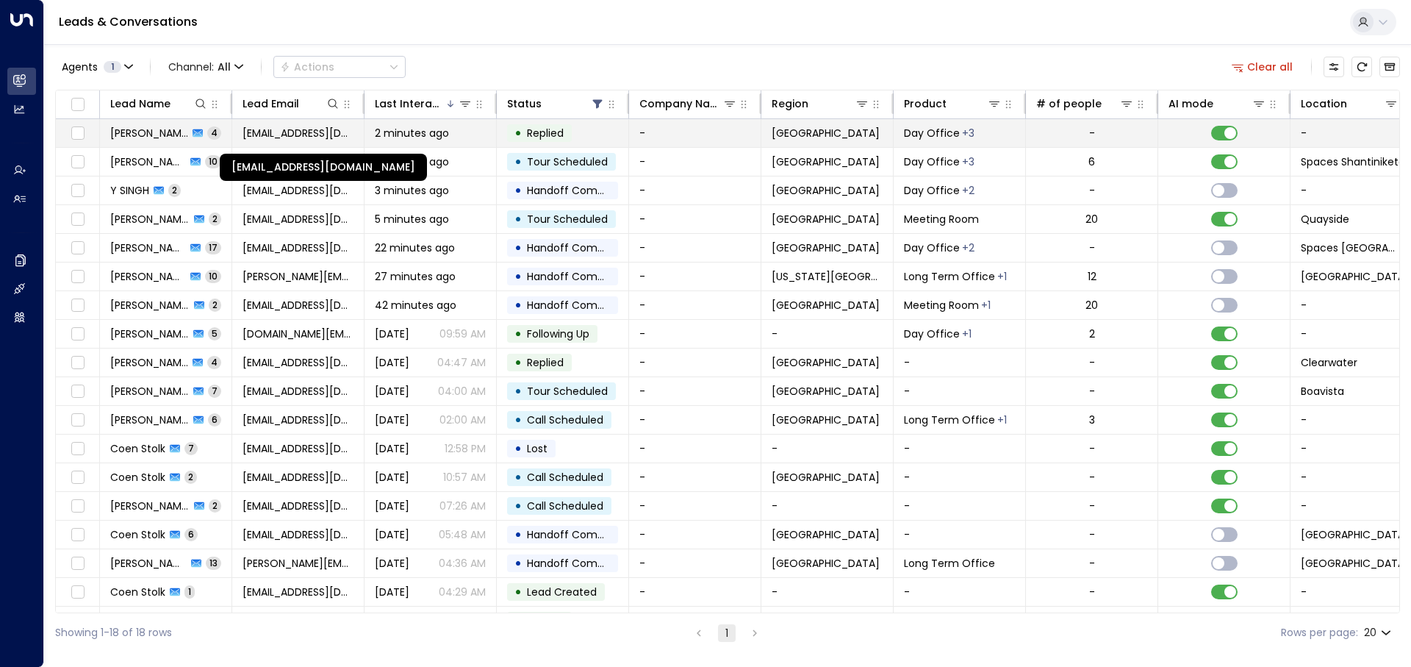
click at [308, 132] on span "[EMAIL_ADDRESS][DOMAIN_NAME]" at bounding box center [298, 133] width 111 height 15
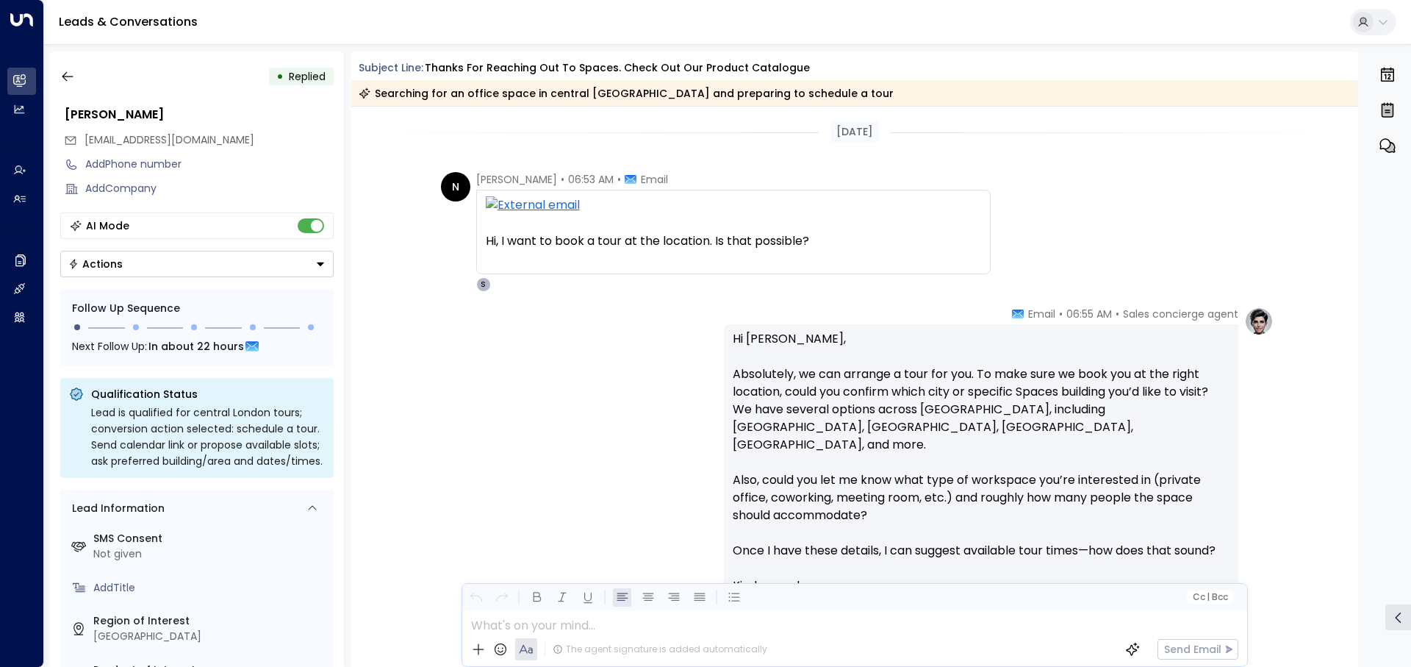
click at [830, 242] on div "Hi, I want to book a tour at the location. Is that possible?" at bounding box center [733, 241] width 495 height 18
drag, startPoint x: 830, startPoint y: 242, endPoint x: 479, endPoint y: 243, distance: 350.6
click at [479, 243] on div "Hi, I want to book a tour at the location. Is that possible? On Thu, Oct 9, 202…" at bounding box center [733, 232] width 514 height 85
copy div "Hi, I want to book a tour at the location. Is that possible?"
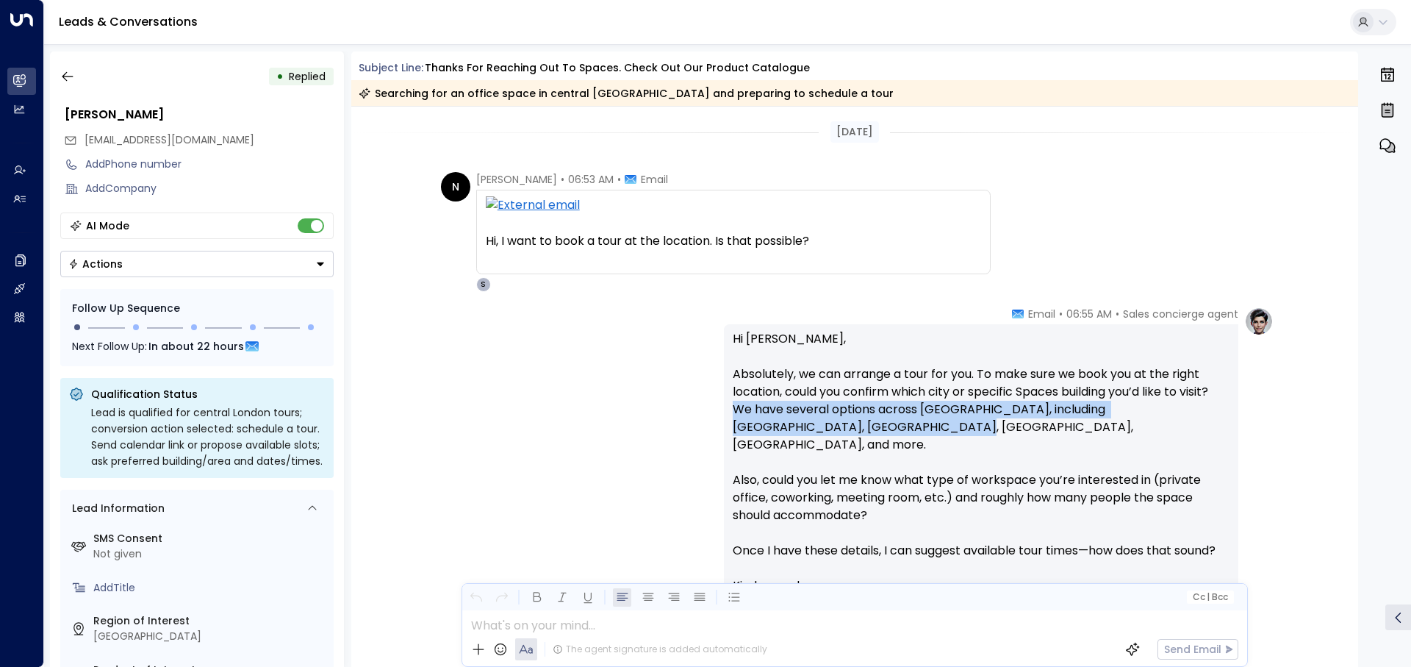
drag, startPoint x: 728, startPoint y: 406, endPoint x: 857, endPoint y: 428, distance: 130.5
click at [857, 428] on div "Hi Nick, Absolutely, we can arrange a tour for you. To make sure we book you at…" at bounding box center [981, 507] width 514 height 367
copy p "We have several options across Switzerland, including Zurich, Geneva, Basel, La…"
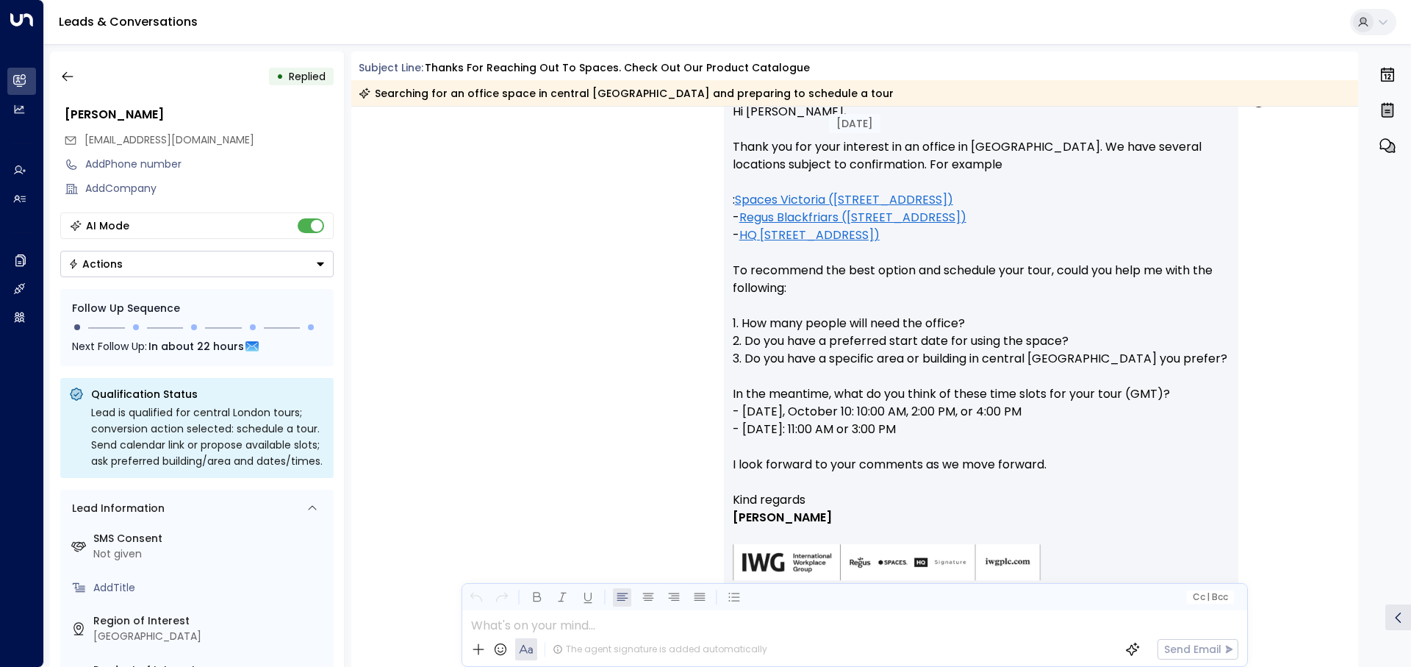
scroll to position [661, 0]
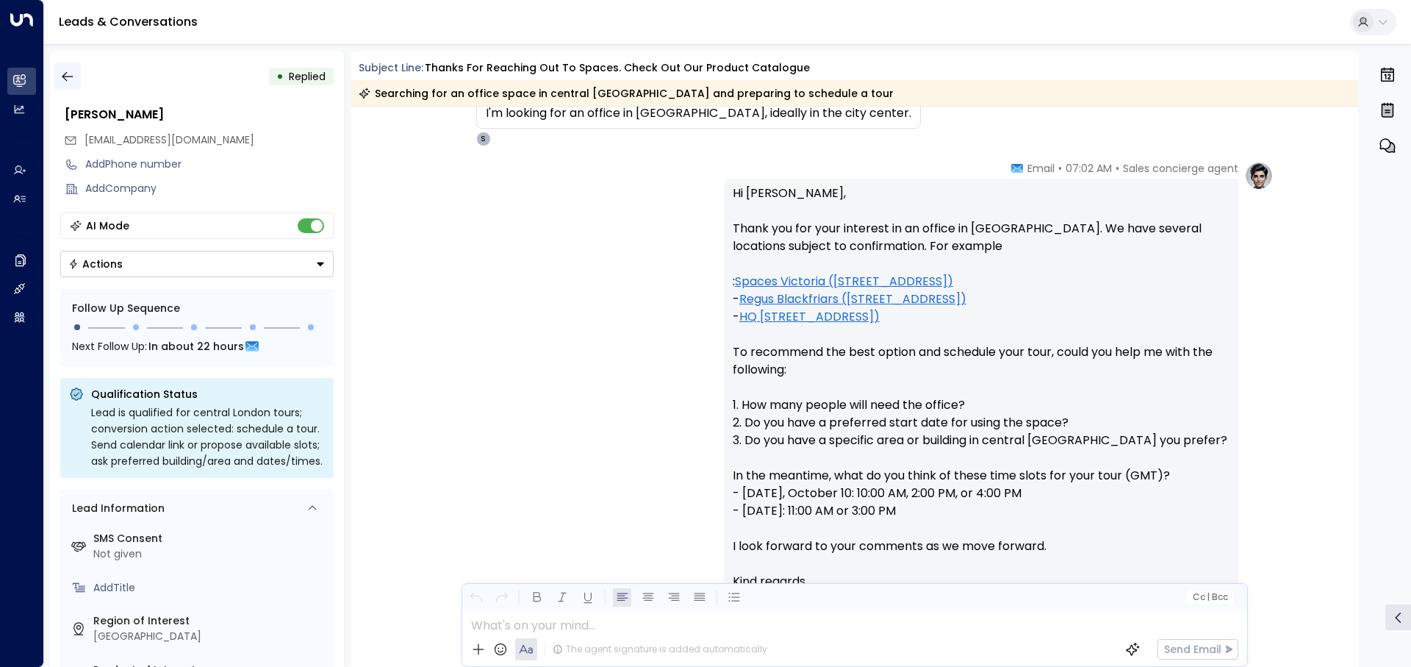
click at [66, 71] on icon "button" at bounding box center [67, 76] width 15 height 15
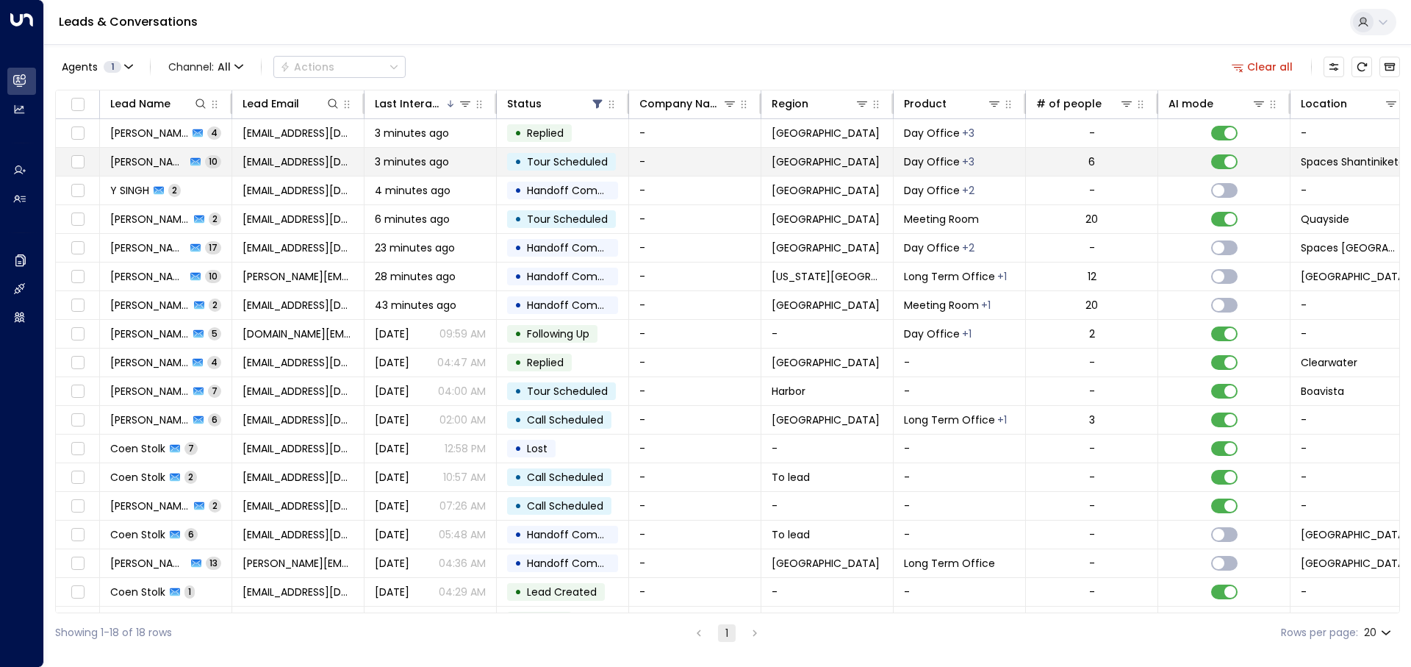
click at [402, 168] on font "3 minutes ago" at bounding box center [412, 161] width 74 height 15
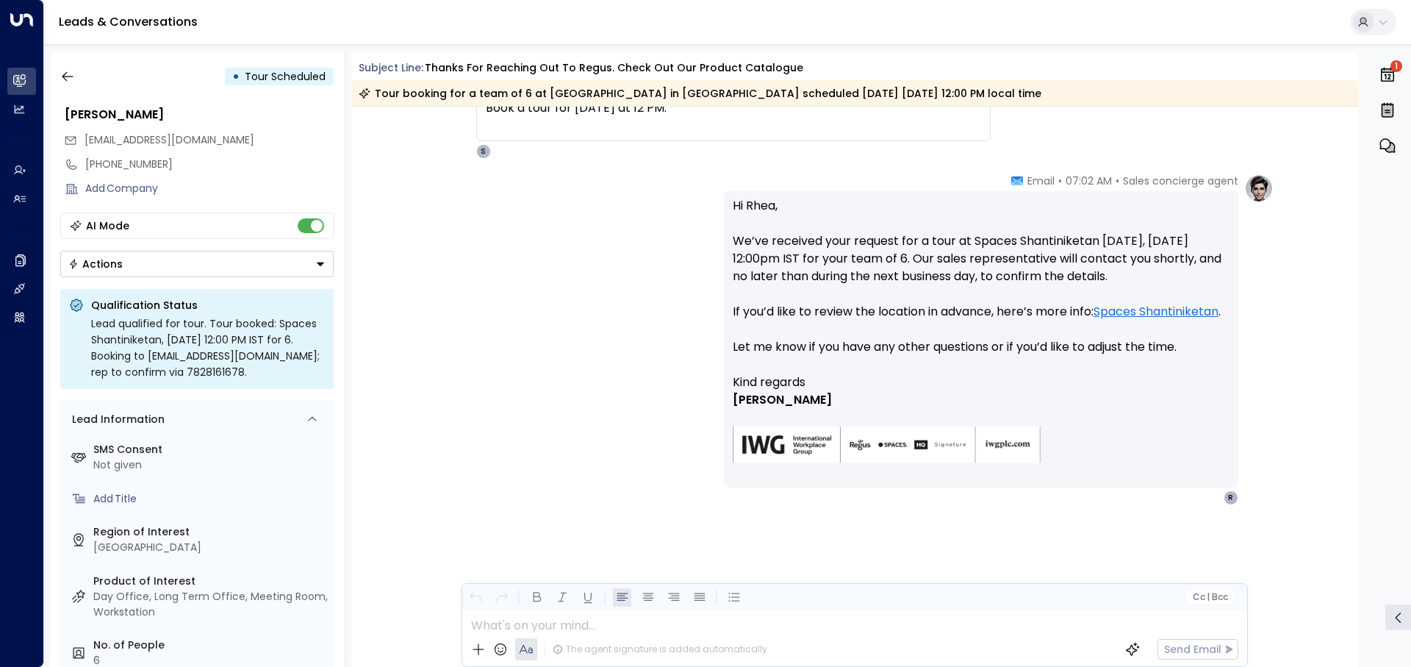
scroll to position [2447, 0]
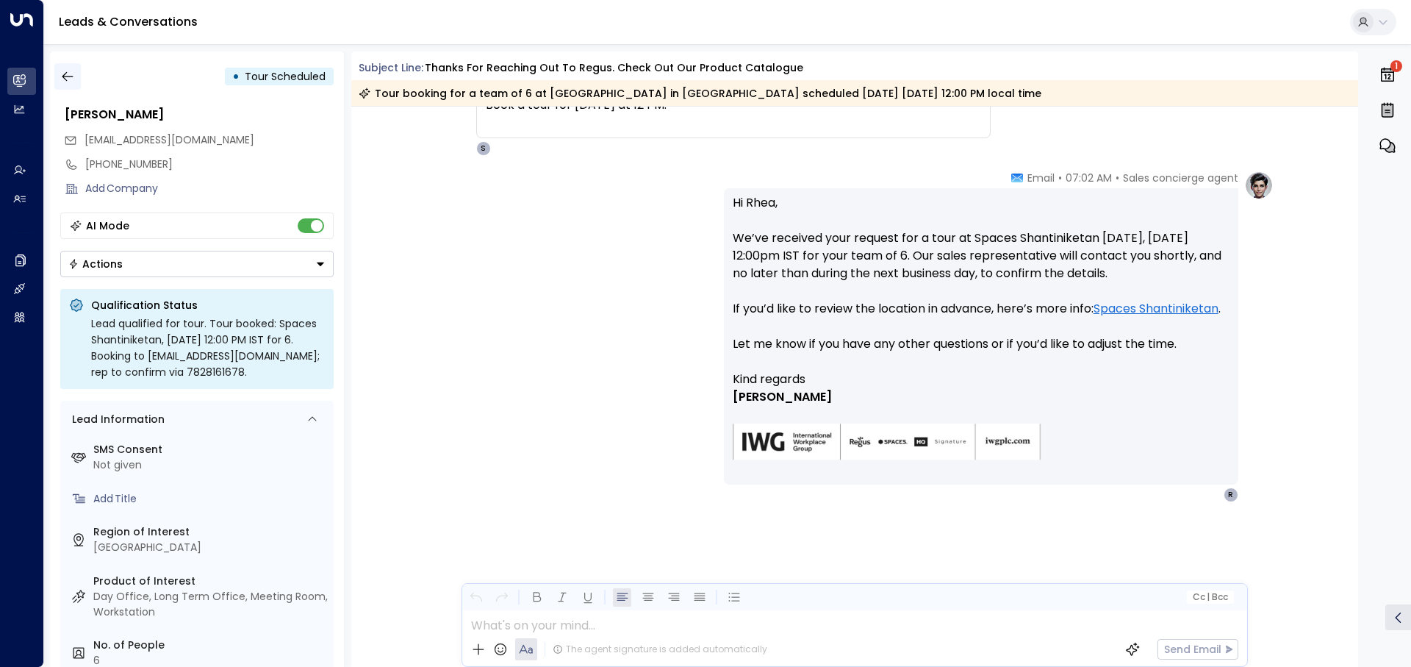
click at [66, 72] on icon "button" at bounding box center [67, 77] width 11 height 10
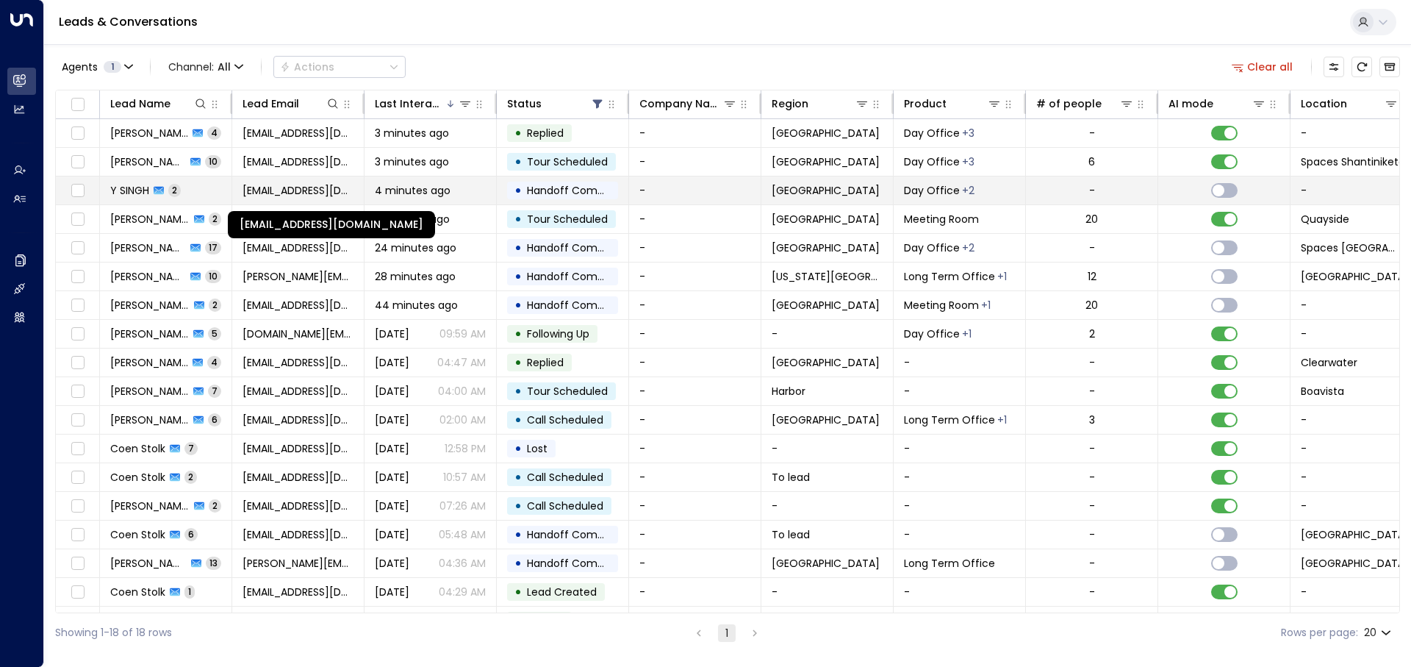
click at [352, 186] on font "[EMAIL_ADDRESS][DOMAIN_NAME]" at bounding box center [328, 190] width 170 height 15
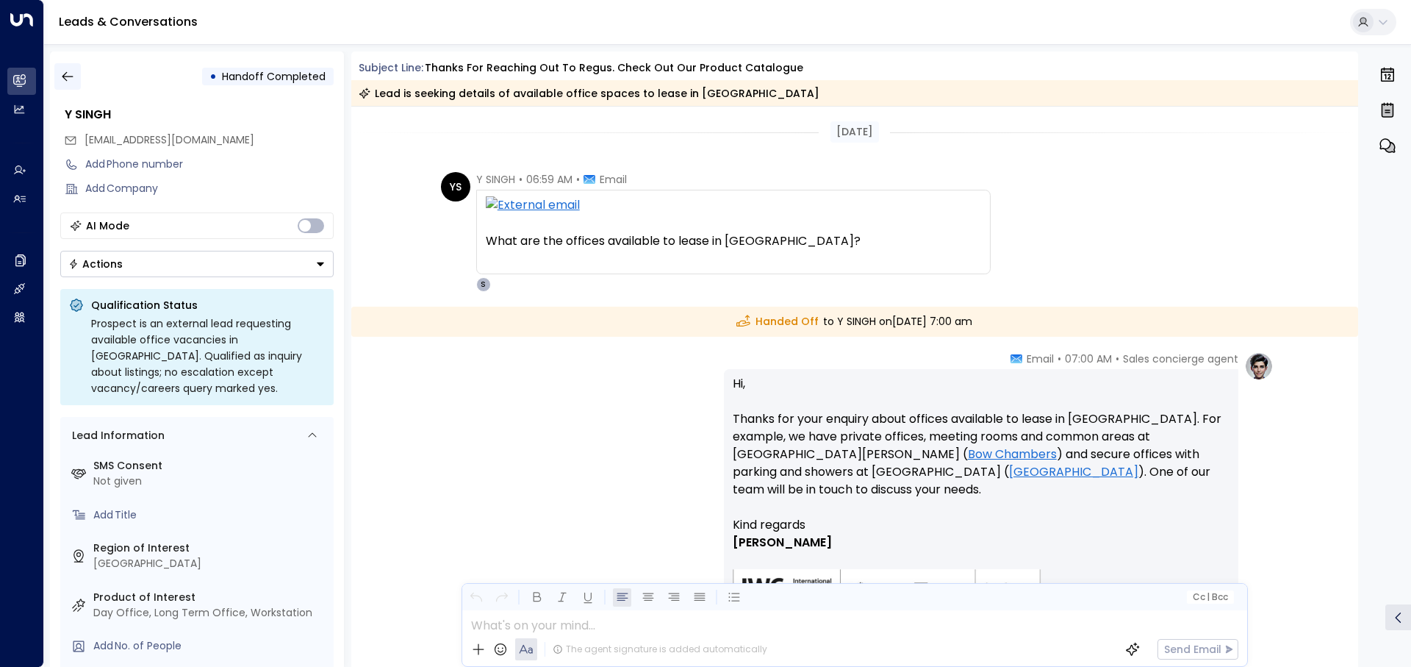
click at [76, 74] on button "button" at bounding box center [67, 76] width 26 height 26
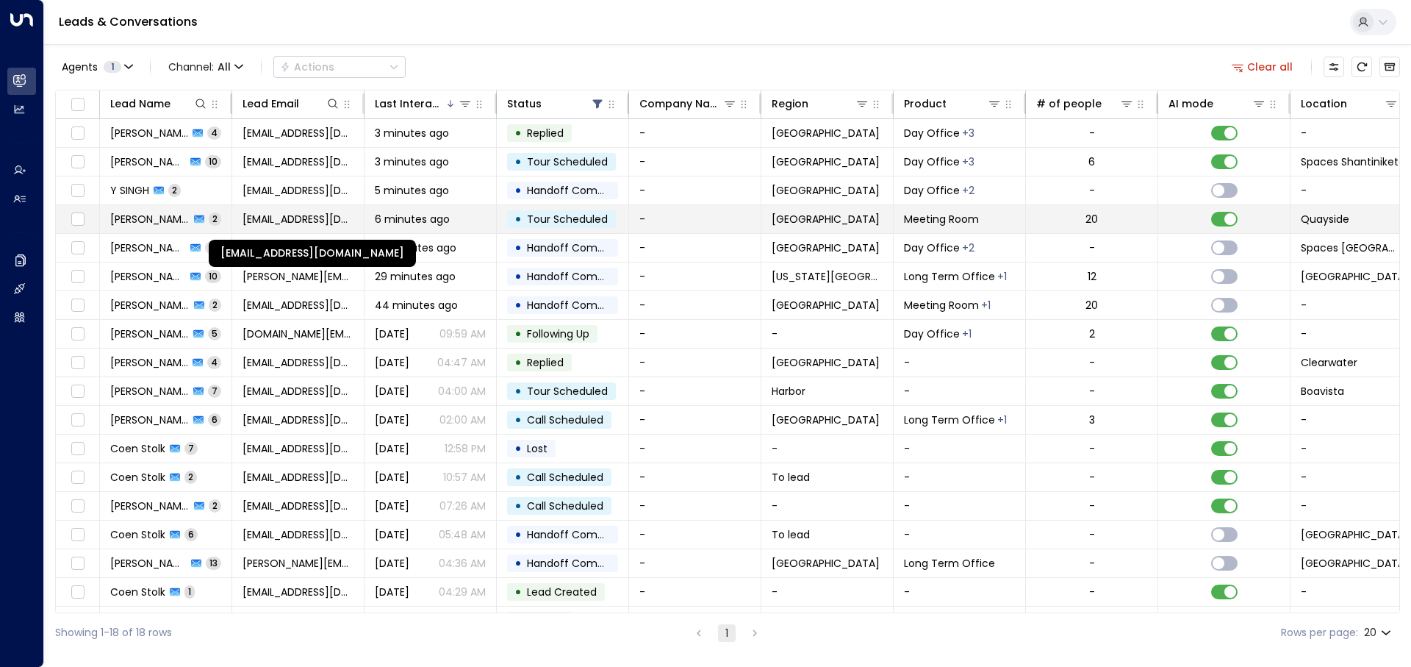
click at [315, 212] on font "[EMAIL_ADDRESS][DOMAIN_NAME]" at bounding box center [328, 219] width 170 height 15
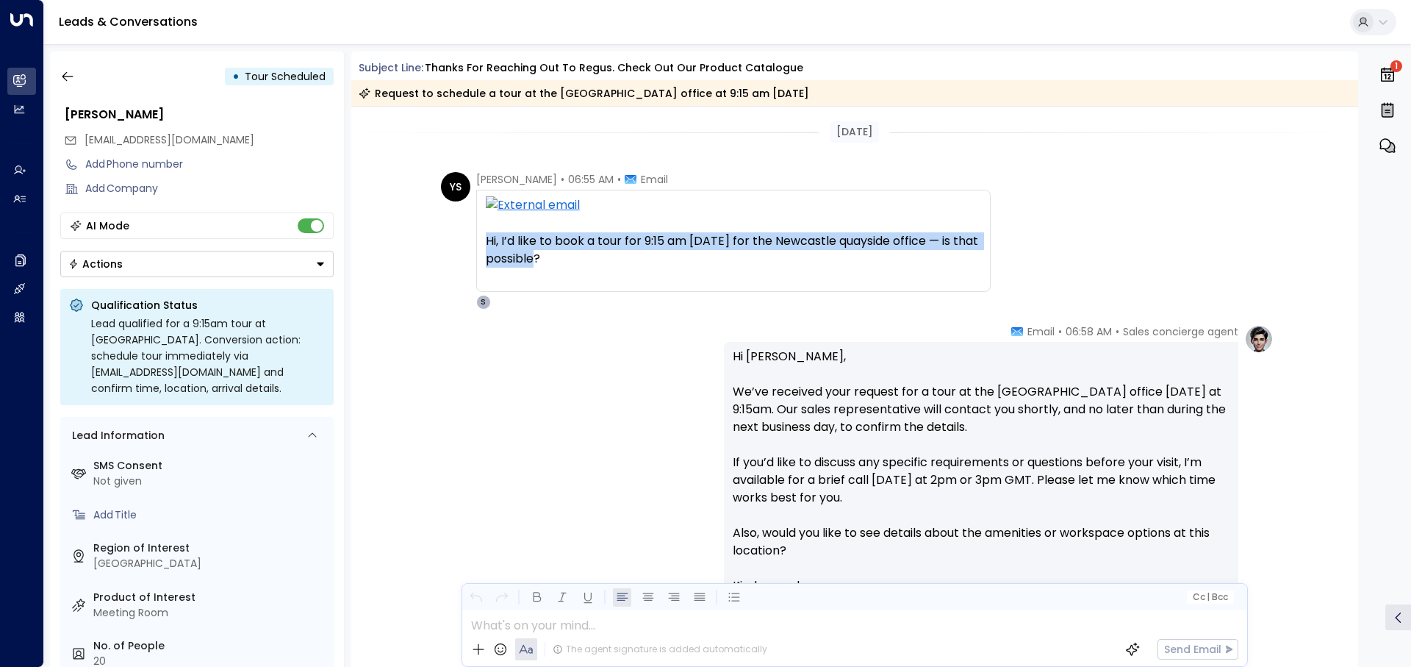
drag, startPoint x: 482, startPoint y: 240, endPoint x: 556, endPoint y: 259, distance: 76.6
click at [556, 259] on div "Hi, I’d like to book a tour for 9:15 am today for the Newcastle quayside office…" at bounding box center [733, 241] width 514 height 102
copy div "Hi, I’d like to book a tour for 9:15 am [DATE] for the Newcastle quayside offic…"
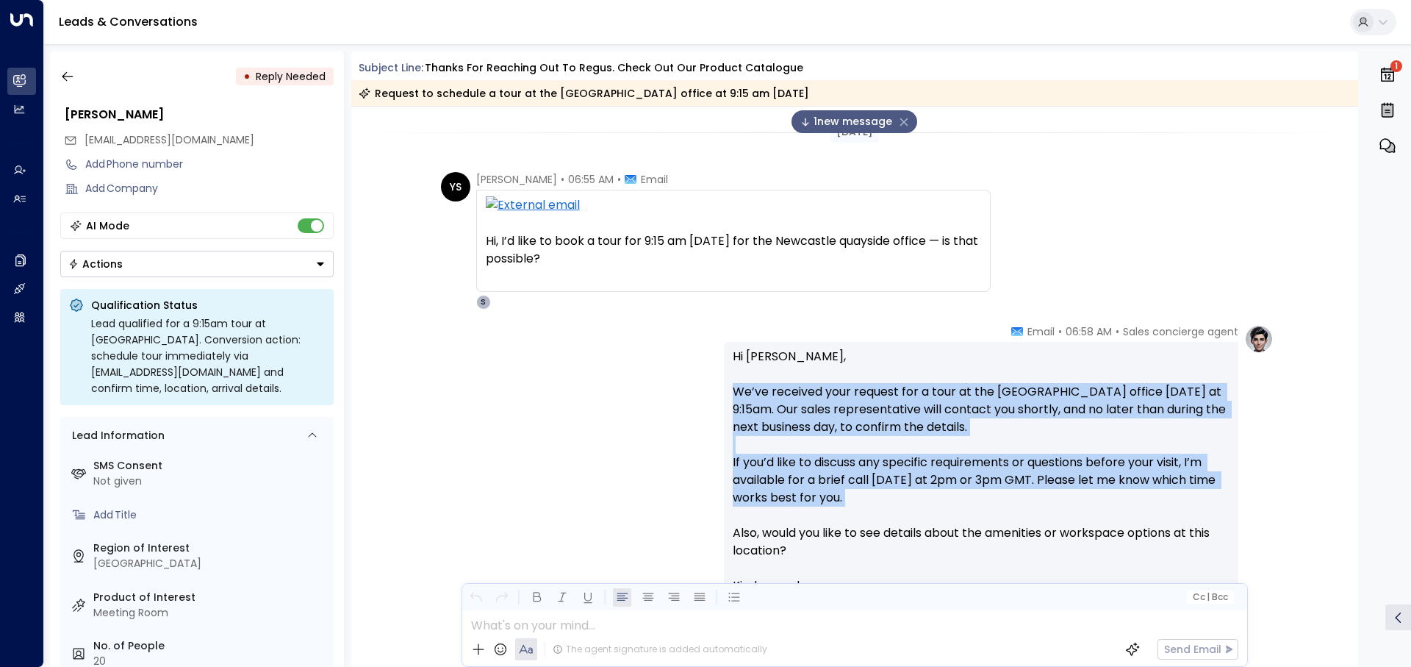
drag, startPoint x: 729, startPoint y: 392, endPoint x: 861, endPoint y: 509, distance: 176.0
click at [861, 509] on div "Hi Yuvraj, We’ve received your request for a tour at the Newcastle Quayside off…" at bounding box center [981, 516] width 514 height 349
copy p "We’ve received your request for a tour at the Newcastle Quayside office today a…"
click at [609, 417] on div "Sales concierge agent • 06:58 AM • Email Hi Yuvraj, We’ve received your request…" at bounding box center [855, 516] width 838 height 384
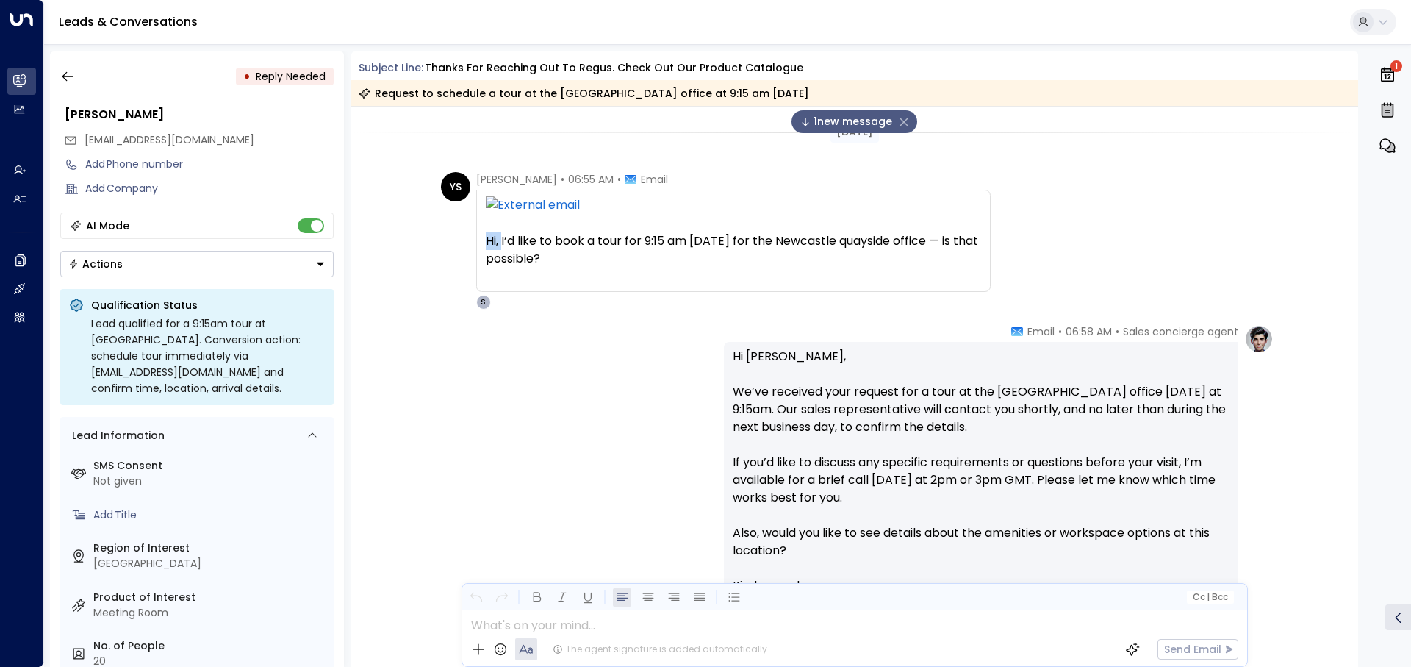
drag, startPoint x: 485, startPoint y: 240, endPoint x: 499, endPoint y: 245, distance: 14.6
click at [499, 245] on div "Hi, I’d like to book a tour for 9:15 am [DATE] for the Newcastle quayside offic…" at bounding box center [733, 249] width 495 height 35
click at [511, 244] on div "Hi, I’d like to book a tour for 9:15 am [DATE] for the Newcastle quayside offic…" at bounding box center [733, 249] width 495 height 35
drag, startPoint x: 628, startPoint y: 243, endPoint x: 928, endPoint y: 263, distance: 300.5
click at [928, 263] on div "Hi, I’d like to book a tour for 9:15 am [DATE] for the Newcastle quayside offic…" at bounding box center [733, 249] width 495 height 35
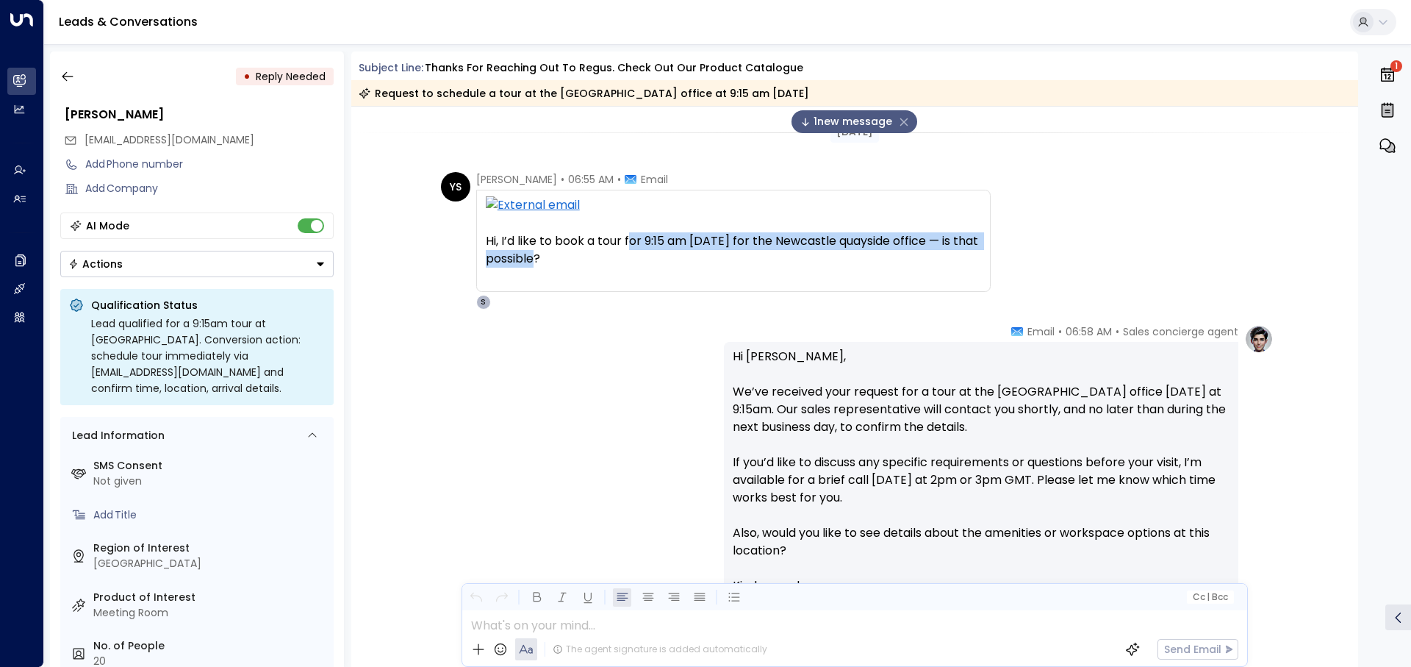
click at [928, 263] on div "Hi, I’d like to book a tour for 9:15 am [DATE] for the Newcastle quayside offic…" at bounding box center [733, 249] width 495 height 35
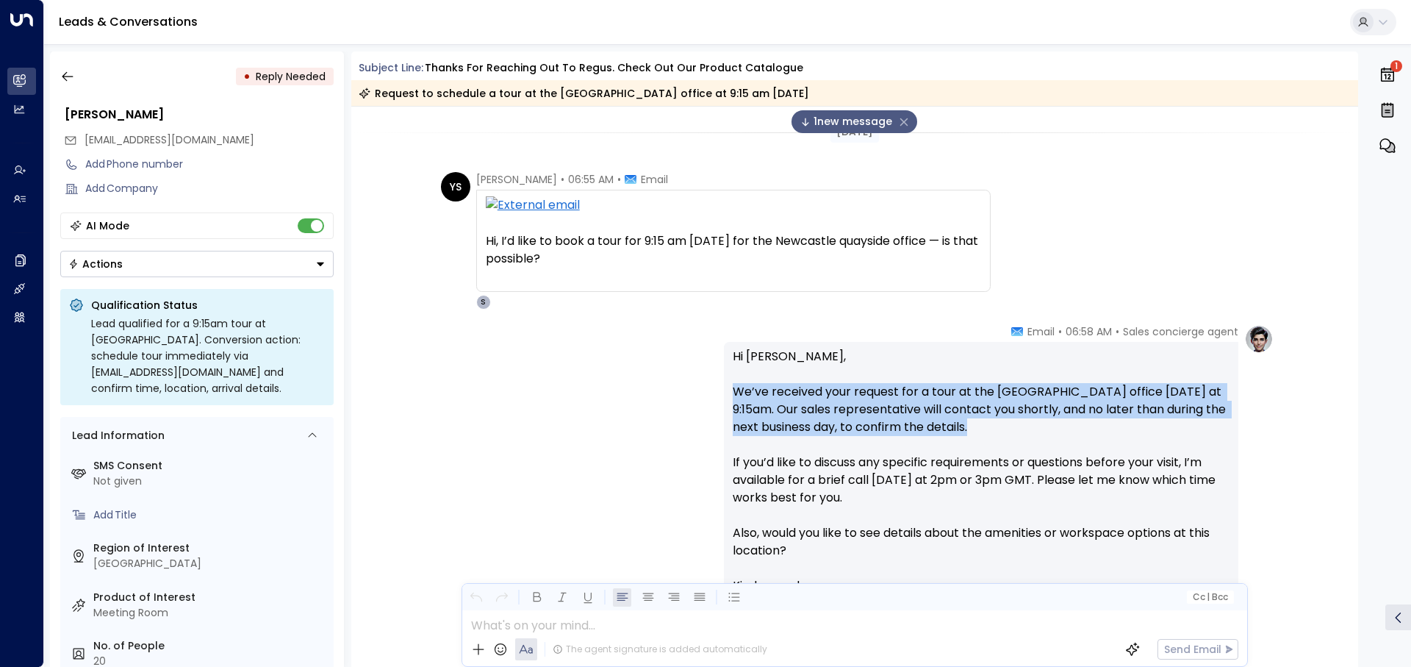
drag, startPoint x: 729, startPoint y: 395, endPoint x: 1041, endPoint y: 429, distance: 313.5
click at [1041, 429] on div "Hi Yuvraj, We’ve received your request for a tour at the Newcastle Quayside off…" at bounding box center [981, 516] width 514 height 349
click at [1041, 429] on p "Hi [PERSON_NAME], We’ve received your request for a tour at the [GEOGRAPHIC_DAT…" at bounding box center [981, 462] width 497 height 229
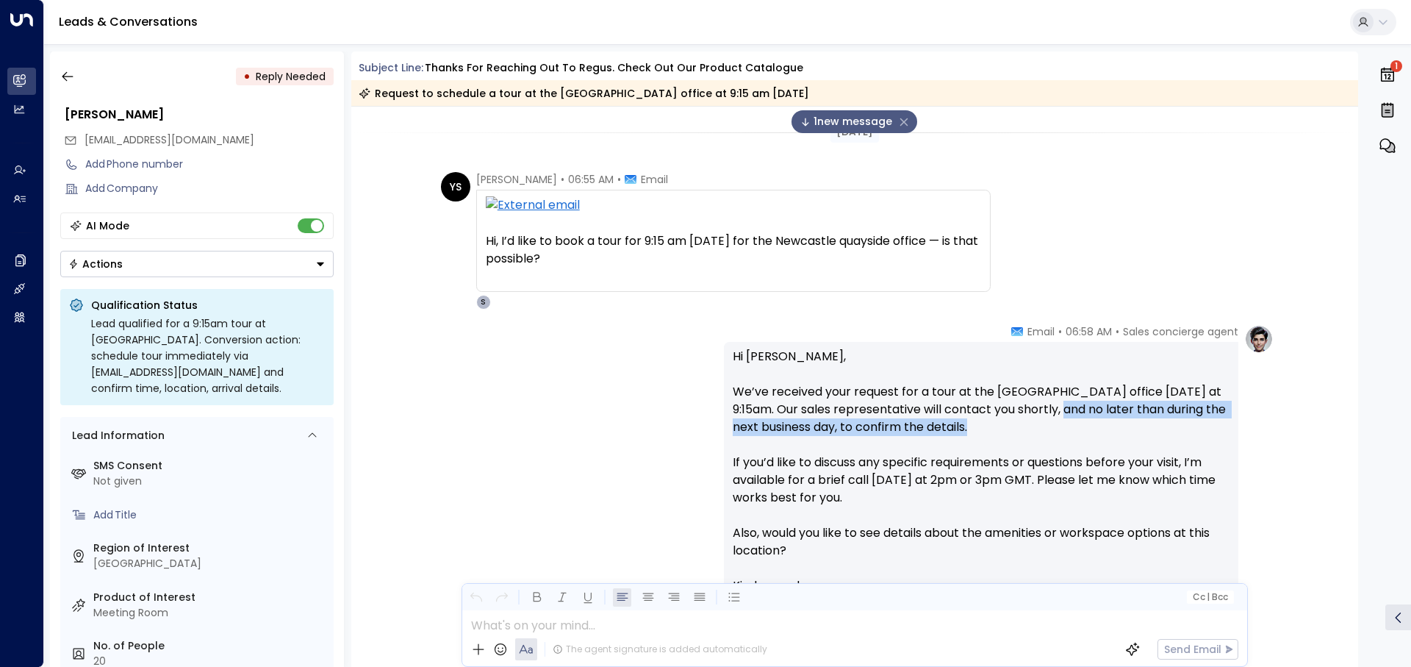
drag, startPoint x: 1066, startPoint y: 412, endPoint x: 1024, endPoint y: 428, distance: 45.2
click at [1016, 432] on p "Hi [PERSON_NAME], We’ve received your request for a tour at the [GEOGRAPHIC_DAT…" at bounding box center [981, 462] width 497 height 229
click at [1024, 428] on p "Hi [PERSON_NAME], We’ve received your request for a tour at the [GEOGRAPHIC_DAT…" at bounding box center [981, 462] width 497 height 229
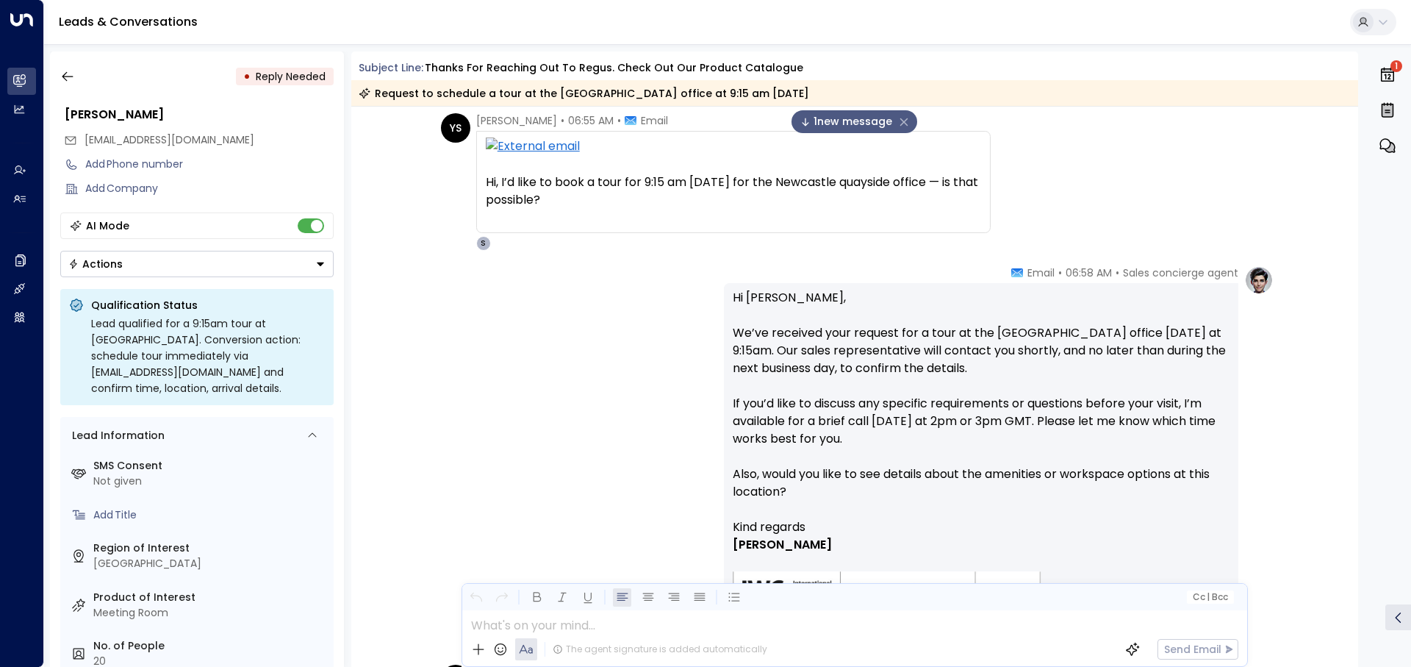
scroll to position [73, 0]
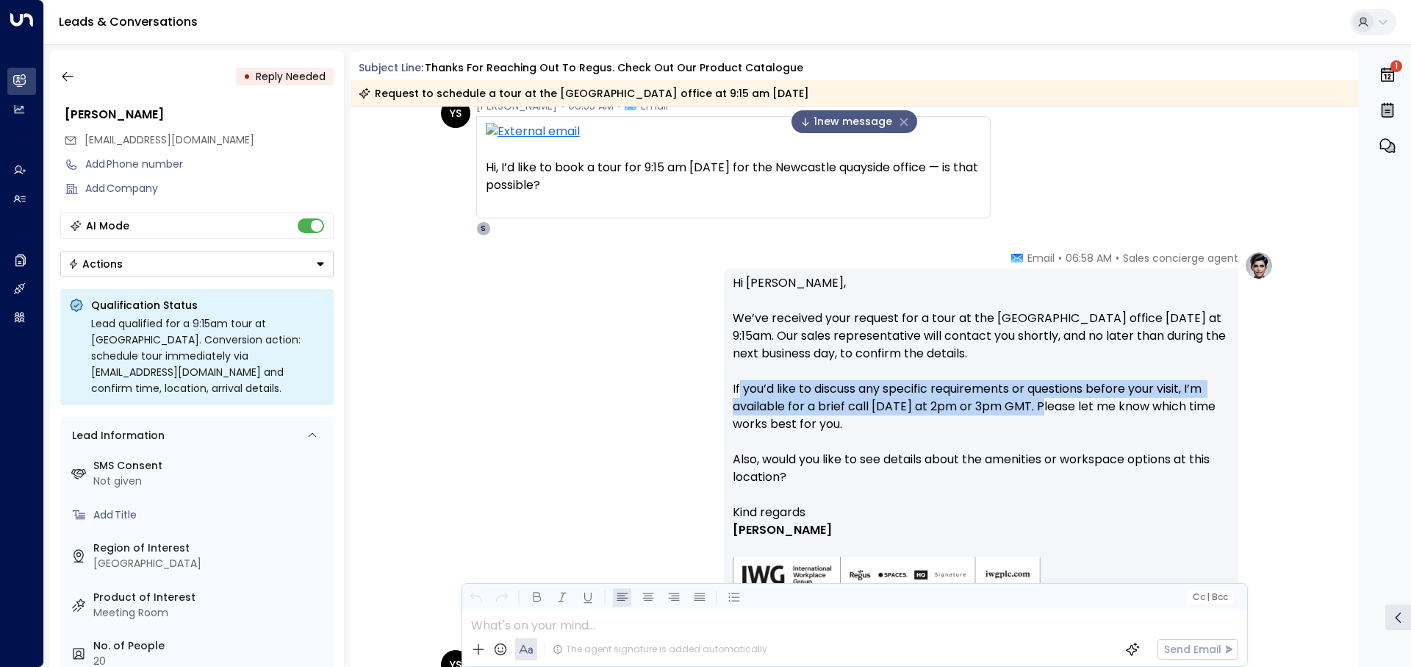
drag, startPoint x: 736, startPoint y: 393, endPoint x: 1041, endPoint y: 412, distance: 304.9
click at [1041, 412] on p "Hi [PERSON_NAME], We’ve received your request for a tour at the [GEOGRAPHIC_DAT…" at bounding box center [981, 388] width 497 height 229
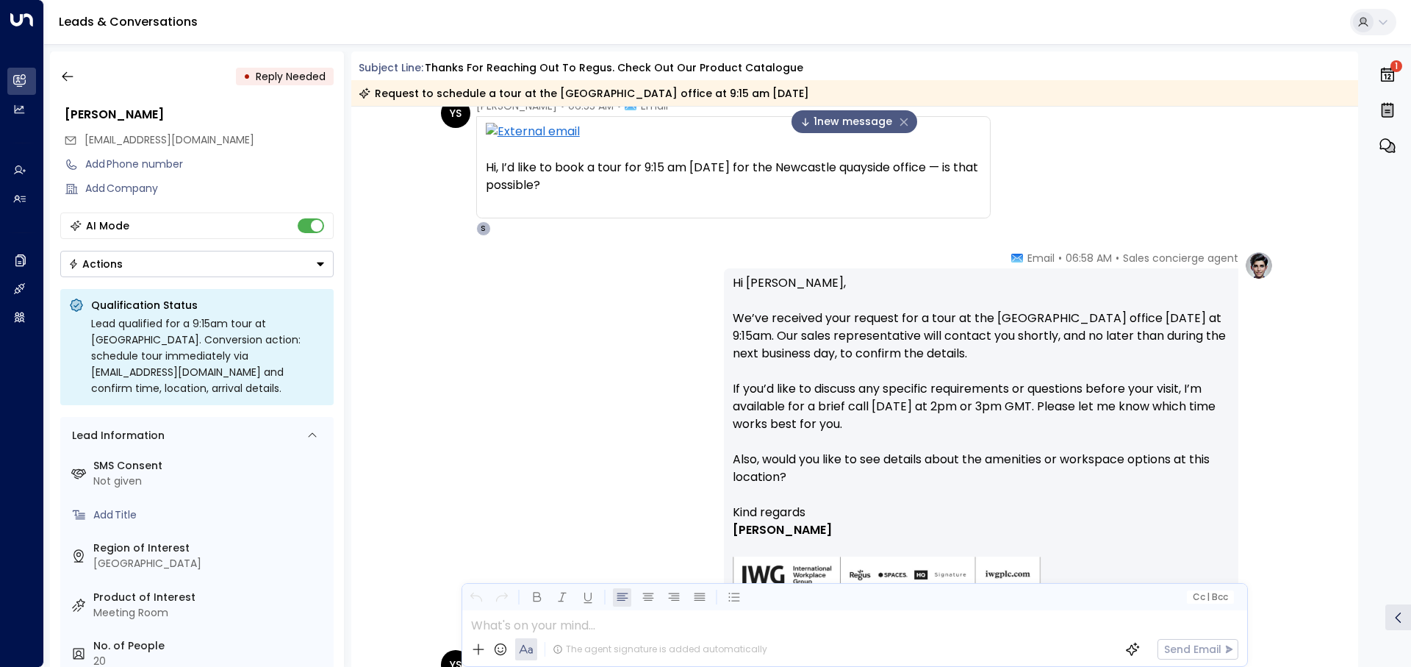
click at [1039, 424] on p "Hi [PERSON_NAME], We’ve received your request for a tour at the [GEOGRAPHIC_DAT…" at bounding box center [981, 388] width 497 height 229
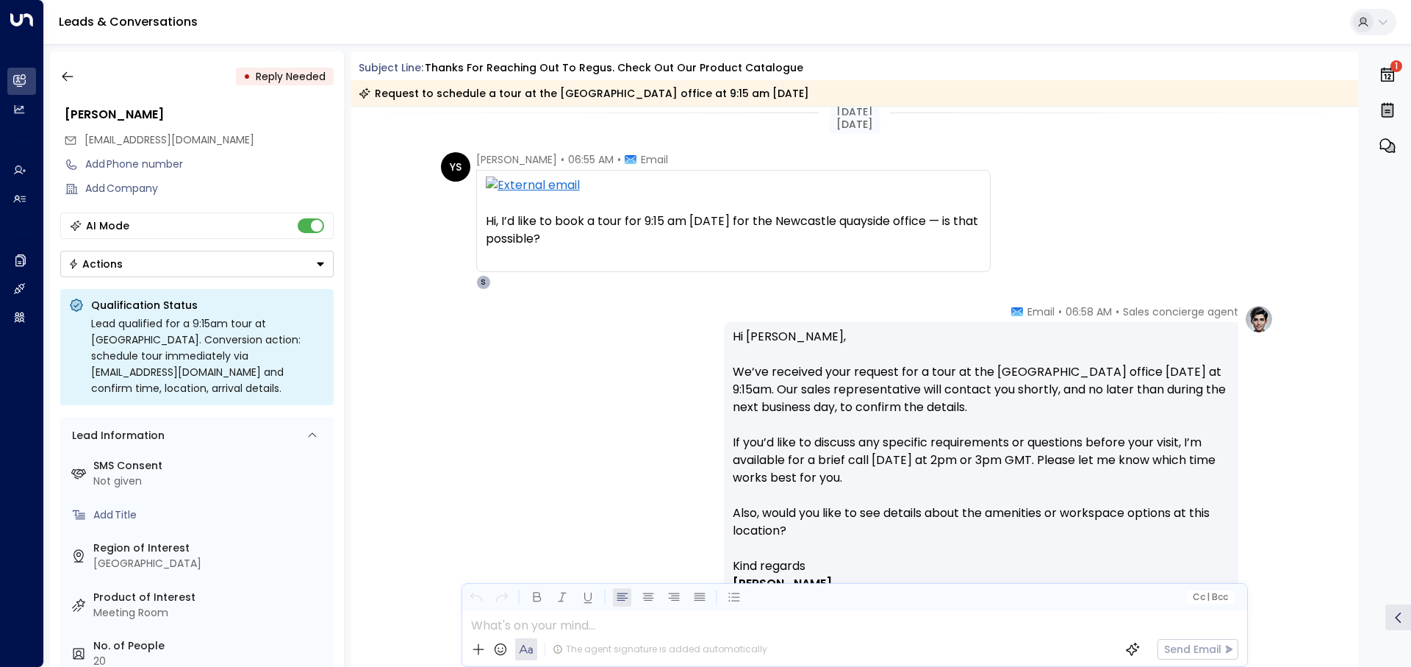
scroll to position [0, 0]
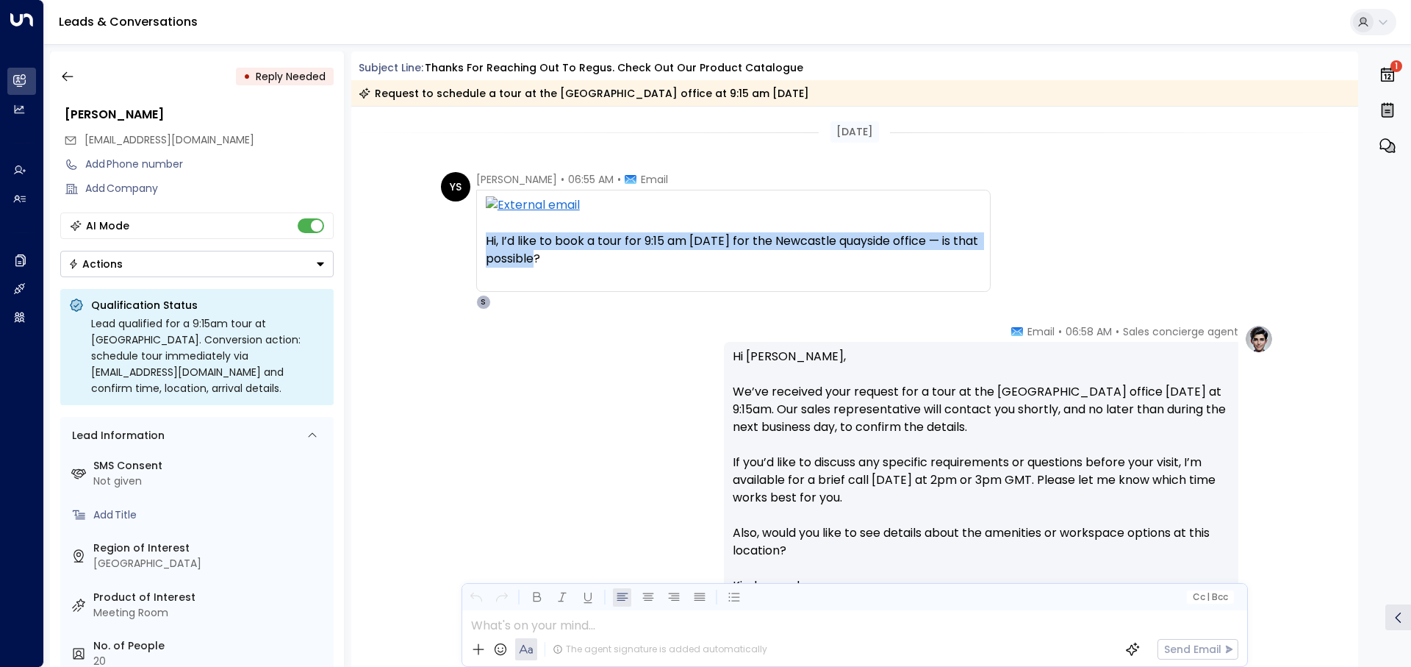
drag, startPoint x: 480, startPoint y: 245, endPoint x: 553, endPoint y: 265, distance: 76.1
click at [553, 265] on div "Hi, I’d like to book a tour for 9:15 am today for the Newcastle quayside office…" at bounding box center [733, 241] width 514 height 102
click at [553, 265] on div "Hi, I’d like to book a tour for 9:15 am [DATE] for the Newcastle quayside offic…" at bounding box center [733, 249] width 495 height 35
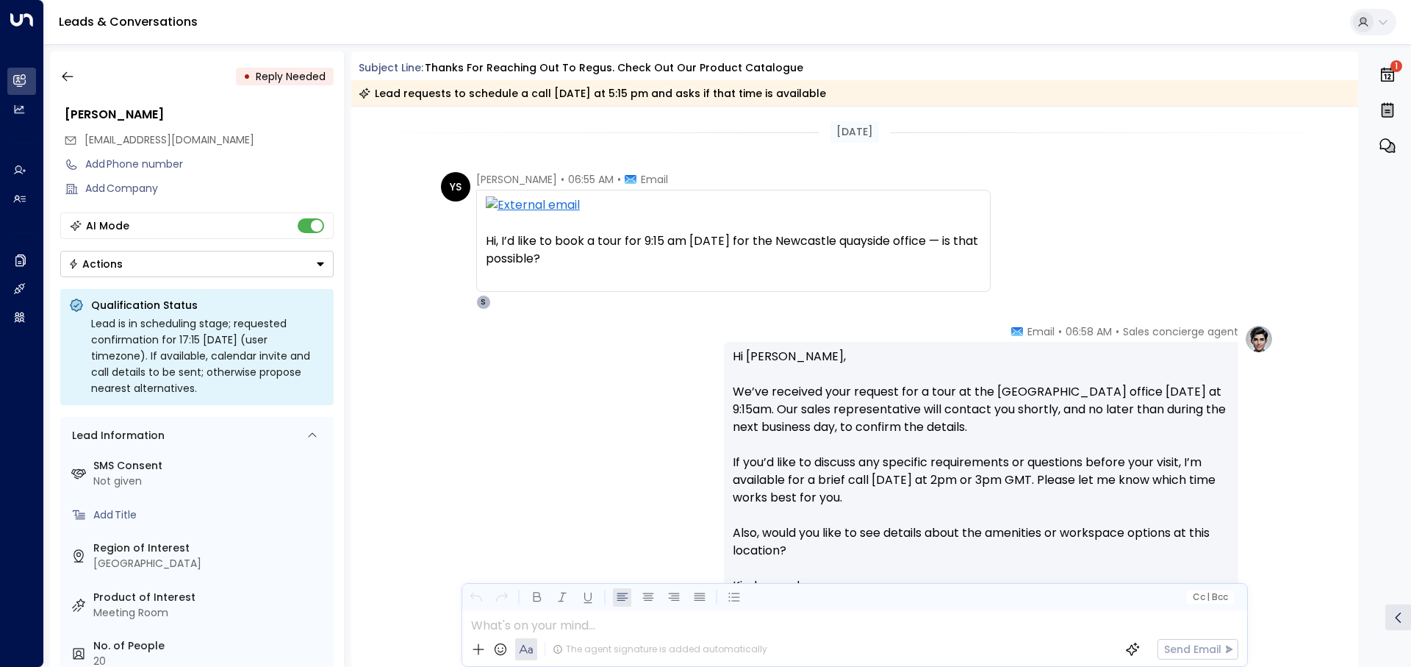
click at [576, 355] on div "Sales concierge agent • 06:58 AM • Email Hi Yuvraj, We’ve received your request…" at bounding box center [855, 516] width 838 height 384
drag, startPoint x: 550, startPoint y: 179, endPoint x: 628, endPoint y: 199, distance: 81.1
click at [618, 182] on div "Yuvraj Singh • 06:55 AM • Email" at bounding box center [572, 179] width 192 height 15
click at [650, 265] on div "Hi, I’d like to book a tour for 9:15 am [DATE] for the Newcastle quayside offic…" at bounding box center [733, 249] width 495 height 35
click at [648, 326] on div "Sales concierge agent • 06:58 AM • Email Hi Yuvraj, We’ve received your request…" at bounding box center [855, 516] width 838 height 384
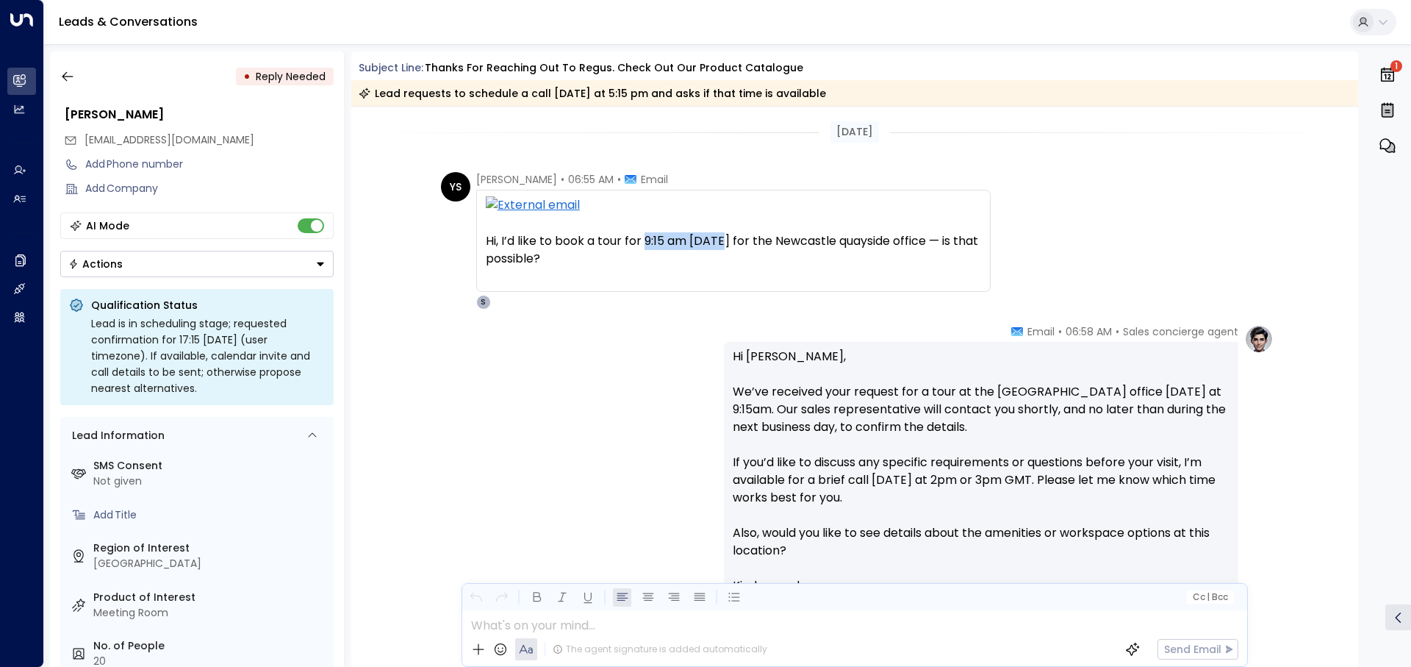
drag, startPoint x: 645, startPoint y: 242, endPoint x: 724, endPoint y: 242, distance: 78.6
click at [724, 242] on div "Hi, I’d like to book a tour for 9:15 am [DATE] for the Newcastle quayside offic…" at bounding box center [733, 249] width 495 height 35
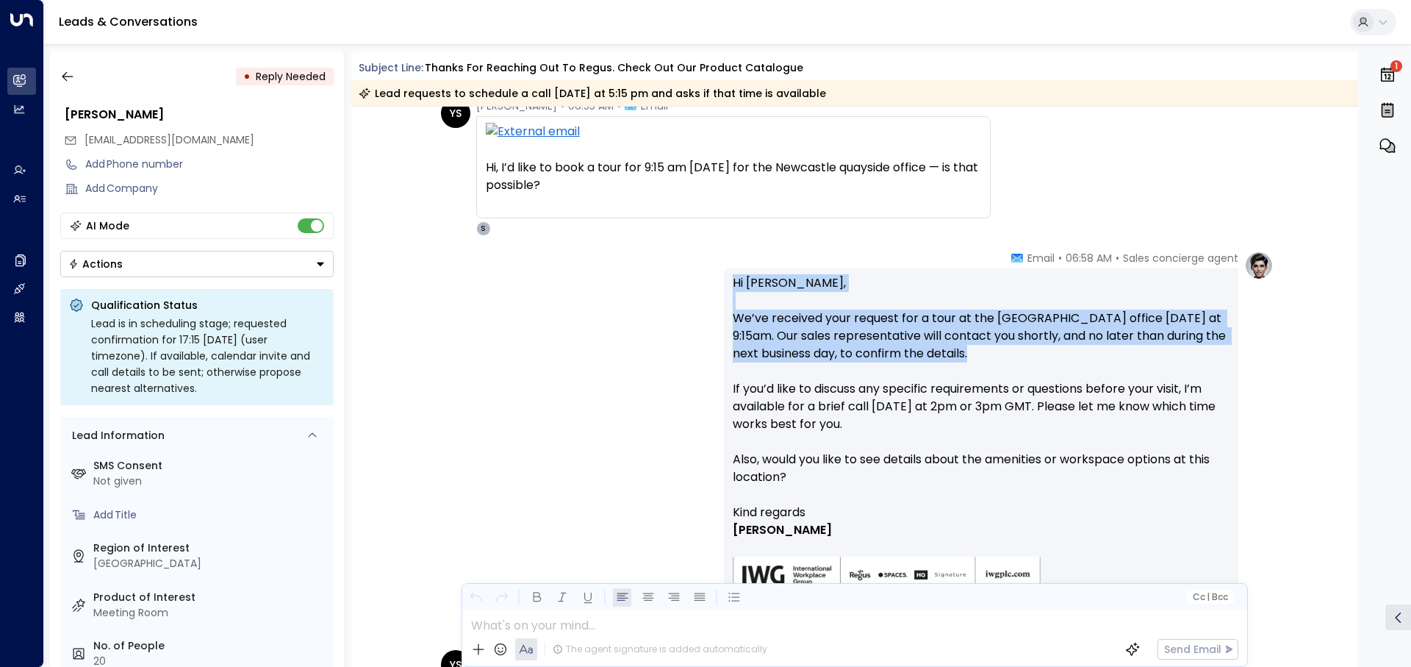
drag, startPoint x: 1030, startPoint y: 352, endPoint x: 722, endPoint y: 276, distance: 317.1
click at [724, 276] on div "Hi Yuvraj, We’ve received your request for a tour at the Newcastle Quayside off…" at bounding box center [981, 442] width 514 height 349
click at [733, 286] on p "Hi [PERSON_NAME], We’ve received your request for a tour at the [GEOGRAPHIC_DAT…" at bounding box center [981, 388] width 497 height 229
drag, startPoint x: 729, startPoint y: 282, endPoint x: 1003, endPoint y: 370, distance: 288.0
click at [1003, 370] on div "Hi Yuvraj, We’ve received your request for a tour at the Newcastle Quayside off…" at bounding box center [981, 442] width 514 height 349
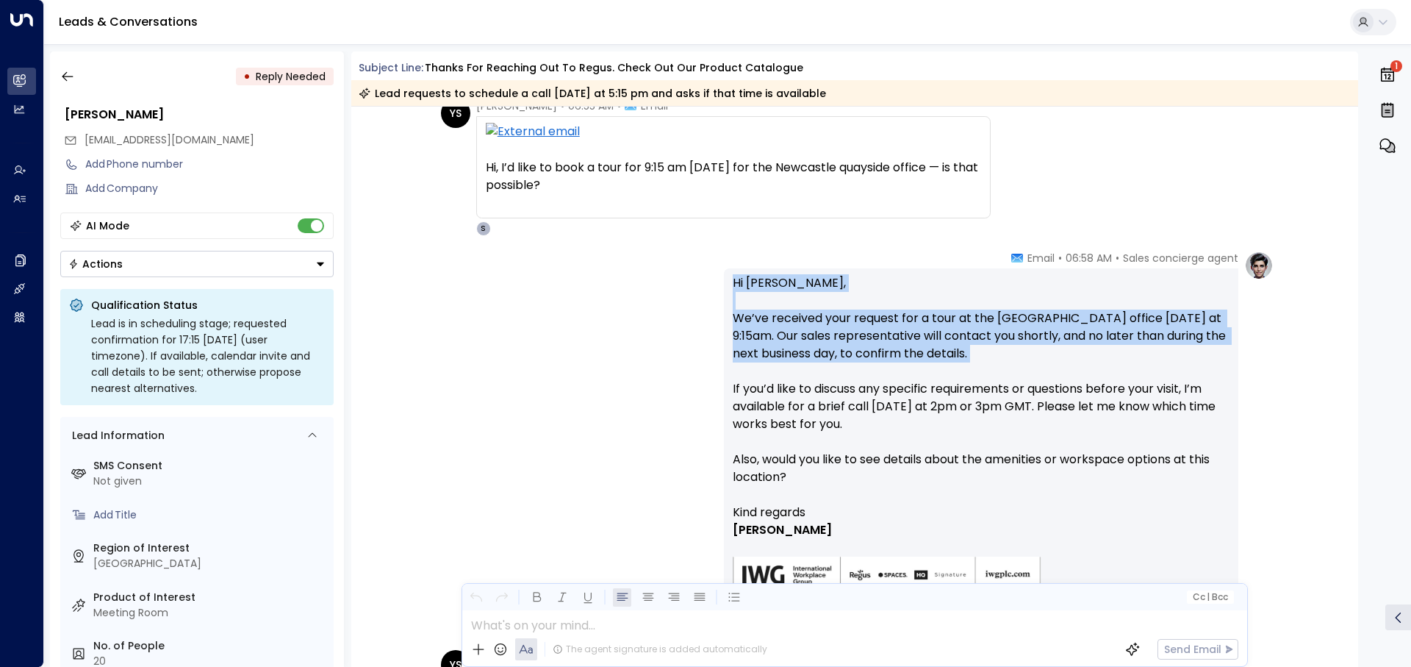
click at [1003, 370] on p "Hi Yuvraj, We’ve received your request for a tour at the Newcastle Quayside off…" at bounding box center [981, 388] width 497 height 229
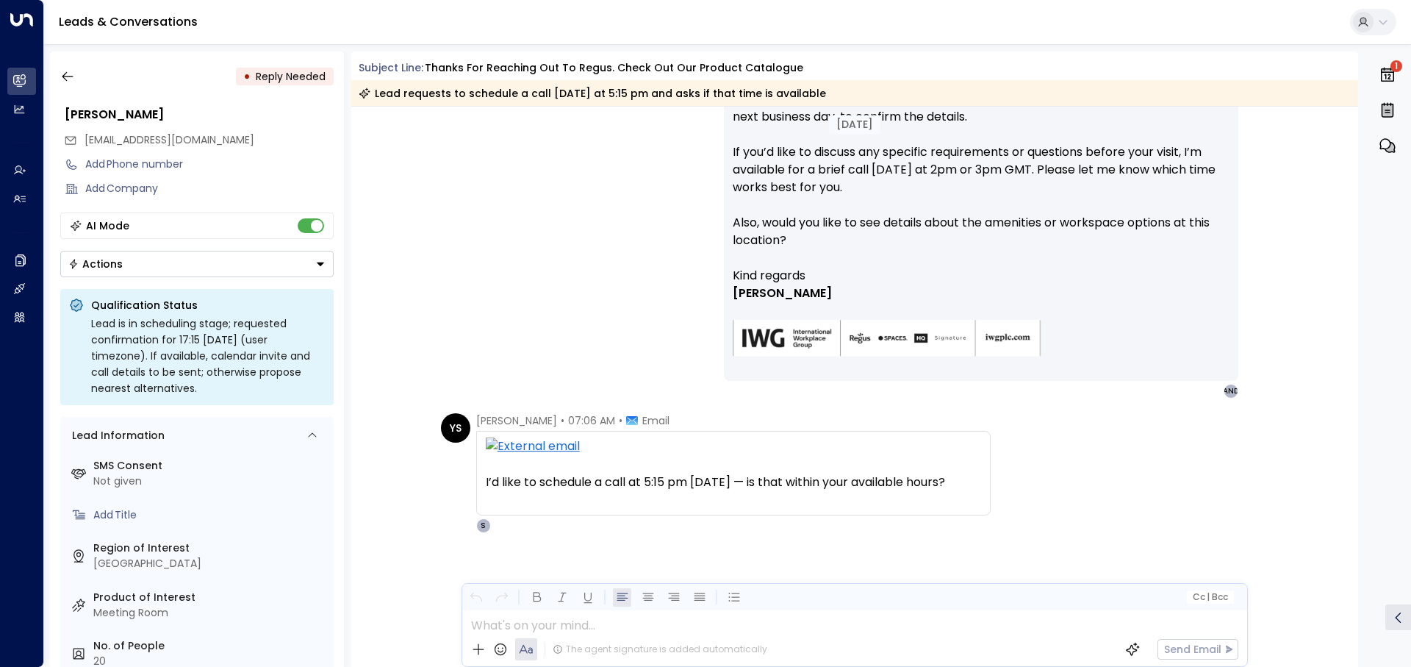
scroll to position [323, 0]
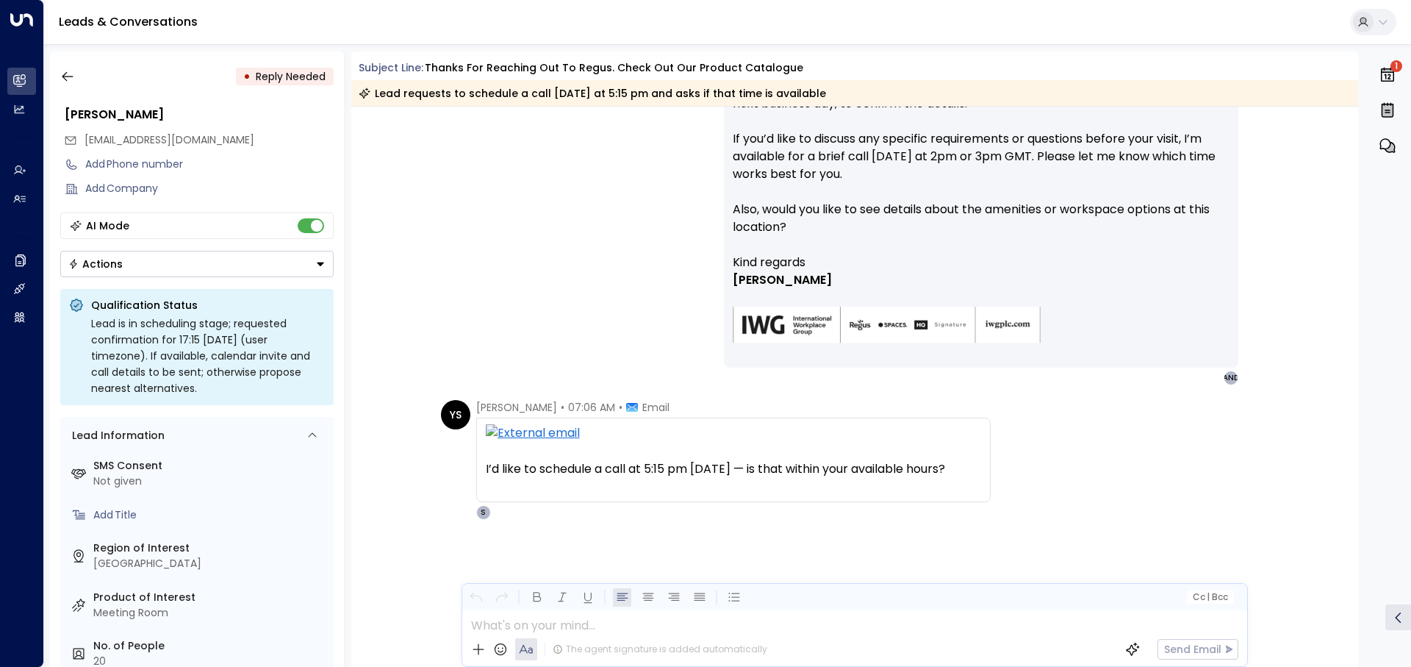
click at [1024, 414] on div "YS Yuvraj Singh • 07:06 AM • Email I’d like to schedule a call at 5:15 pm today…" at bounding box center [857, 460] width 833 height 120
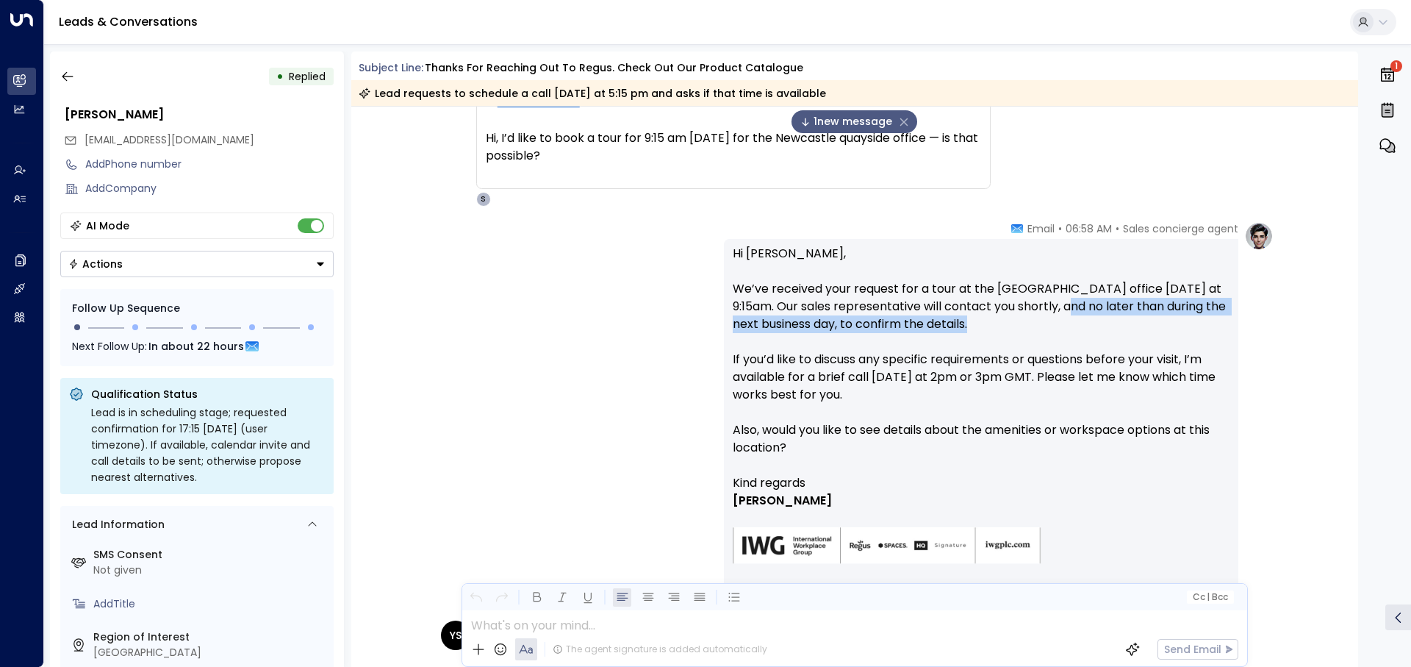
drag, startPoint x: 1068, startPoint y: 303, endPoint x: 1003, endPoint y: 329, distance: 69.6
click at [1003, 329] on p "Hi [PERSON_NAME], We’ve received your request for a tour at the [GEOGRAPHIC_DAT…" at bounding box center [981, 359] width 497 height 229
drag, startPoint x: 1027, startPoint y: 335, endPoint x: 1022, endPoint y: 308, distance: 27.7
click at [1022, 308] on p "Hi [PERSON_NAME], We’ve received your request for a tour at the [GEOGRAPHIC_DAT…" at bounding box center [981, 359] width 497 height 229
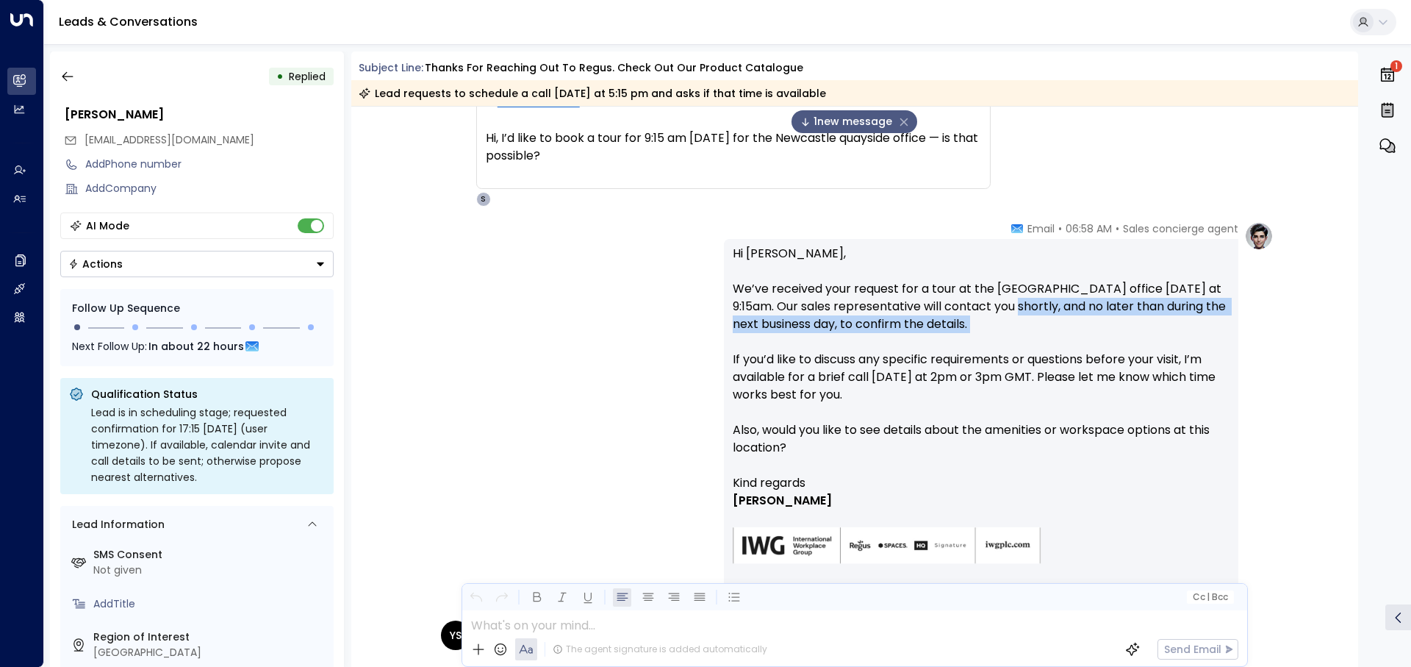
click at [1026, 334] on p "Hi [PERSON_NAME], We’ve received your request for a tour at the [GEOGRAPHIC_DAT…" at bounding box center [981, 359] width 497 height 229
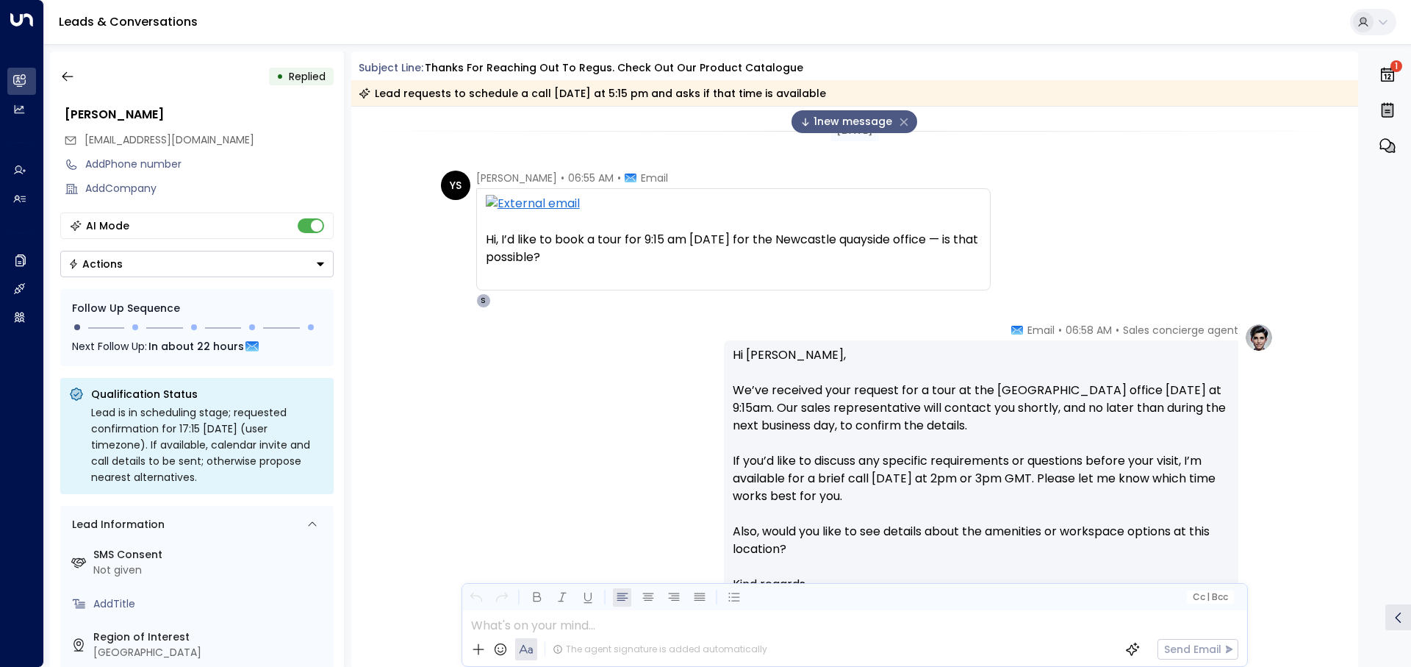
scroll to position [0, 0]
drag, startPoint x: 243, startPoint y: 143, endPoint x: 83, endPoint y: 144, distance: 159.5
click at [83, 144] on div "[EMAIL_ADDRESS][DOMAIN_NAME]" at bounding box center [199, 140] width 270 height 24
copy span "[EMAIL_ADDRESS][DOMAIN_NAME]"
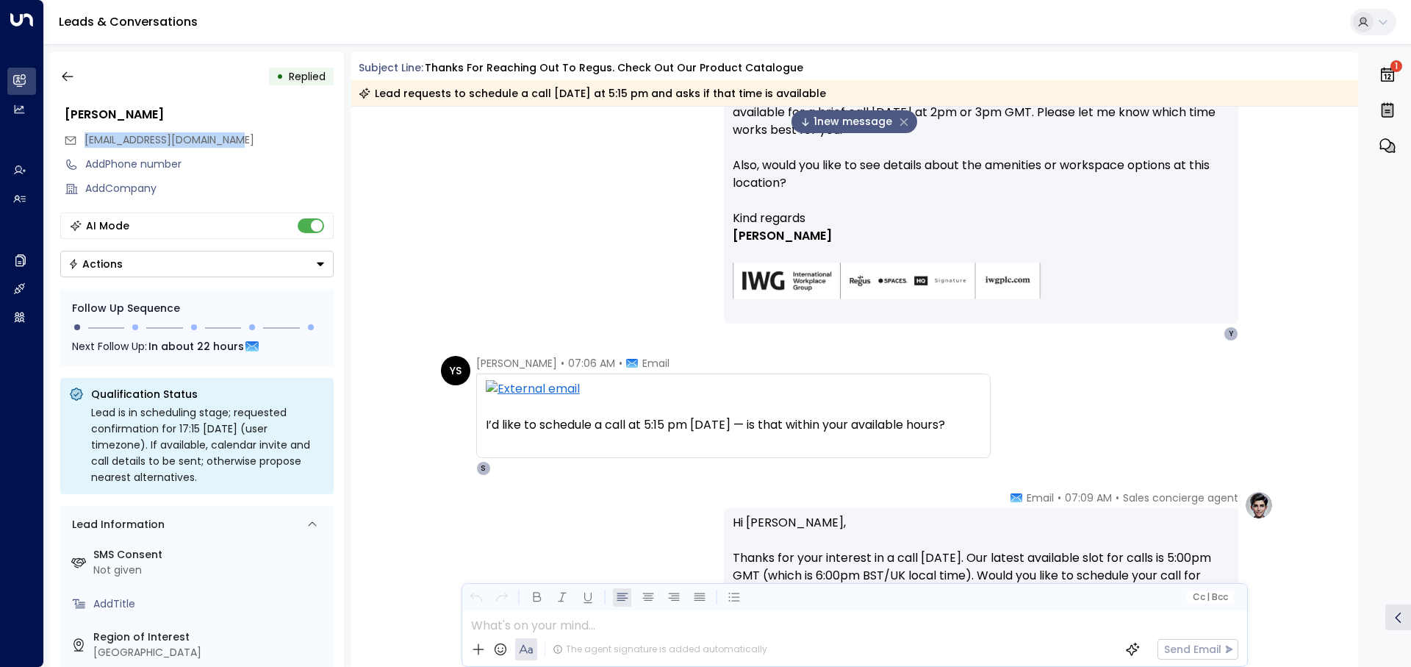
scroll to position [687, 0]
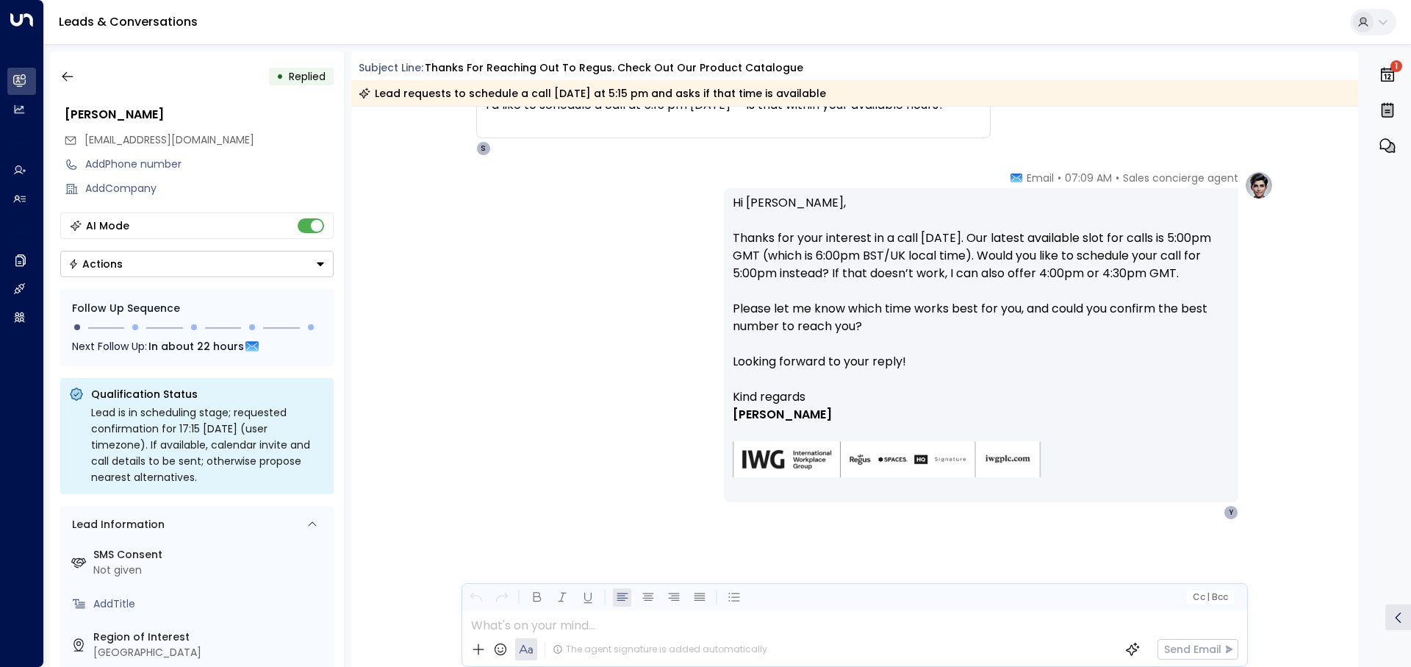
click at [734, 301] on p "Hi [PERSON_NAME], Thanks for your interest in a call [DATE]. Our latest availab…" at bounding box center [981, 291] width 497 height 194
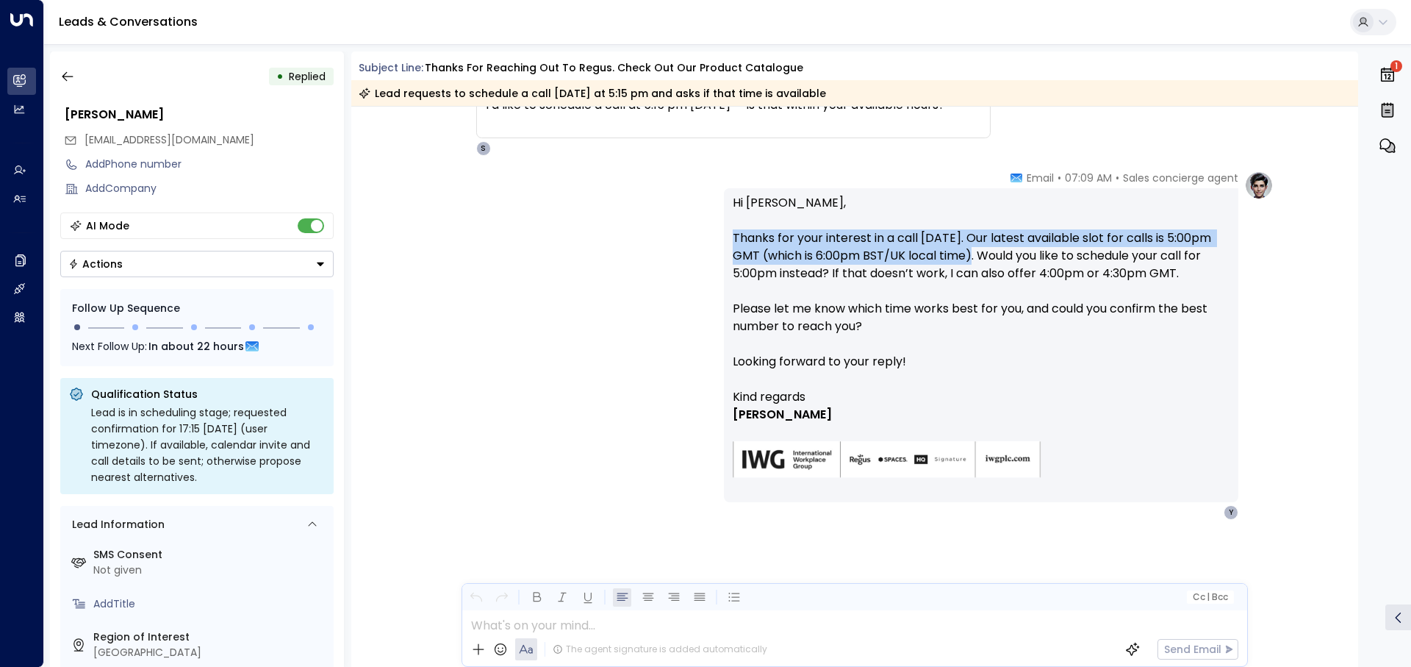
drag, startPoint x: 726, startPoint y: 237, endPoint x: 972, endPoint y: 257, distance: 247.0
click at [972, 257] on div "Hi [PERSON_NAME], Thanks for your interest in a call [DATE]. Our latest availab…" at bounding box center [981, 345] width 514 height 314
copy p "Thanks for your interest in a call [DATE]. Our latest available slot for calls …"
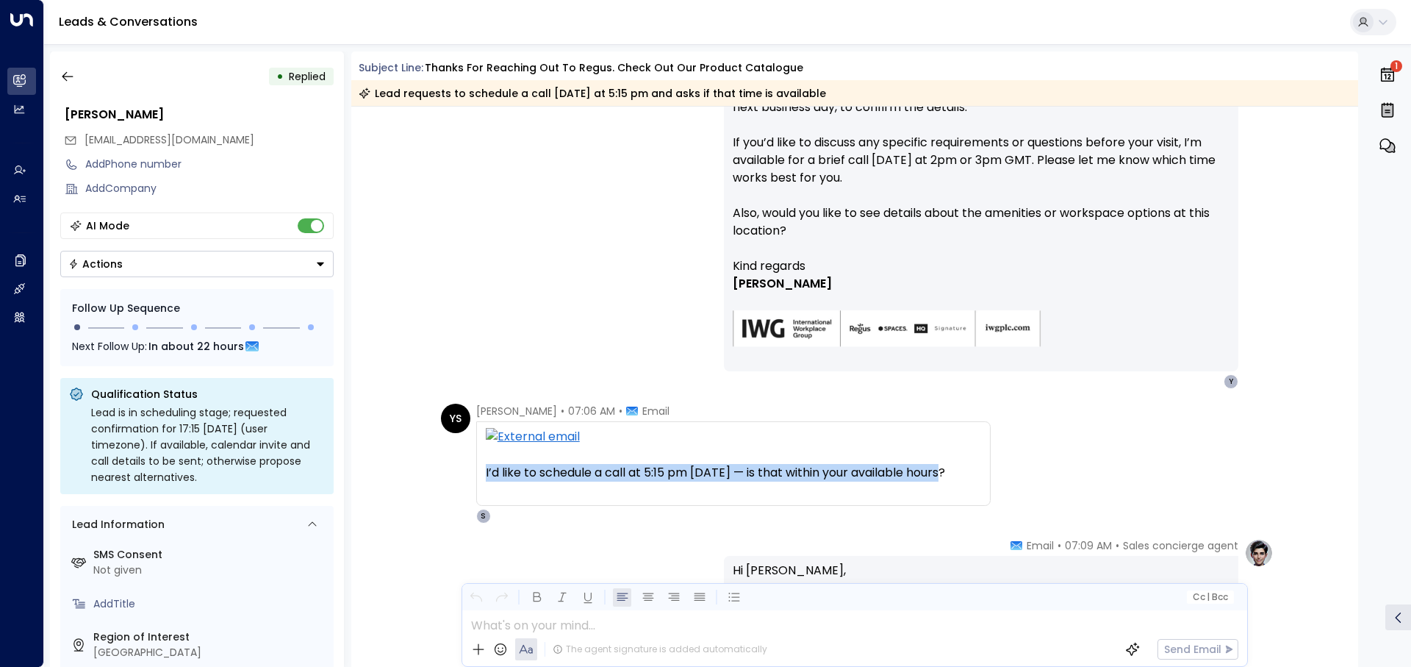
drag, startPoint x: 476, startPoint y: 477, endPoint x: 958, endPoint y: 476, distance: 481.4
click at [958, 476] on div "I’d like to schedule a call at 5:15 pm [DATE] — is that within your available h…" at bounding box center [733, 463] width 514 height 85
copy div "I’d like to schedule a call at 5:15 pm [DATE] — is that within your available h…"
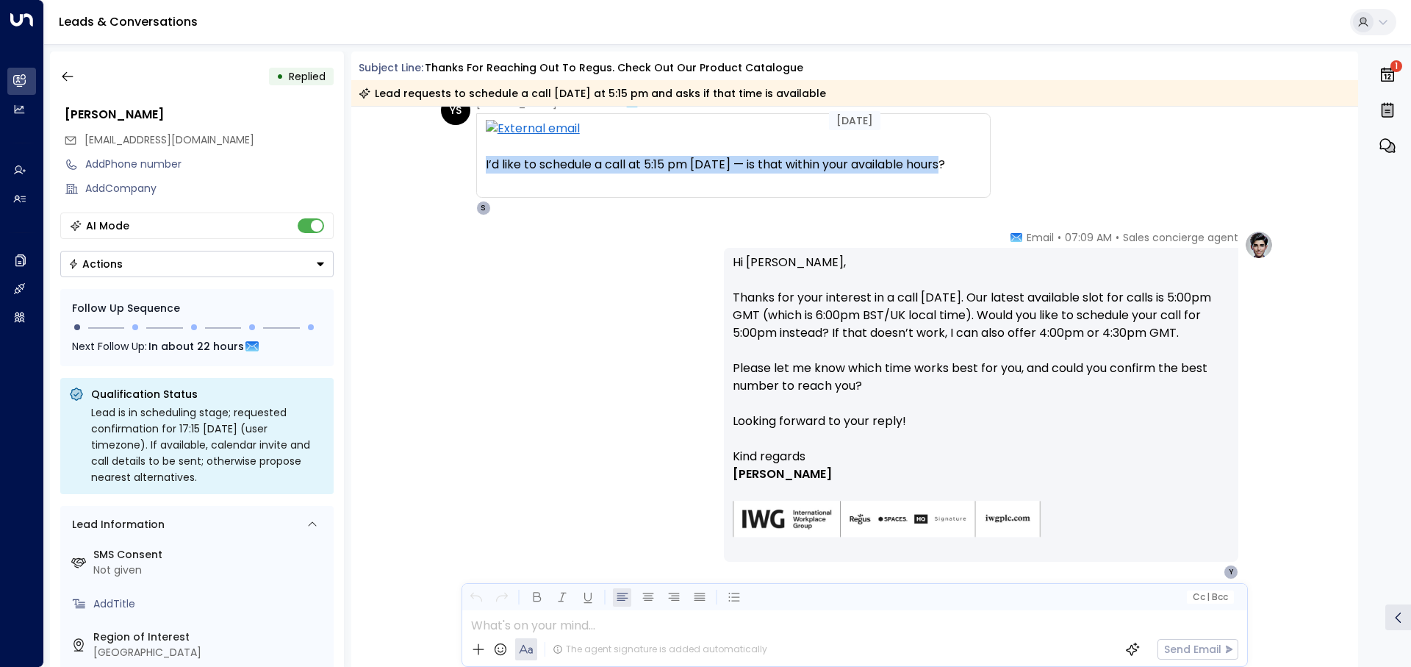
scroll to position [687, 0]
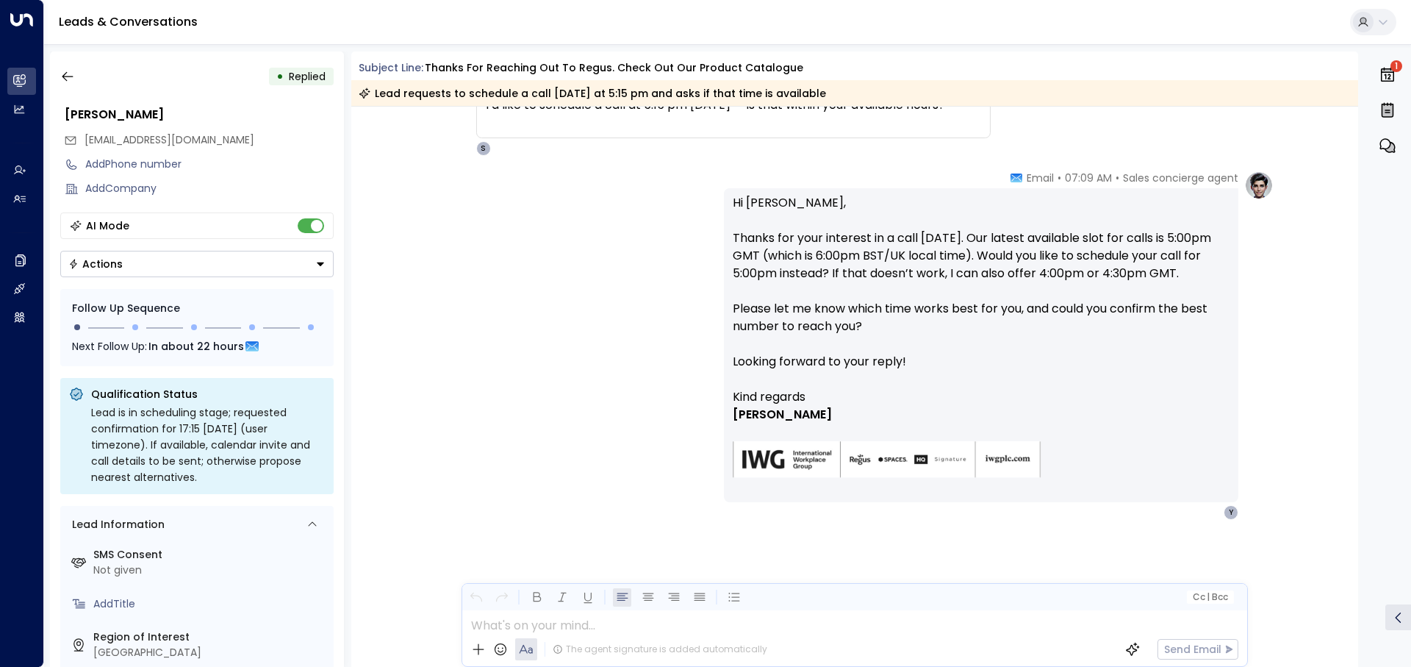
click at [684, 462] on div "Sales concierge agent • 07:09 AM • Email Hi [PERSON_NAME], Thanks for your inte…" at bounding box center [855, 345] width 838 height 349
click at [74, 72] on icon "button" at bounding box center [67, 76] width 15 height 15
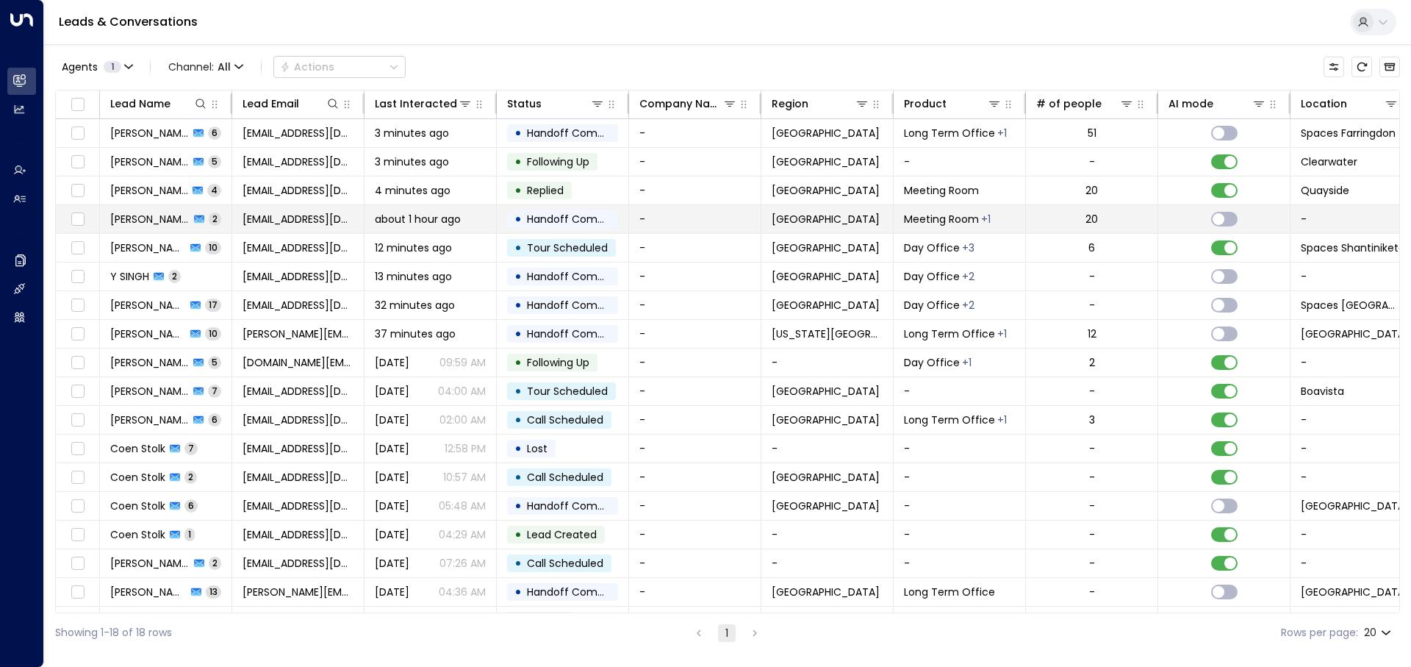
click at [460, 214] on span "about 1 hour ago" at bounding box center [418, 219] width 86 height 15
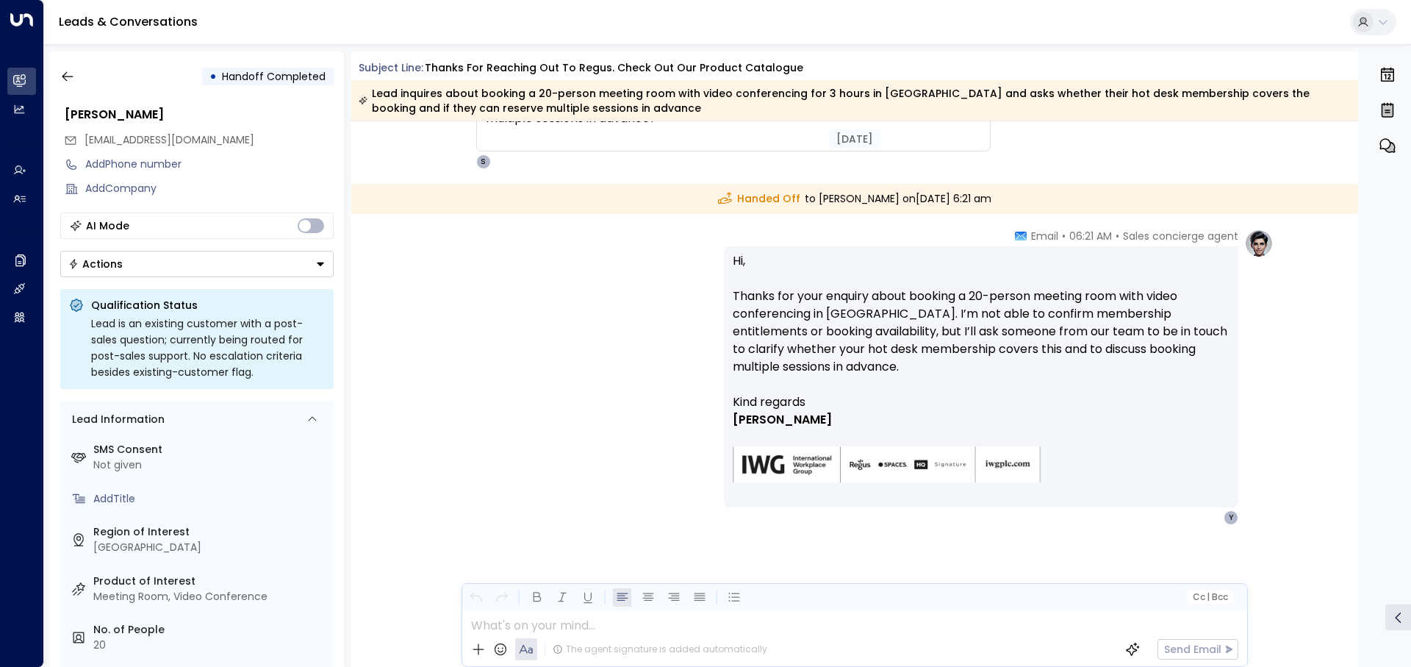
scroll to position [213, 0]
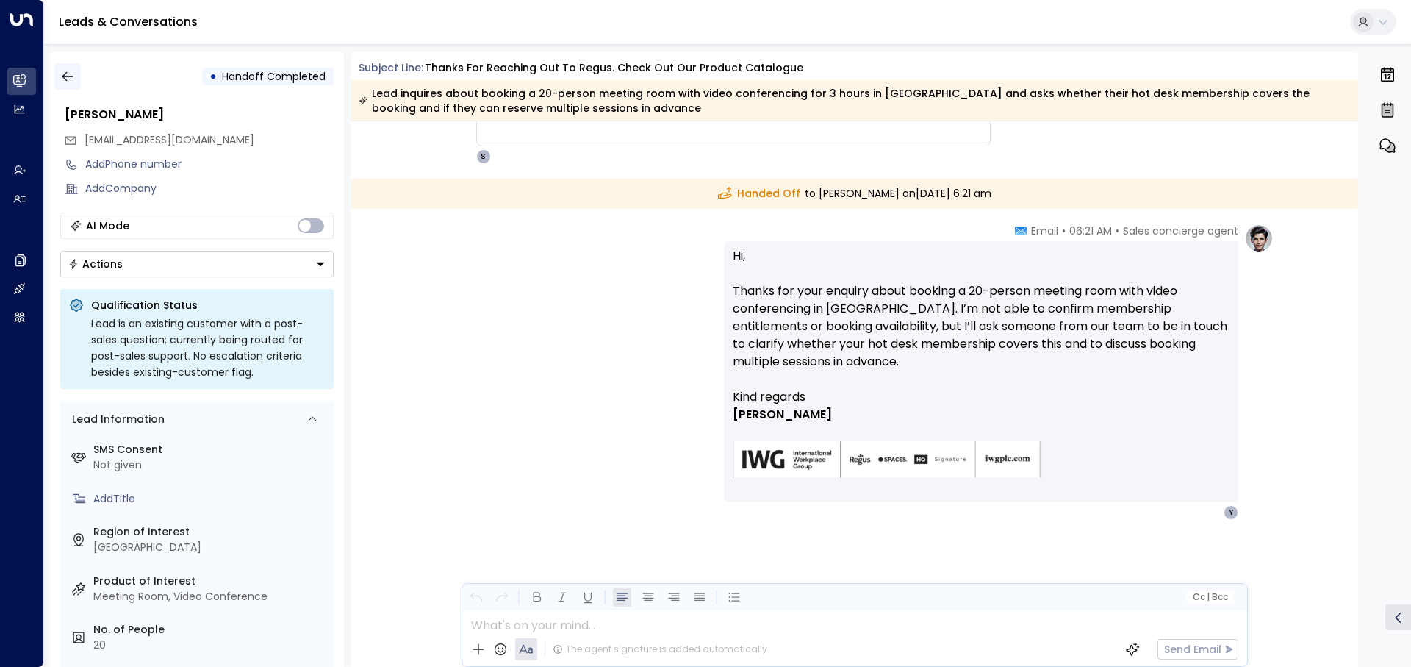
click at [64, 79] on icon "button" at bounding box center [67, 77] width 11 height 10
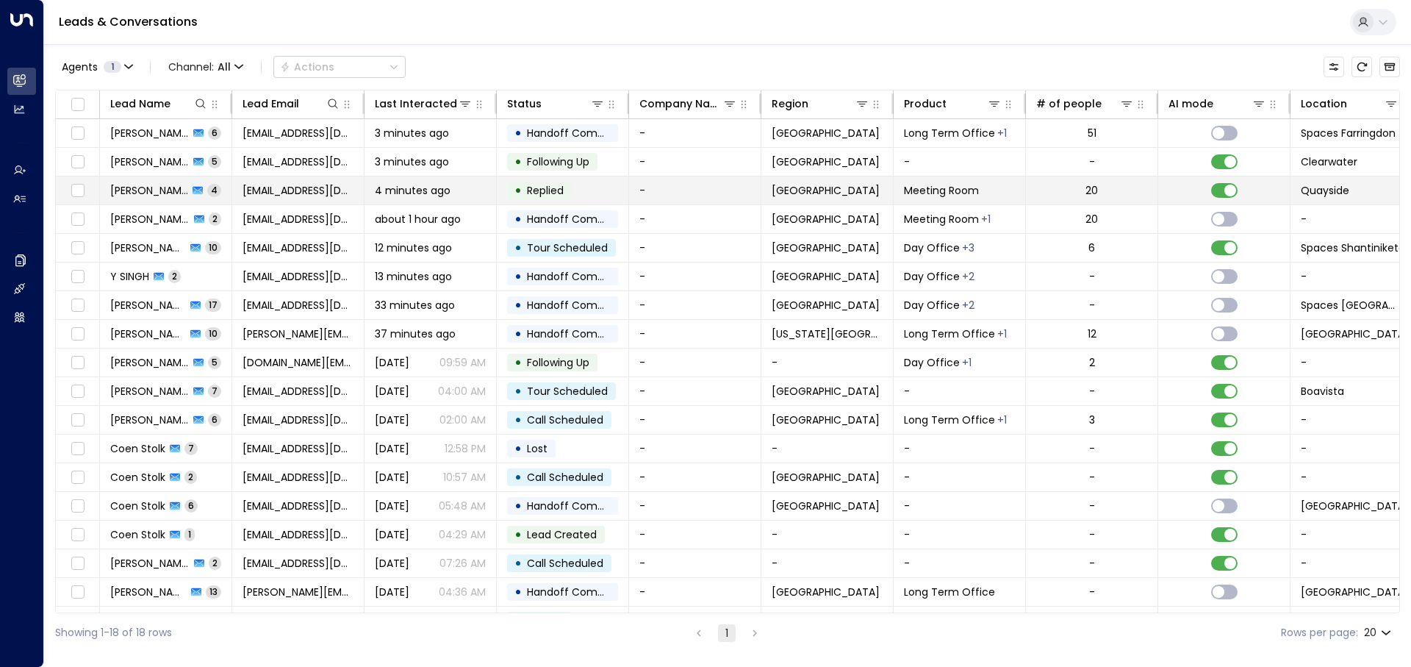
click at [343, 198] on td "[EMAIL_ADDRESS][DOMAIN_NAME]" at bounding box center [298, 190] width 132 height 28
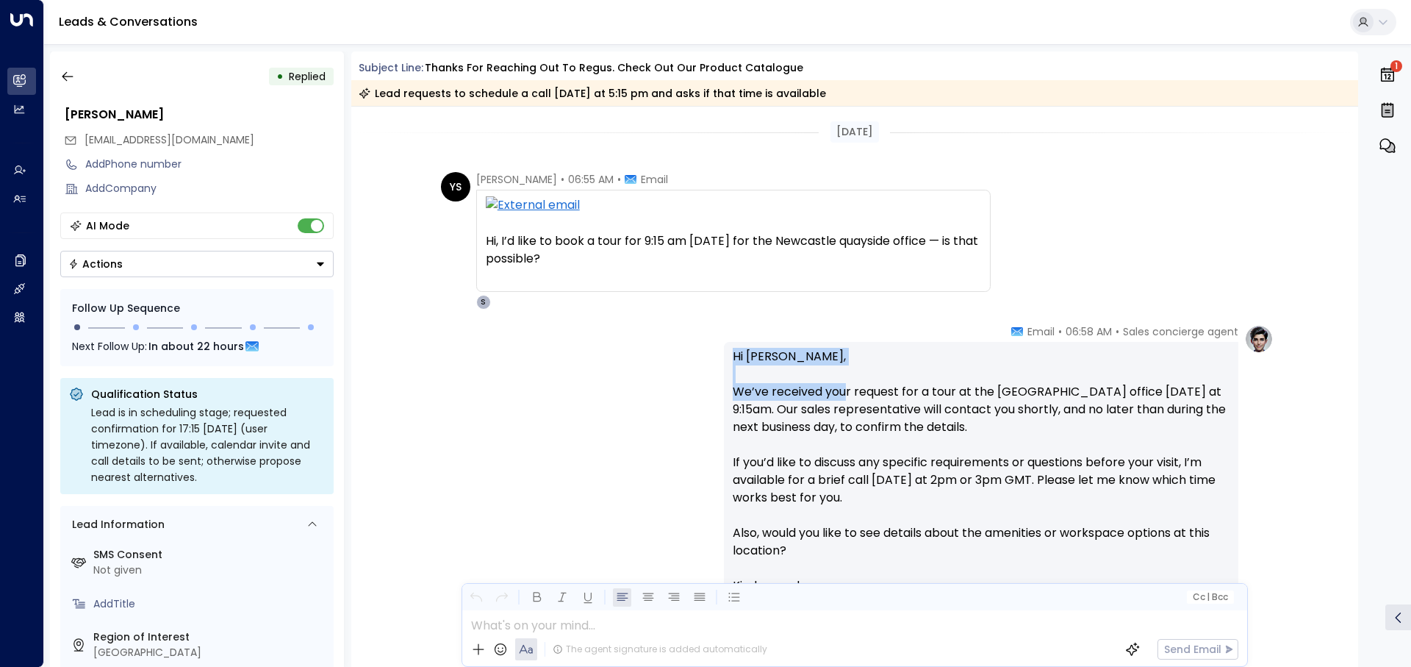
drag, startPoint x: 700, startPoint y: 350, endPoint x: 846, endPoint y: 390, distance: 151.0
click at [846, 390] on div "Sales concierge agent • 06:58 AM • Email Hi [PERSON_NAME], We’ve received your …" at bounding box center [855, 516] width 838 height 384
click at [846, 390] on p "Hi [PERSON_NAME], We’ve received your request for a tour at the [GEOGRAPHIC_DAT…" at bounding box center [981, 462] width 497 height 229
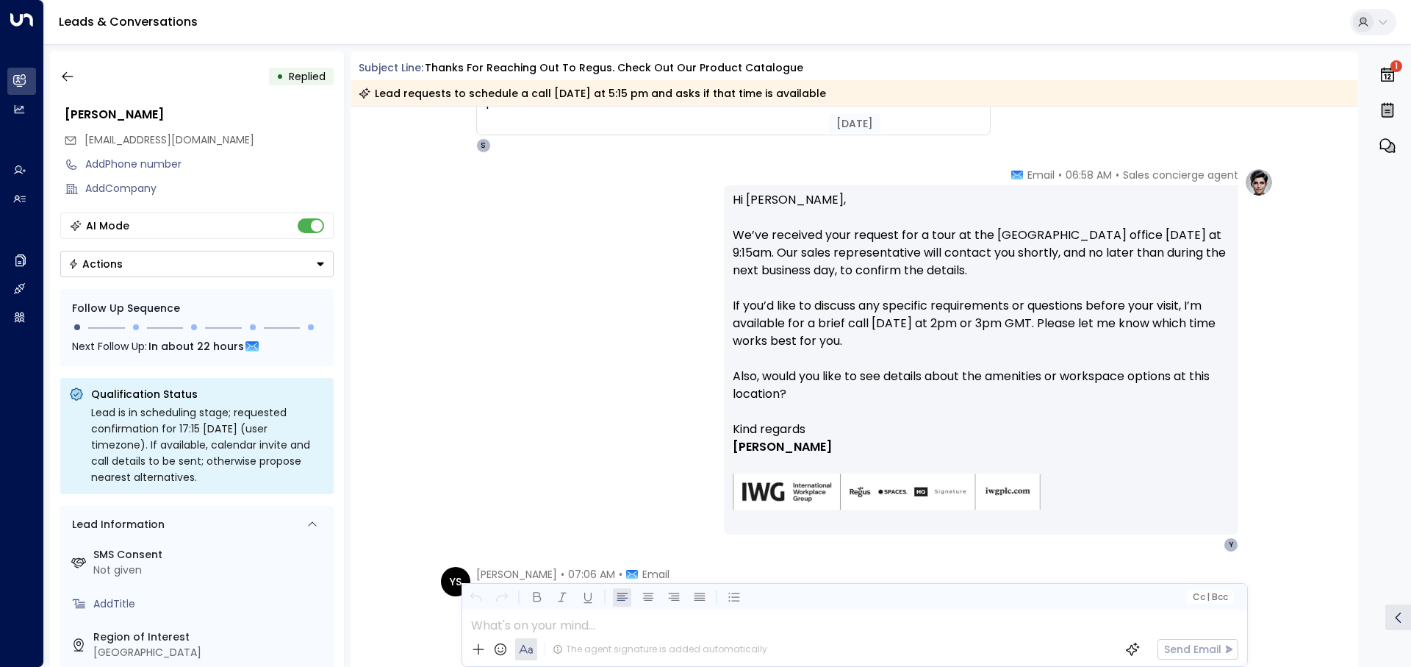
scroll to position [147, 0]
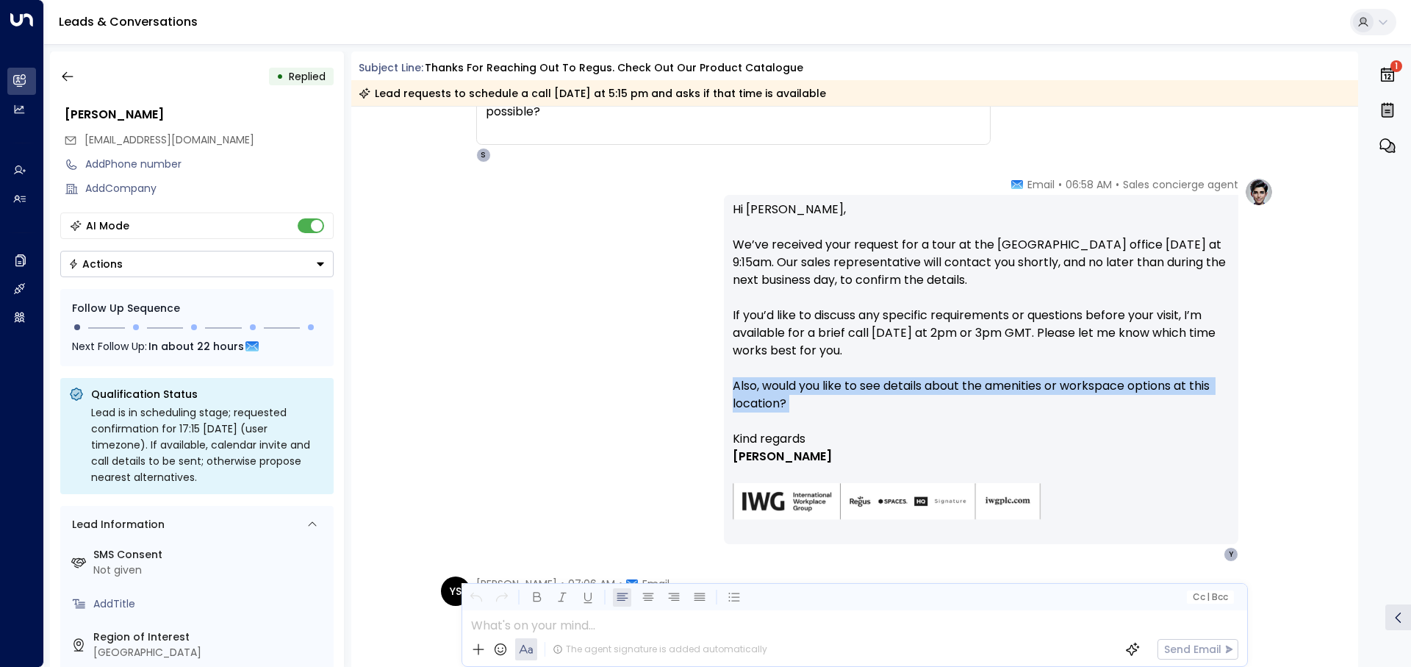
drag, startPoint x: 833, startPoint y: 413, endPoint x: 718, endPoint y: 173, distance: 265.9
click at [718, 173] on div "[DATE] YS [PERSON_NAME] • 06:55 AM • Email Hi, I’d like to book a tour for 9:15…" at bounding box center [855, 583] width 1008 height 1247
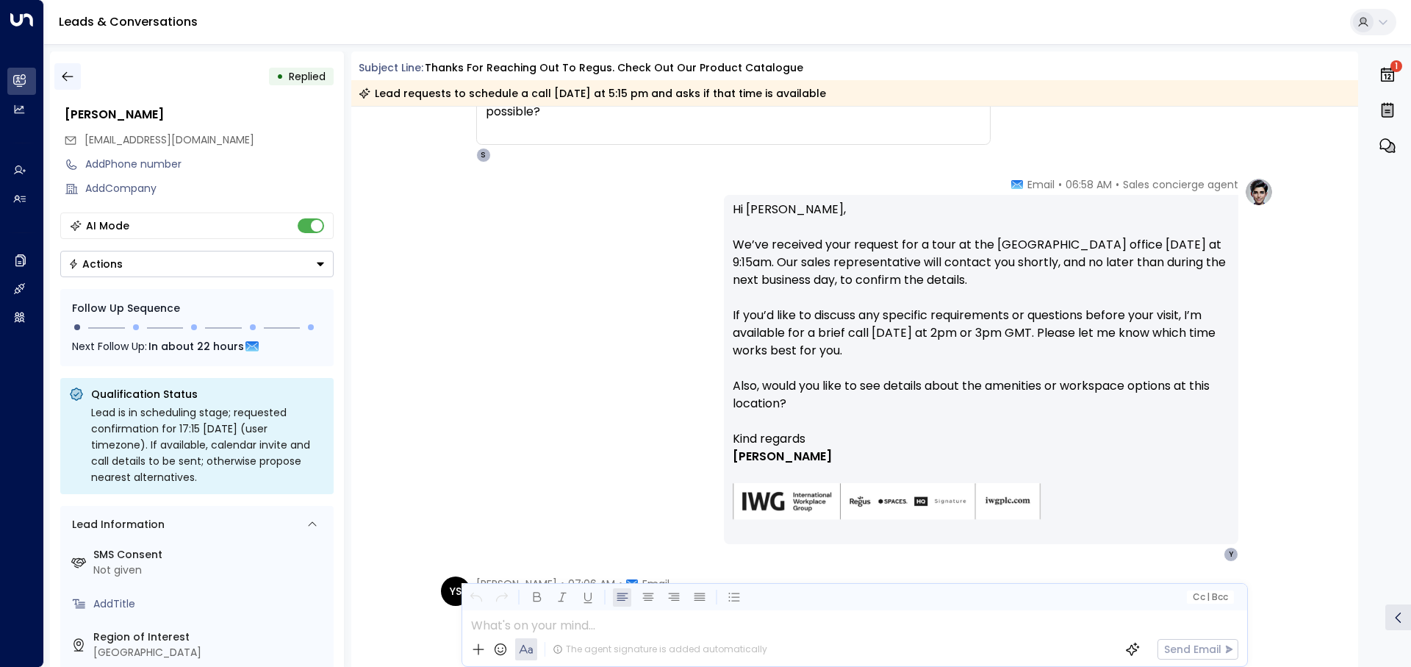
click at [60, 79] on icon "button" at bounding box center [67, 76] width 15 height 15
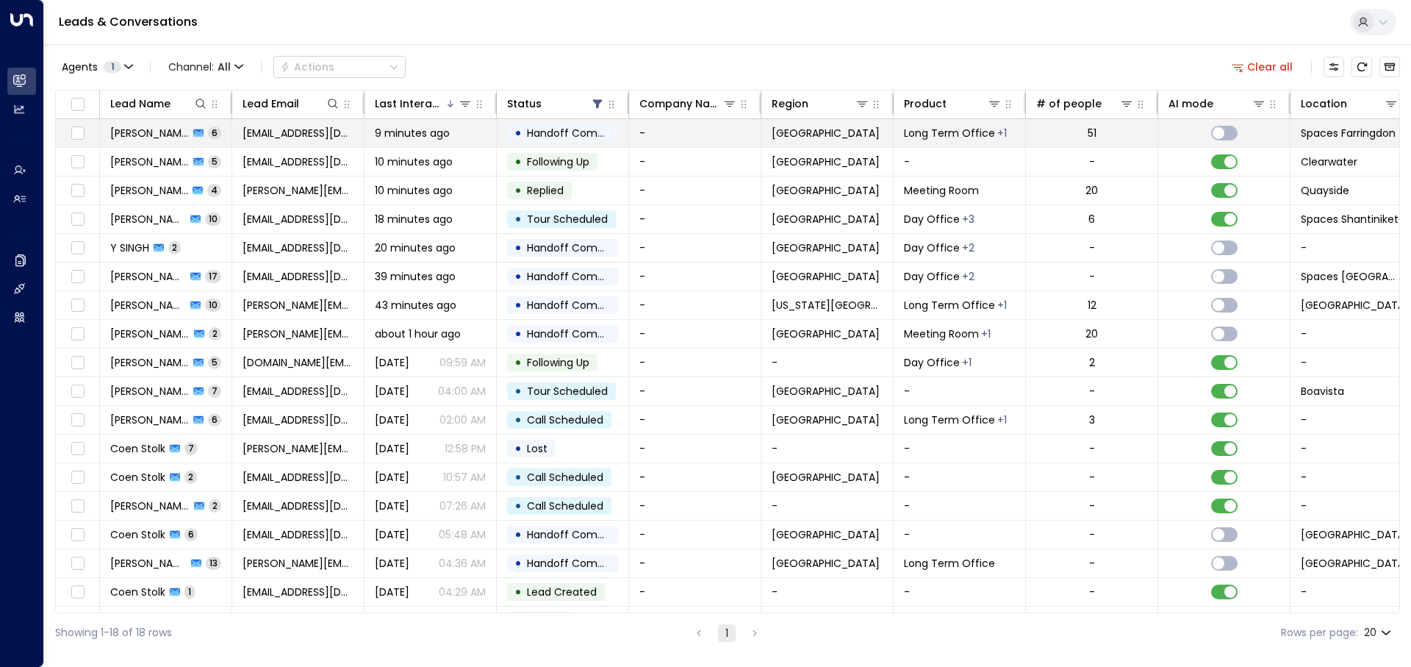
click at [315, 137] on span "[EMAIL_ADDRESS][DOMAIN_NAME]" at bounding box center [298, 133] width 111 height 15
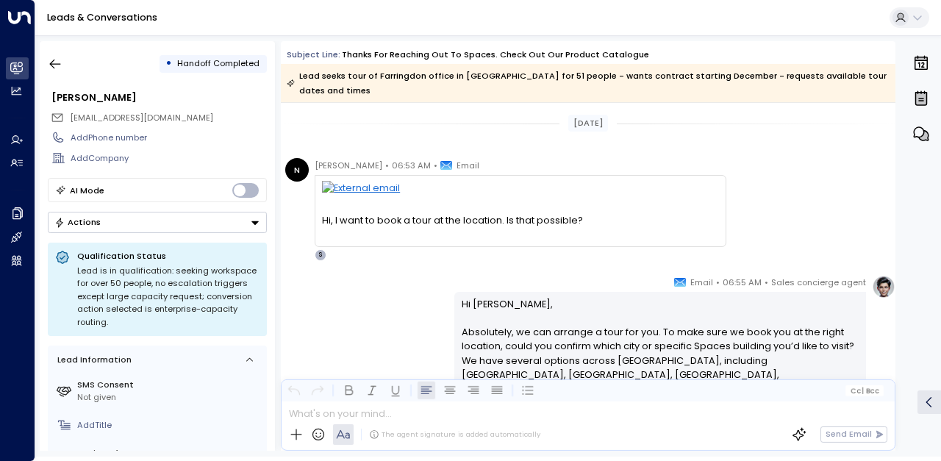
click at [423, 245] on div "Hi, I want to book a tour at the location. Is that possible? On Thu, Oct 9, 202…" at bounding box center [521, 210] width 412 height 71
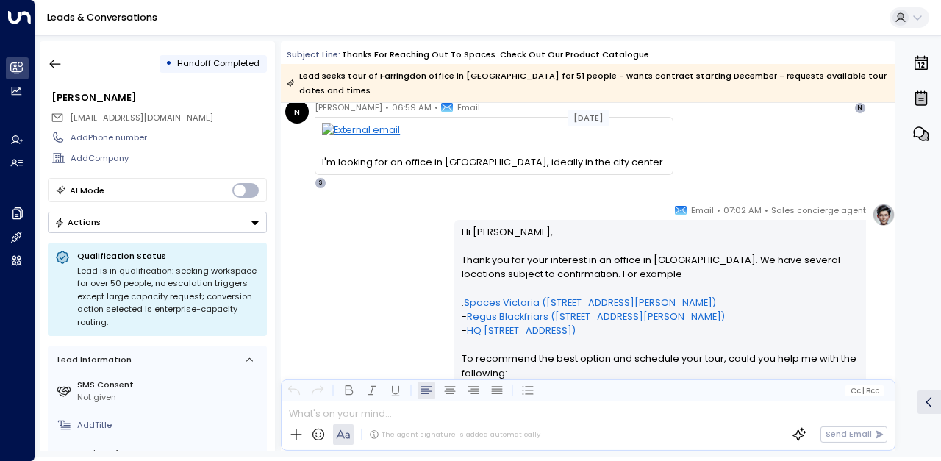
scroll to position [661, 0]
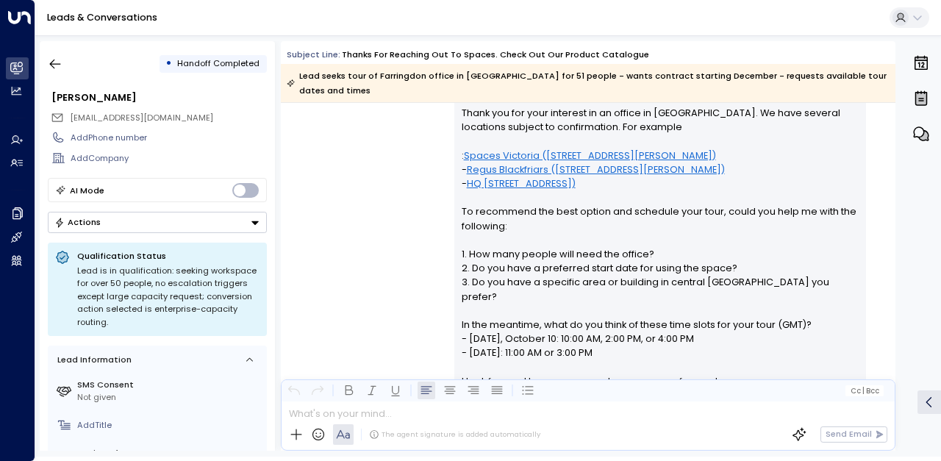
drag, startPoint x: 454, startPoint y: 312, endPoint x: 685, endPoint y: 344, distance: 232.9
click at [685, 344] on div "Hi Nick, Thank you for your interest in an office in Central London. We have se…" at bounding box center [660, 290] width 412 height 434
copy p "In the meantime, what do you think of these time slots for your tour (GMT)? - F…"
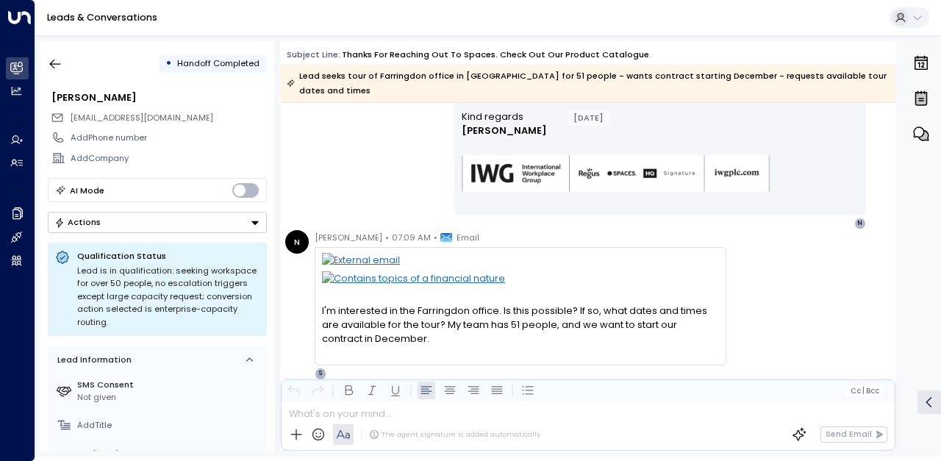
scroll to position [955, 0]
click at [813, 273] on div "N Nick • 07:09 AM • Email I'm interested in the Farringdon office, is this poss…" at bounding box center [590, 303] width 610 height 149
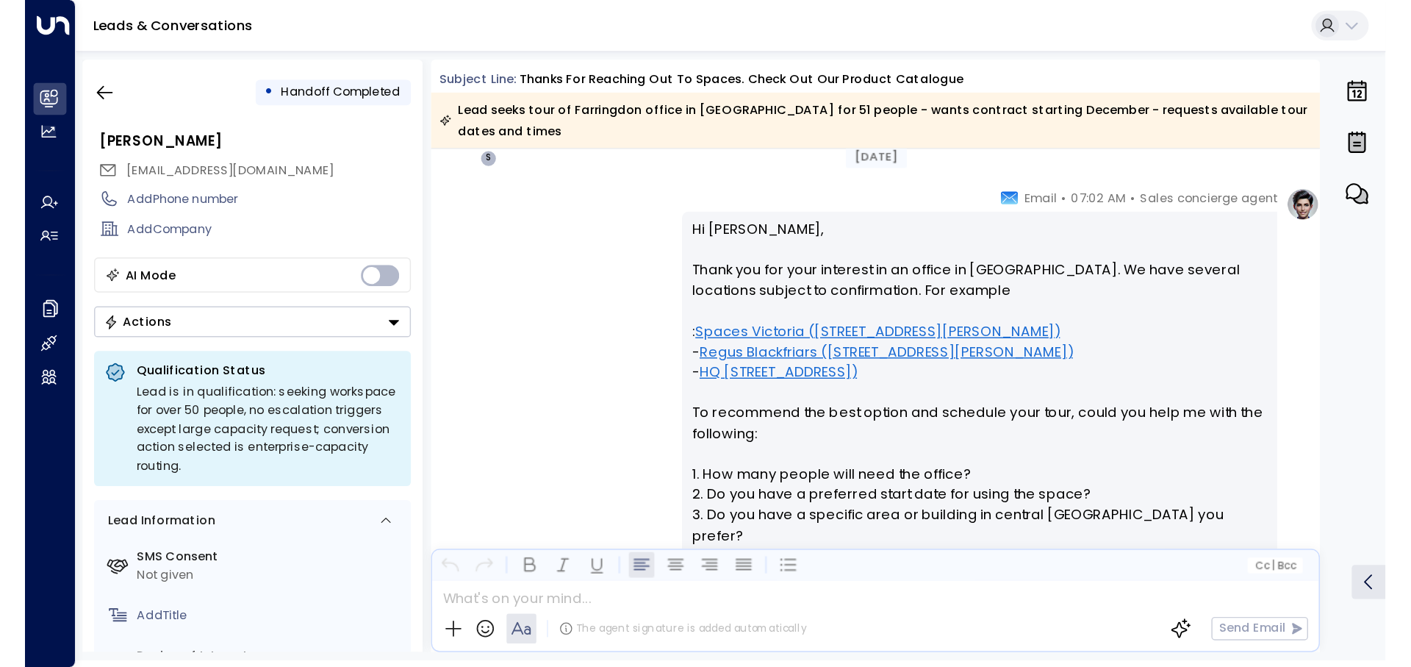
scroll to position [661, 0]
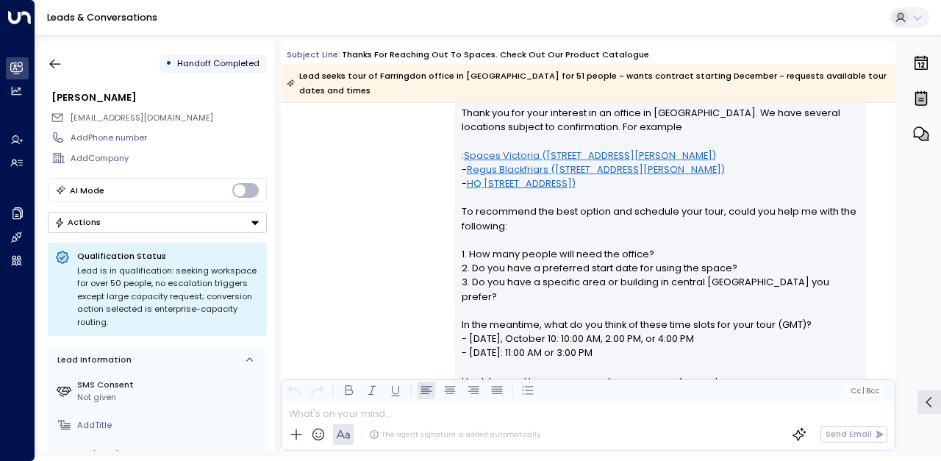
click at [481, 55] on div "Thanks for reaching out to Spaces. Check out our product catalogue" at bounding box center [495, 55] width 307 height 12
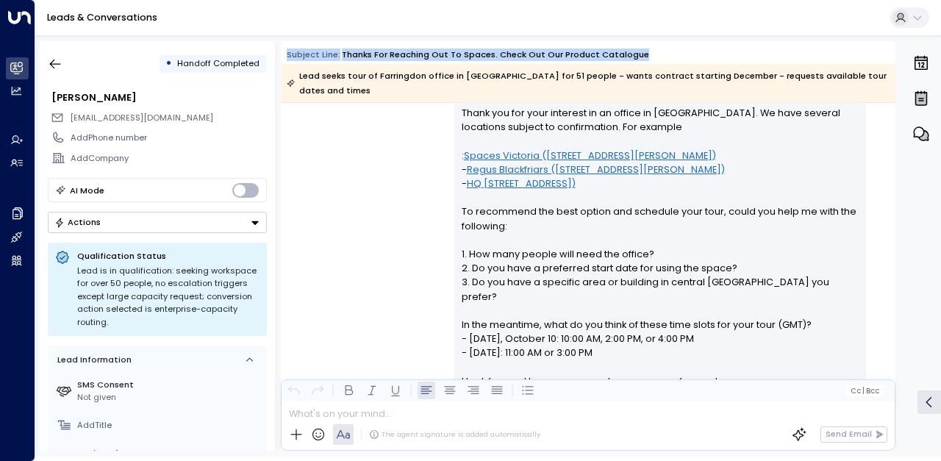
click at [481, 55] on div "Thanks for reaching out to Spaces. Check out our product catalogue" at bounding box center [495, 55] width 307 height 12
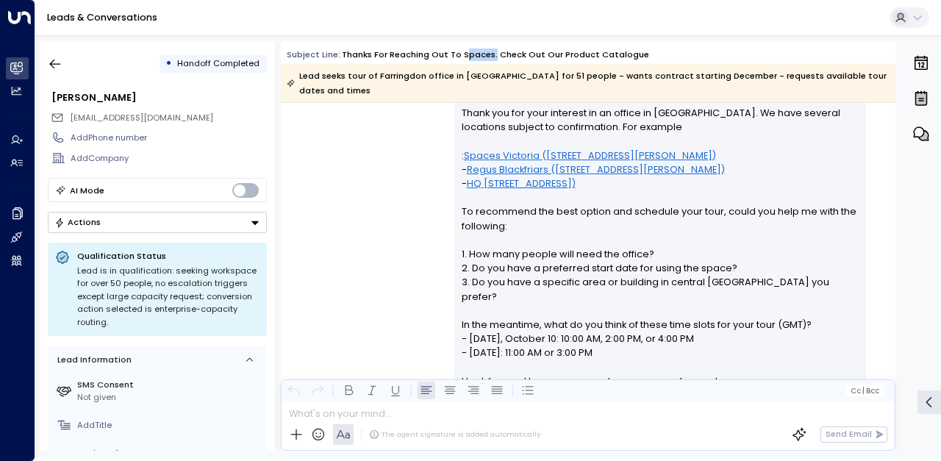
click at [481, 55] on div "Thanks for reaching out to Spaces. Check out our product catalogue" at bounding box center [495, 55] width 307 height 12
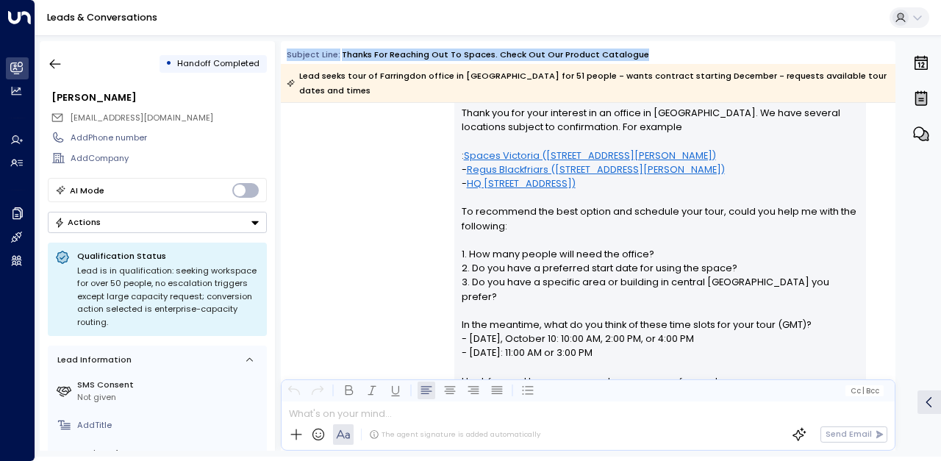
click at [481, 55] on div "Thanks for reaching out to Spaces. Check out our product catalogue" at bounding box center [495, 55] width 307 height 12
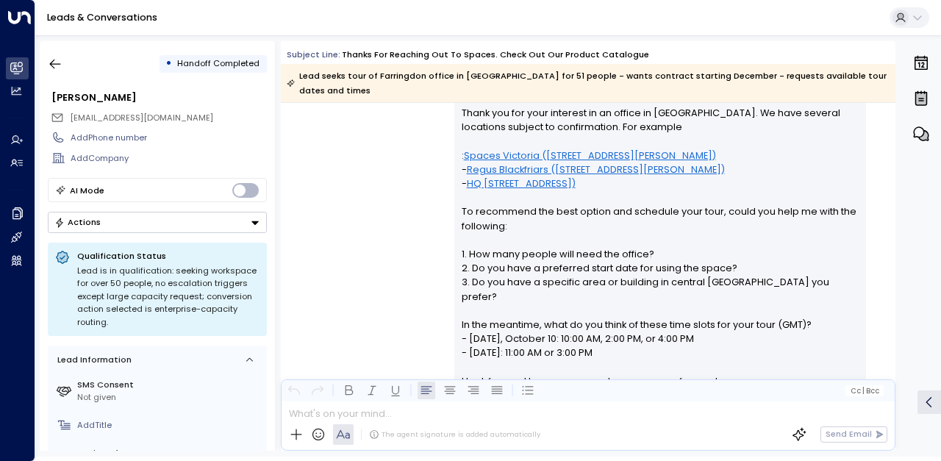
click at [456, 82] on div "Lead seeks tour of Farringdon office in central London for 51 people - wants co…" at bounding box center [587, 82] width 601 height 29
click at [401, 132] on div "Sales concierge agent • 07:02 AM • Email Hi Nick, Thank you for your interest i…" at bounding box center [588, 289] width 614 height 466
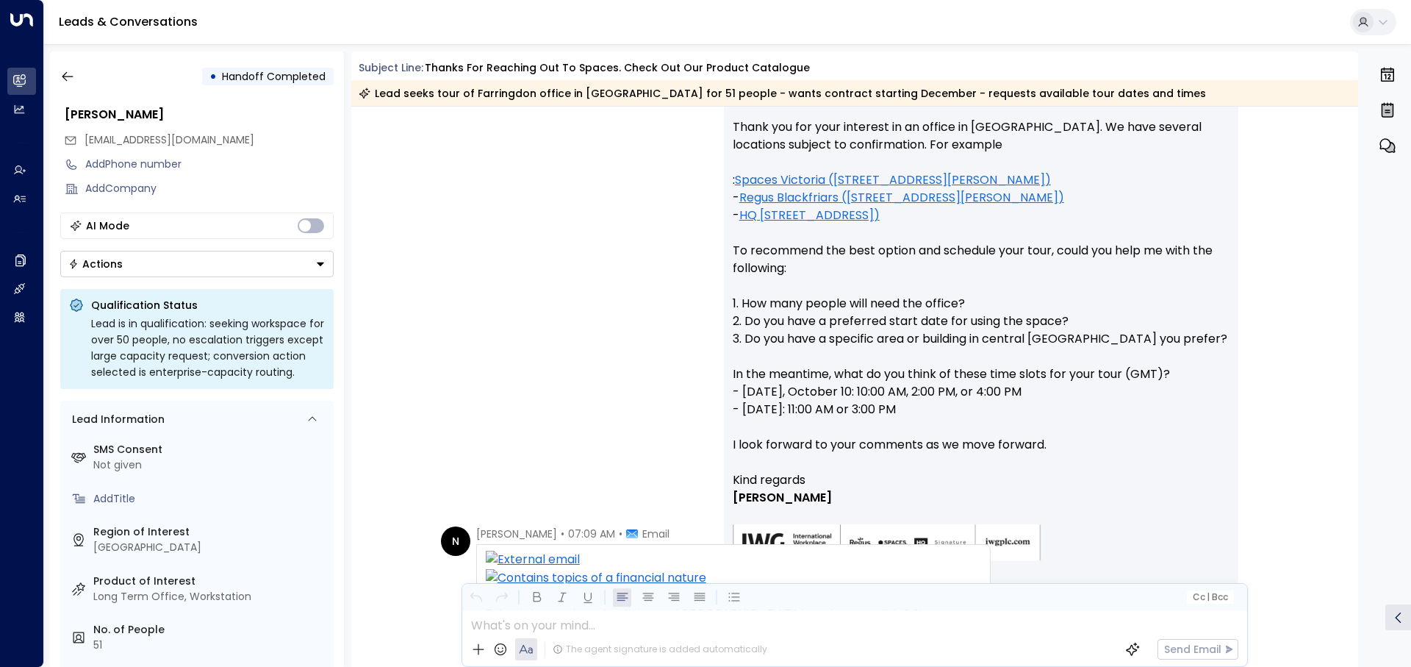
scroll to position [777, 0]
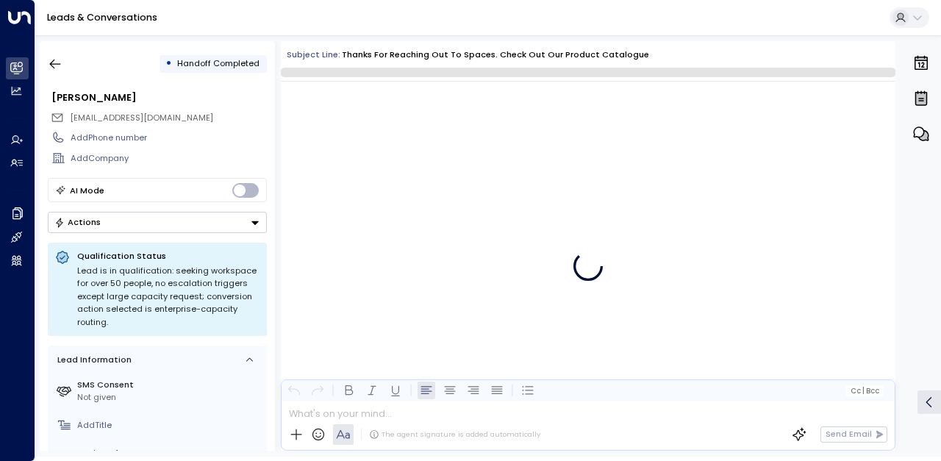
scroll to position [1196, 0]
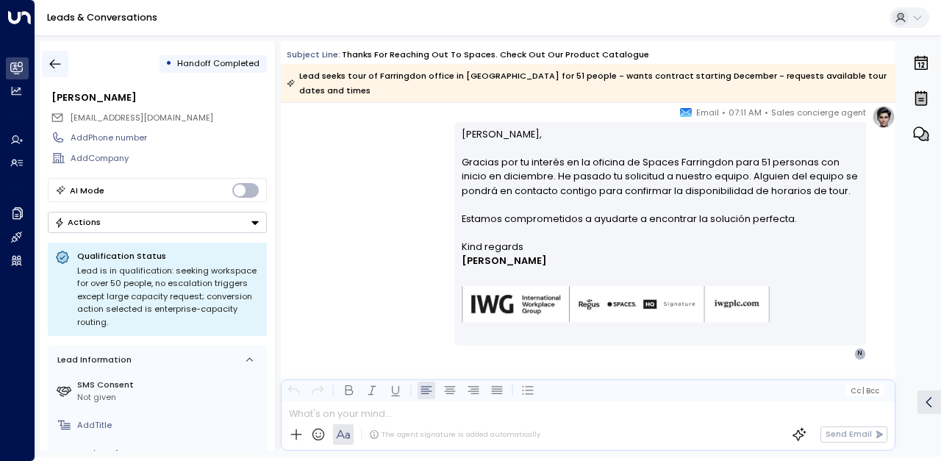
click at [59, 65] on icon "button" at bounding box center [55, 64] width 15 height 15
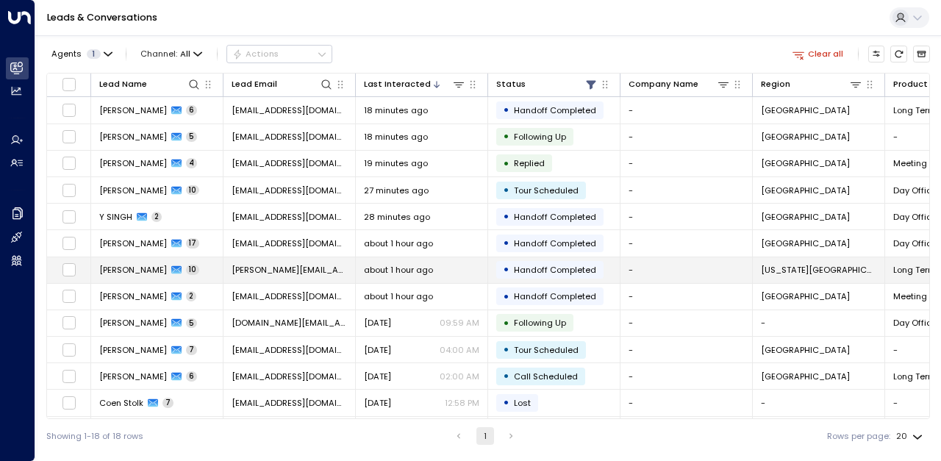
click at [195, 265] on span "10" at bounding box center [192, 270] width 13 height 10
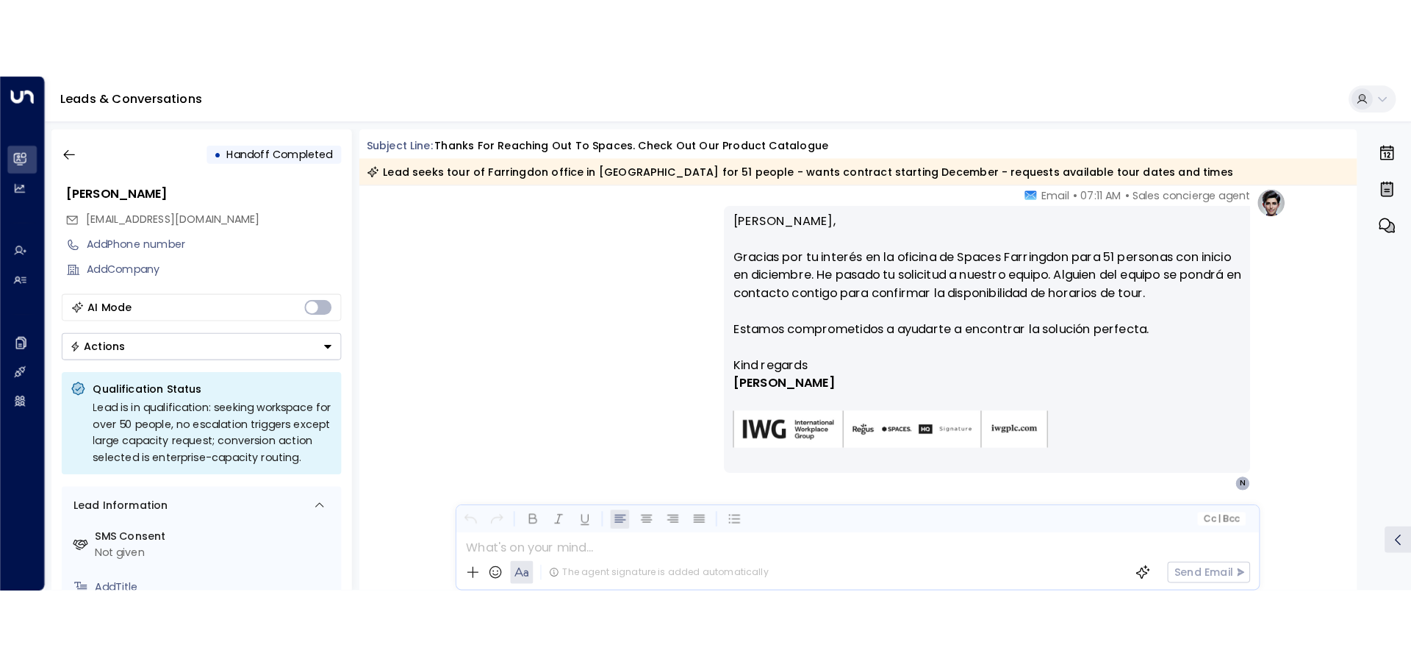
scroll to position [1313, 0]
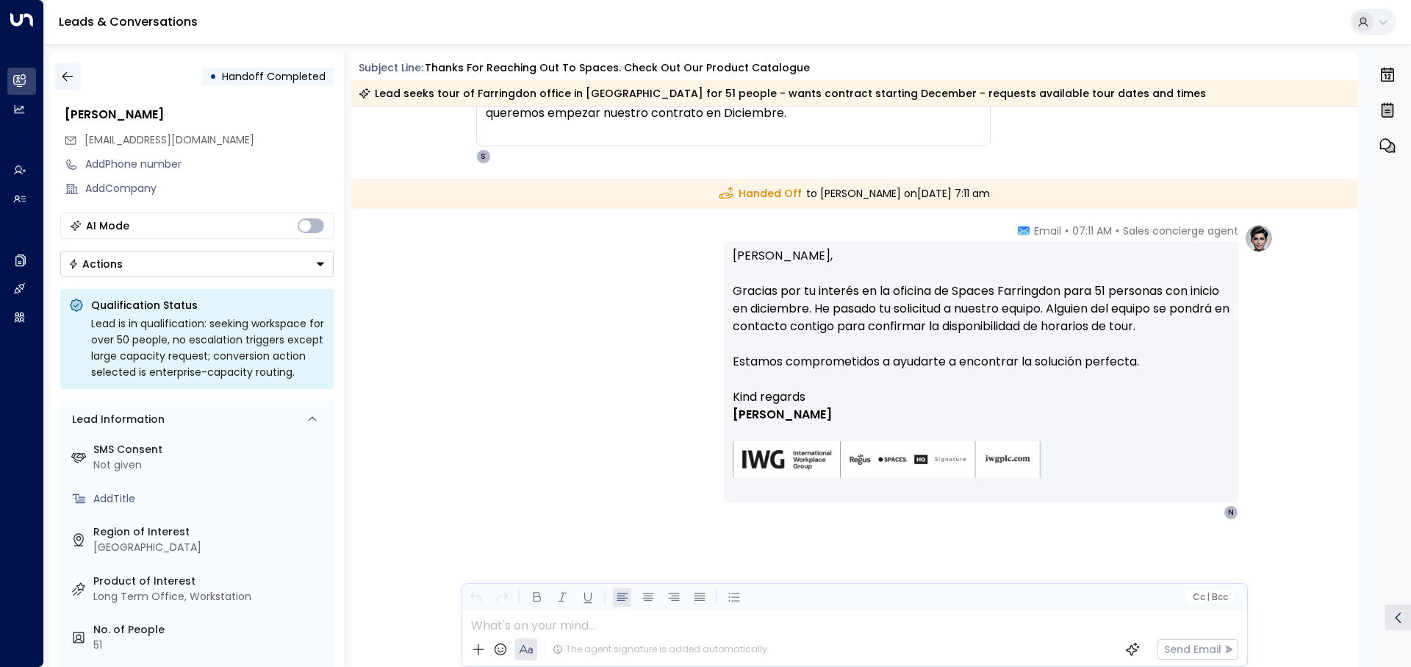
click at [65, 70] on icon "button" at bounding box center [67, 76] width 15 height 15
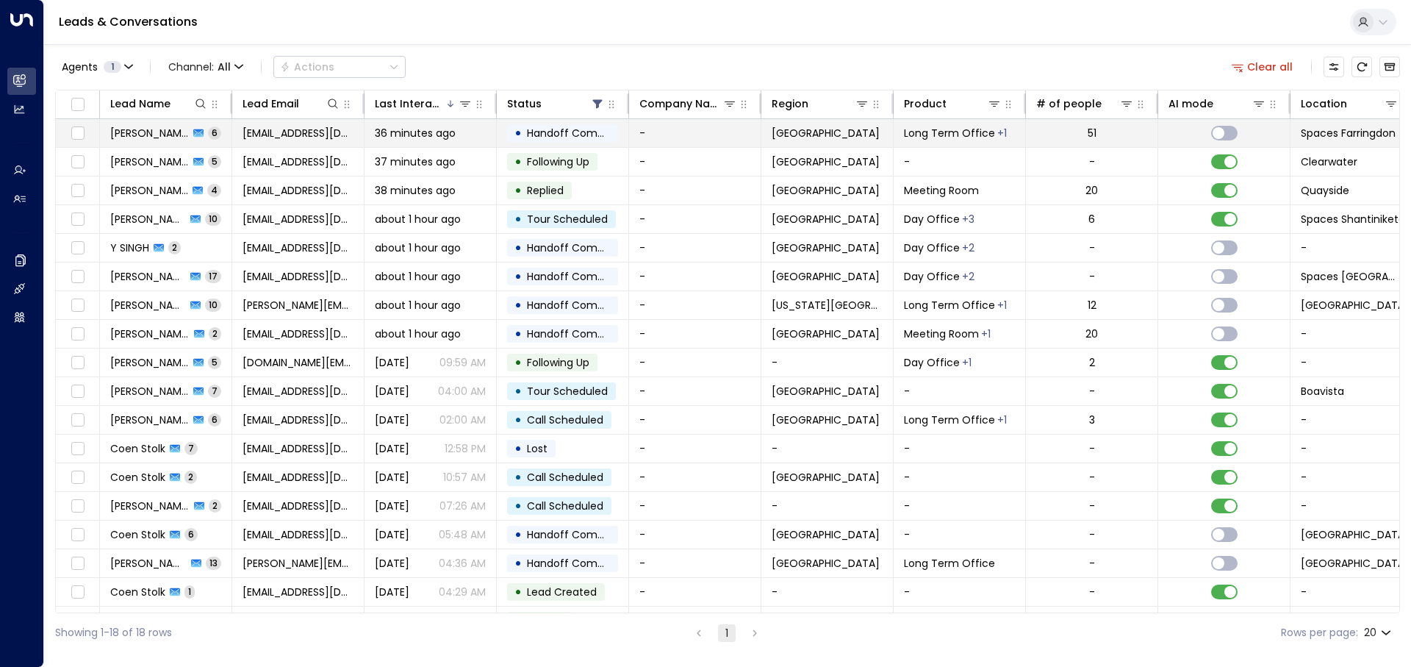
click at [245, 142] on td "[EMAIL_ADDRESS][DOMAIN_NAME]" at bounding box center [298, 133] width 132 height 28
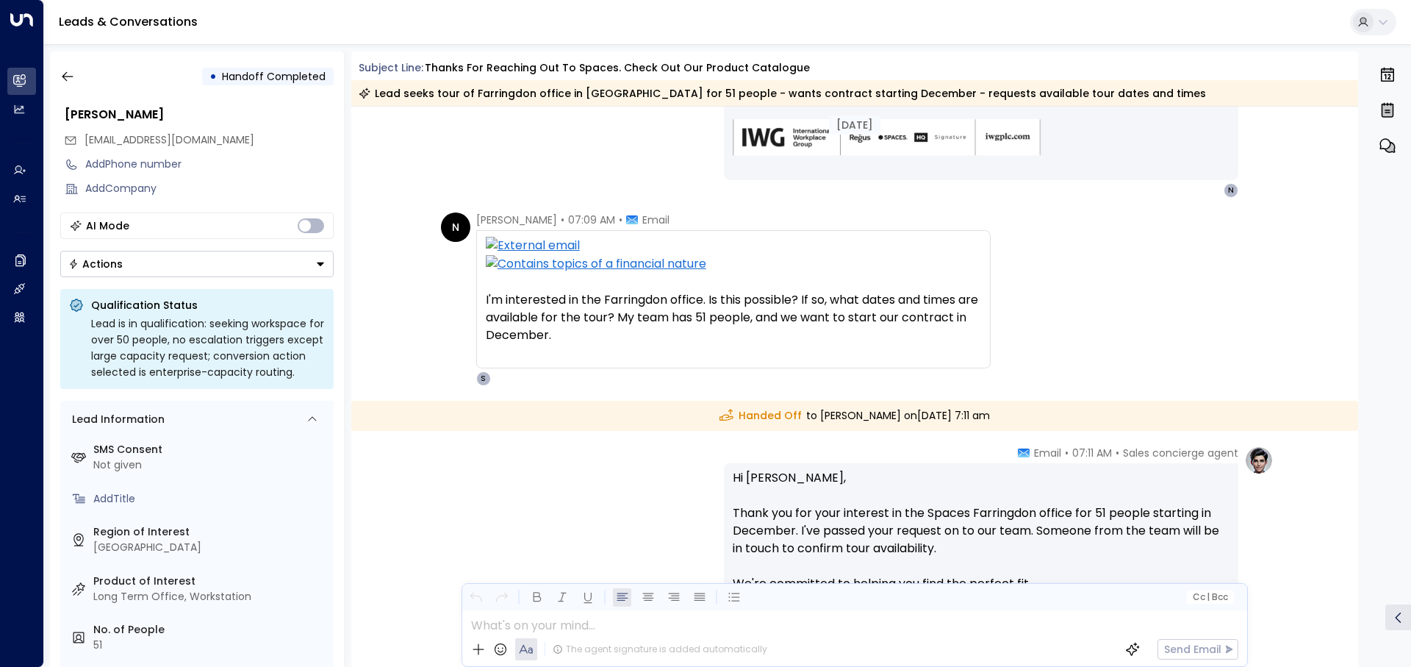
scroll to position [1096, 0]
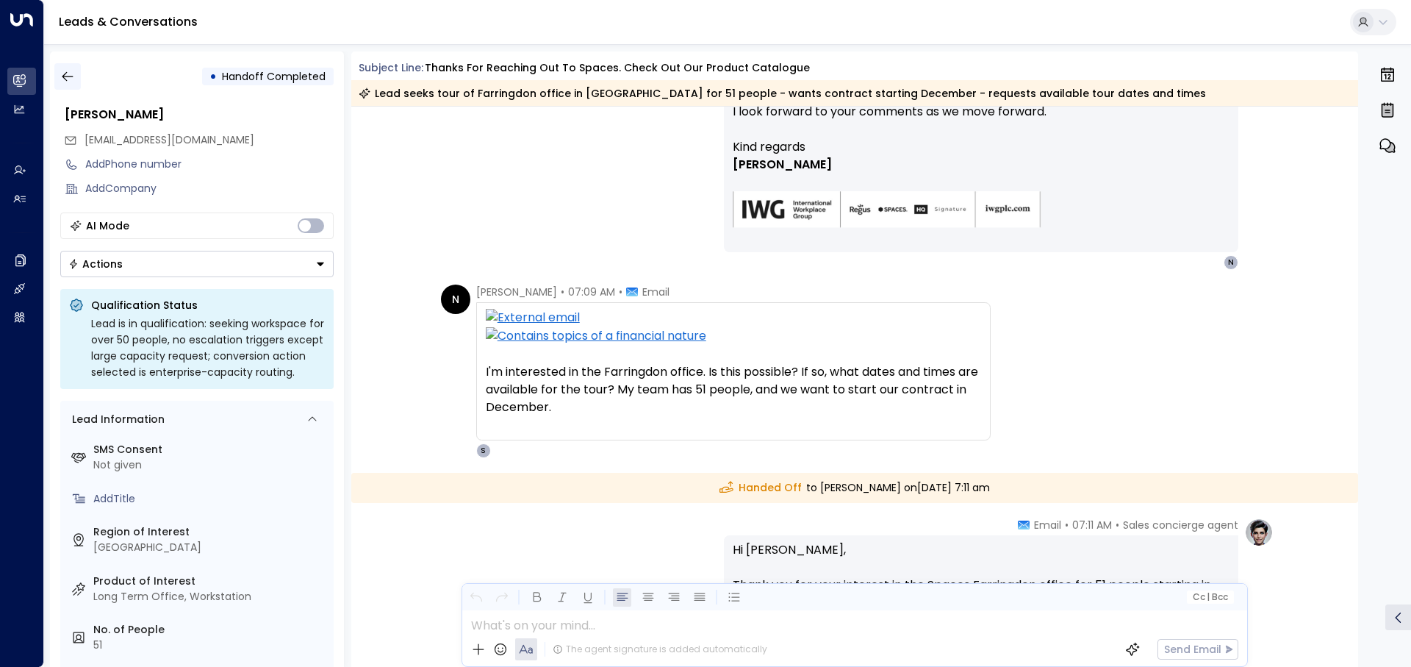
click at [65, 76] on icon "button" at bounding box center [67, 76] width 15 height 15
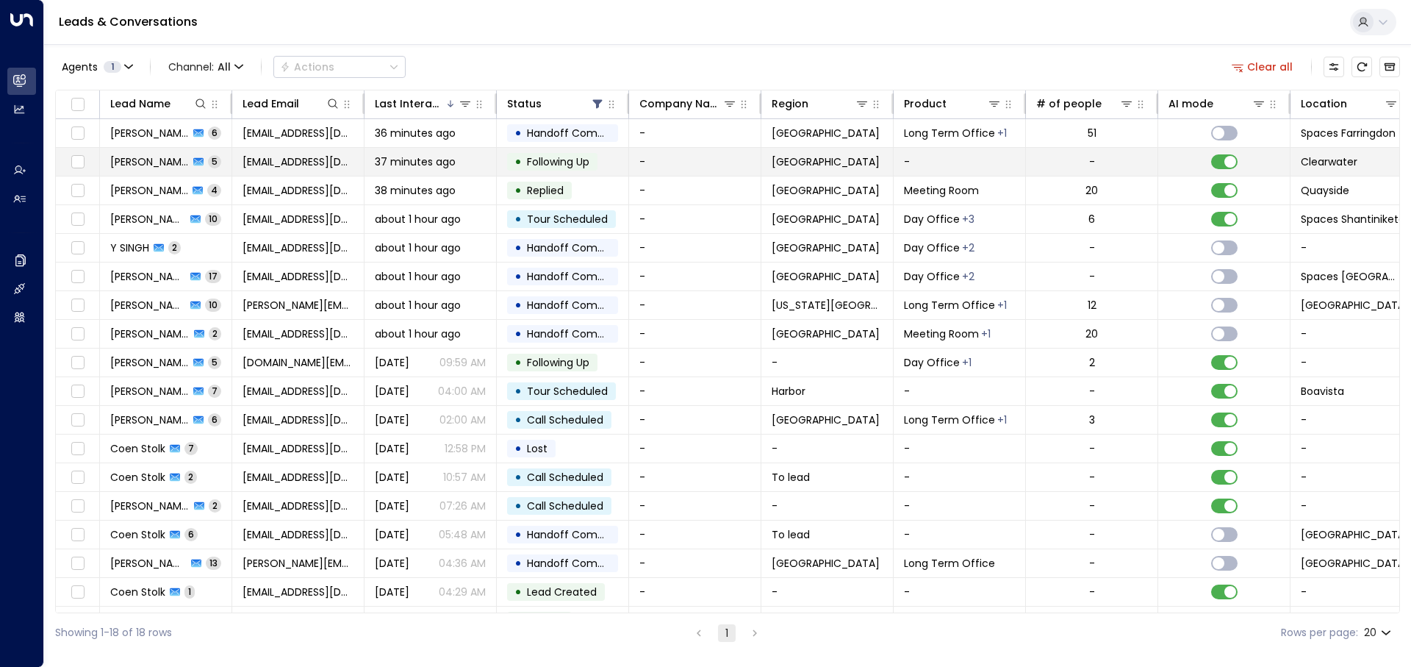
click at [138, 156] on font "[PERSON_NAME]" at bounding box center [150, 161] width 81 height 15
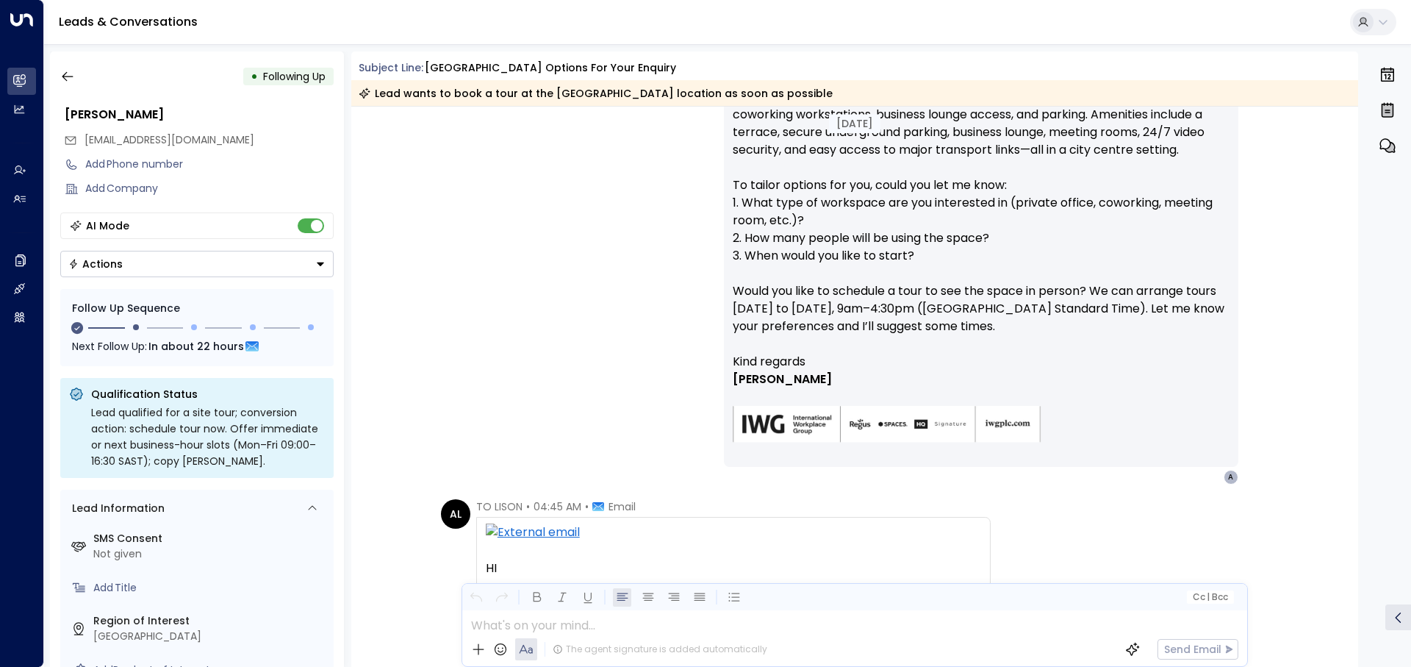
scroll to position [448, 0]
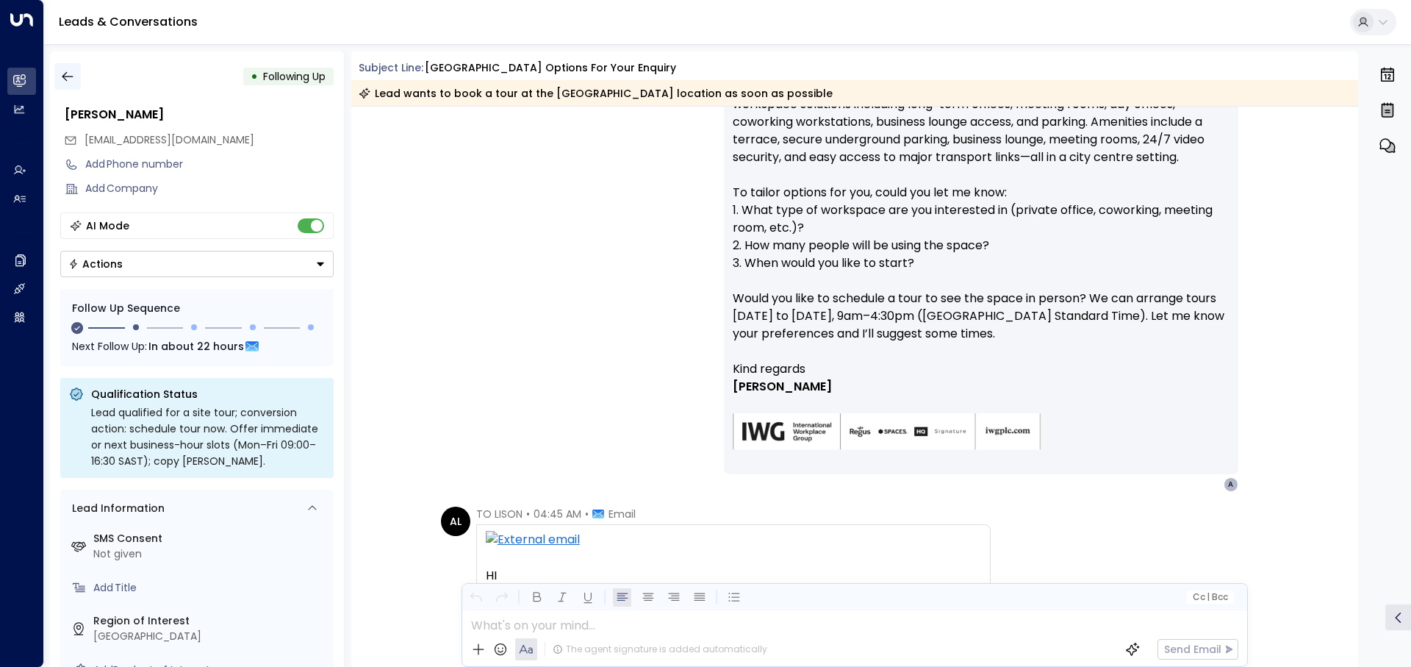
click at [73, 81] on icon "button" at bounding box center [67, 76] width 15 height 15
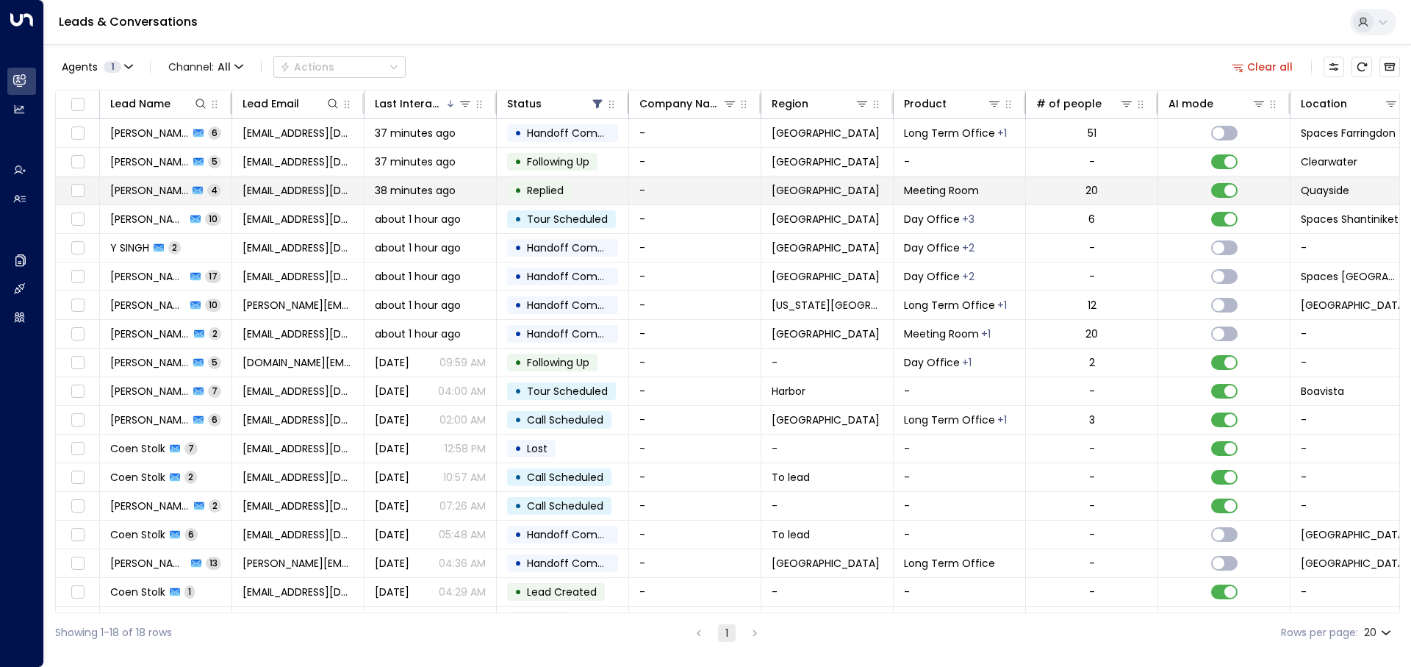
click at [269, 202] on td "[EMAIL_ADDRESS][DOMAIN_NAME]" at bounding box center [298, 190] width 132 height 28
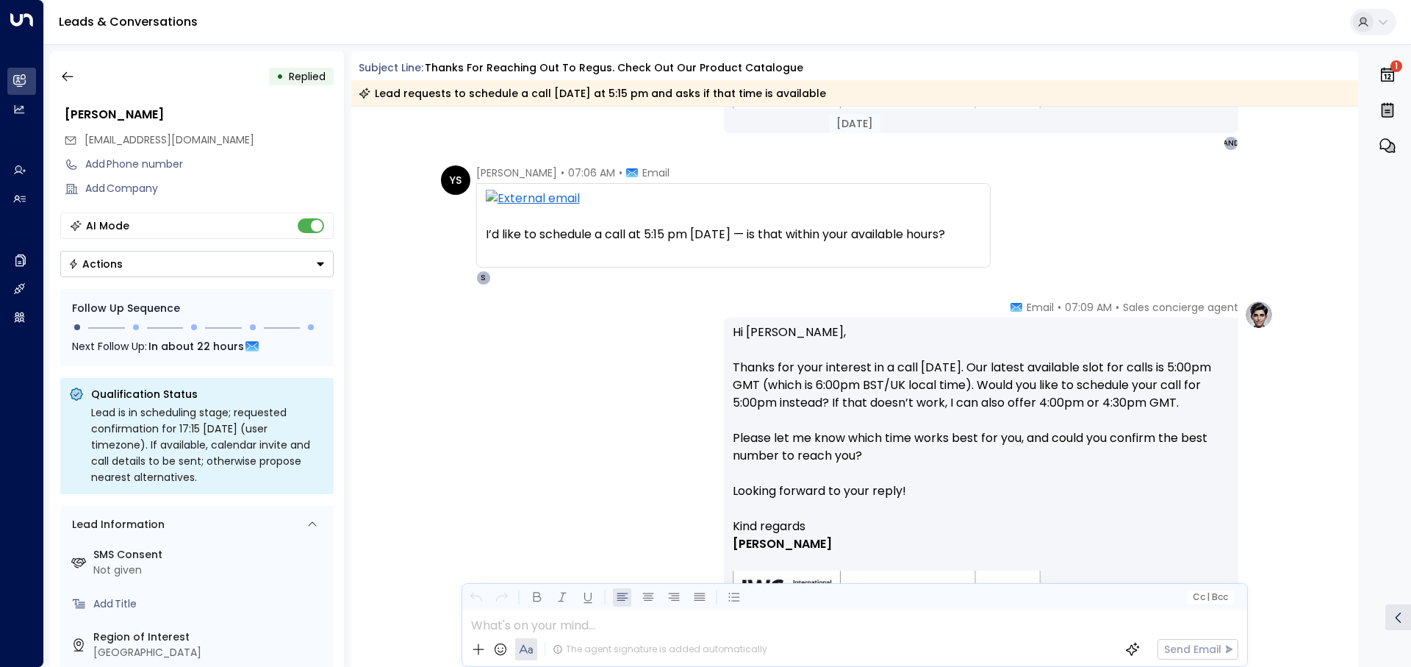
scroll to position [687, 0]
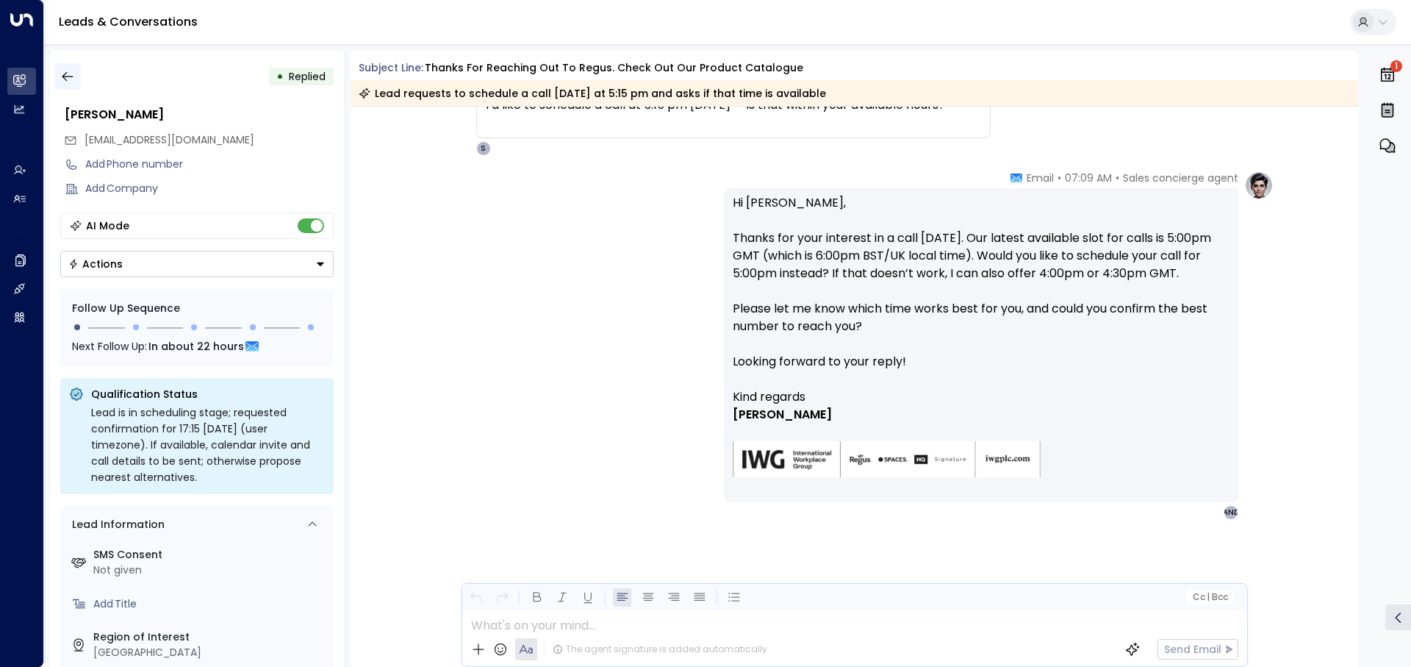
click at [72, 76] on icon "button" at bounding box center [67, 76] width 15 height 15
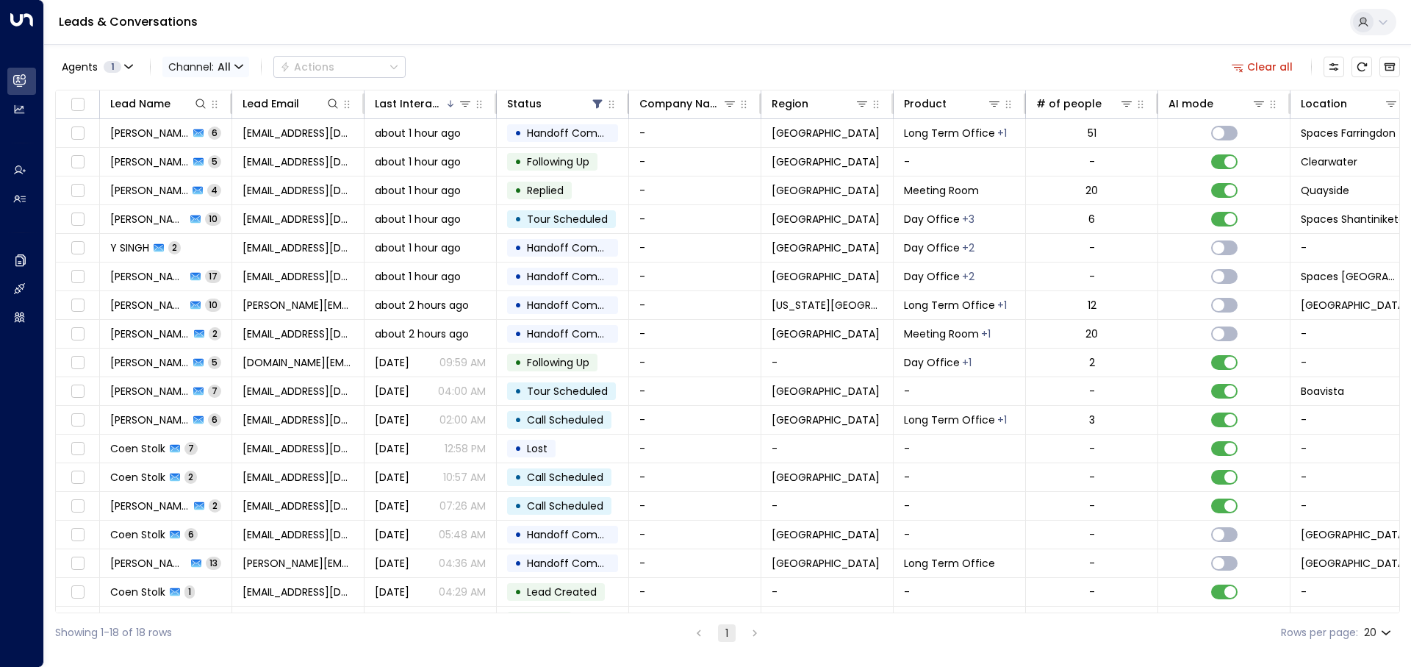
click at [211, 70] on span "Channel: All" at bounding box center [205, 67] width 87 height 21
click at [214, 42] on div at bounding box center [705, 333] width 1411 height 667
click at [95, 72] on span "Agents" at bounding box center [80, 67] width 36 height 10
click at [512, 36] on div at bounding box center [705, 333] width 1411 height 667
click at [1391, 67] on icon "Archived Leads" at bounding box center [1390, 67] width 11 height 8
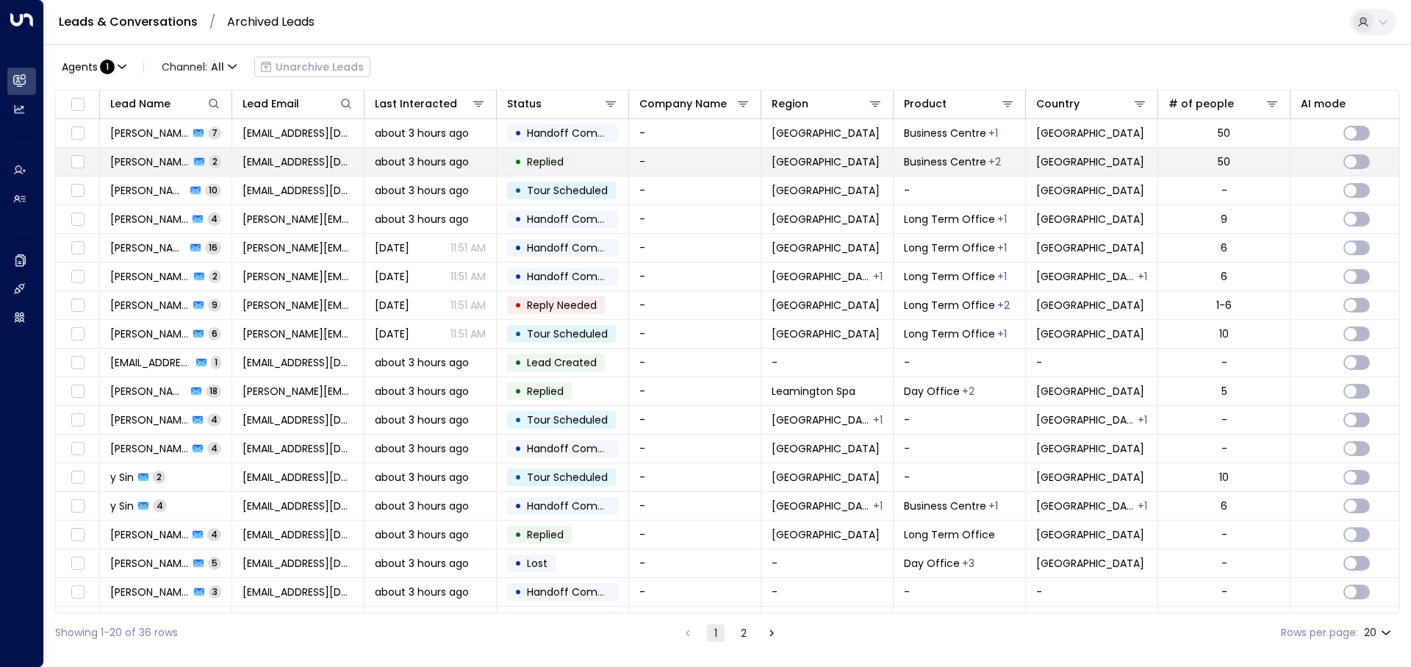
scroll to position [85, 0]
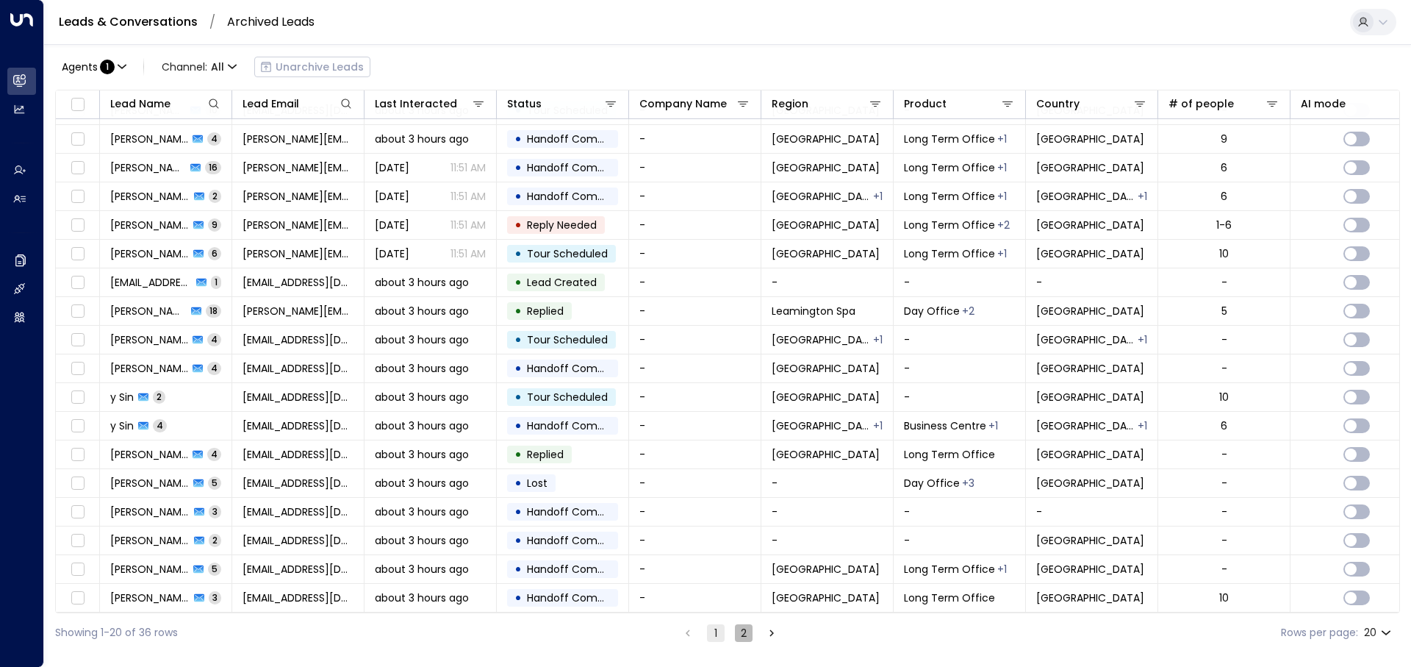
click at [746, 631] on button "2" at bounding box center [744, 633] width 18 height 18
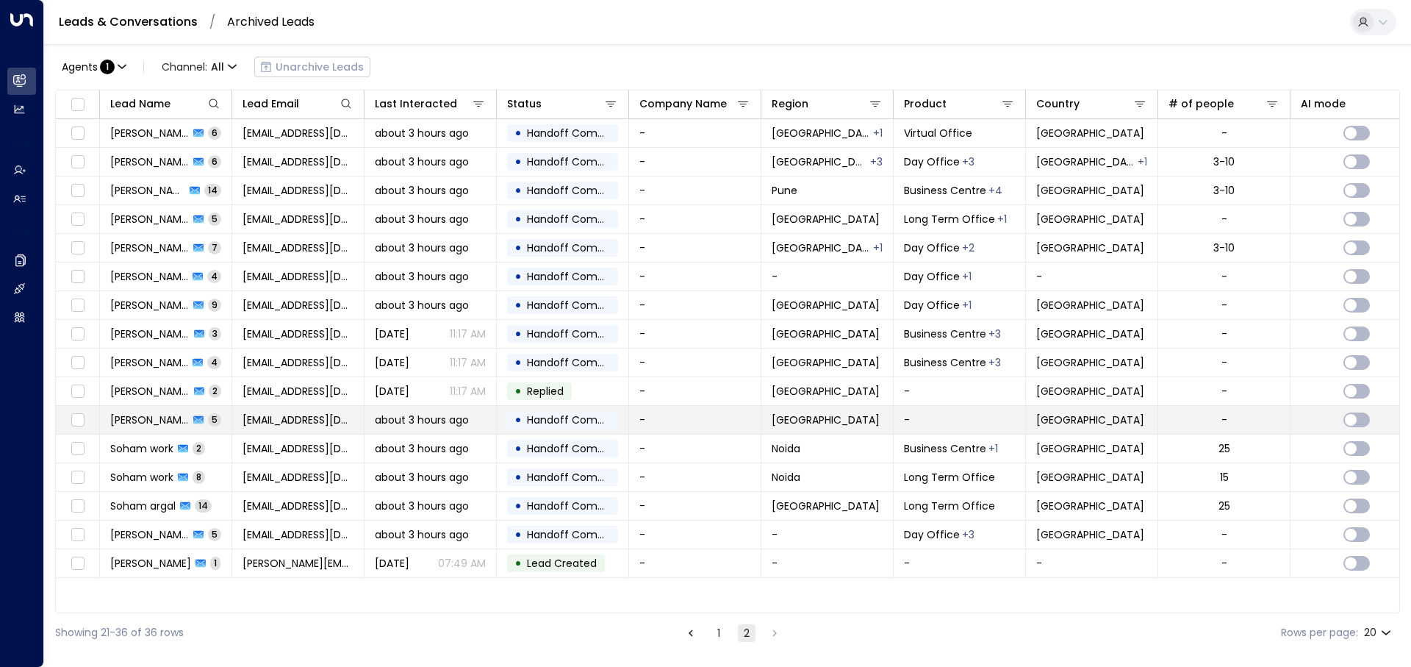
click at [631, 424] on td "-" at bounding box center [695, 420] width 132 height 28
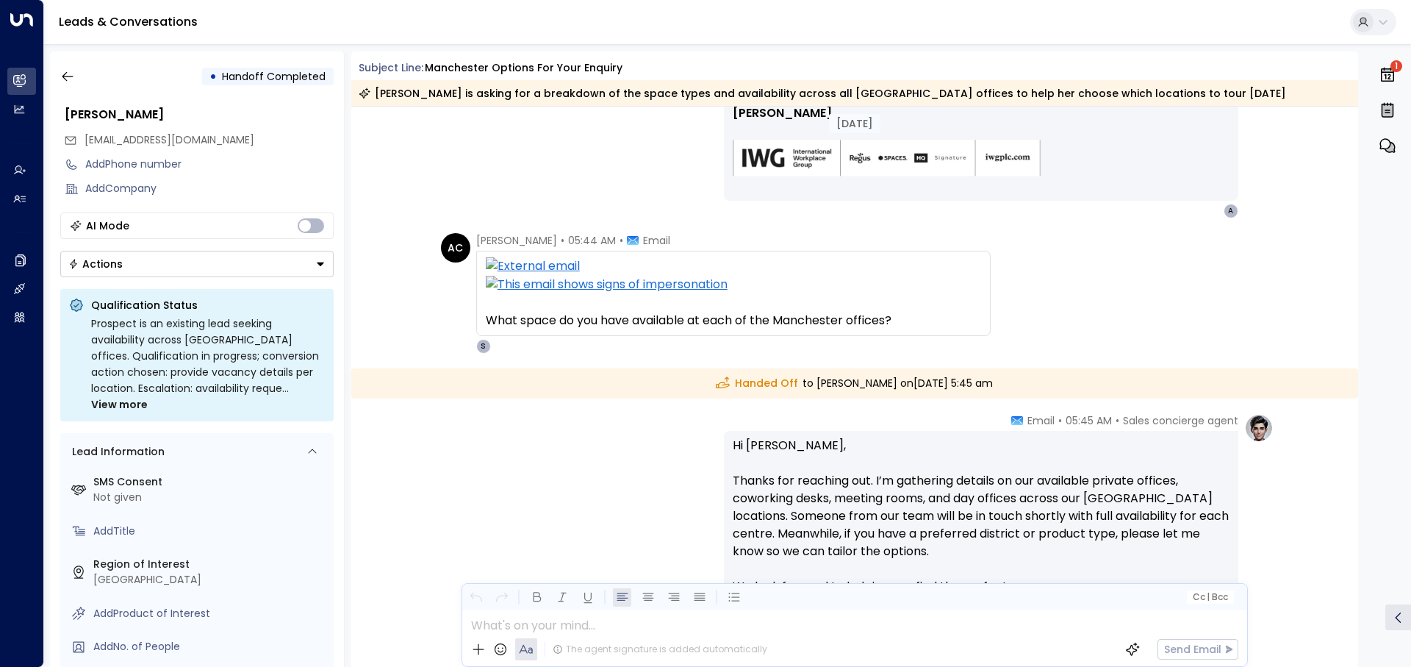
scroll to position [735, 0]
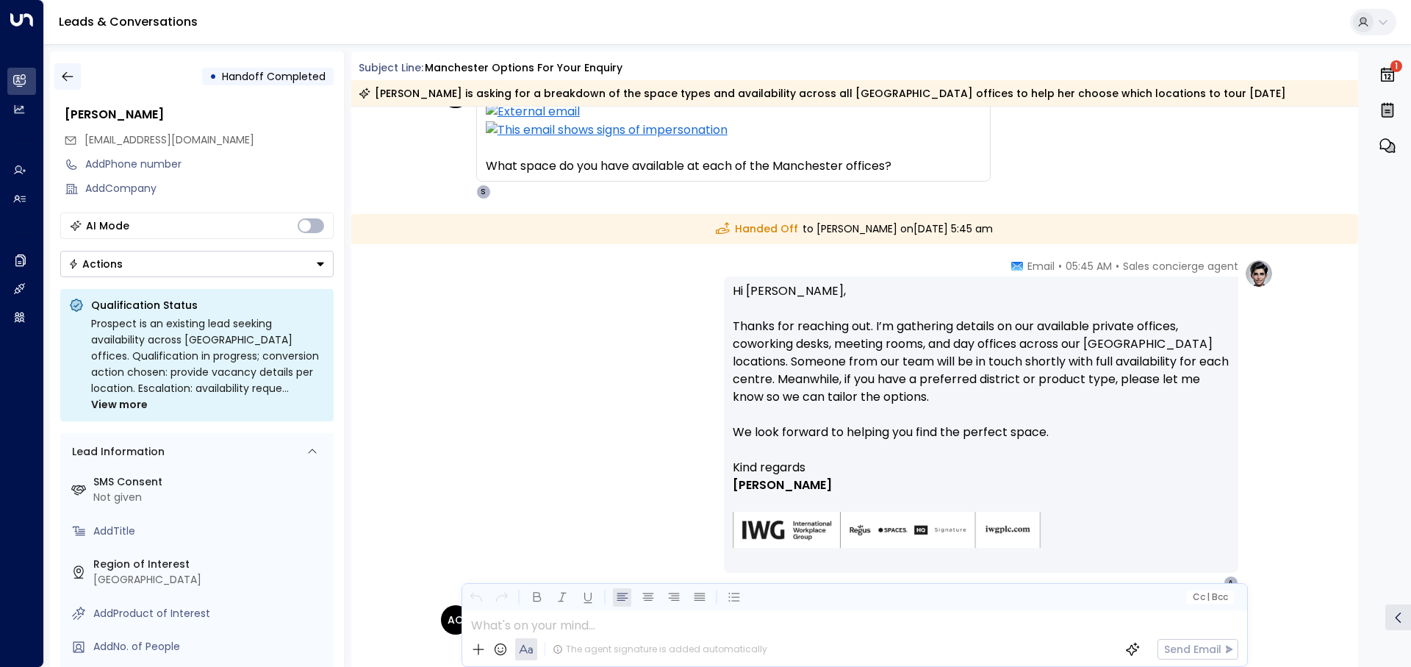
click at [77, 78] on button "button" at bounding box center [67, 76] width 26 height 26
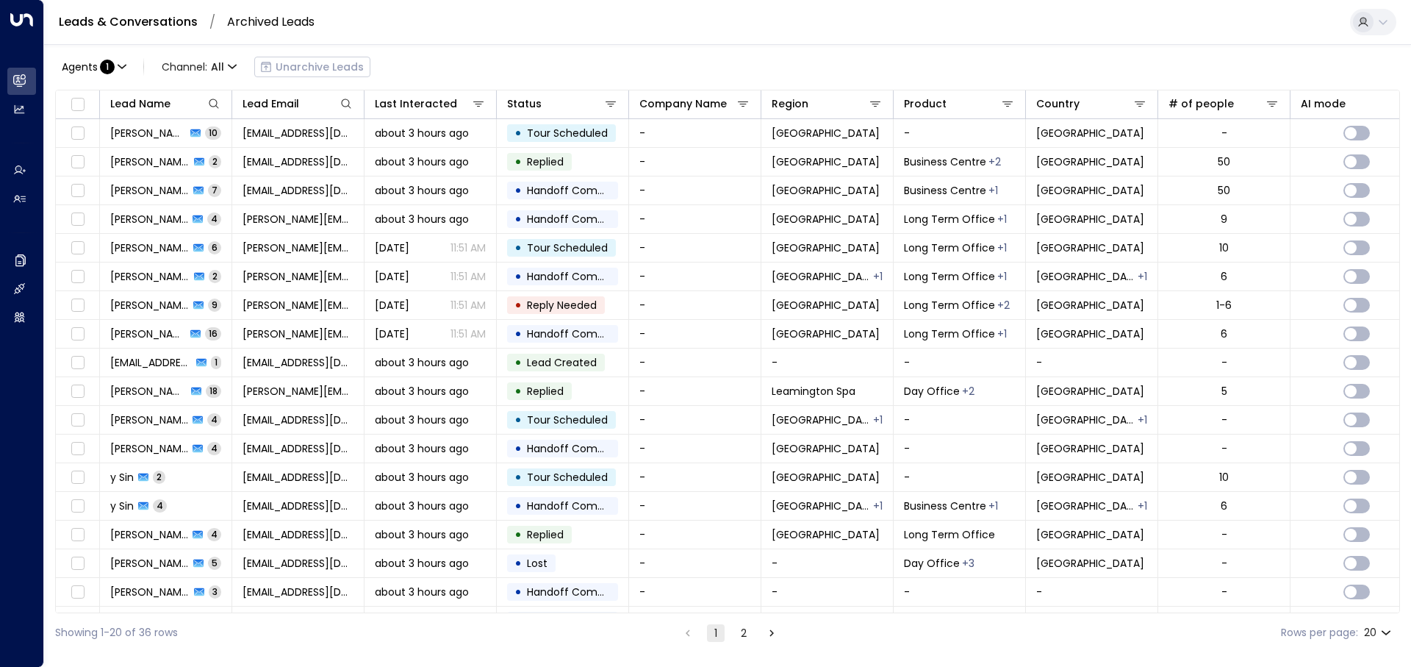
click at [328, 66] on div "Agents : 1 Channel: All Unarchive Leads" at bounding box center [212, 66] width 315 height 29
click at [172, 22] on link "Leads & Conversations" at bounding box center [128, 21] width 139 height 17
